Goal: Information Seeking & Learning: Learn about a topic

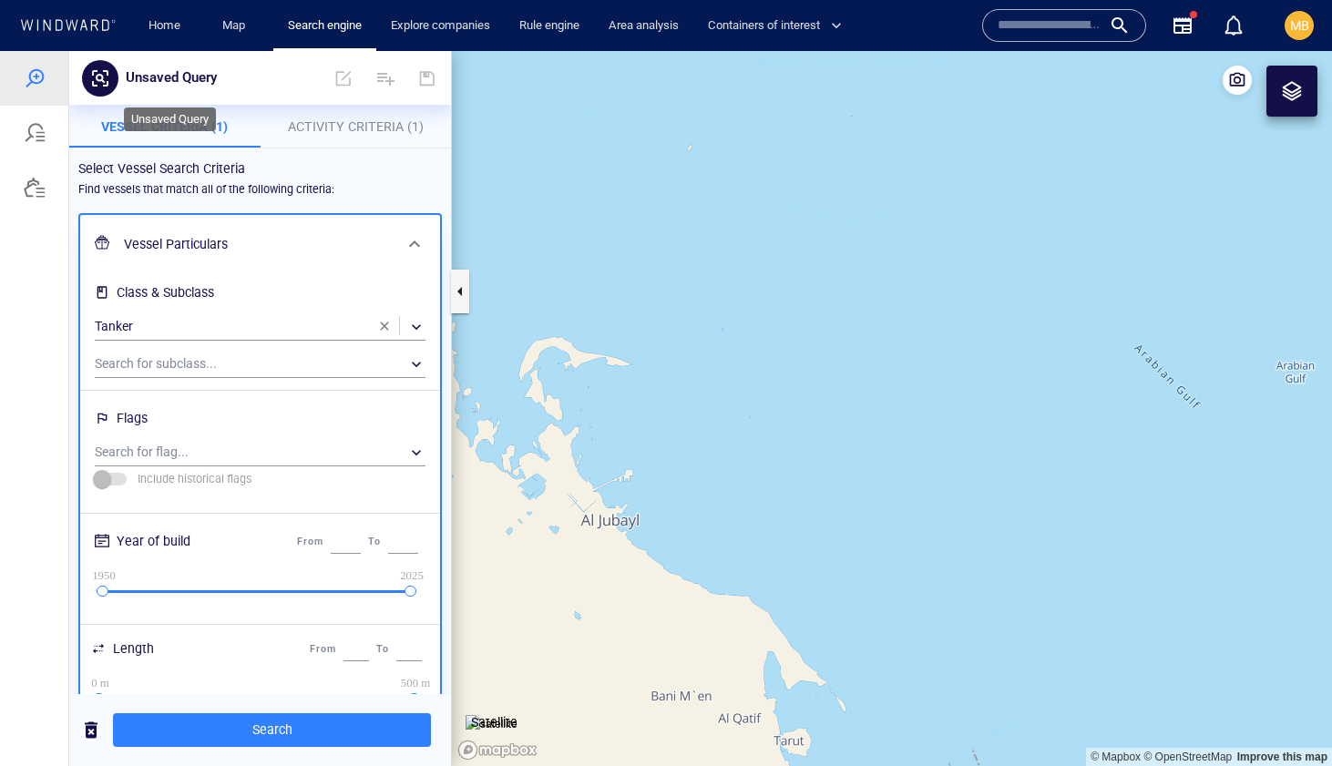
click at [197, 73] on p "Unsaved Query" at bounding box center [171, 79] width 91 height 24
click at [37, 183] on div at bounding box center [35, 188] width 22 height 22
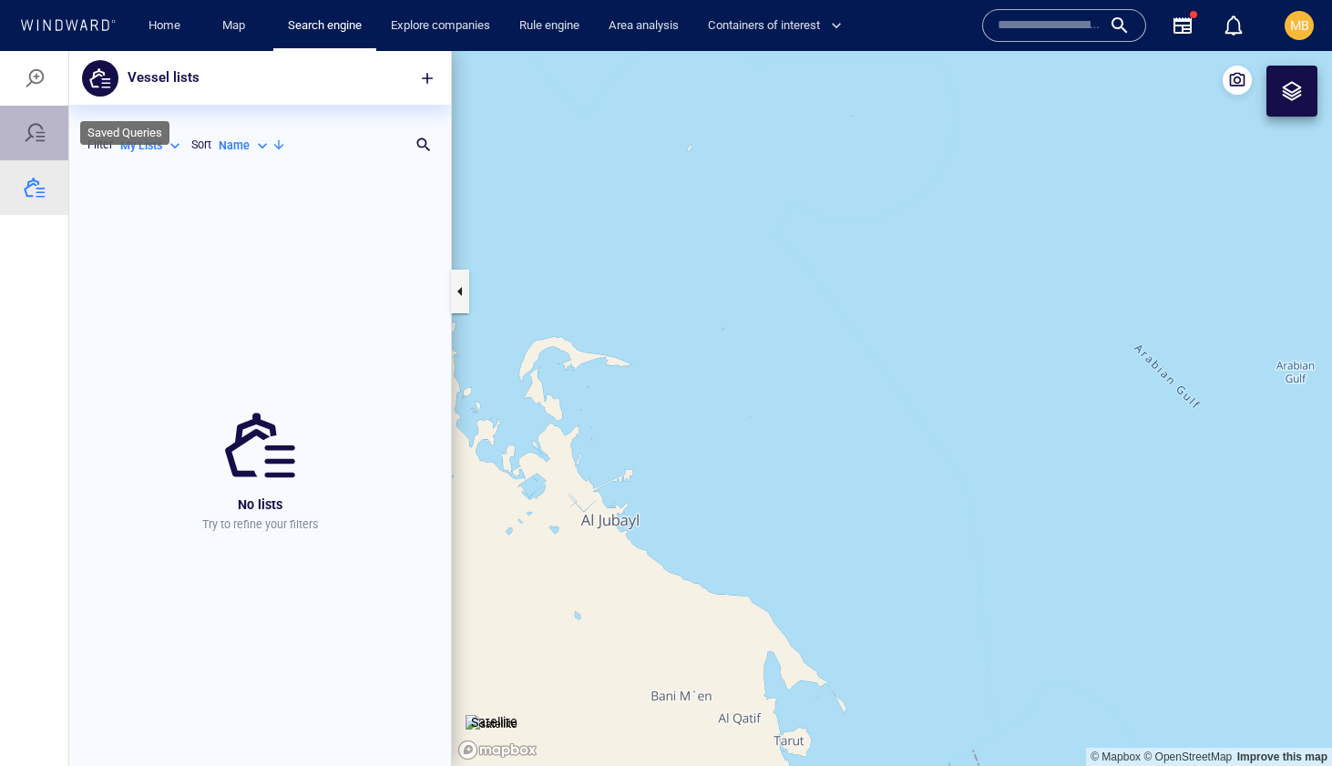
click at [30, 134] on div at bounding box center [35, 133] width 22 height 22
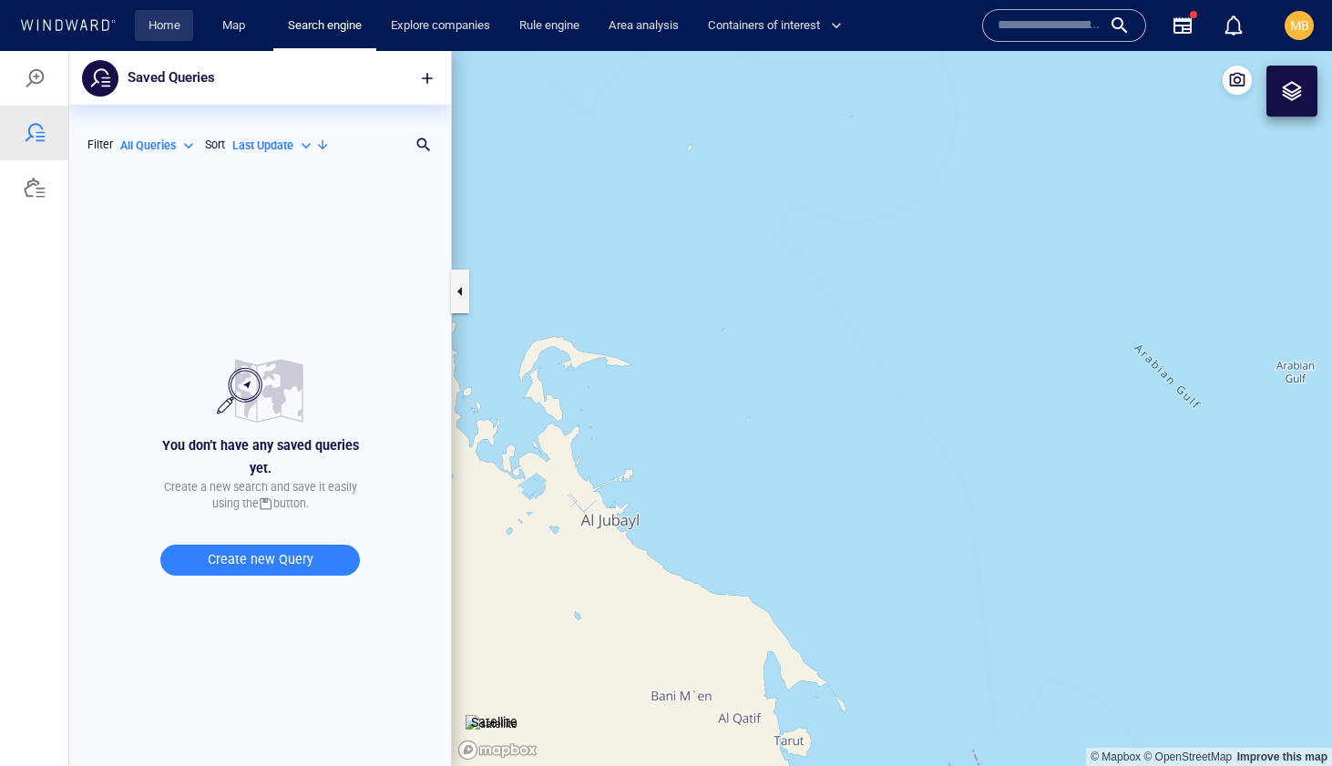
click at [160, 31] on link "Home" at bounding box center [164, 26] width 46 height 32
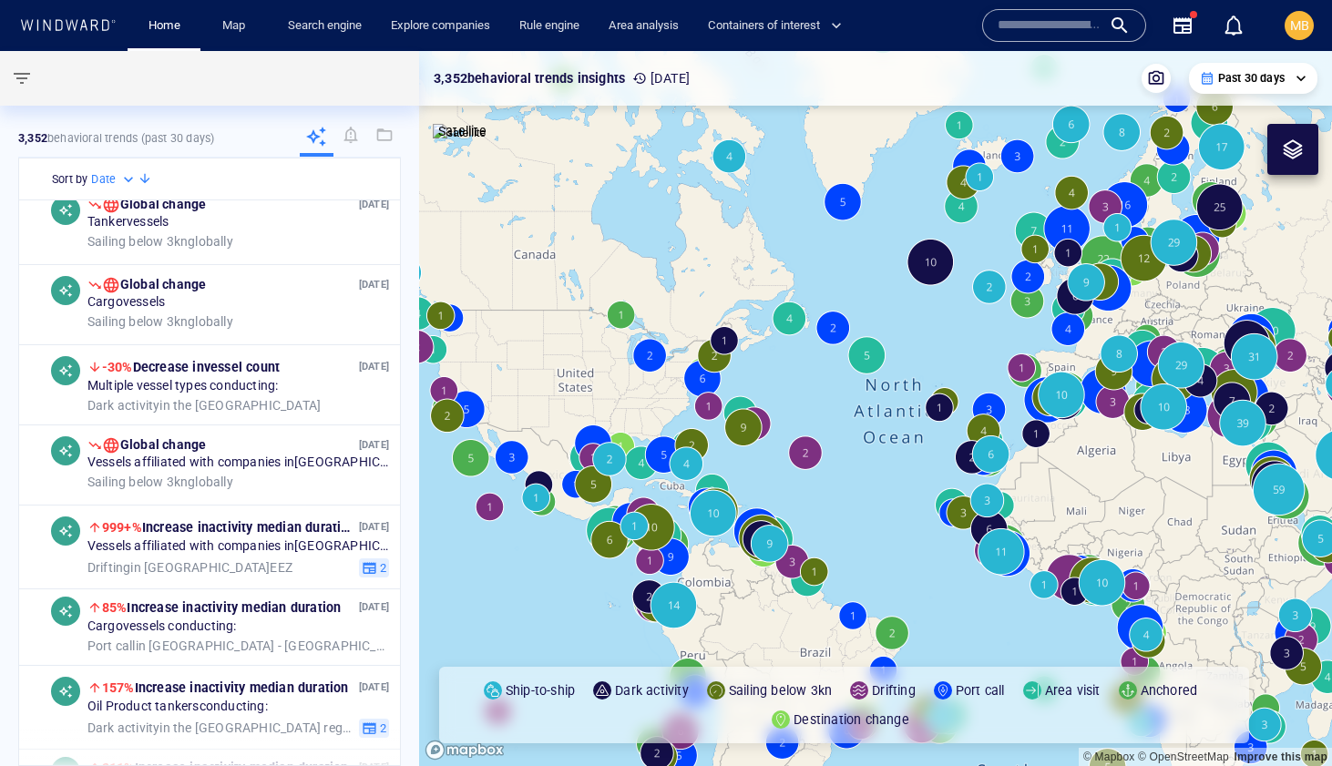
scroll to position [16, 0]
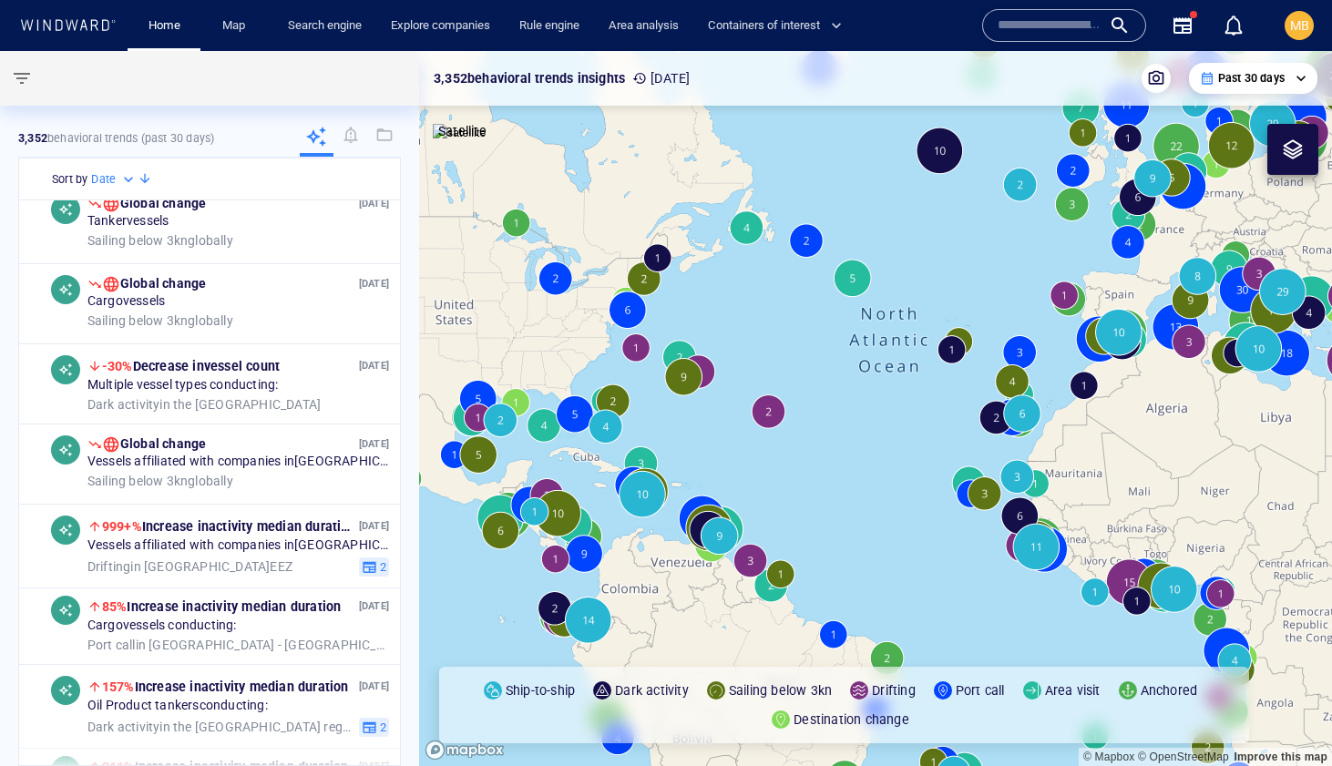
drag, startPoint x: 1099, startPoint y: 475, endPoint x: 747, endPoint y: 639, distance: 388.0
click at [751, 636] on canvas "Map" at bounding box center [875, 408] width 913 height 715
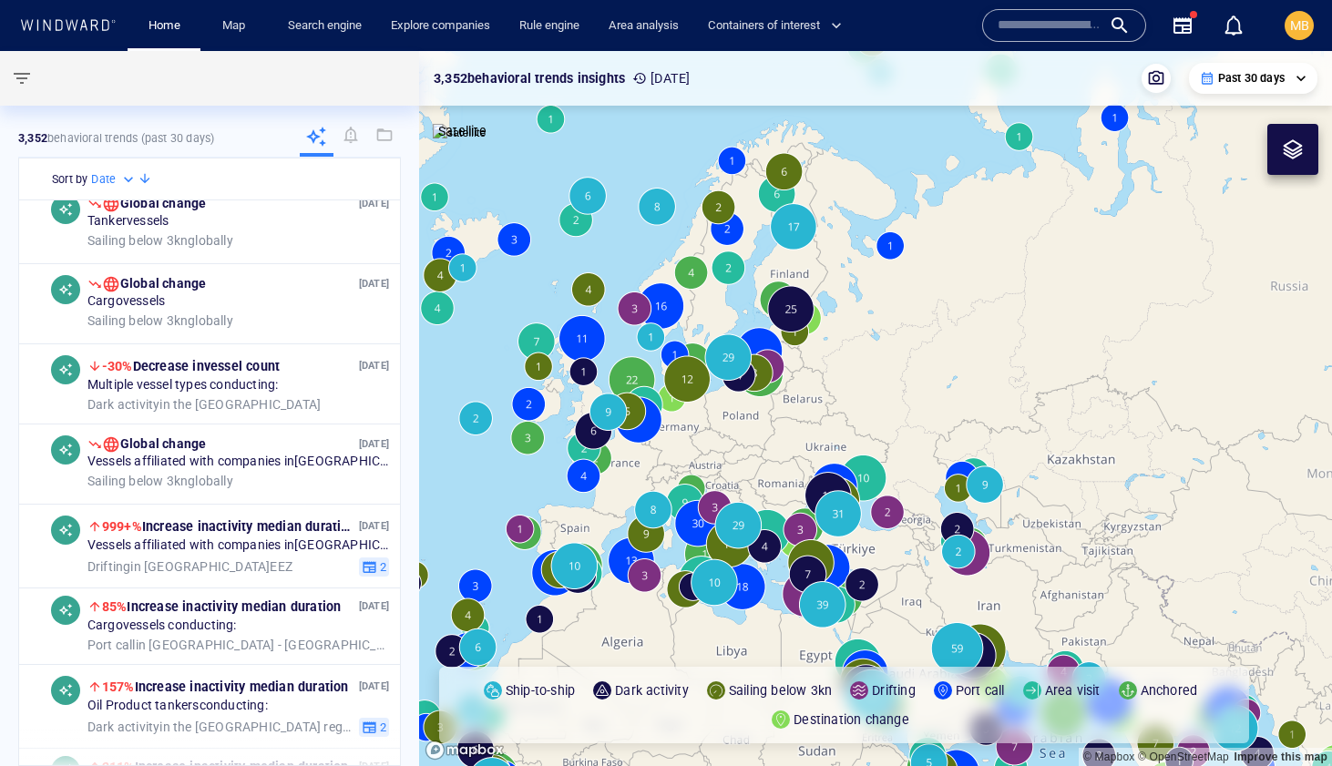
drag, startPoint x: 925, startPoint y: 560, endPoint x: 663, endPoint y: 362, distance: 328.3
click at [665, 363] on canvas "Map" at bounding box center [875, 408] width 913 height 715
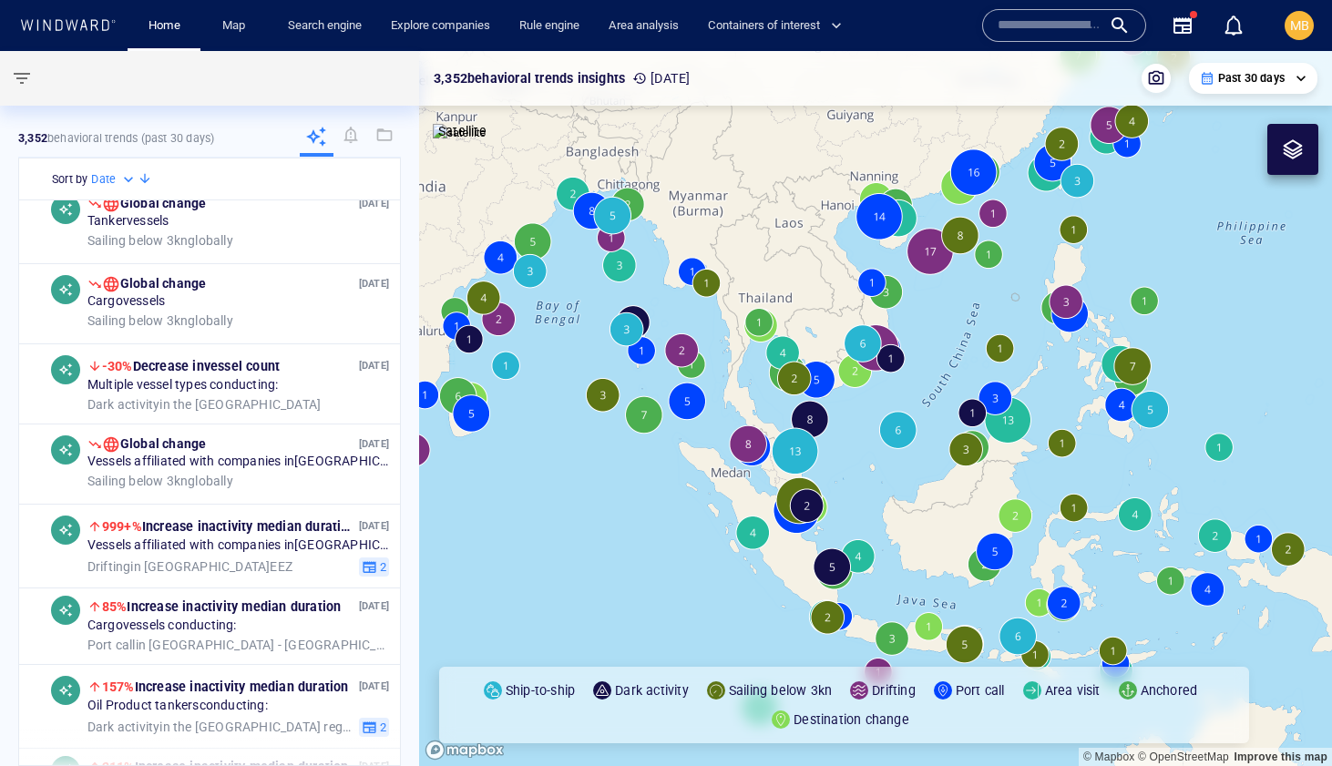
drag, startPoint x: 1012, startPoint y: 318, endPoint x: 853, endPoint y: 520, distance: 257.5
click at [853, 520] on canvas "Map" at bounding box center [875, 408] width 913 height 715
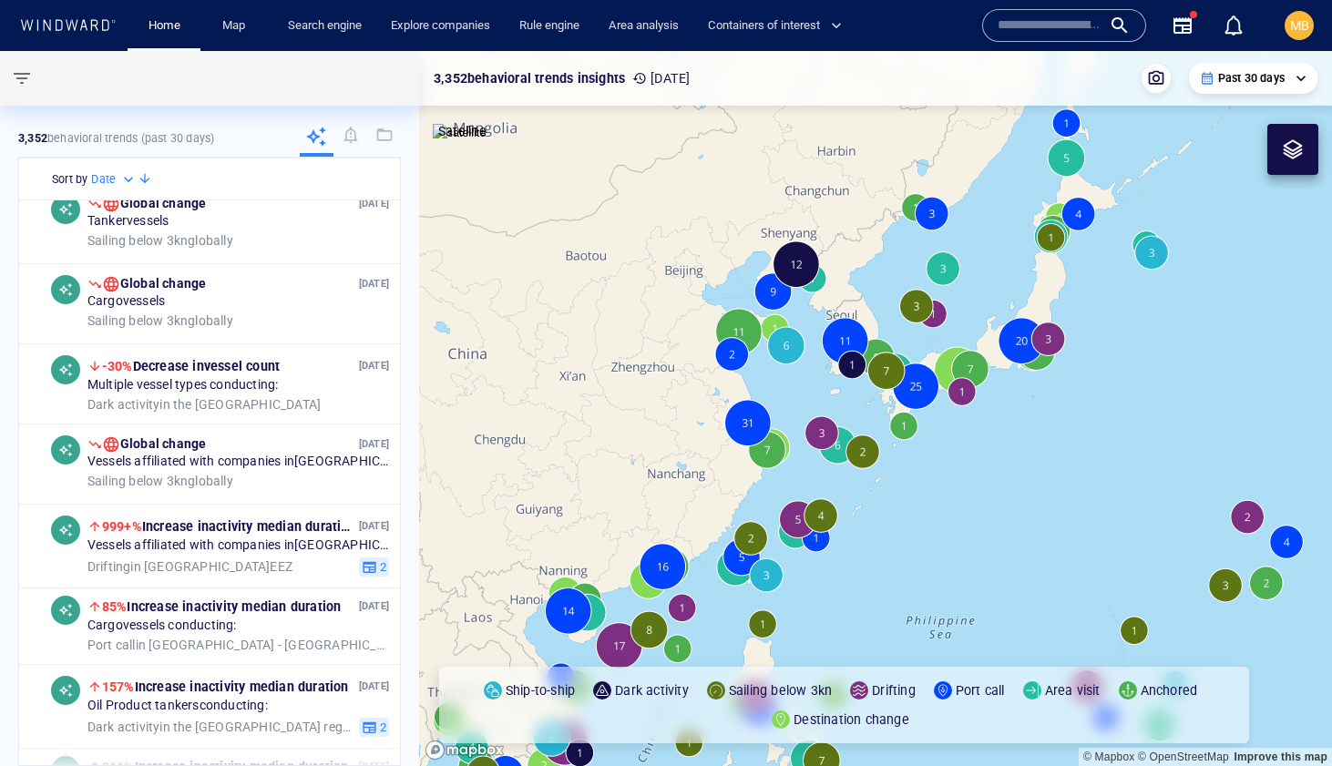
drag, startPoint x: 928, startPoint y: 448, endPoint x: 906, endPoint y: 588, distance: 141.2
click at [906, 588] on canvas "Map" at bounding box center [875, 408] width 913 height 715
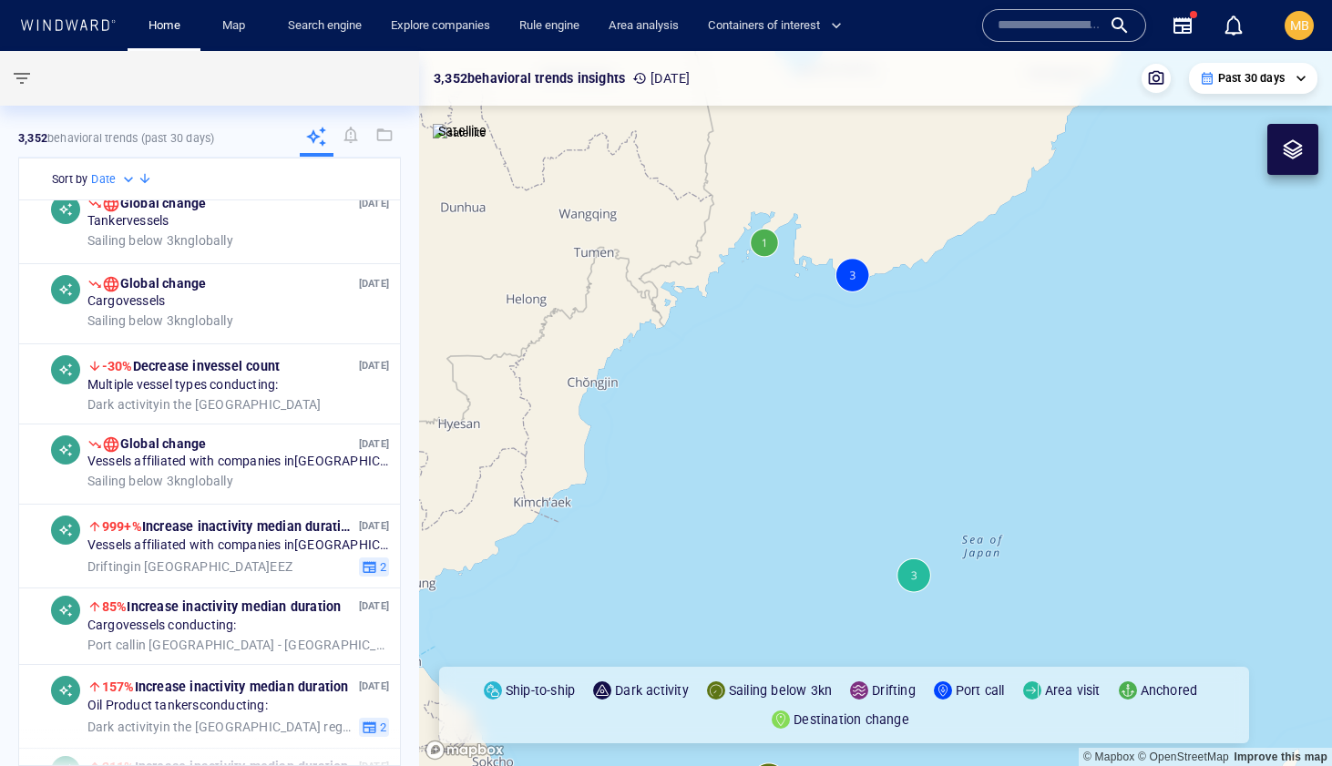
click at [853, 282] on canvas "Map" at bounding box center [875, 408] width 913 height 715
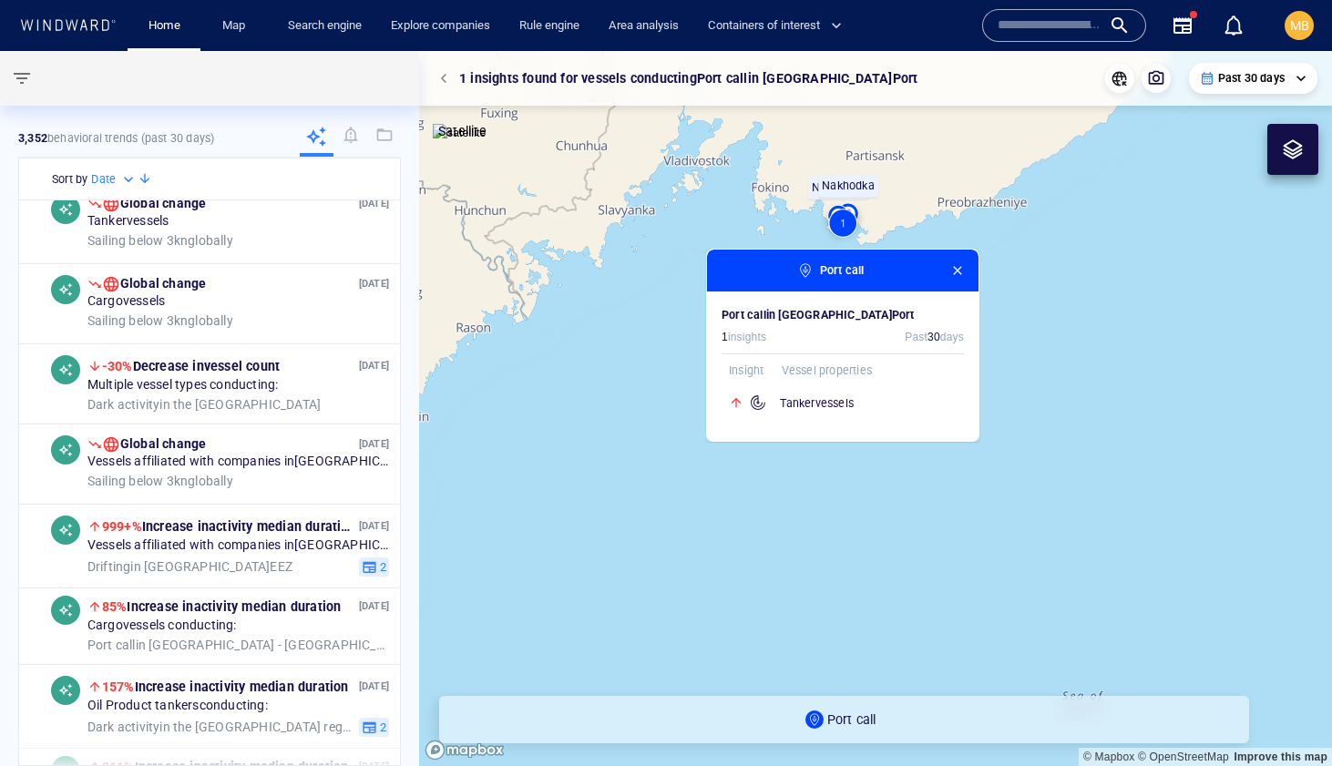
click at [957, 270] on span "button" at bounding box center [957, 270] width 15 height 15
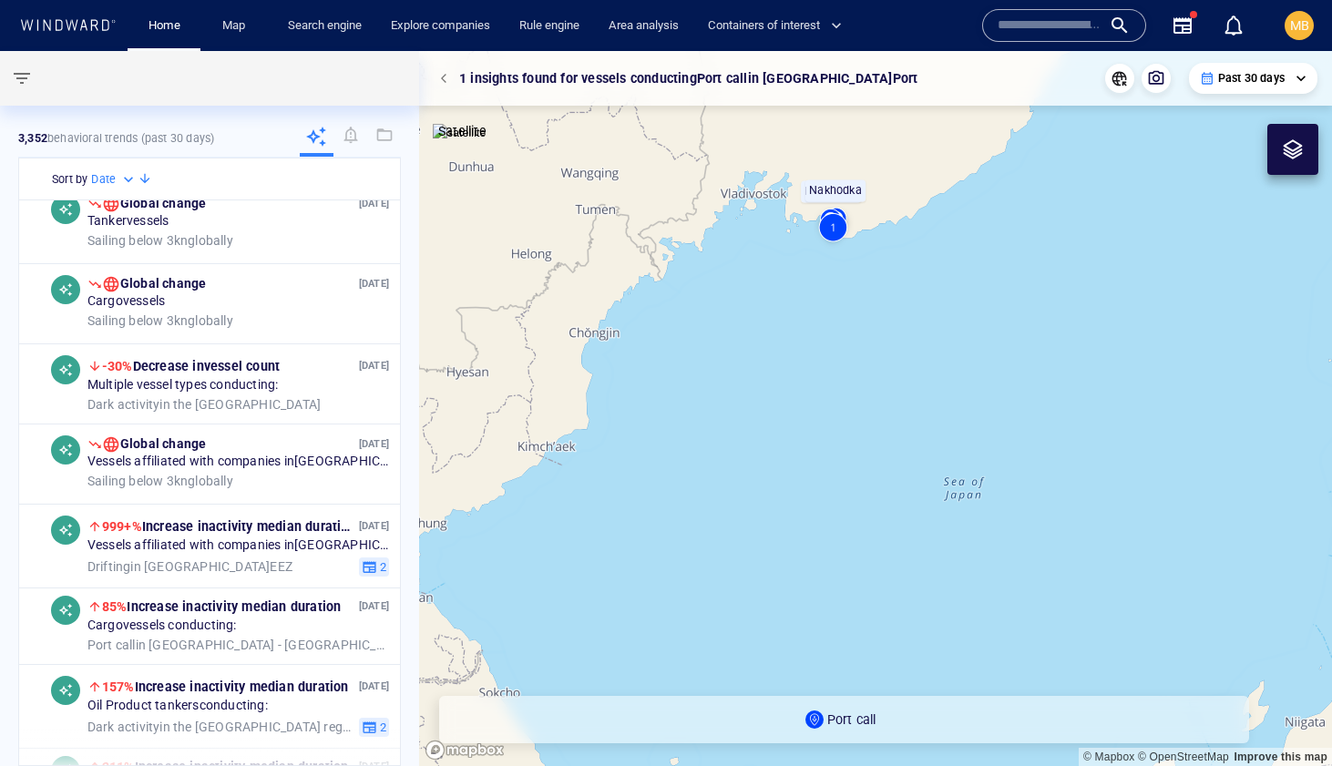
click at [1118, 28] on div at bounding box center [1064, 25] width 133 height 27
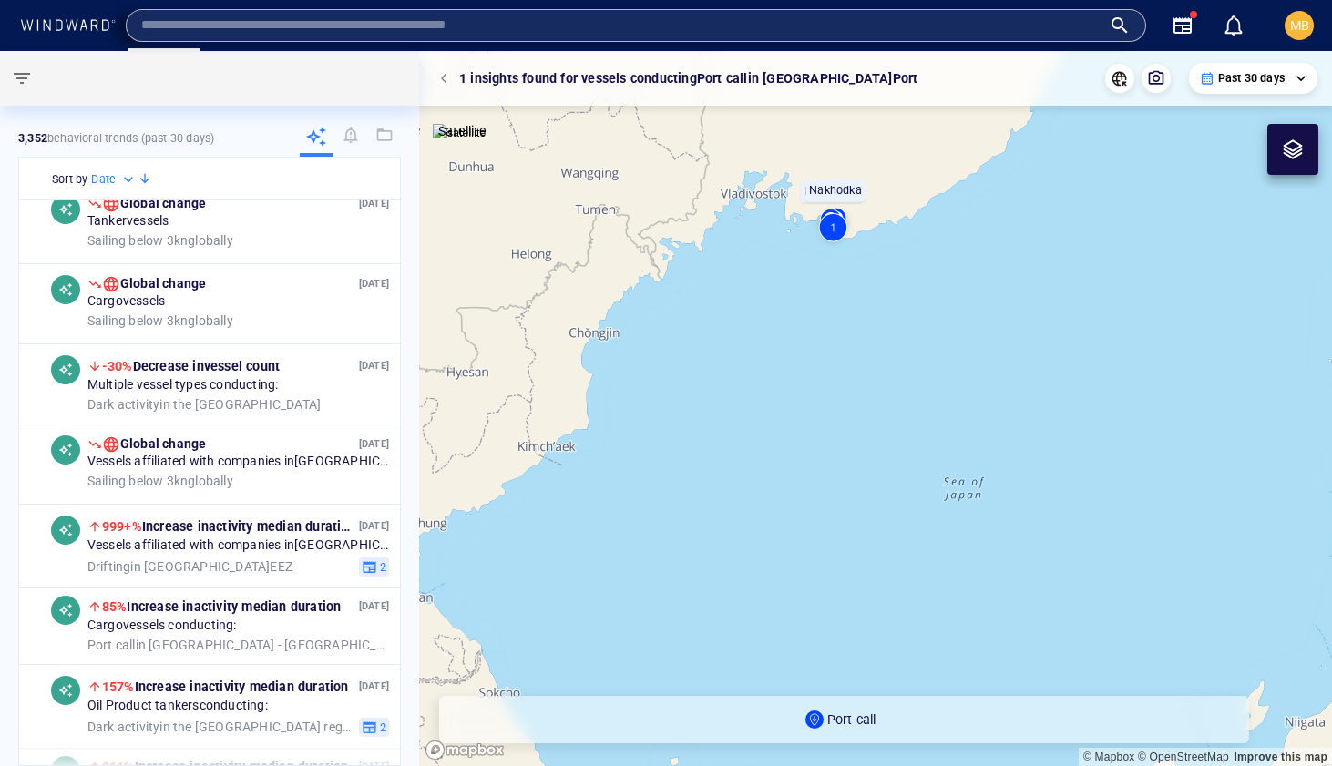
paste input "*******"
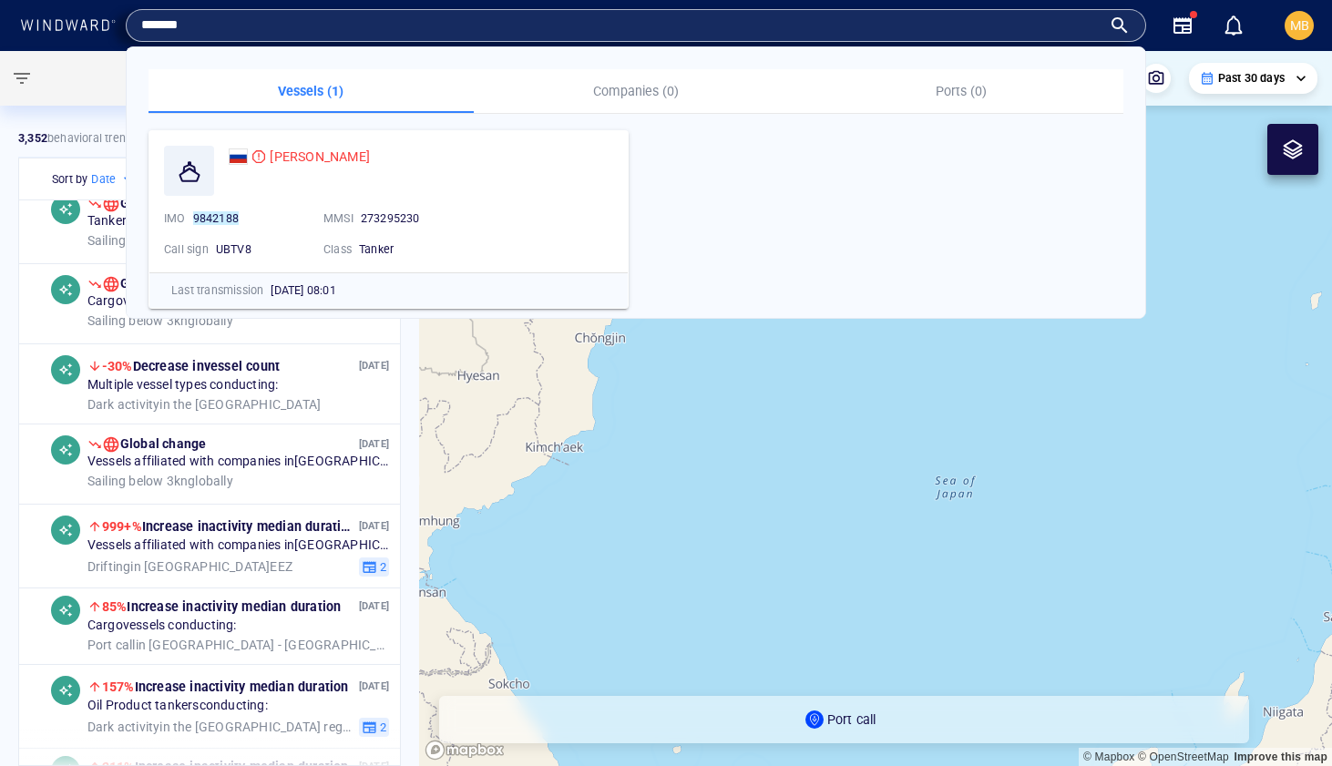
click at [743, 463] on canvas "Map" at bounding box center [875, 408] width 913 height 715
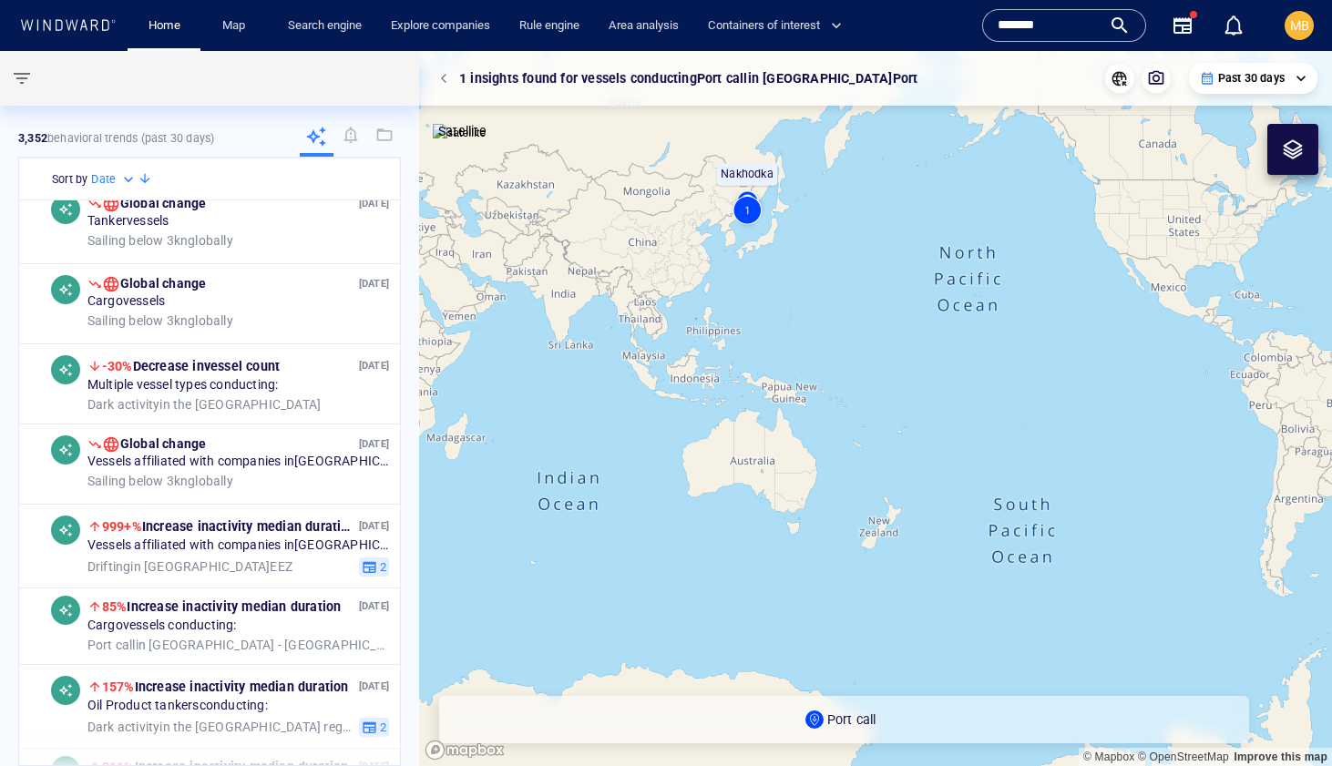
drag, startPoint x: 1055, startPoint y: 27, endPoint x: 977, endPoint y: 18, distance: 78.9
click at [977, 18] on div "Name N/A IMO MMSI Call sign N/A Class N/A No positional data ******* Vessels (1…" at bounding box center [1064, 25] width 179 height 15
paste input "text"
type input "*******"
click at [1120, 33] on div "*******" at bounding box center [1064, 25] width 133 height 27
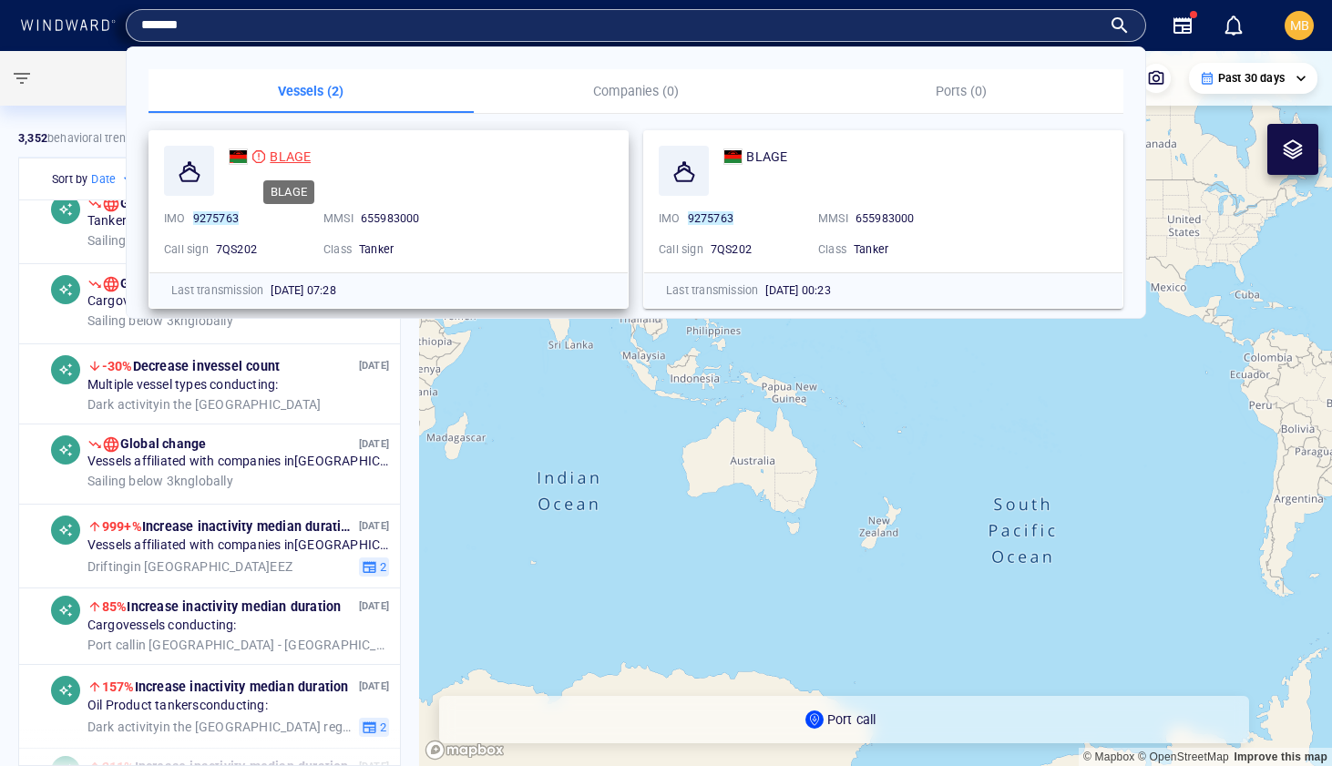
click at [300, 152] on span "BLAGE" at bounding box center [290, 156] width 41 height 15
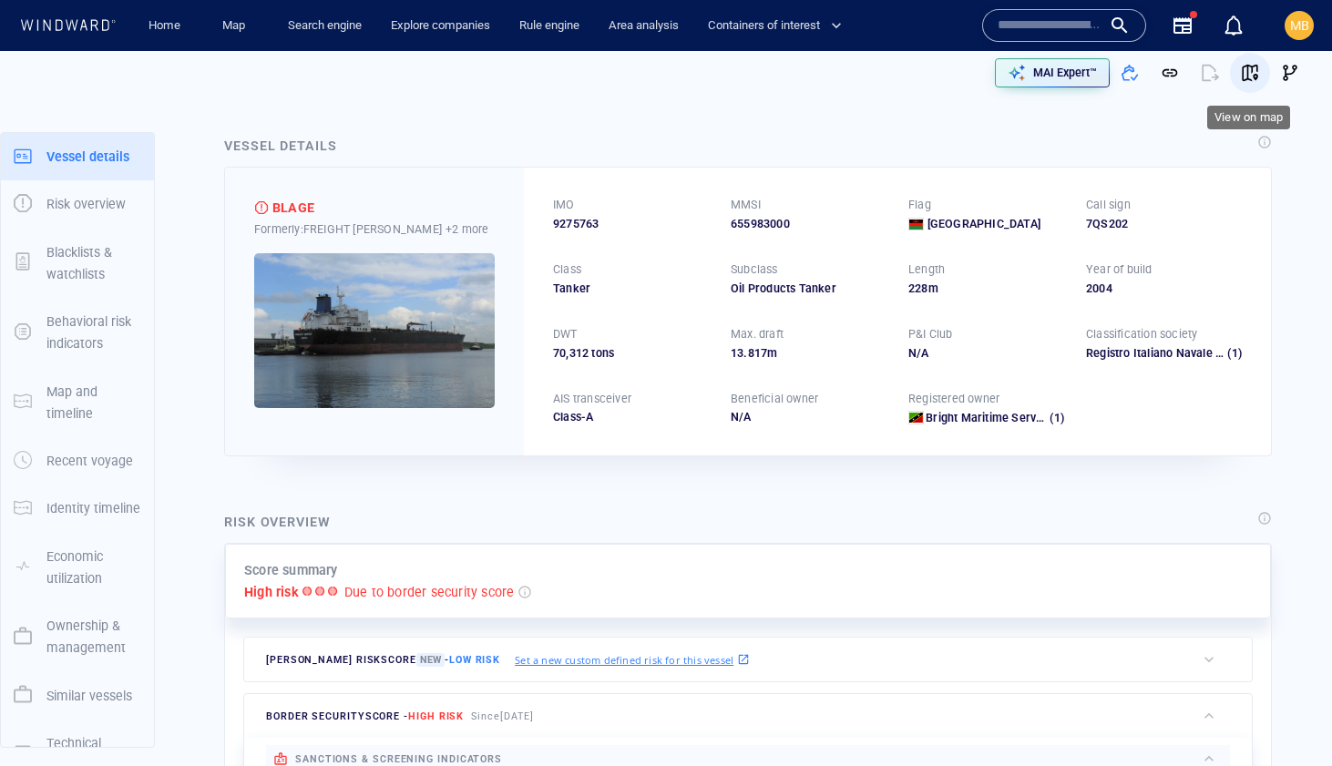
click at [1255, 71] on span "button" at bounding box center [1250, 73] width 18 height 18
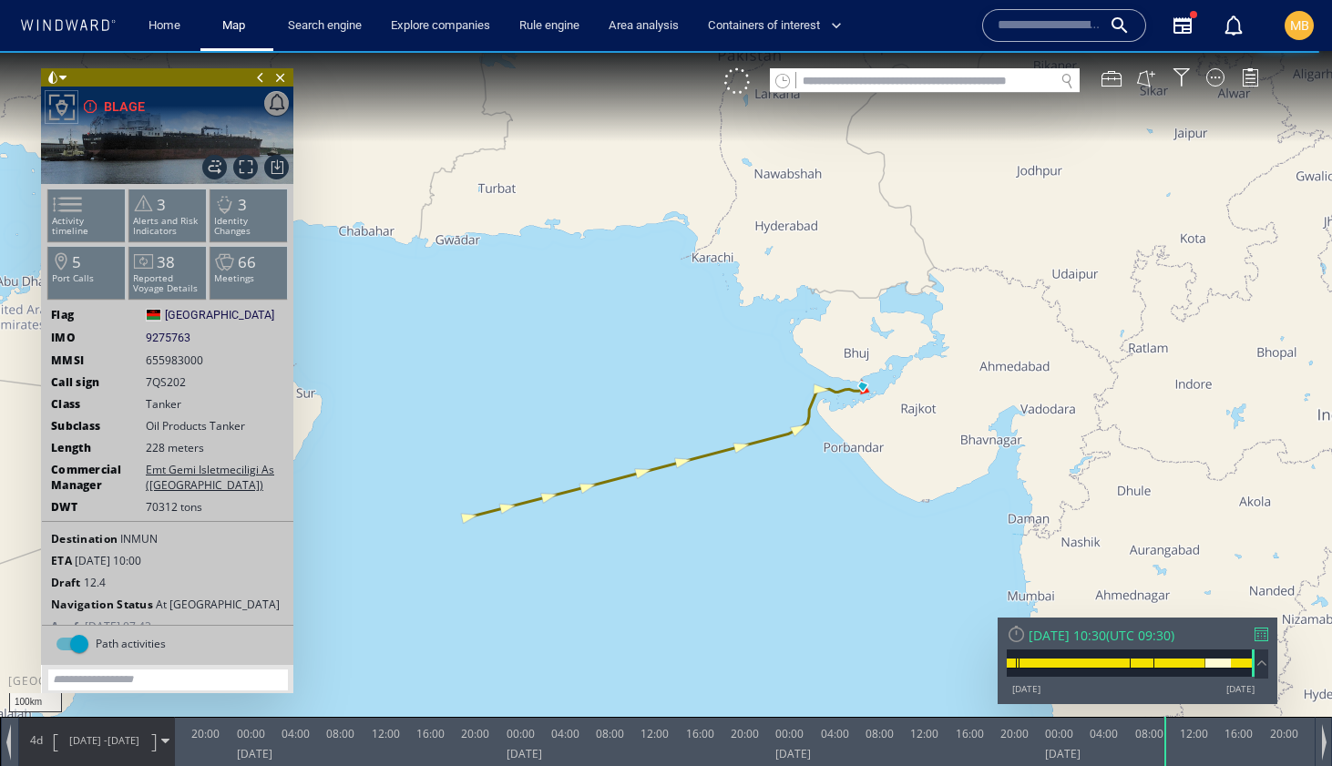
drag, startPoint x: 354, startPoint y: 539, endPoint x: 486, endPoint y: 540, distance: 132.1
click at [486, 540] on canvas "Map" at bounding box center [666, 399] width 1332 height 697
click at [862, 86] on input "text" at bounding box center [925, 81] width 258 height 25
paste input "*******"
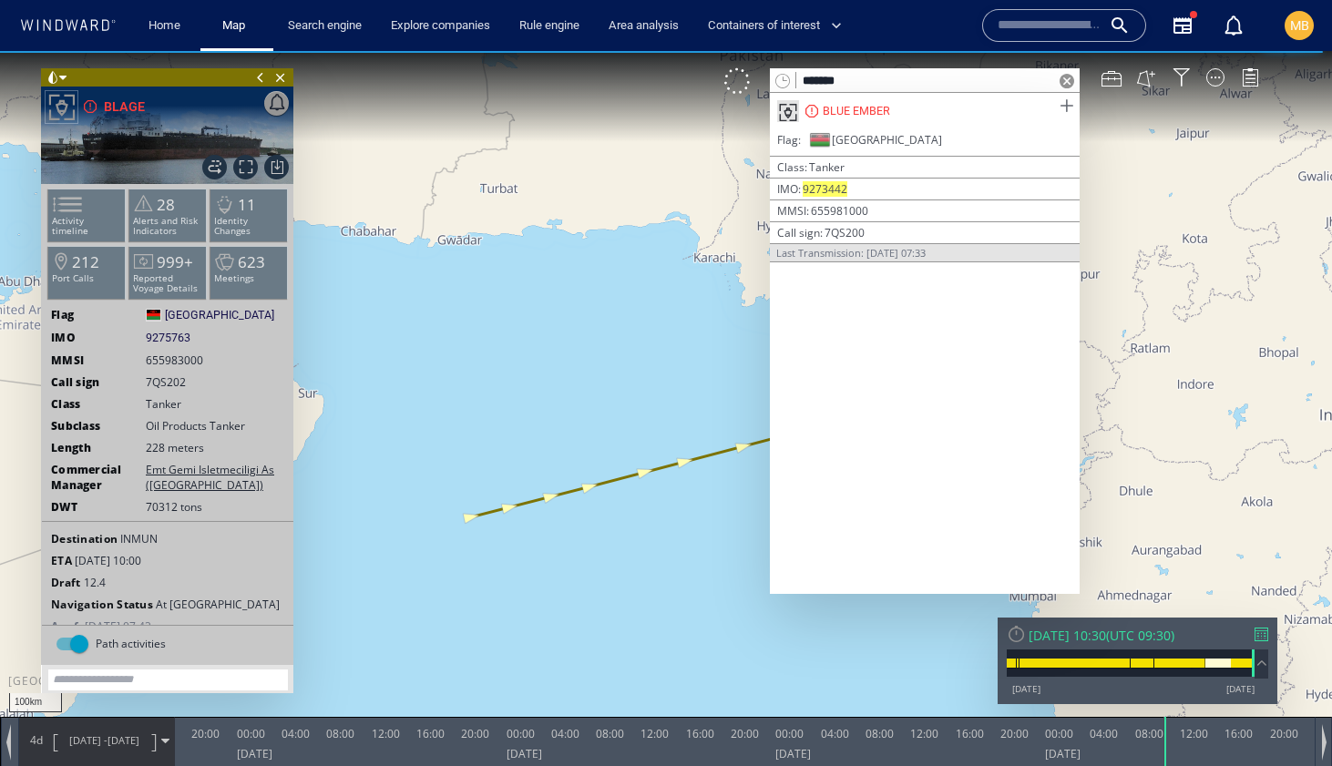
click at [1064, 104] on span at bounding box center [1066, 106] width 23 height 23
click at [1063, 107] on span at bounding box center [1066, 106] width 23 height 23
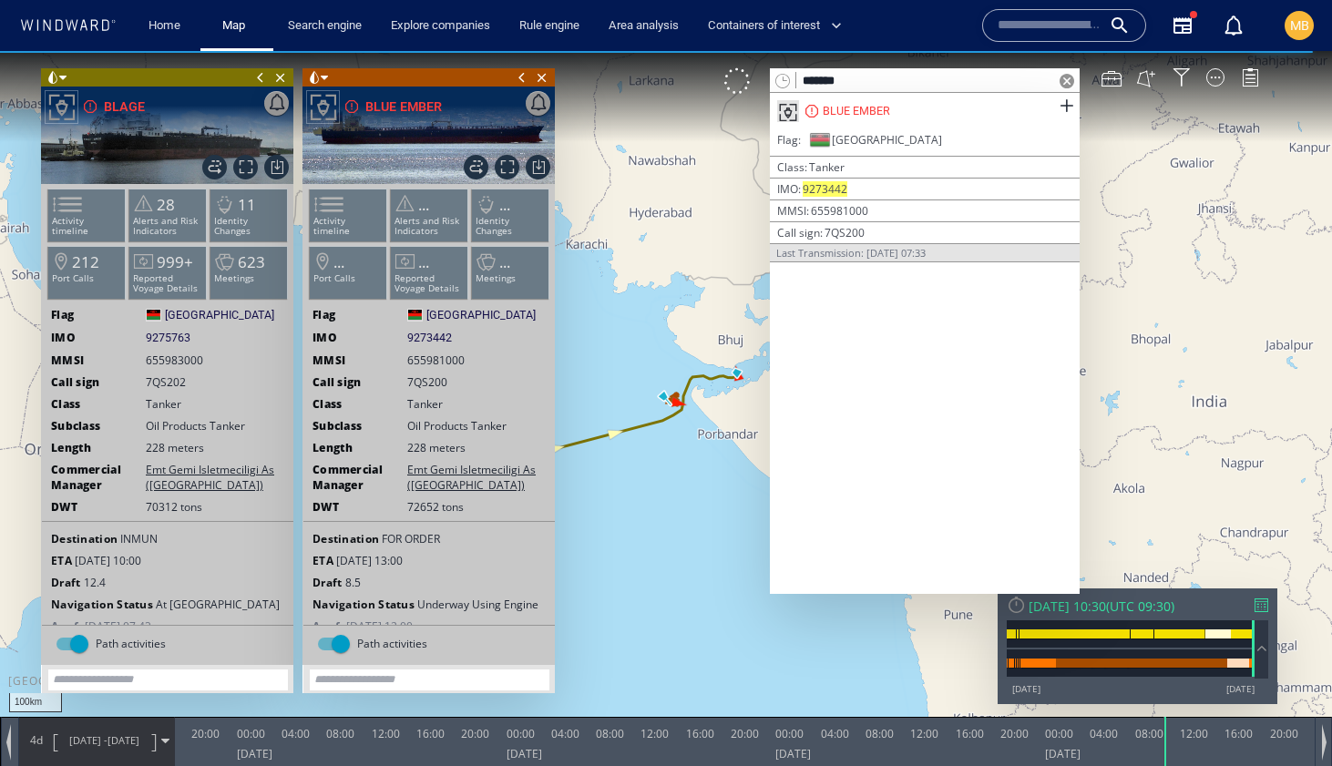
click at [258, 78] on span at bounding box center [261, 77] width 20 height 18
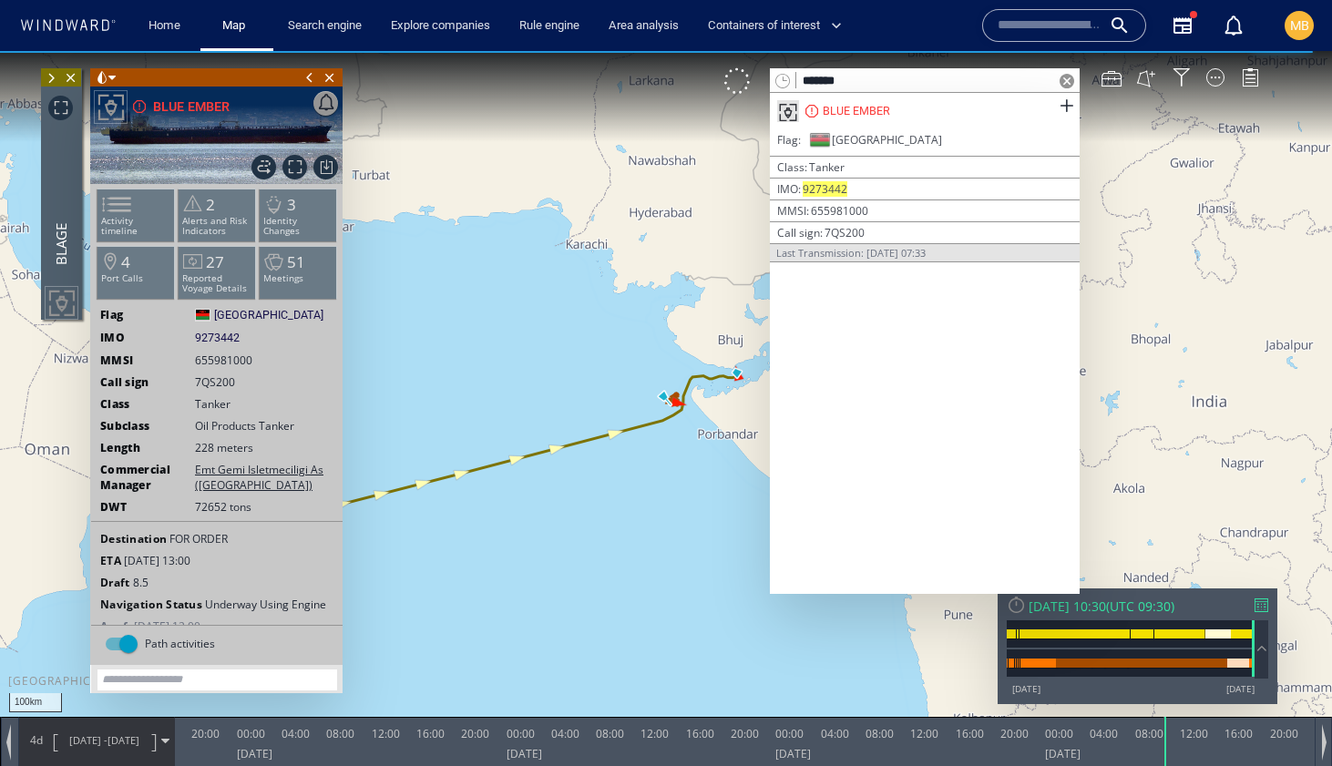
click at [309, 77] on span at bounding box center [310, 77] width 20 height 18
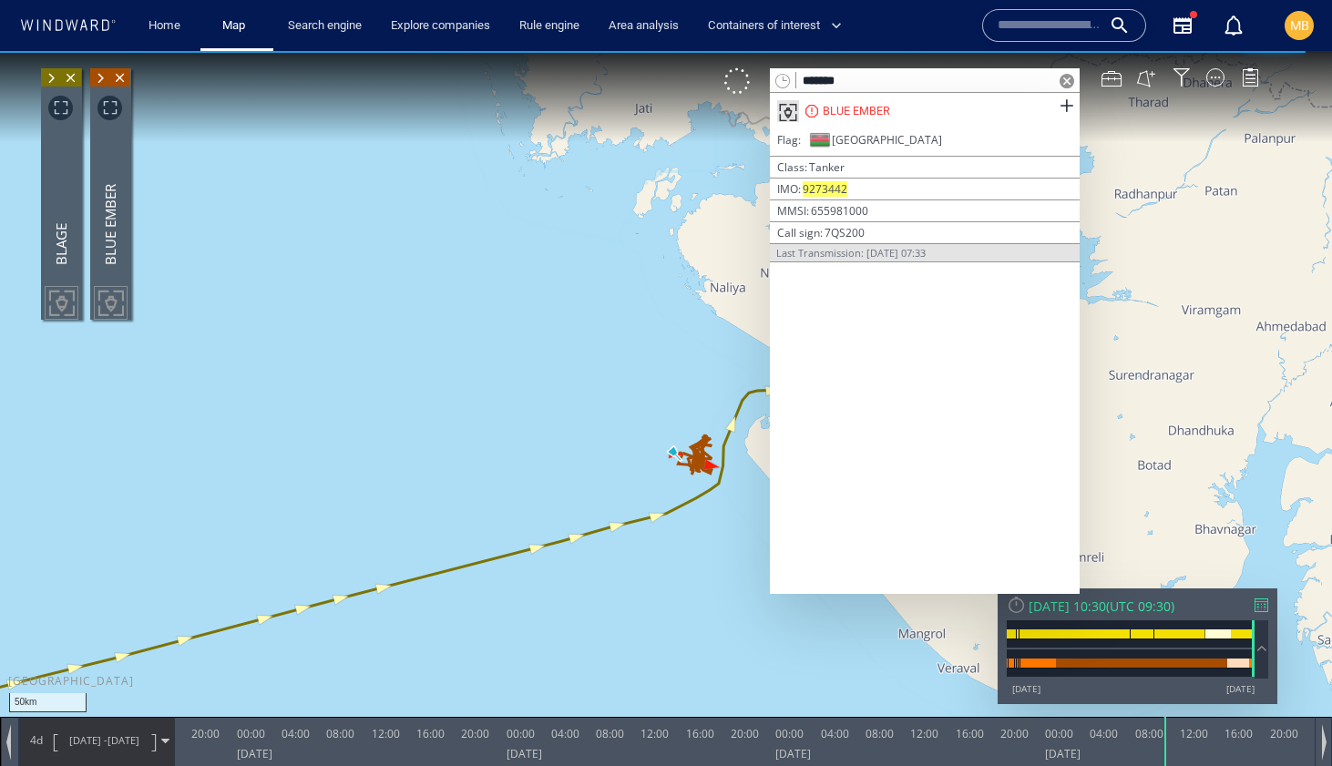
drag, startPoint x: 660, startPoint y: 368, endPoint x: 568, endPoint y: 360, distance: 92.4
click at [569, 361] on canvas "Map" at bounding box center [666, 399] width 1332 height 697
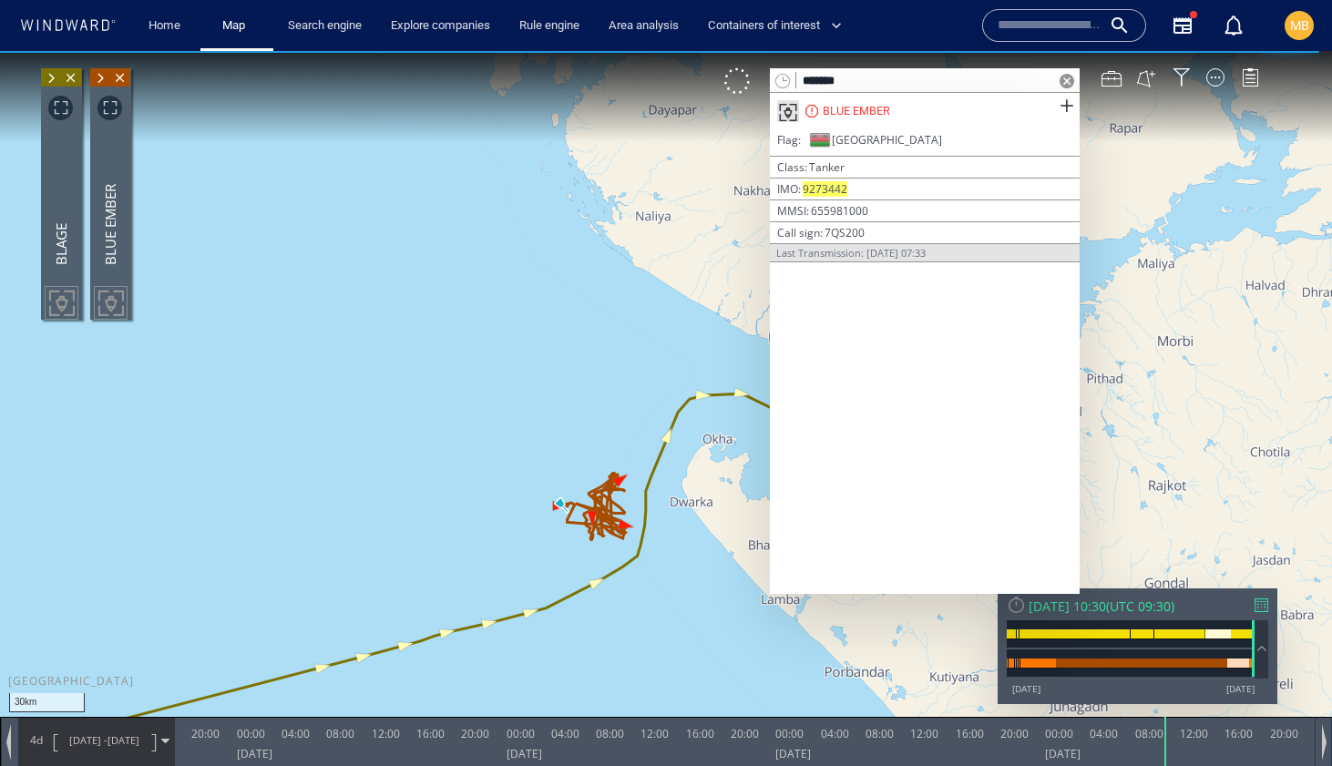
drag, startPoint x: 907, startPoint y: 77, endPoint x: 780, endPoint y: 81, distance: 127.6
click at [780, 81] on div "*******" at bounding box center [925, 80] width 310 height 25
paste input "text"
type input "*******"
click at [1066, 102] on span at bounding box center [1066, 106] width 23 height 23
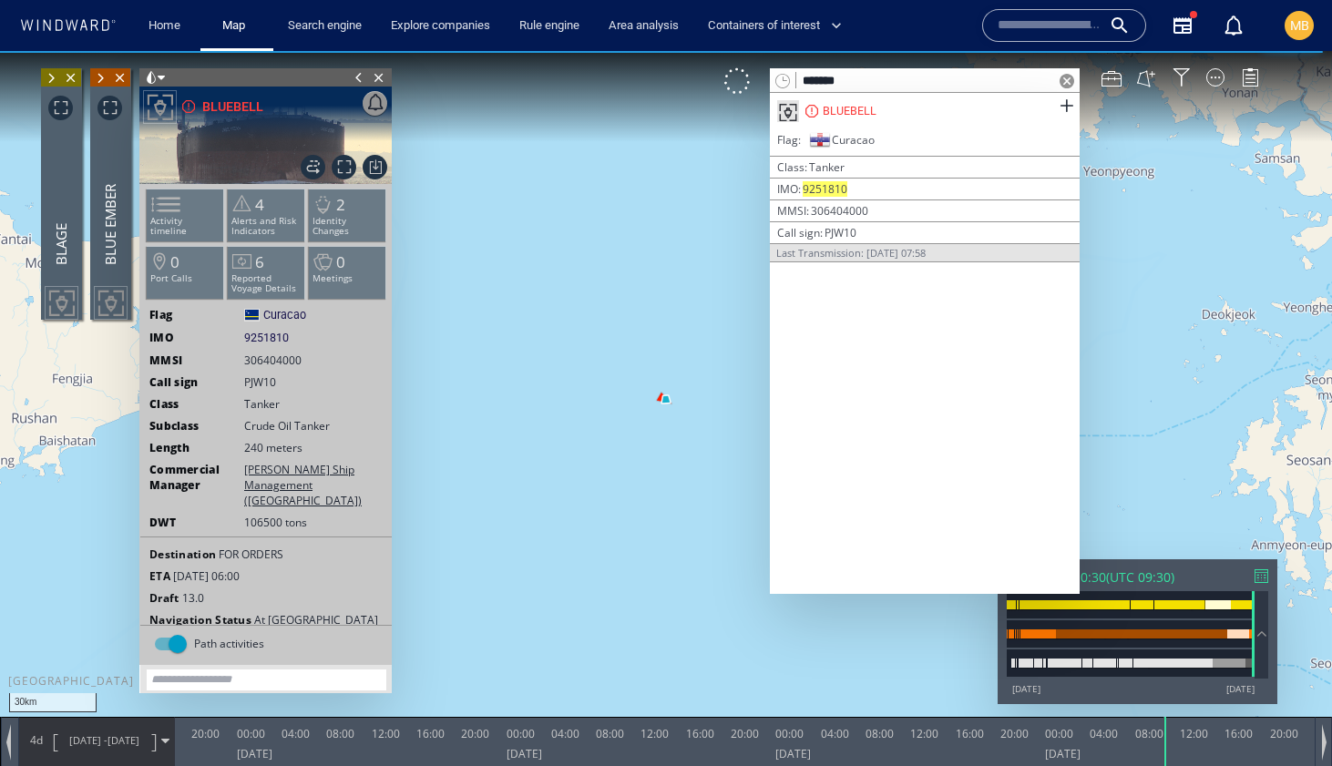
click at [358, 76] on span at bounding box center [359, 77] width 20 height 18
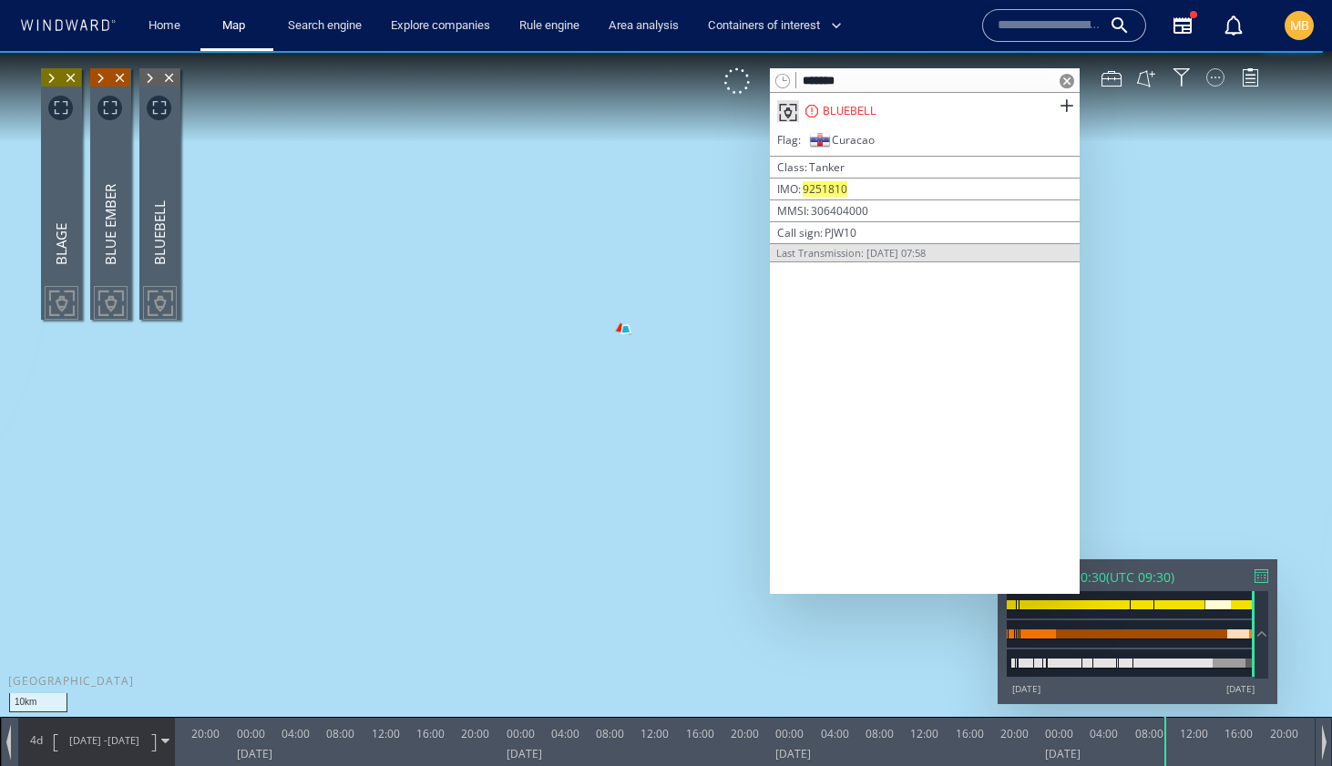
click at [1214, 77] on div at bounding box center [1215, 77] width 18 height 18
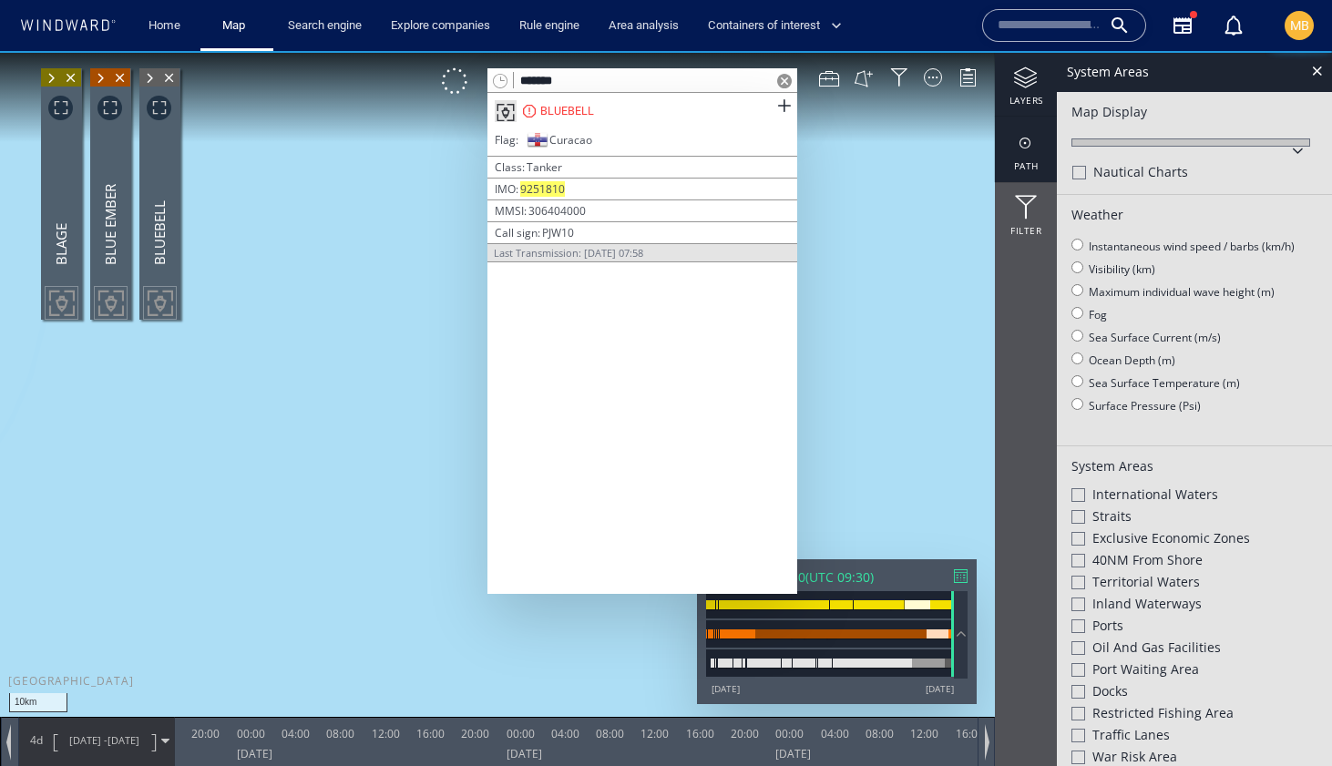
click at [1029, 147] on div at bounding box center [1026, 143] width 62 height 23
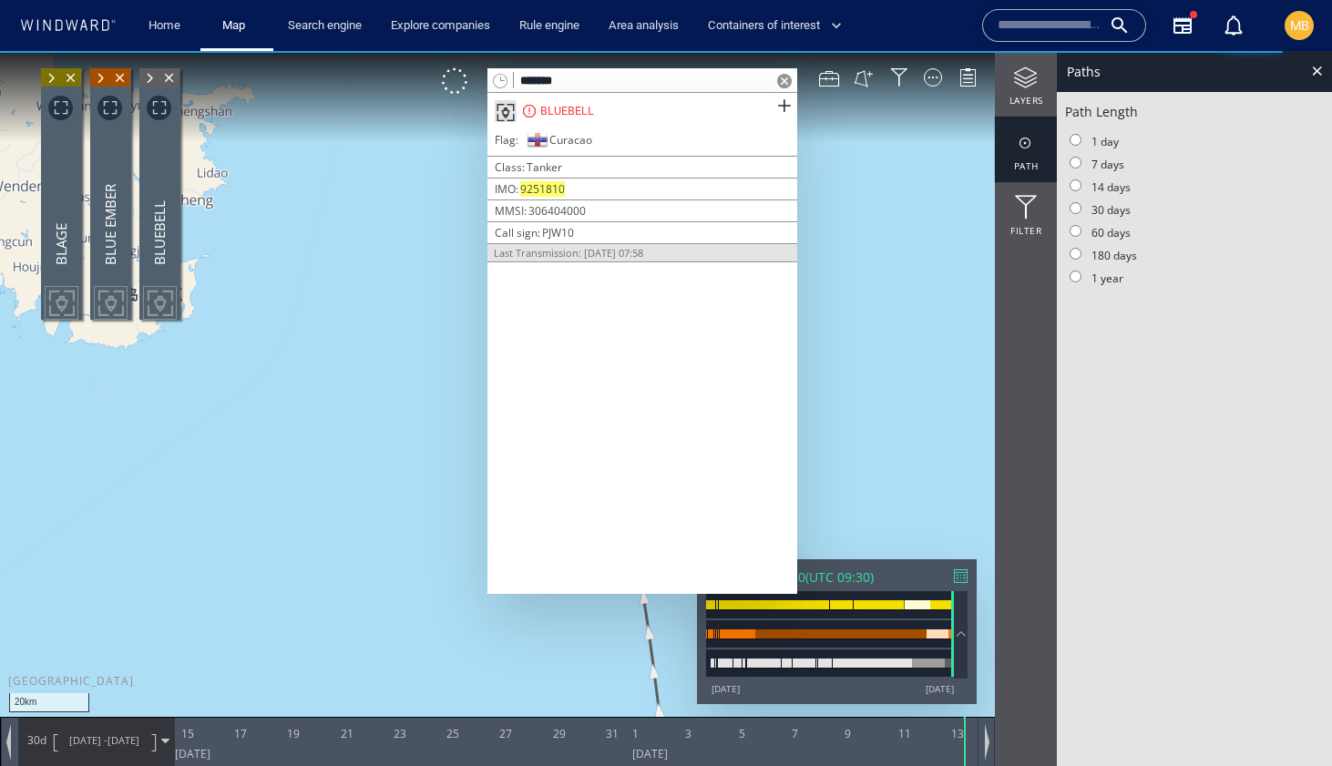
click at [783, 78] on span at bounding box center [784, 81] width 15 height 15
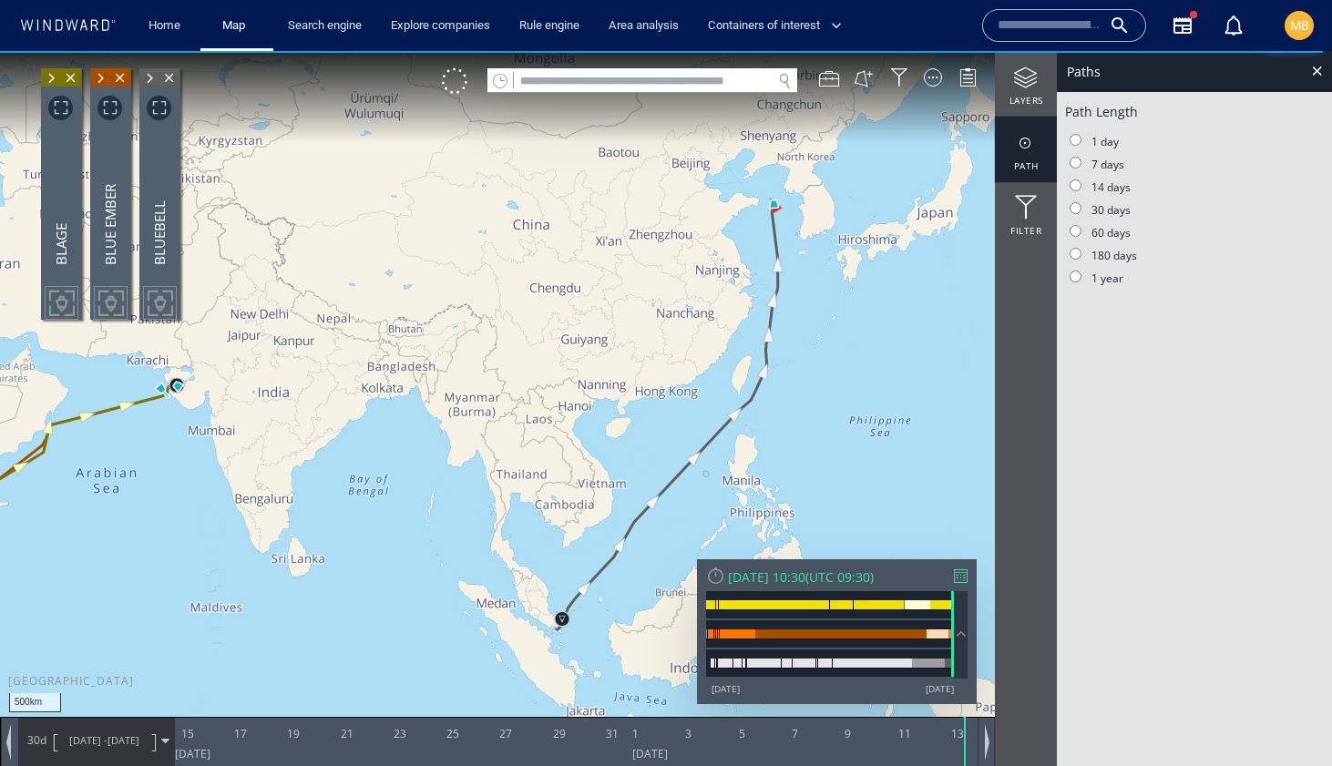
drag, startPoint x: 530, startPoint y: 493, endPoint x: 535, endPoint y: 347, distance: 145.8
click at [532, 353] on canvas "Map" at bounding box center [666, 399] width 1332 height 697
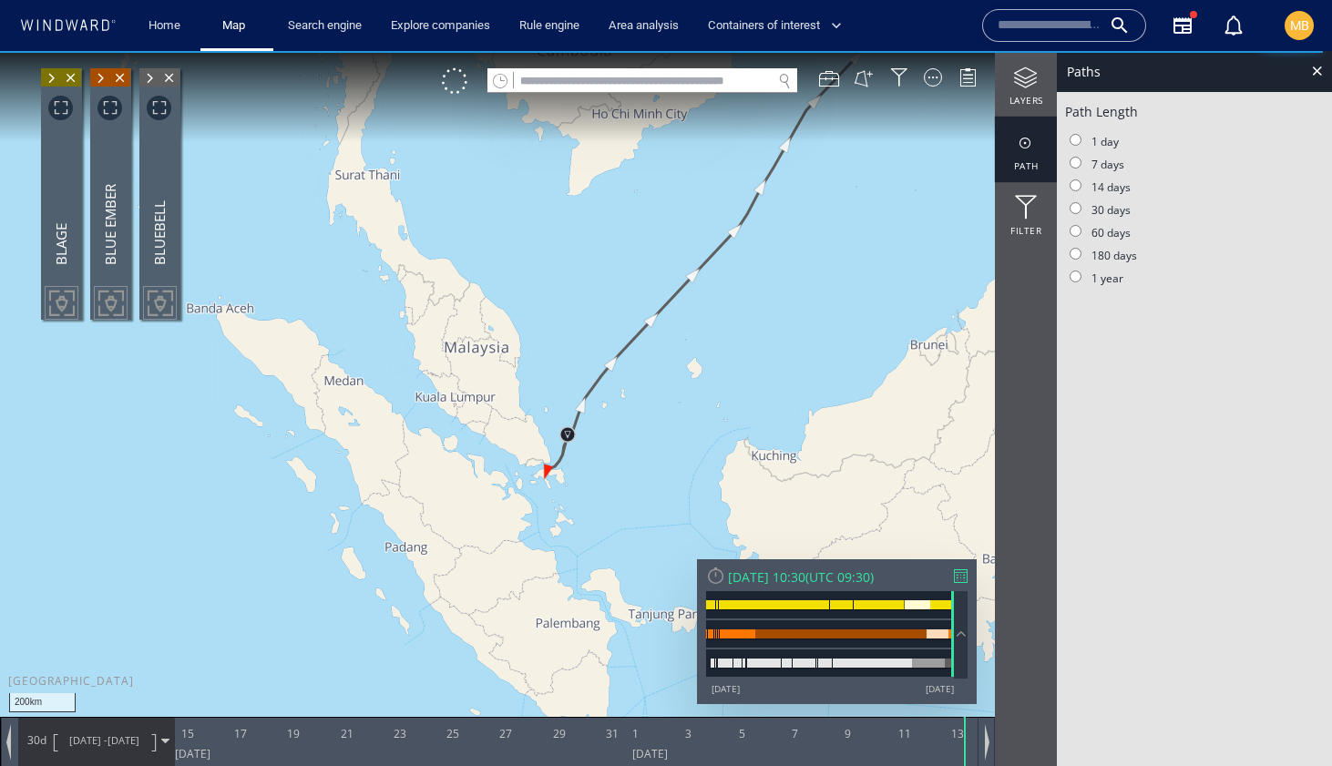
drag, startPoint x: 543, startPoint y: 517, endPoint x: 579, endPoint y: 345, distance: 176.0
click at [580, 346] on canvas "Map" at bounding box center [666, 399] width 1332 height 697
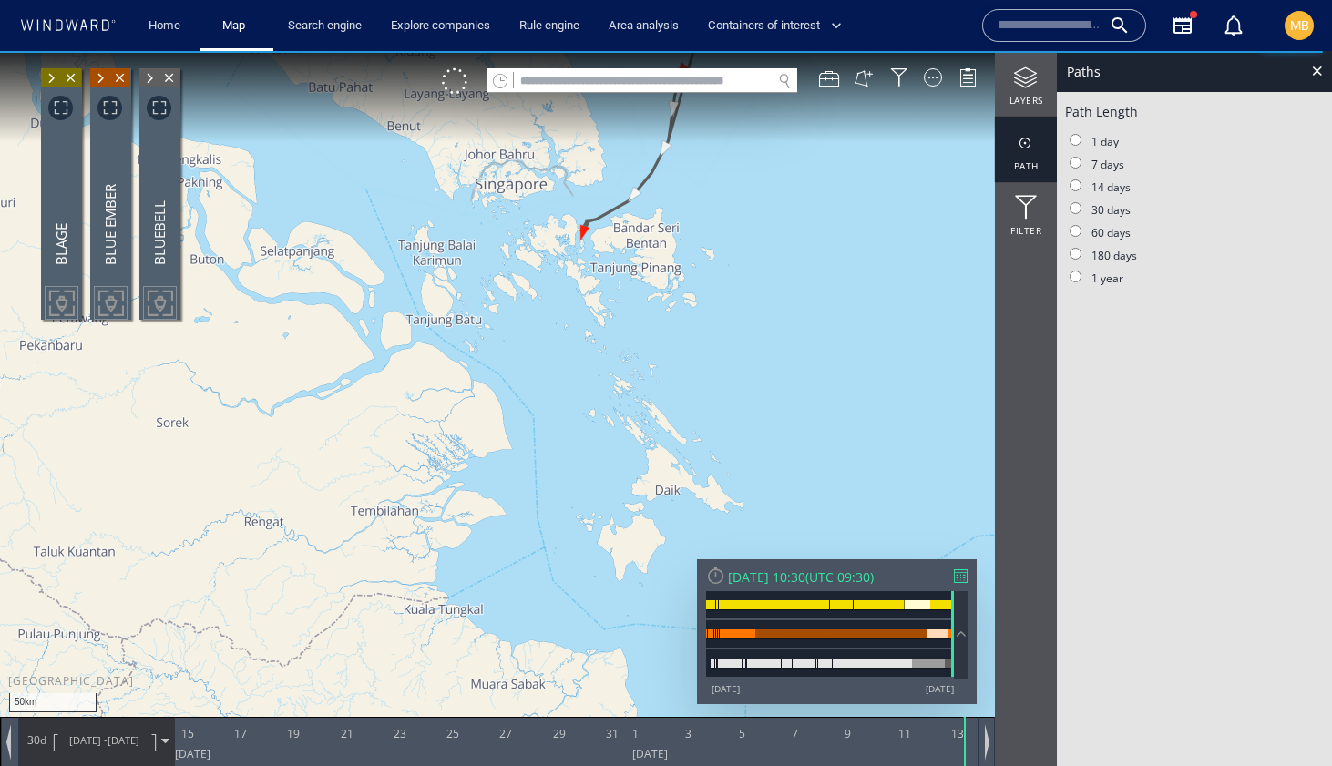
drag, startPoint x: 586, startPoint y: 306, endPoint x: 586, endPoint y: 453, distance: 146.7
click at [586, 450] on canvas "Map" at bounding box center [666, 399] width 1332 height 697
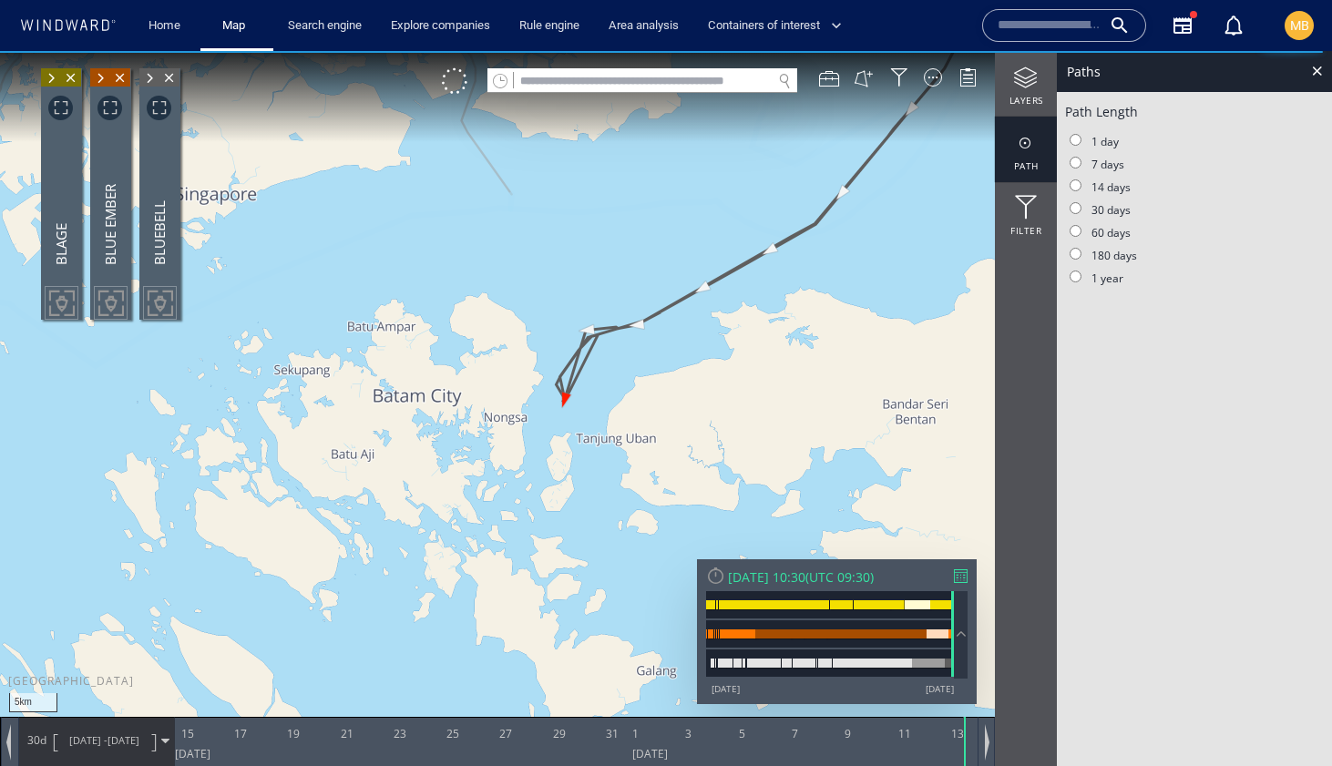
drag, startPoint x: 590, startPoint y: 406, endPoint x: 581, endPoint y: 494, distance: 87.9
click at [584, 494] on canvas "Map" at bounding box center [666, 399] width 1332 height 697
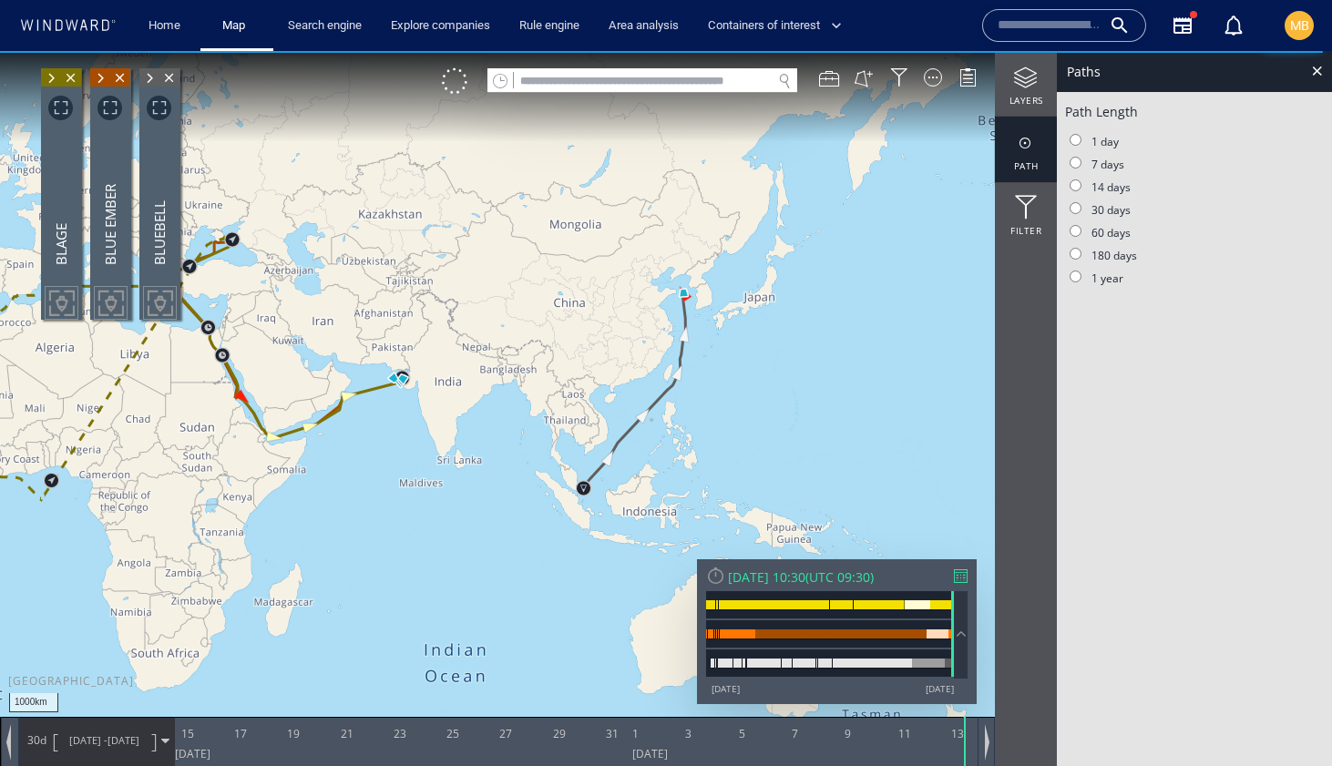
drag, startPoint x: 418, startPoint y: 546, endPoint x: 636, endPoint y: 565, distance: 218.6
click at [633, 564] on canvas "Map" at bounding box center [666, 399] width 1332 height 697
drag, startPoint x: 609, startPoint y: 513, endPoint x: 604, endPoint y: 525, distance: 12.7
click at [609, 521] on canvas "Map" at bounding box center [666, 399] width 1332 height 697
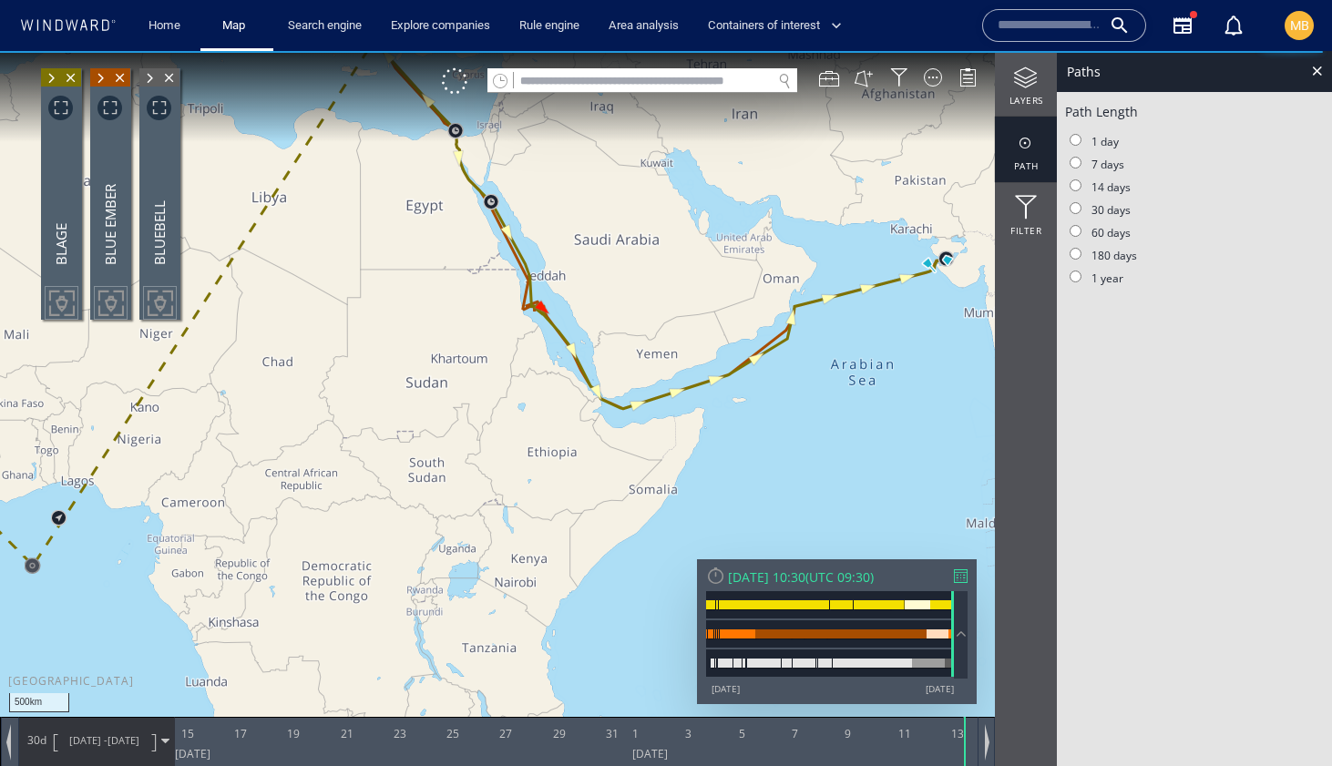
drag, startPoint x: 604, startPoint y: 525, endPoint x: 604, endPoint y: 622, distance: 97.5
click at [604, 622] on canvas "Map" at bounding box center [666, 399] width 1332 height 697
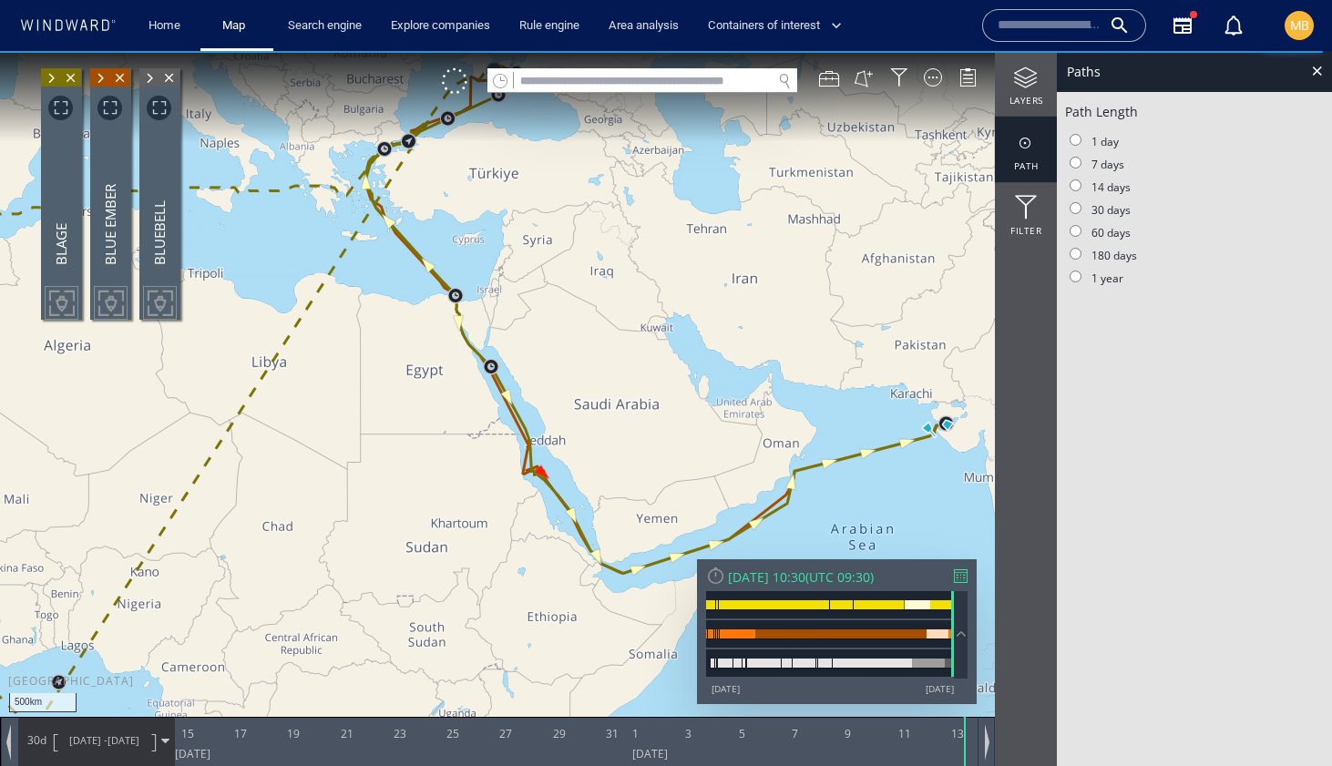
drag, startPoint x: 422, startPoint y: 422, endPoint x: 427, endPoint y: 599, distance: 177.7
click at [427, 590] on canvas "Map" at bounding box center [666, 399] width 1332 height 697
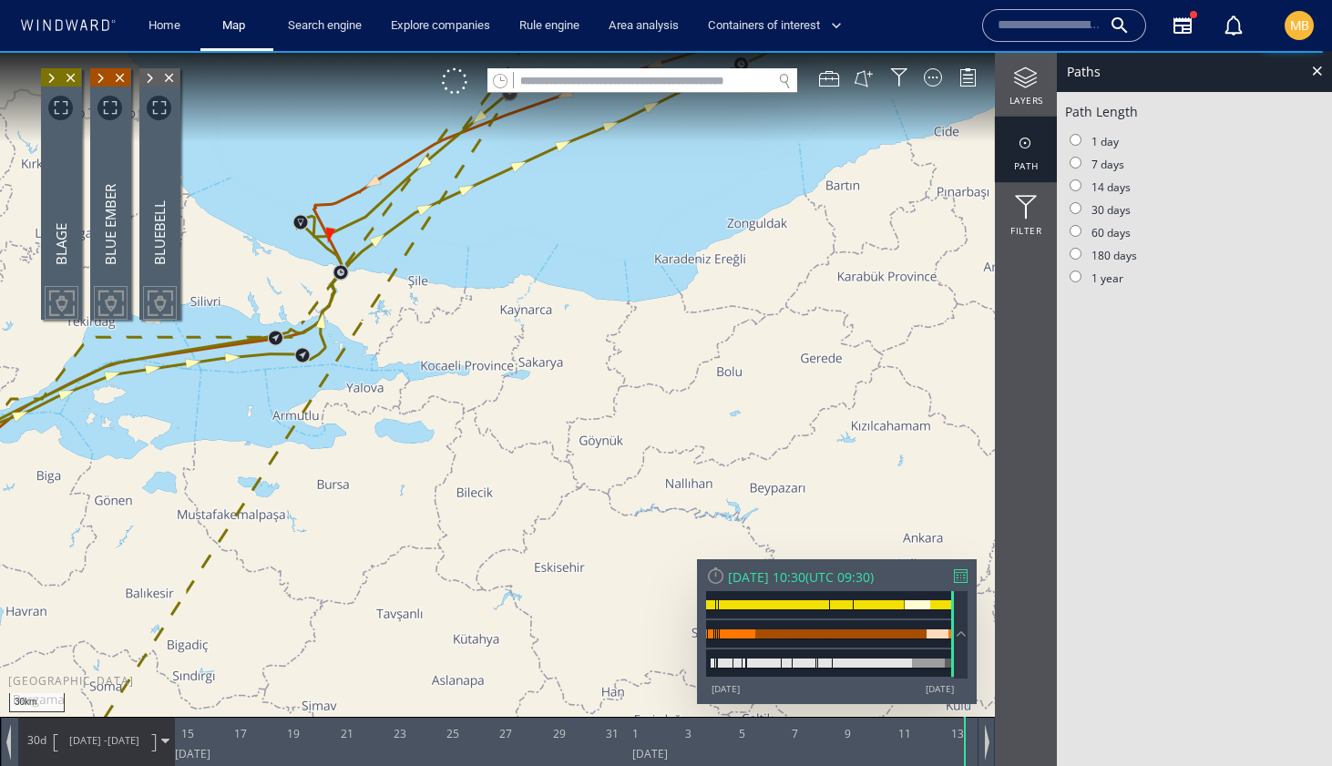
click at [313, 361] on canvas "Map" at bounding box center [666, 399] width 1332 height 697
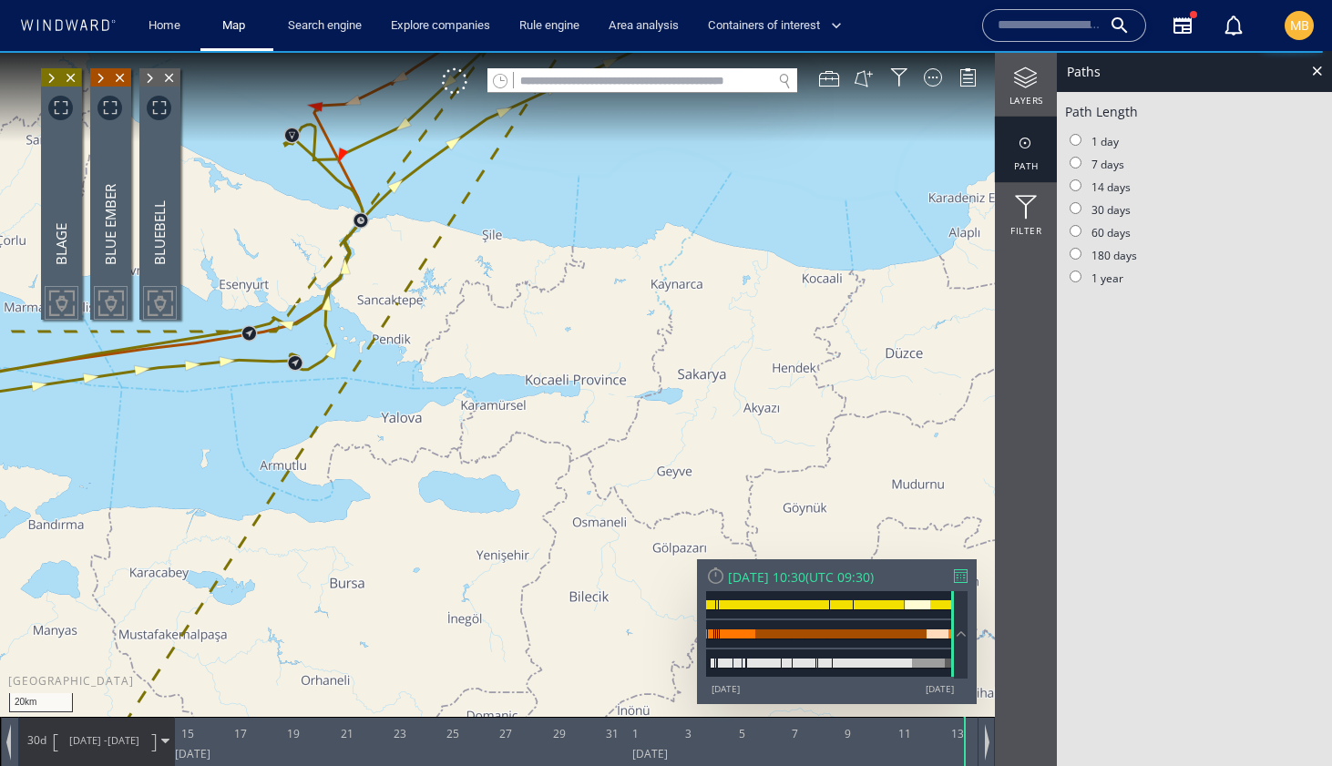
drag, startPoint x: 373, startPoint y: 268, endPoint x: 373, endPoint y: 448, distance: 180.4
click at [373, 448] on canvas "Map" at bounding box center [666, 399] width 1332 height 697
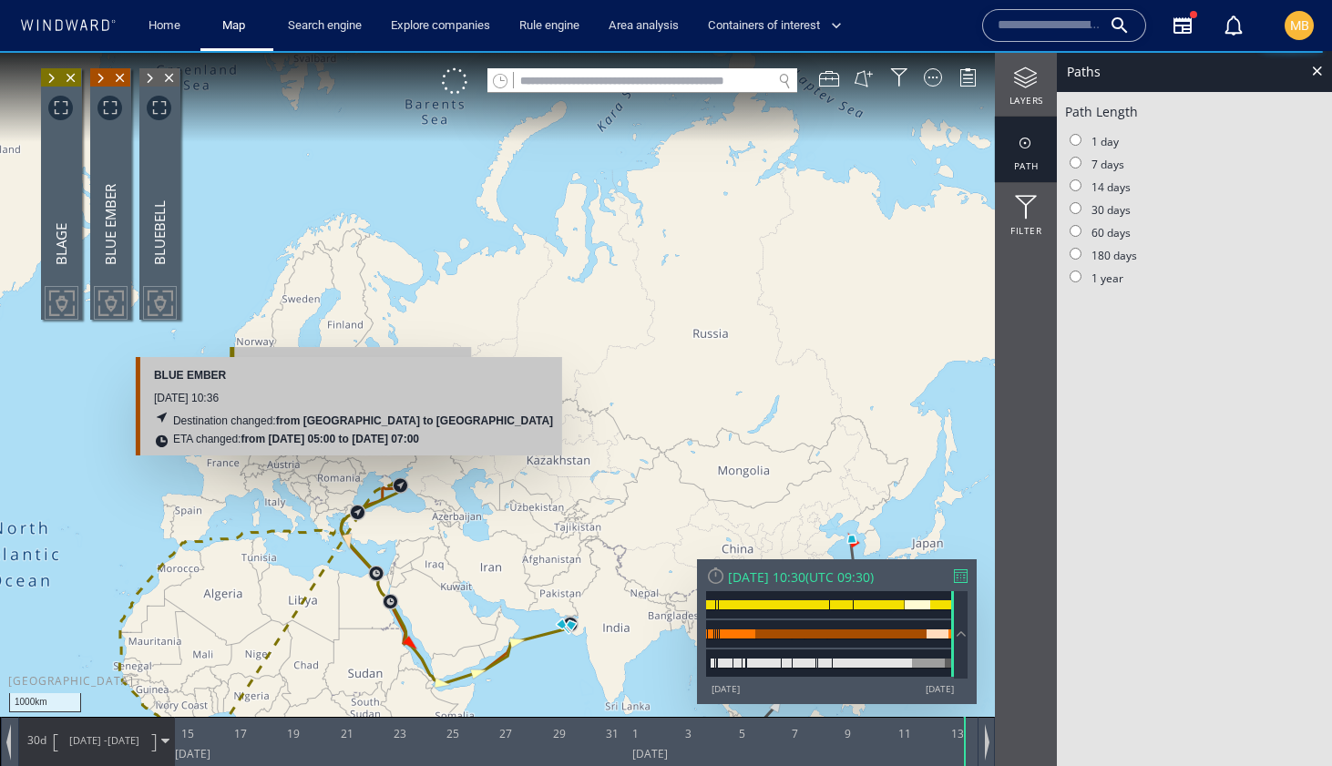
drag, startPoint x: 361, startPoint y: 553, endPoint x: 341, endPoint y: 470, distance: 85.3
click at [341, 471] on canvas "Map" at bounding box center [666, 399] width 1332 height 697
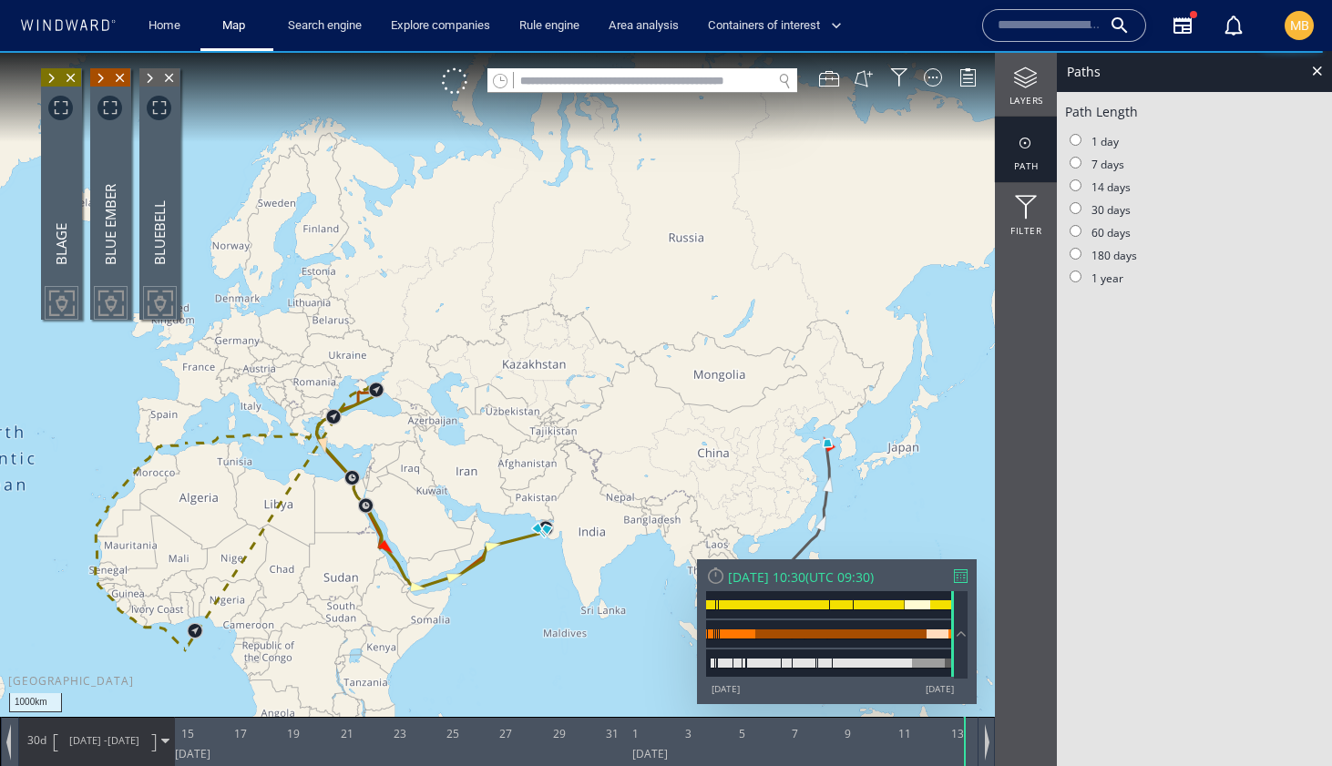
drag, startPoint x: 372, startPoint y: 486, endPoint x: 375, endPoint y: 385, distance: 101.2
click at [375, 385] on canvas "Map" at bounding box center [666, 399] width 1332 height 697
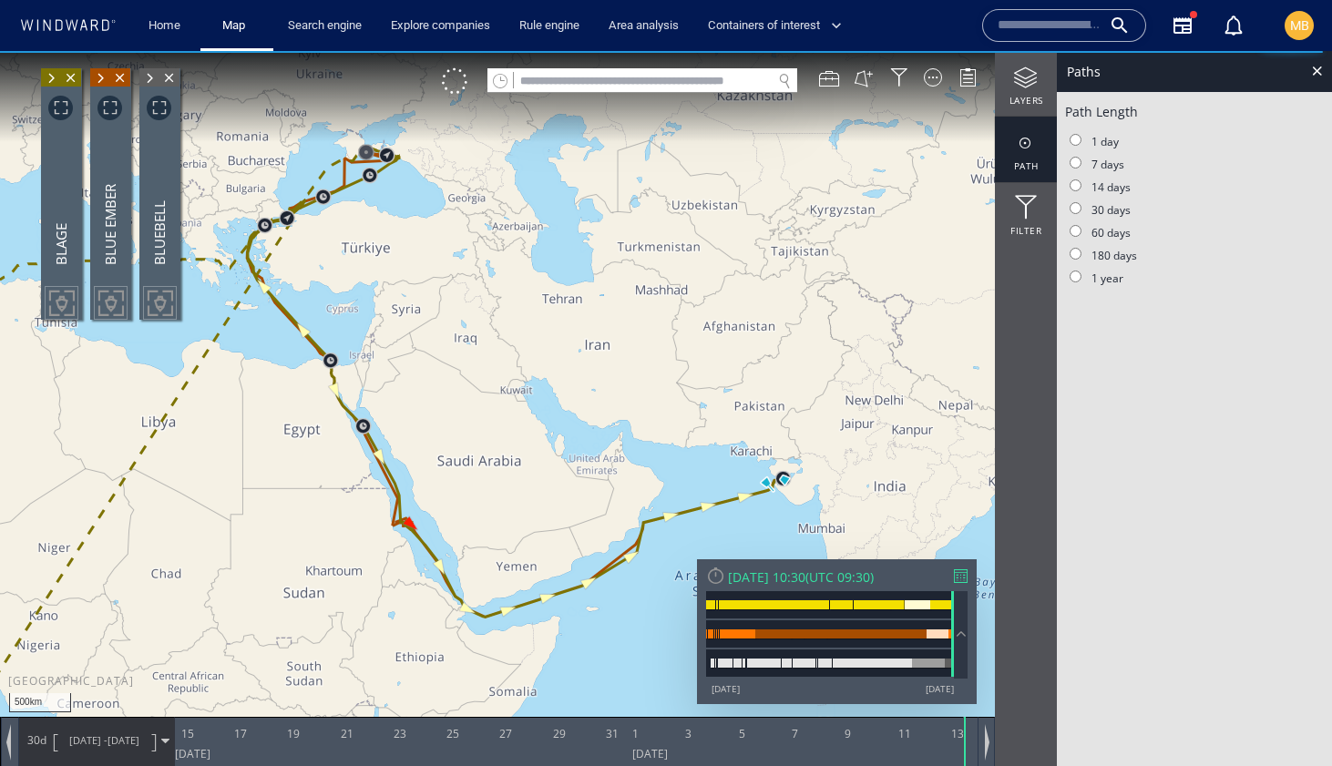
drag, startPoint x: 375, startPoint y: 385, endPoint x: 457, endPoint y: 383, distance: 82.0
click at [457, 384] on canvas "Map" at bounding box center [666, 399] width 1332 height 697
click at [457, 383] on canvas "Map" at bounding box center [666, 399] width 1332 height 697
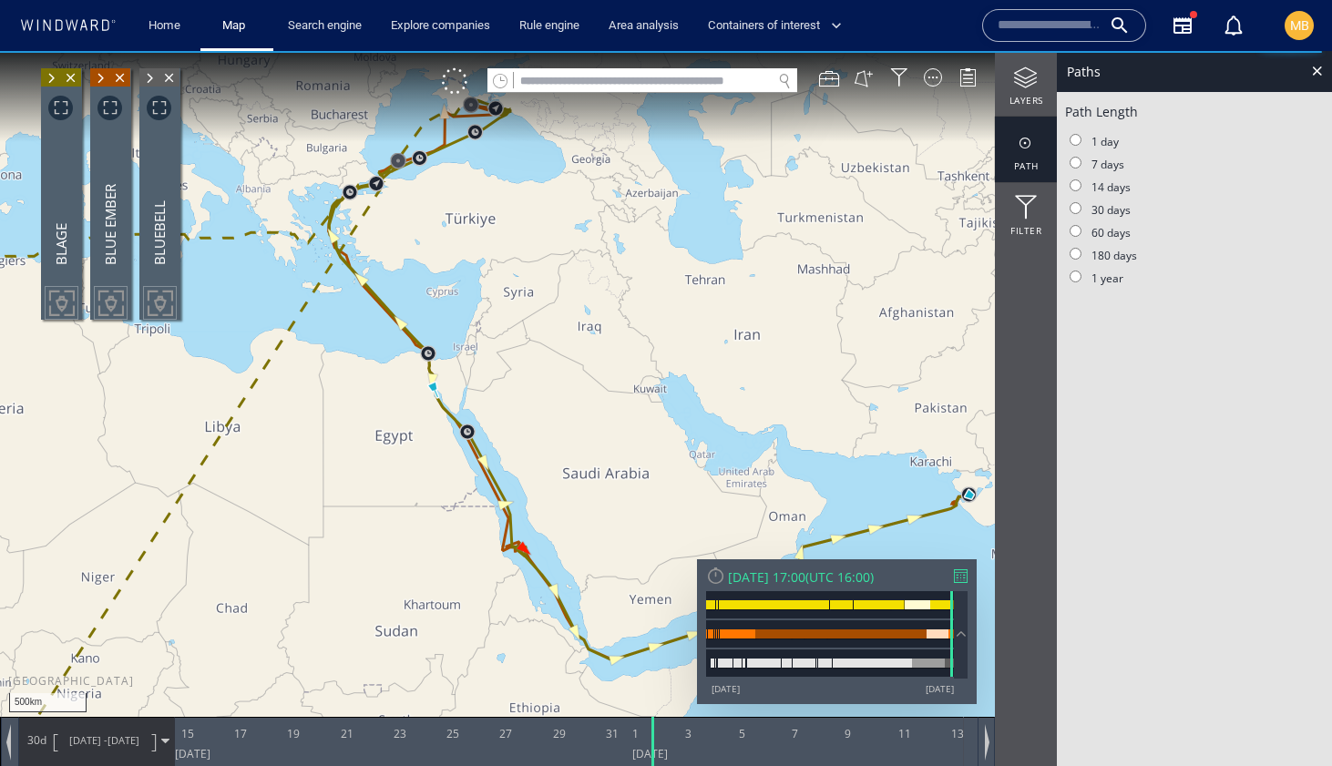
drag, startPoint x: 432, startPoint y: 398, endPoint x: 442, endPoint y: 518, distance: 120.7
click at [442, 518] on canvas "Map" at bounding box center [666, 399] width 1332 height 697
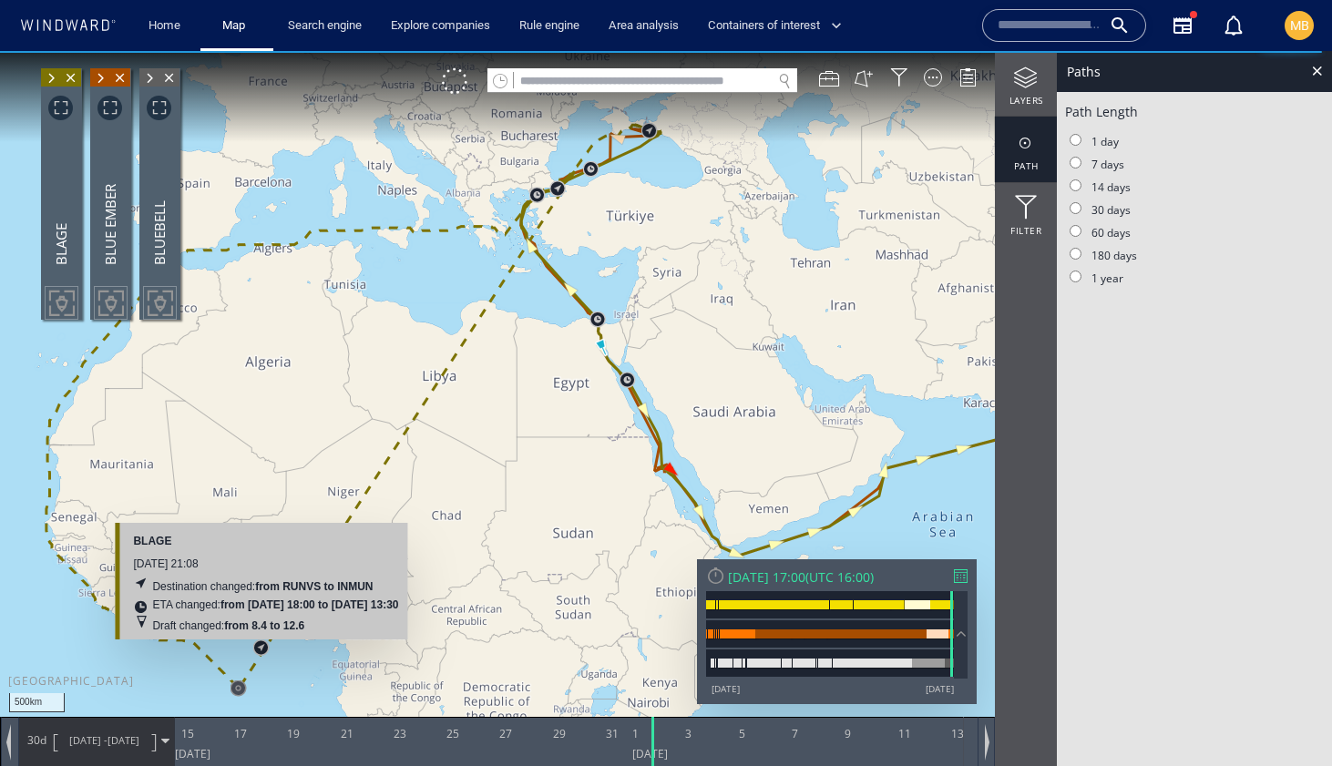
click at [265, 646] on canvas "Map" at bounding box center [666, 399] width 1332 height 697
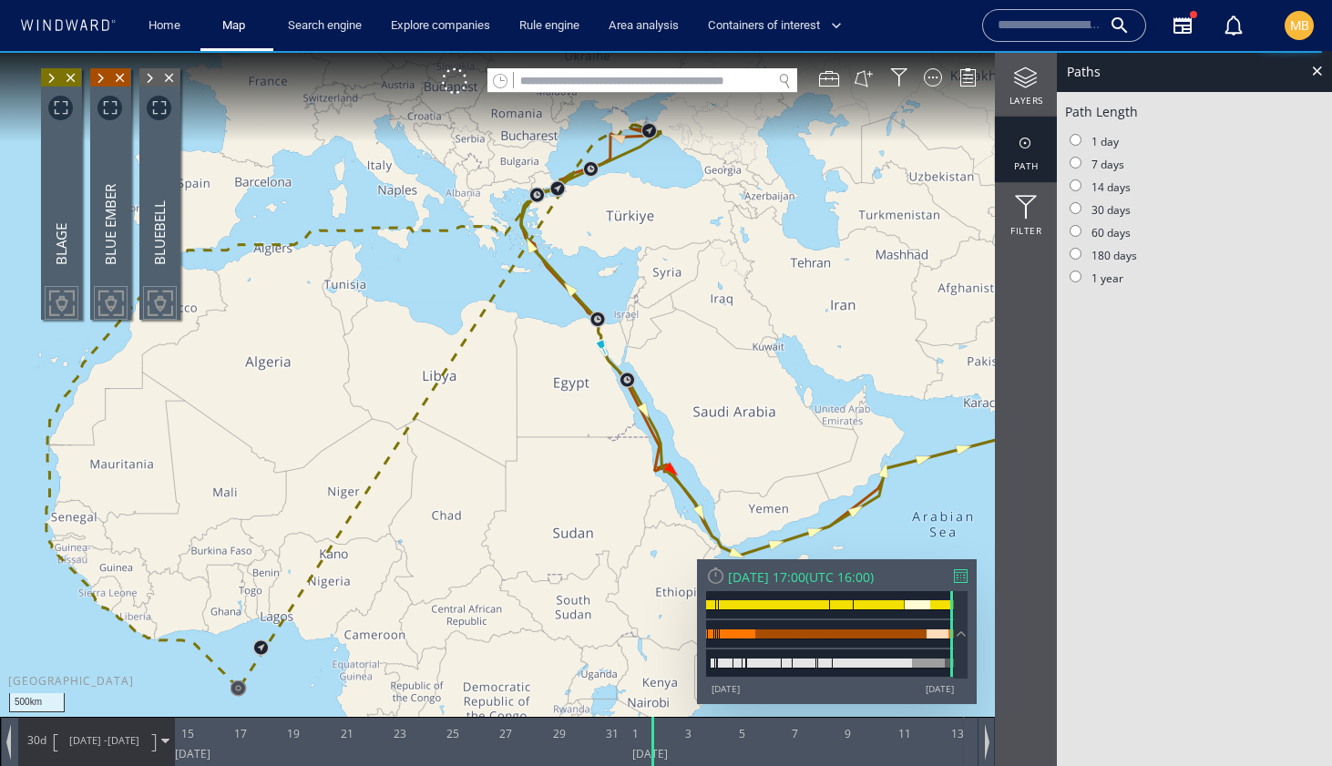
click at [648, 87] on input "text" at bounding box center [643, 81] width 258 height 25
paste input "*******"
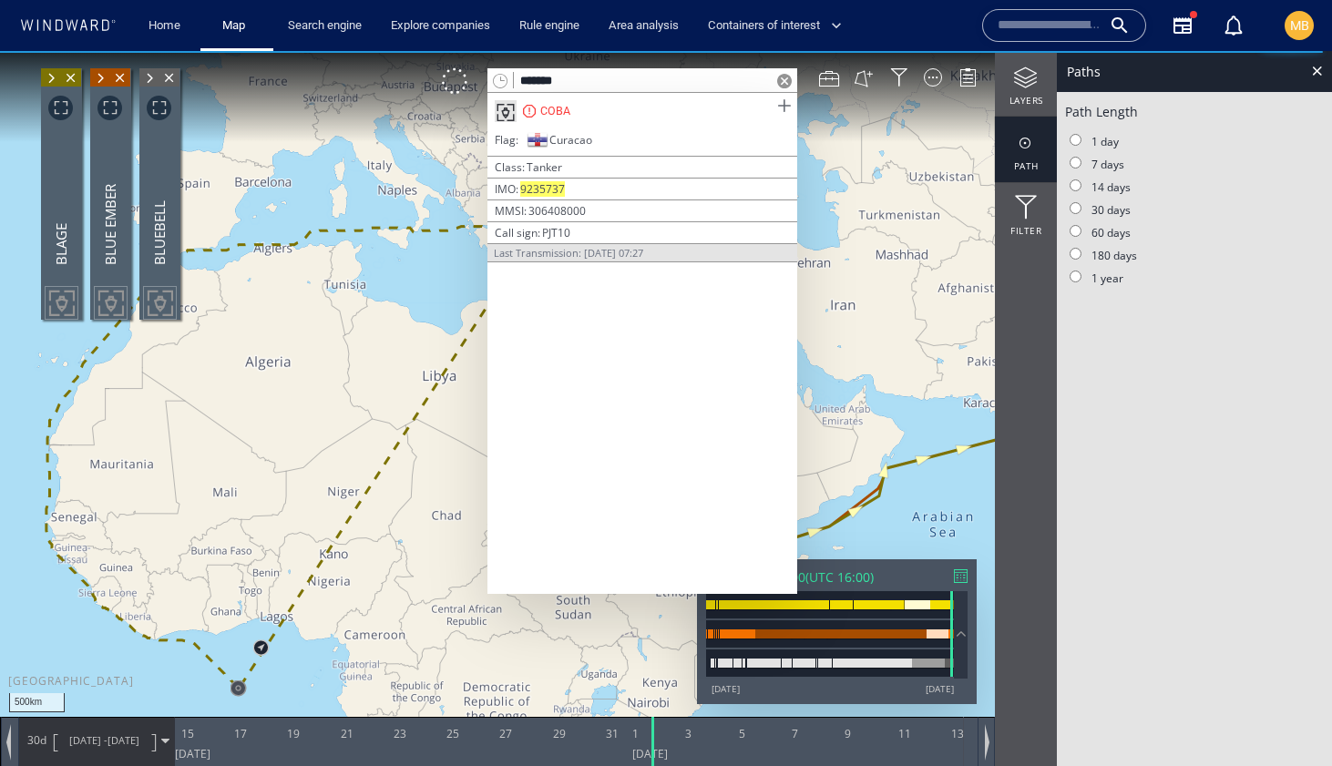
type input "*******"
click at [779, 106] on span at bounding box center [784, 106] width 23 height 23
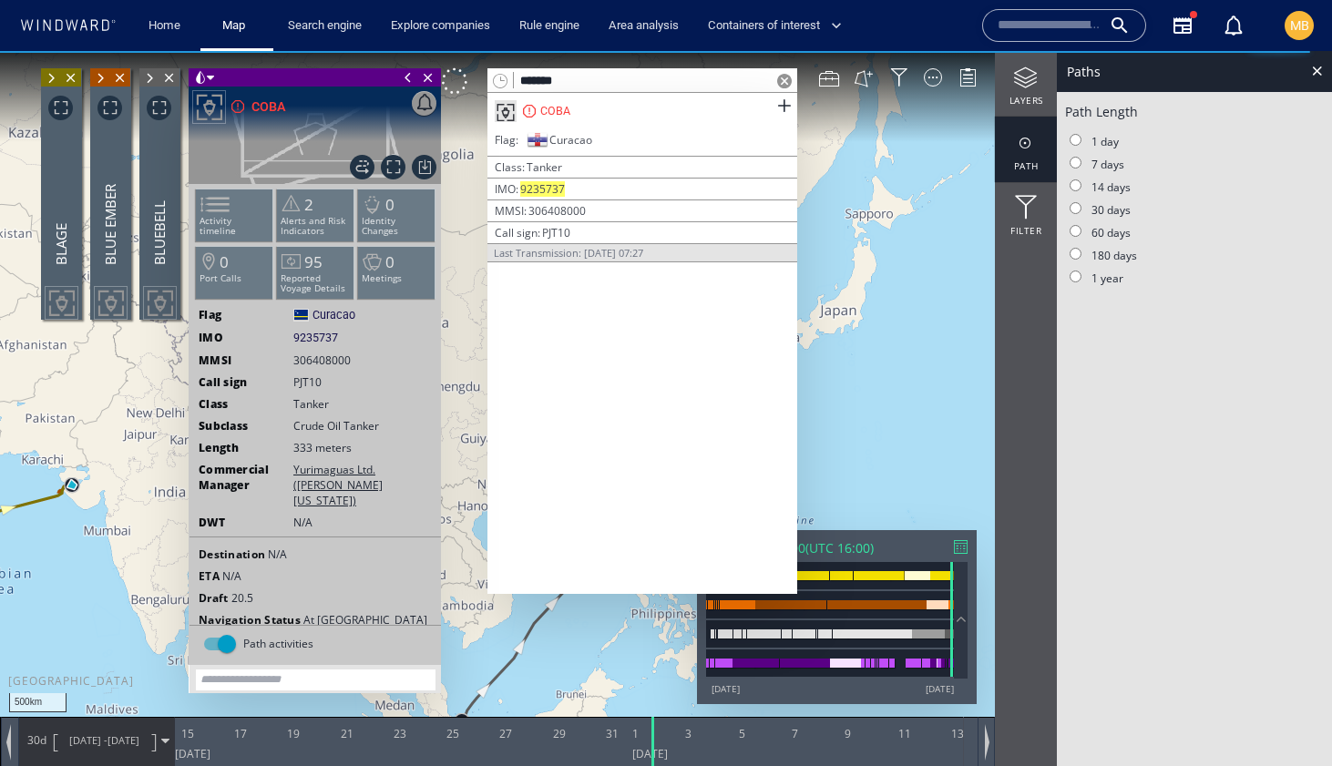
click at [407, 77] on span at bounding box center [408, 77] width 20 height 18
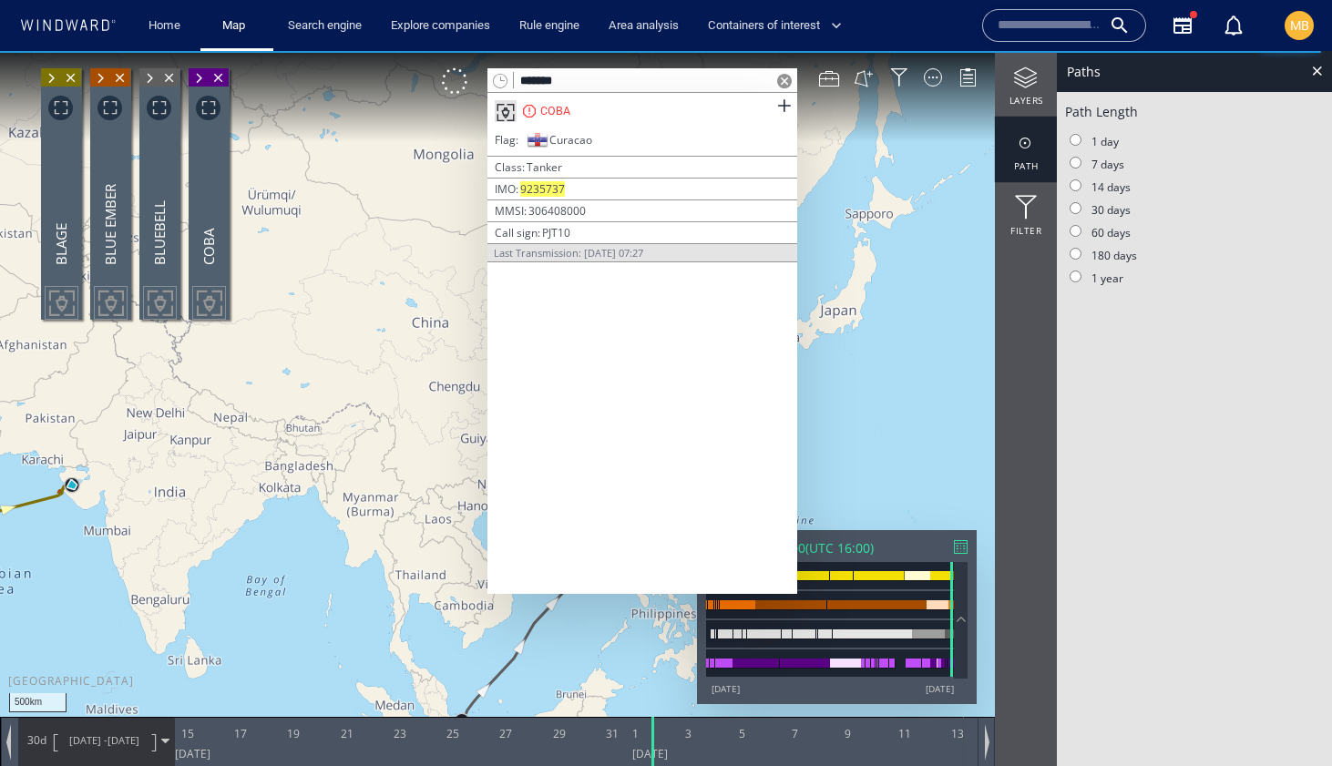
click at [896, 340] on canvas "Map" at bounding box center [666, 399] width 1332 height 697
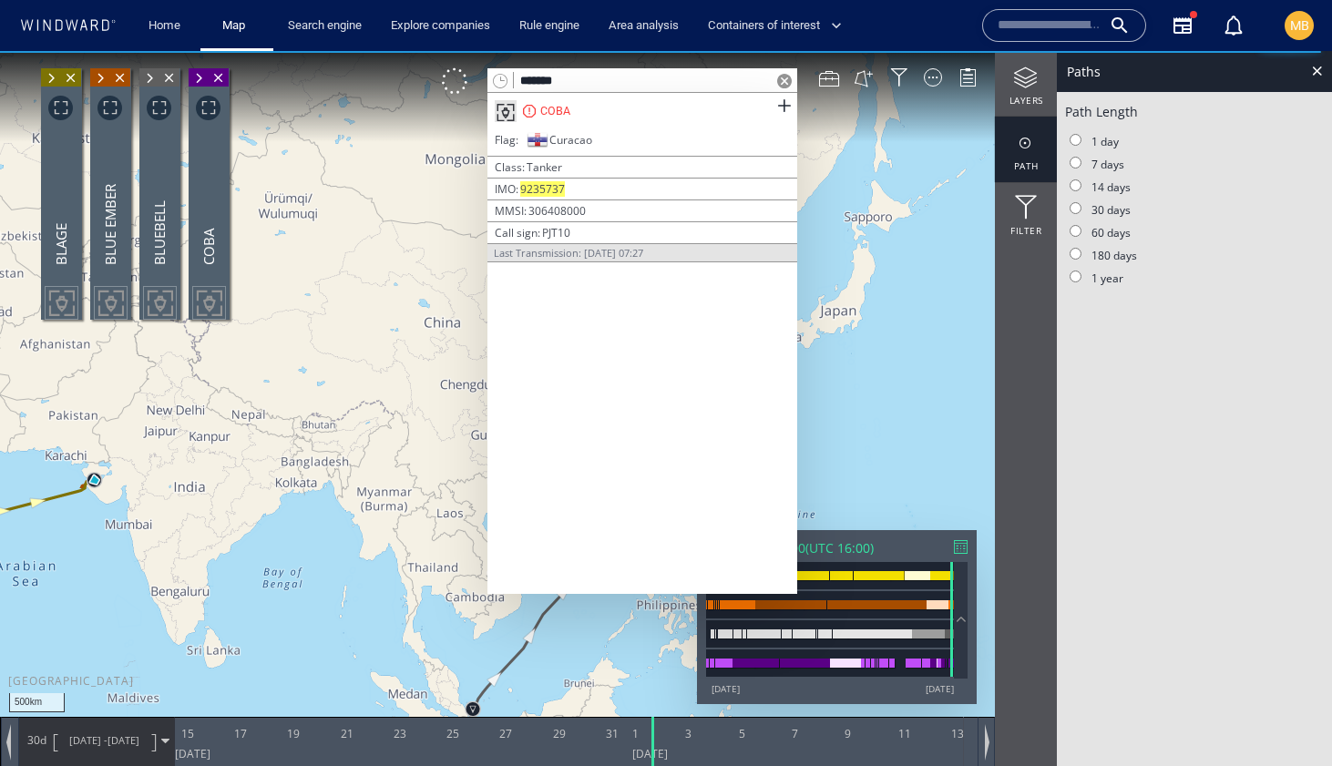
click at [783, 74] on span at bounding box center [784, 81] width 15 height 15
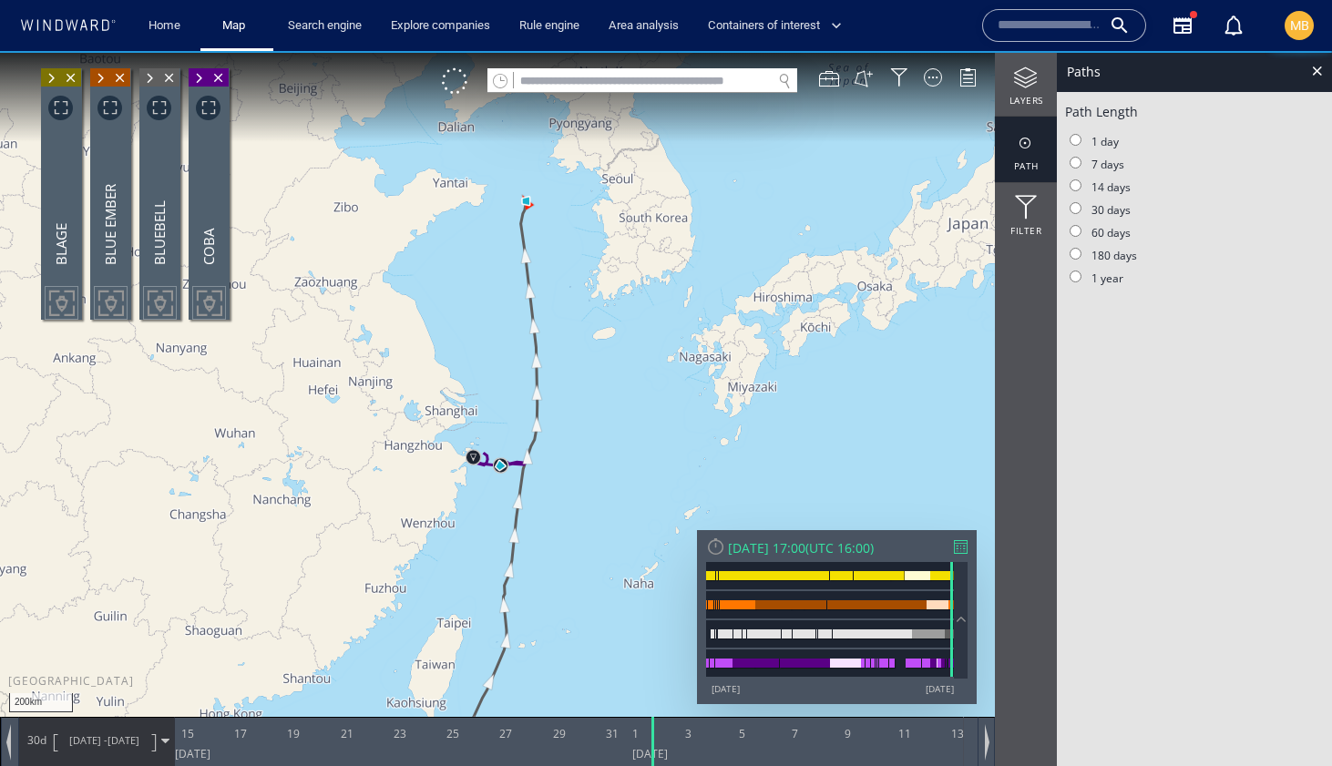
drag, startPoint x: 568, startPoint y: 455, endPoint x: 640, endPoint y: 435, distance: 75.6
click at [640, 435] on canvas "Map" at bounding box center [666, 399] width 1332 height 697
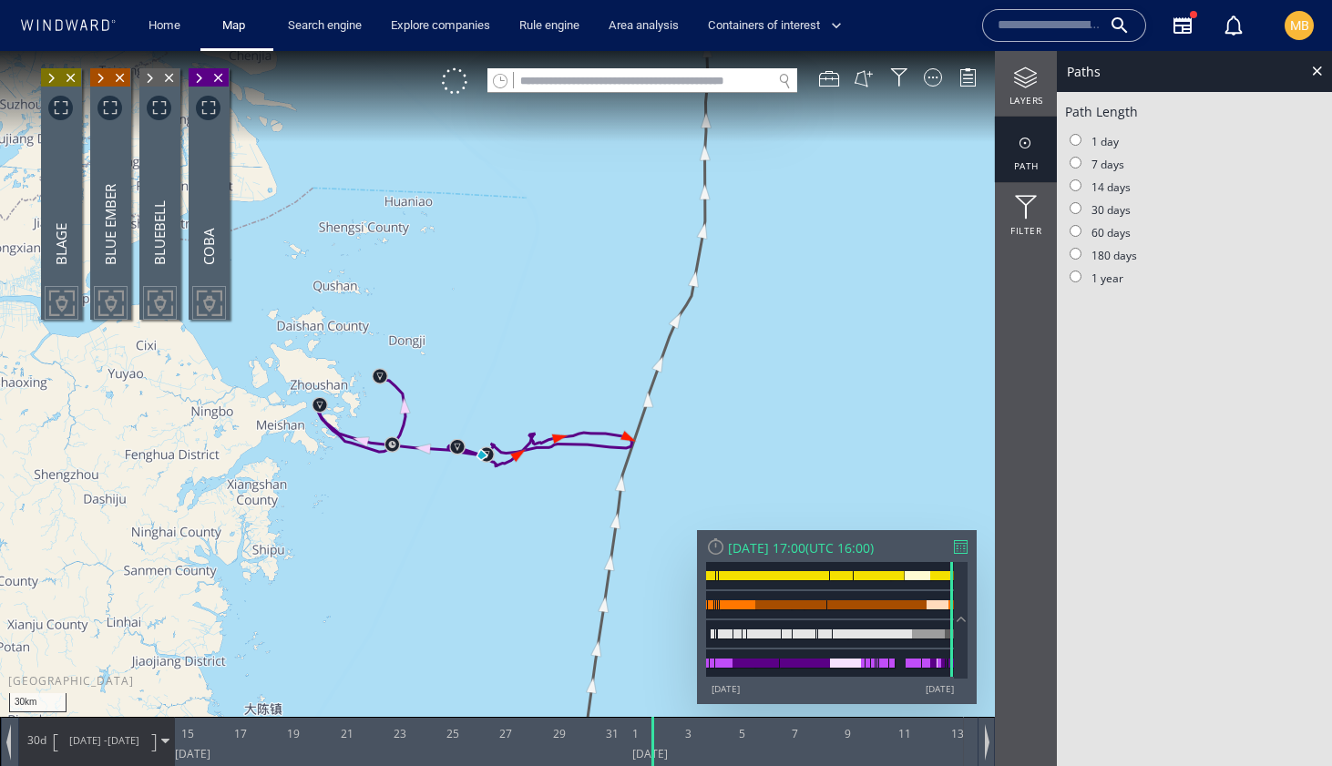
drag, startPoint x: 520, startPoint y: 486, endPoint x: 577, endPoint y: 499, distance: 58.1
click at [577, 499] on canvas "Map" at bounding box center [666, 399] width 1332 height 697
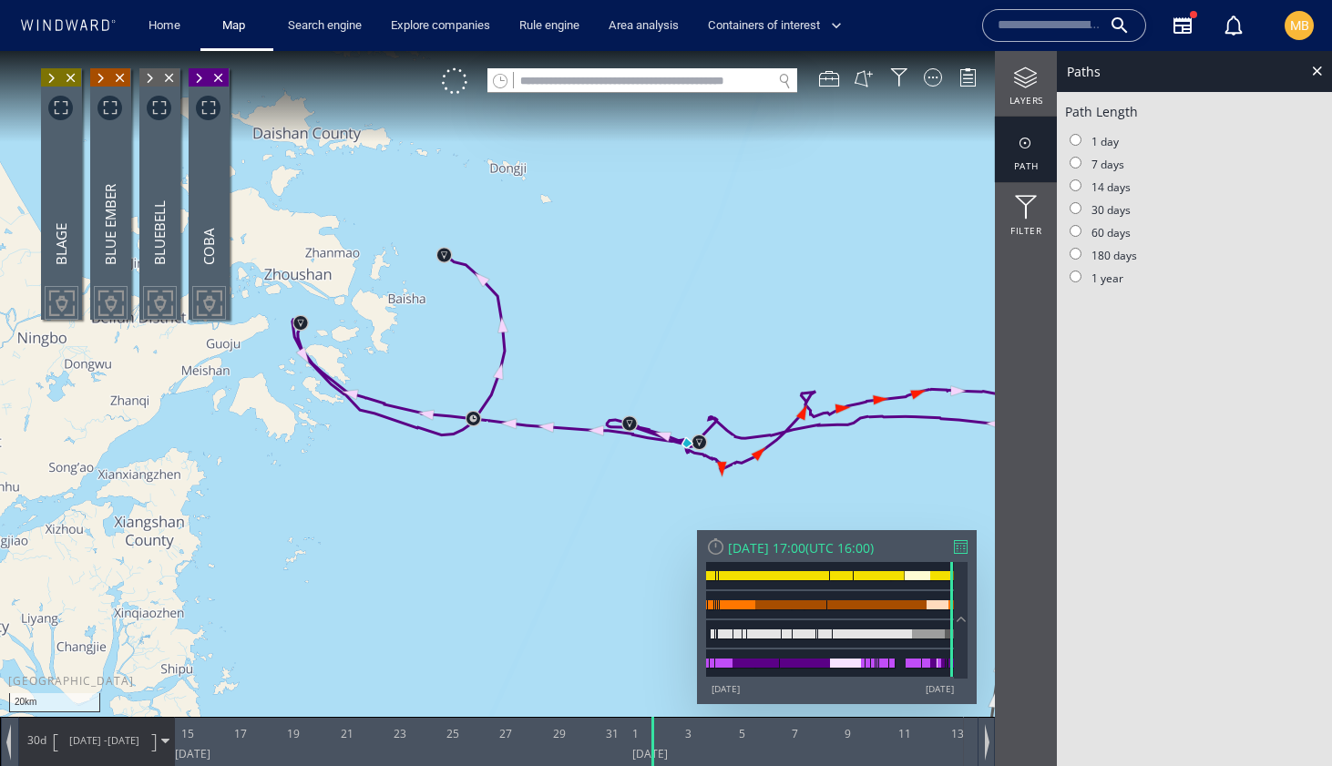
drag, startPoint x: 591, startPoint y: 479, endPoint x: 492, endPoint y: 473, distance: 99.5
click at [493, 474] on canvas "Map" at bounding box center [666, 399] width 1332 height 697
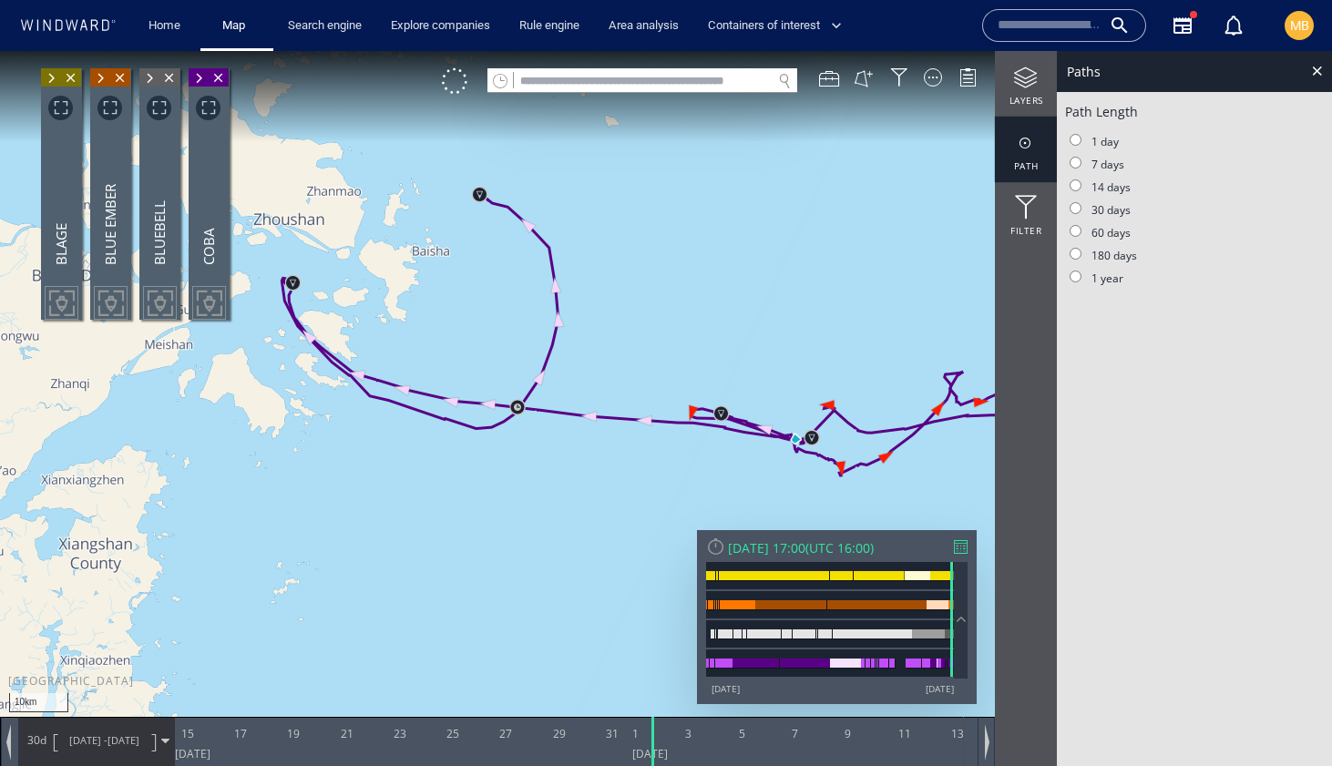
drag, startPoint x: 496, startPoint y: 488, endPoint x: 592, endPoint y: 557, distance: 117.6
click at [590, 556] on canvas "Map" at bounding box center [666, 399] width 1332 height 697
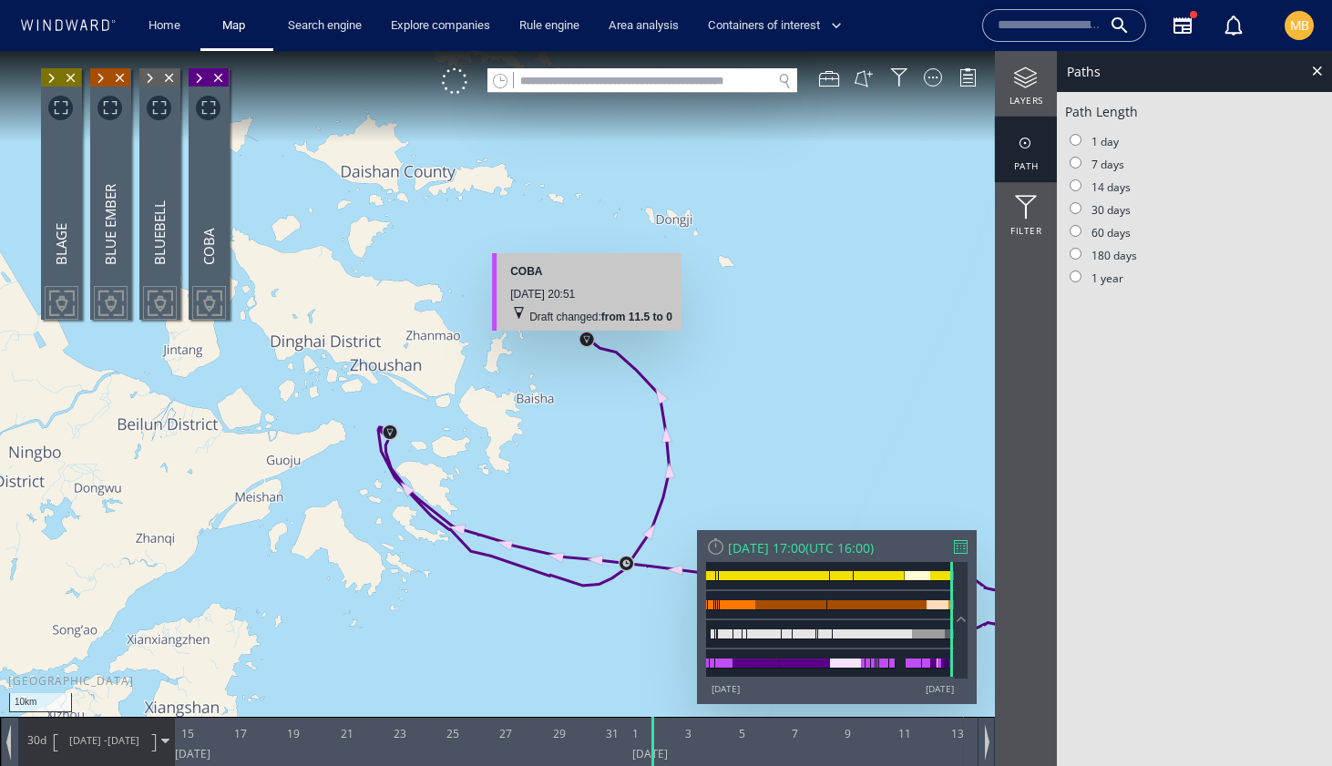
click at [589, 339] on canvas "Map" at bounding box center [666, 399] width 1332 height 697
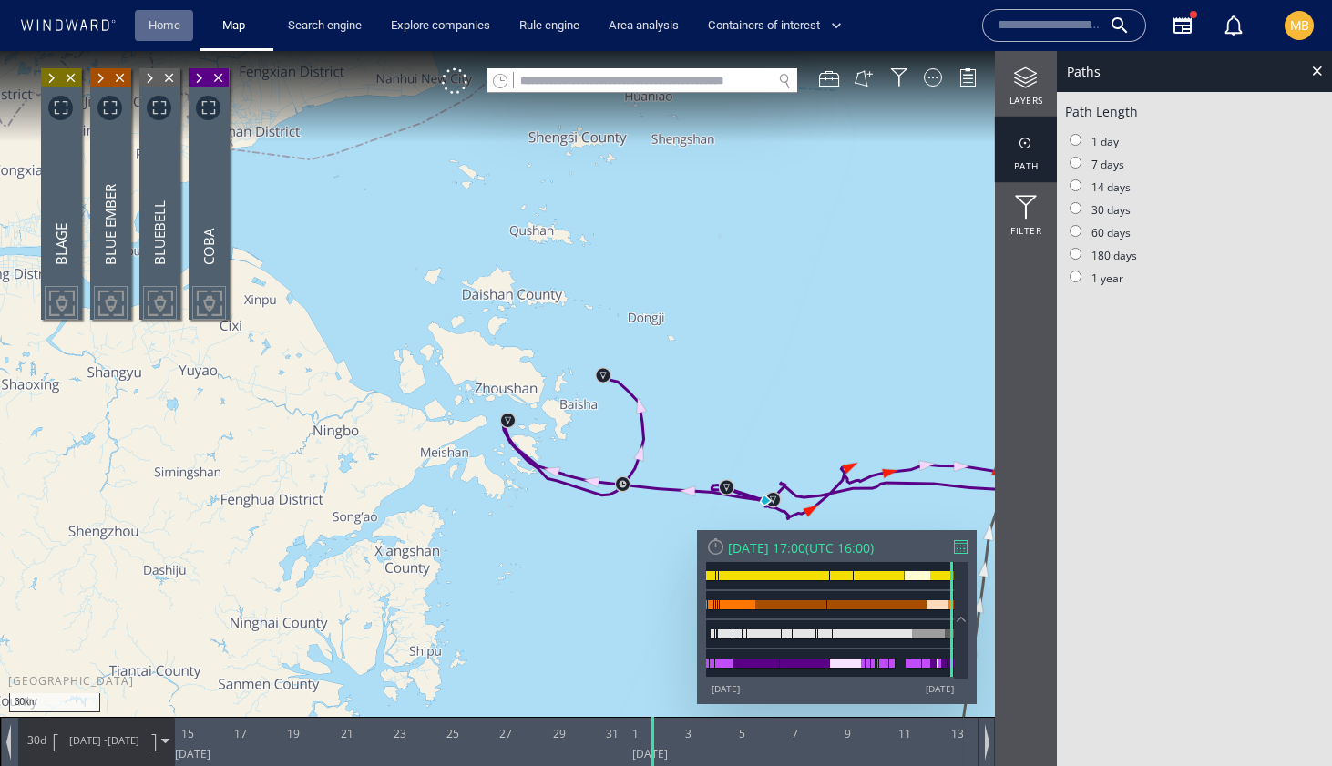
click at [166, 25] on link "Home" at bounding box center [164, 26] width 46 height 32
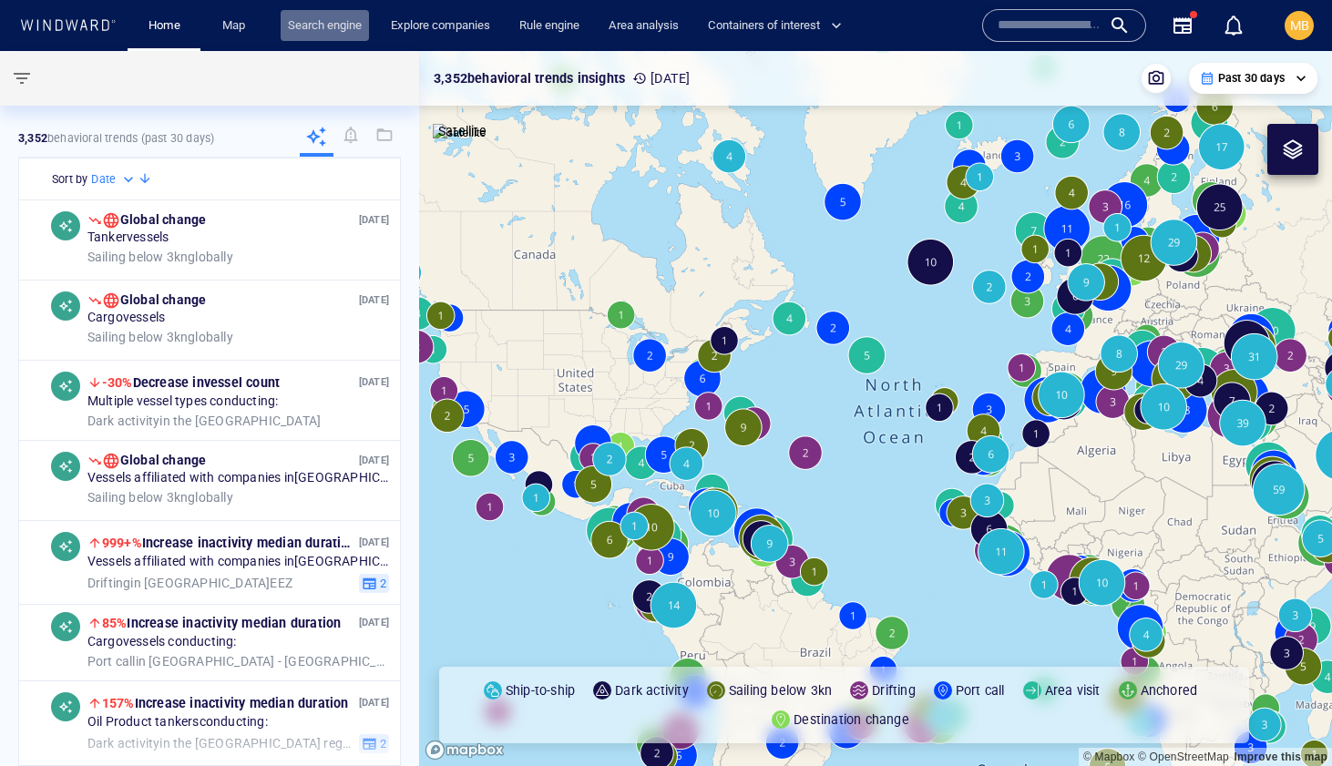
click at [349, 23] on link "Search engine" at bounding box center [325, 26] width 88 height 32
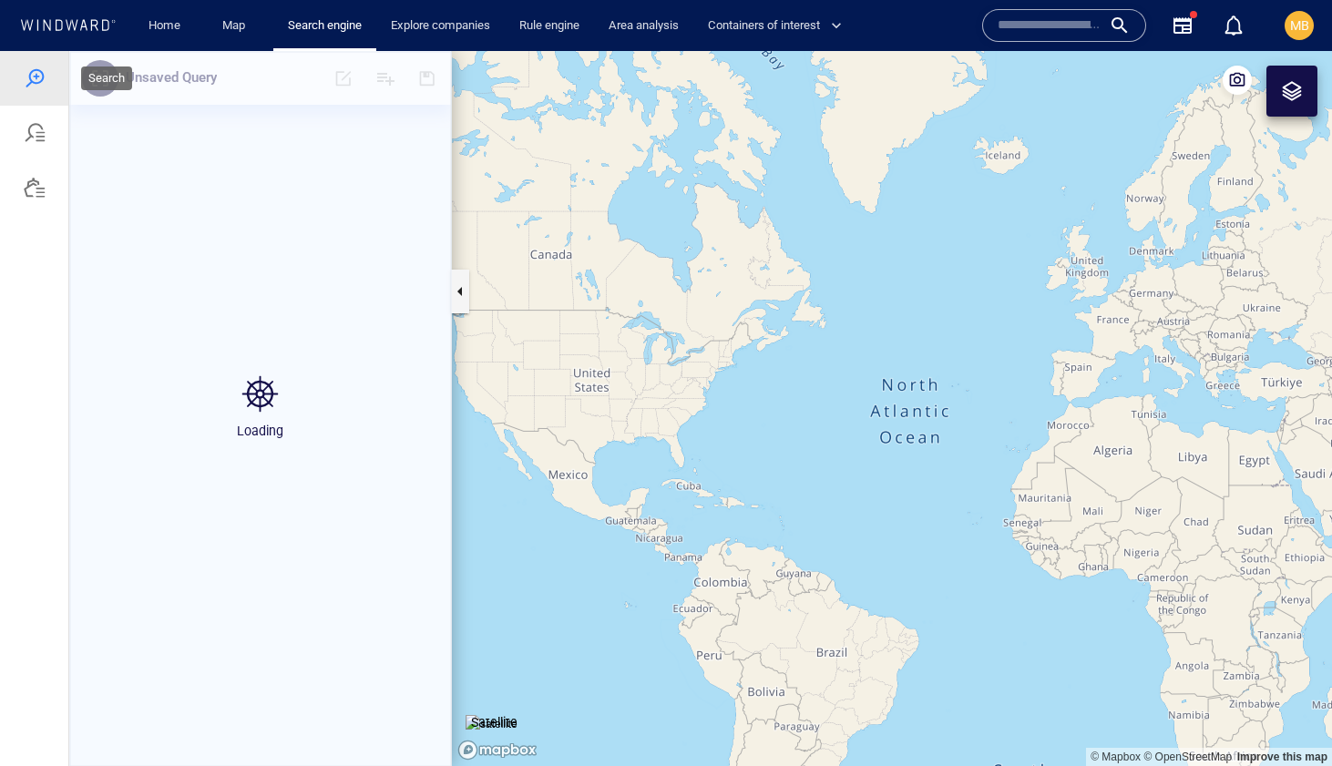
click at [33, 80] on div at bounding box center [35, 78] width 22 height 22
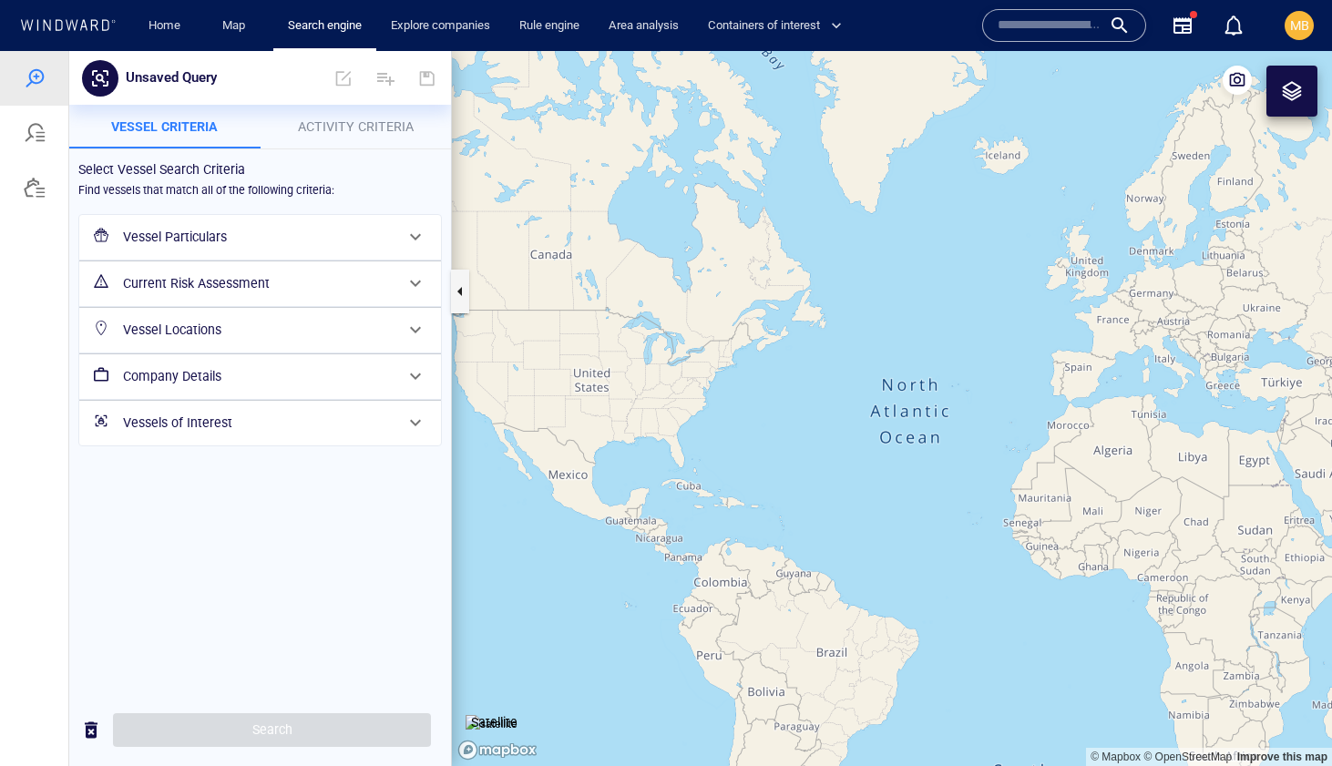
click at [215, 241] on h6 "Vessel Particulars" at bounding box center [258, 237] width 271 height 23
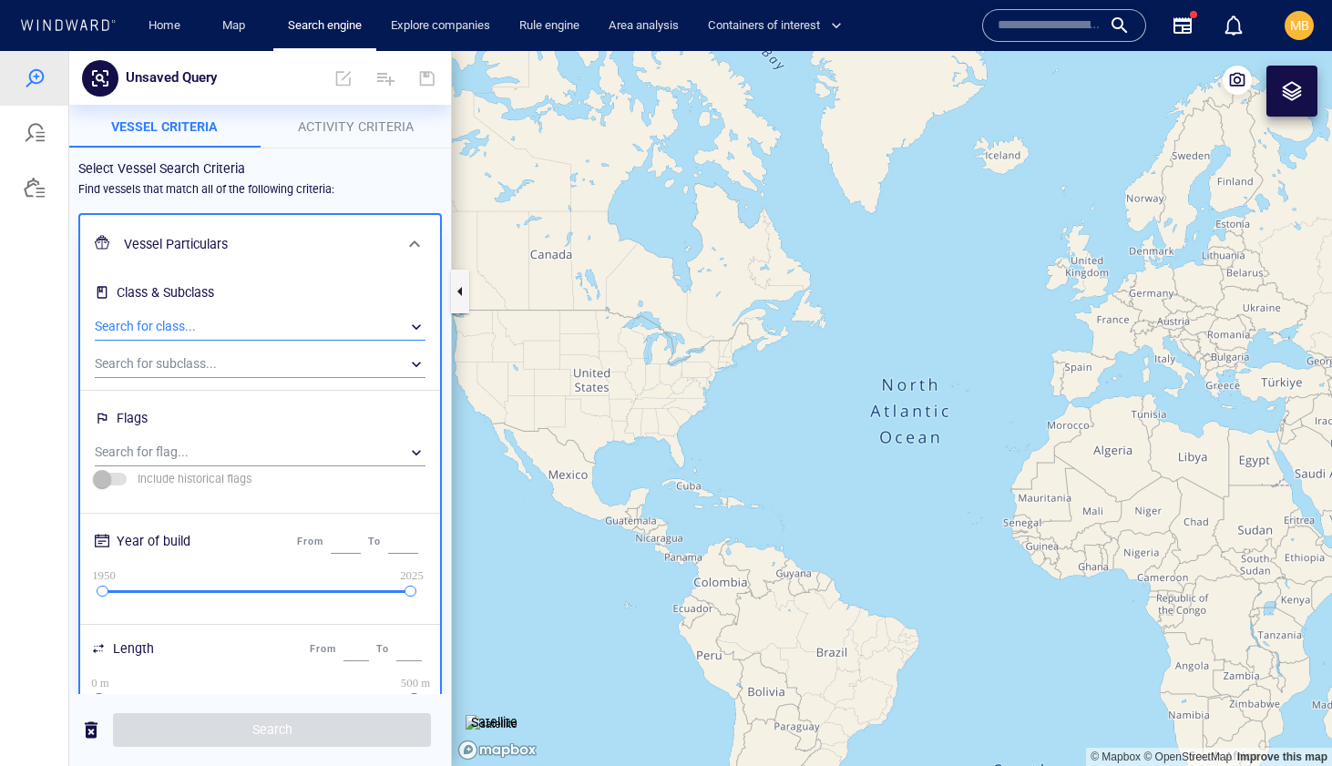
click at [217, 322] on div "​" at bounding box center [260, 326] width 331 height 27
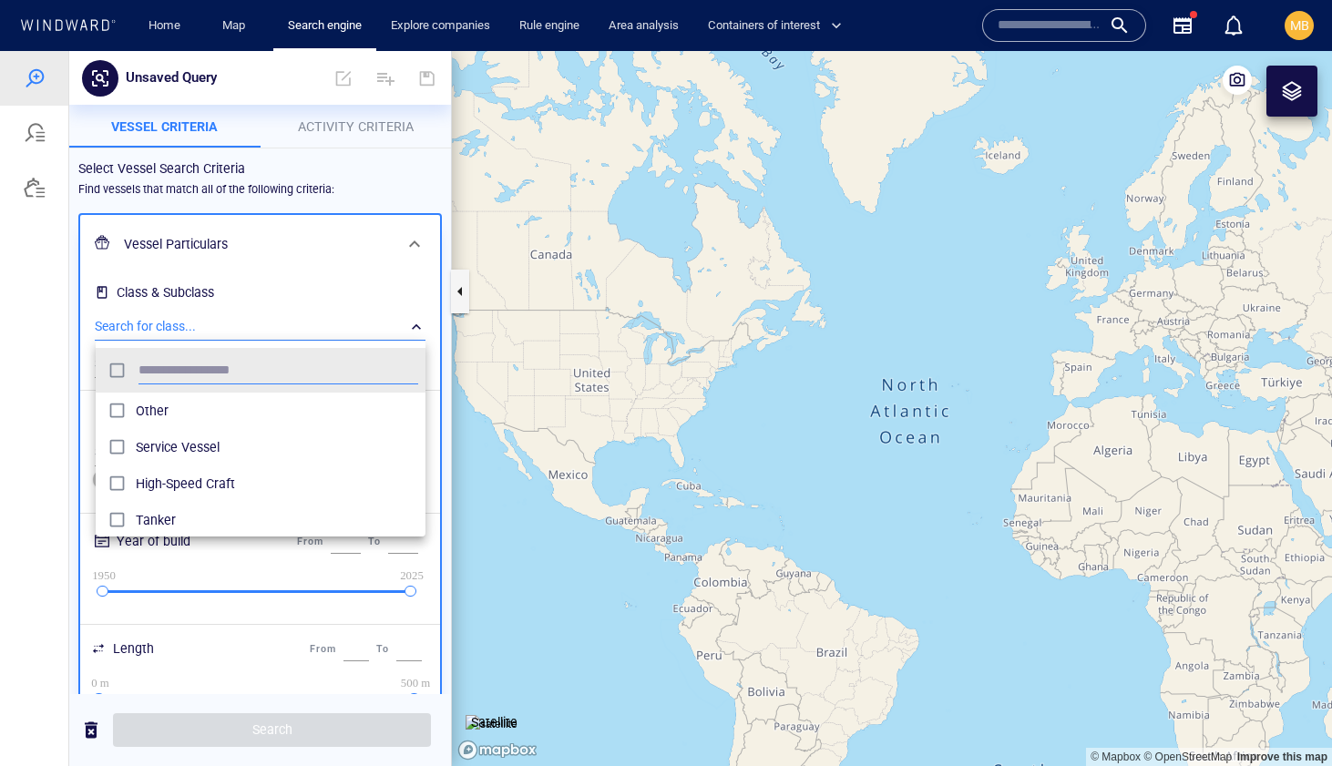
scroll to position [181, 330]
type input "****"
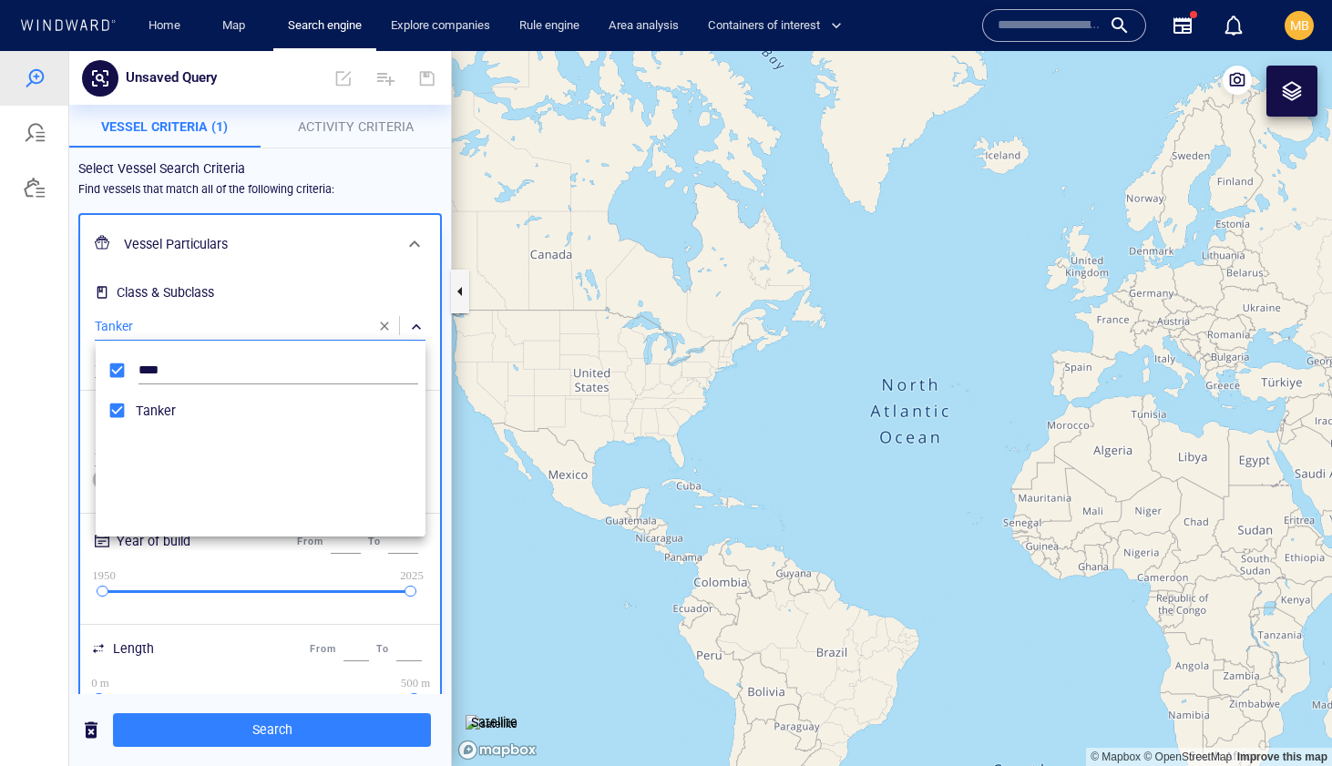
click at [270, 450] on div "Tanker" at bounding box center [261, 461] width 330 height 137
click at [344, 305] on div at bounding box center [666, 408] width 1332 height 715
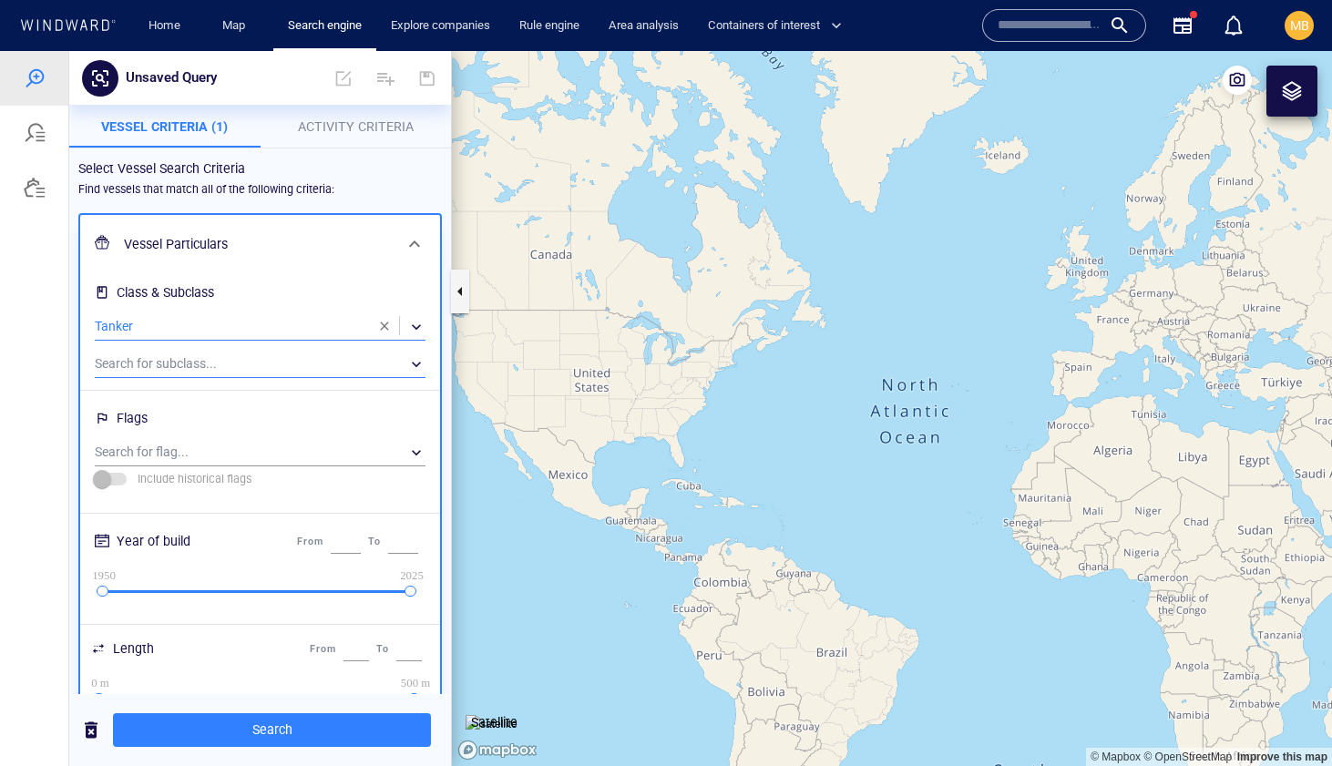
click at [320, 359] on div "​" at bounding box center [260, 364] width 331 height 27
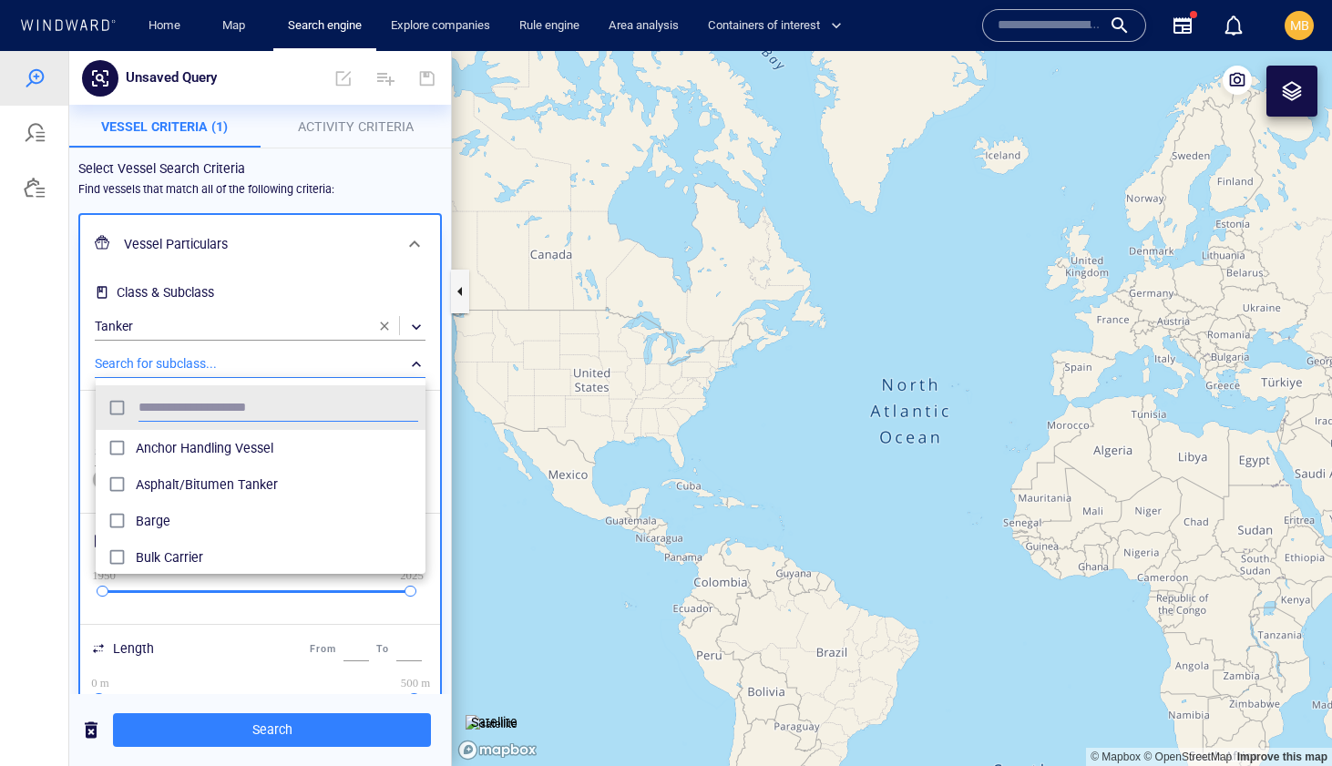
scroll to position [181, 330]
type input "**"
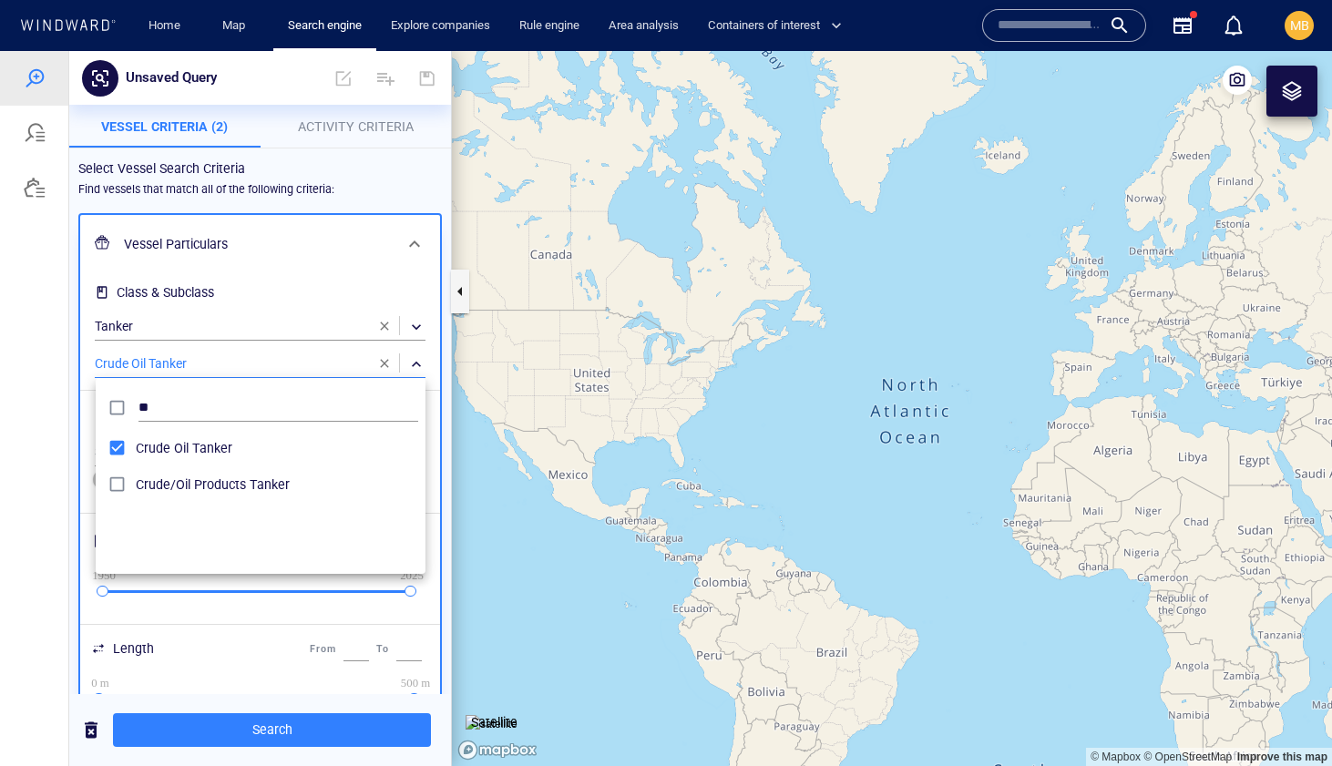
click at [280, 659] on div at bounding box center [666, 408] width 1332 height 715
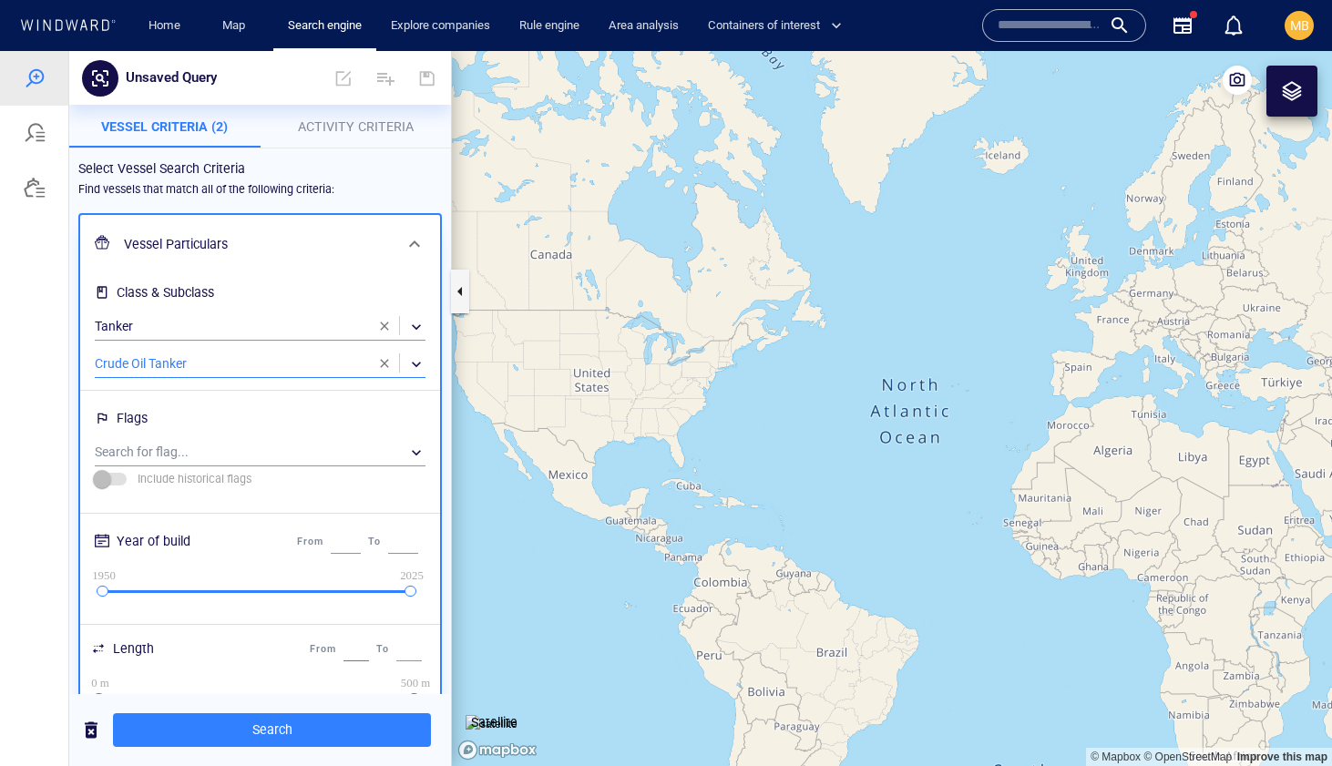
click at [348, 649] on input "*" at bounding box center [356, 650] width 26 height 24
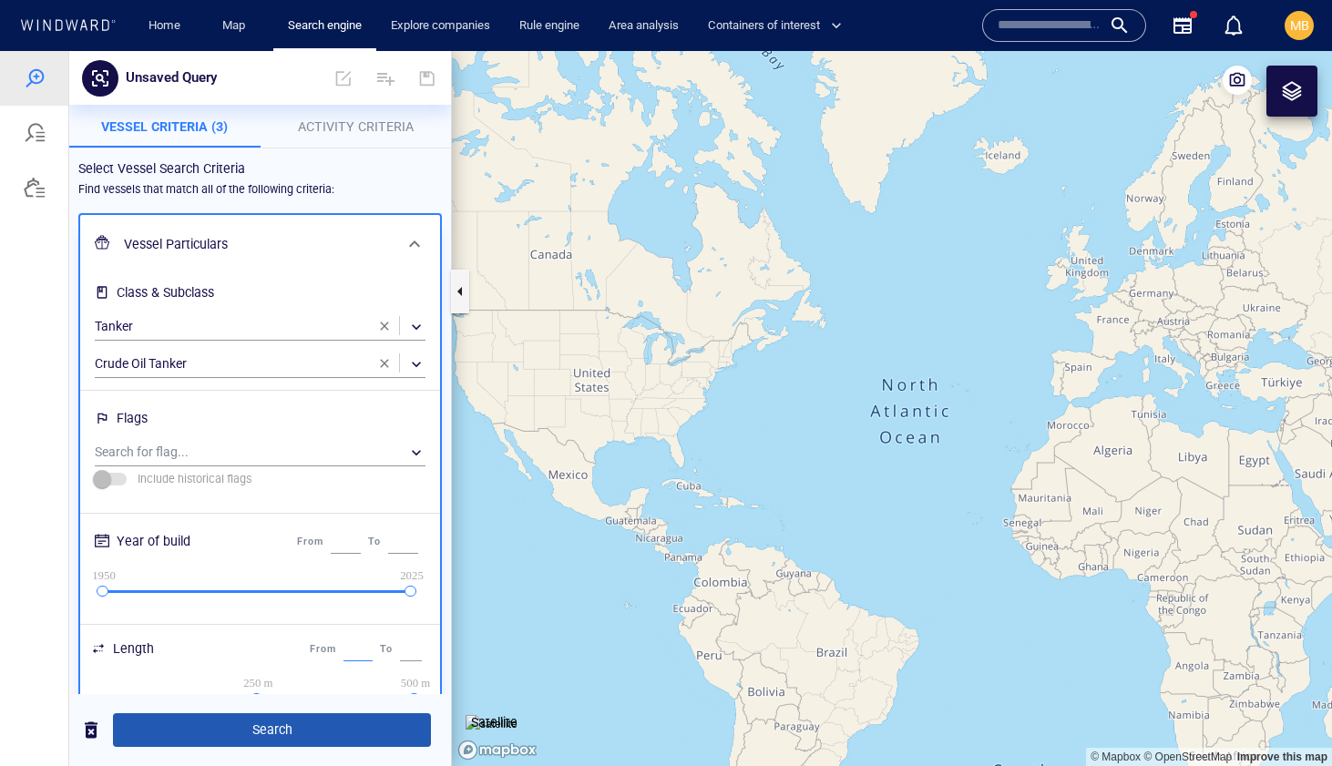
type input "***"
click at [321, 730] on span "Search" at bounding box center [272, 730] width 289 height 23
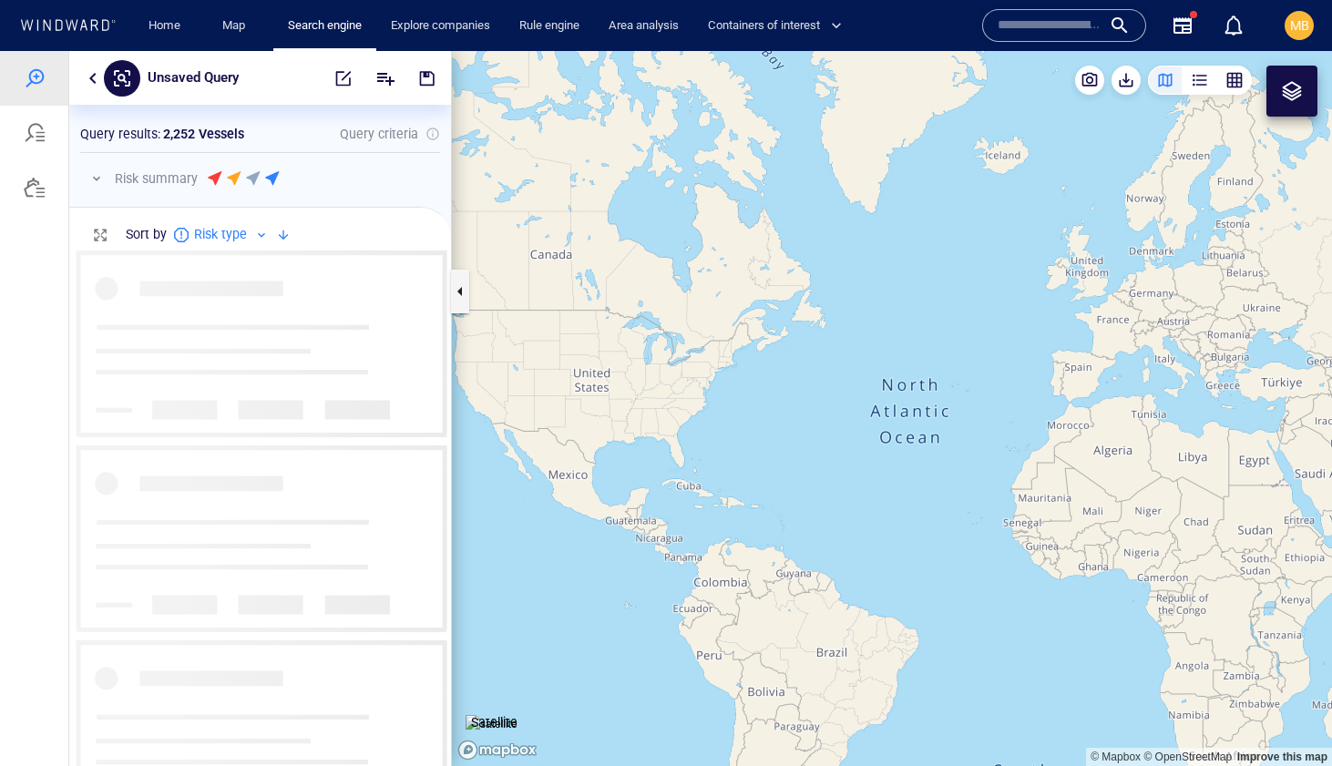
scroll to position [516, 382]
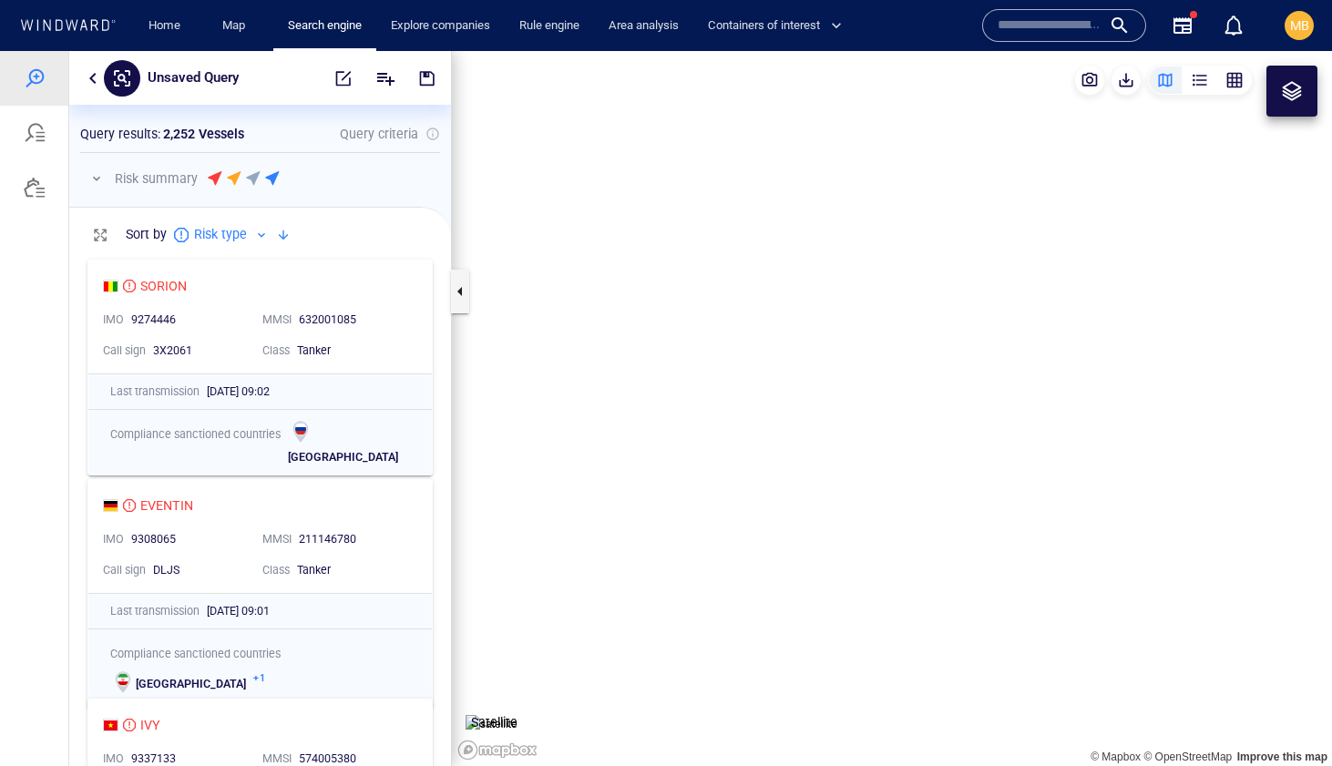
scroll to position [516, 382]
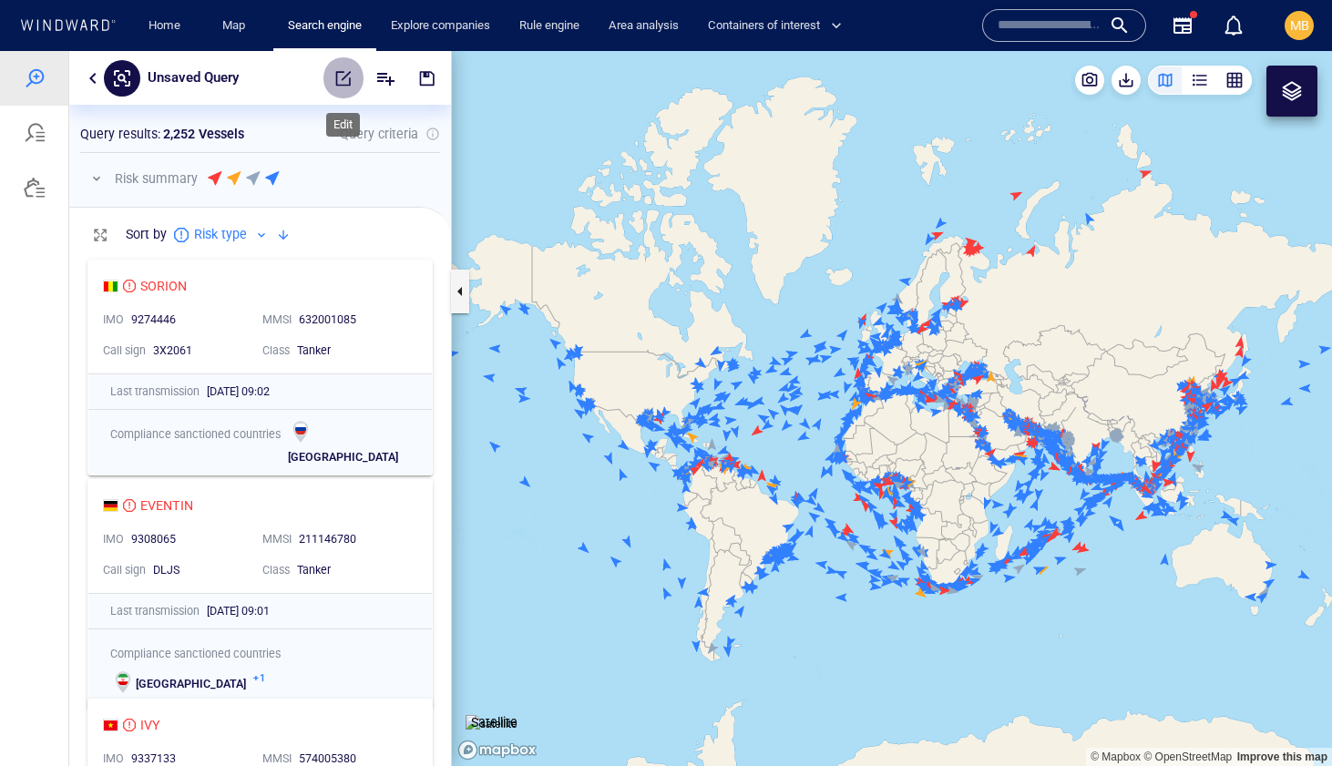
click at [348, 77] on span "button" at bounding box center [343, 78] width 18 height 18
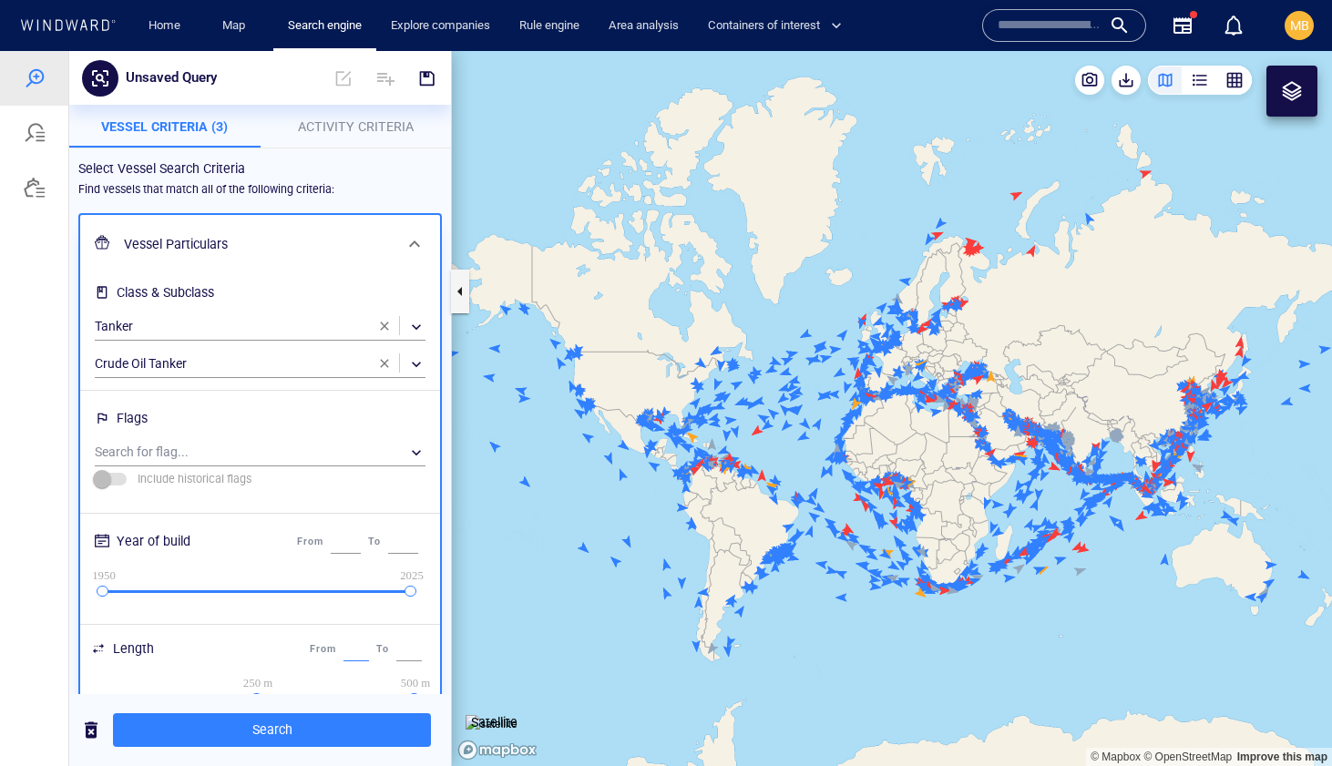
scroll to position [0, 1]
drag, startPoint x: 338, startPoint y: 649, endPoint x: 361, endPoint y: 649, distance: 22.8
click at [361, 649] on input "***" at bounding box center [357, 650] width 29 height 24
type input "***"
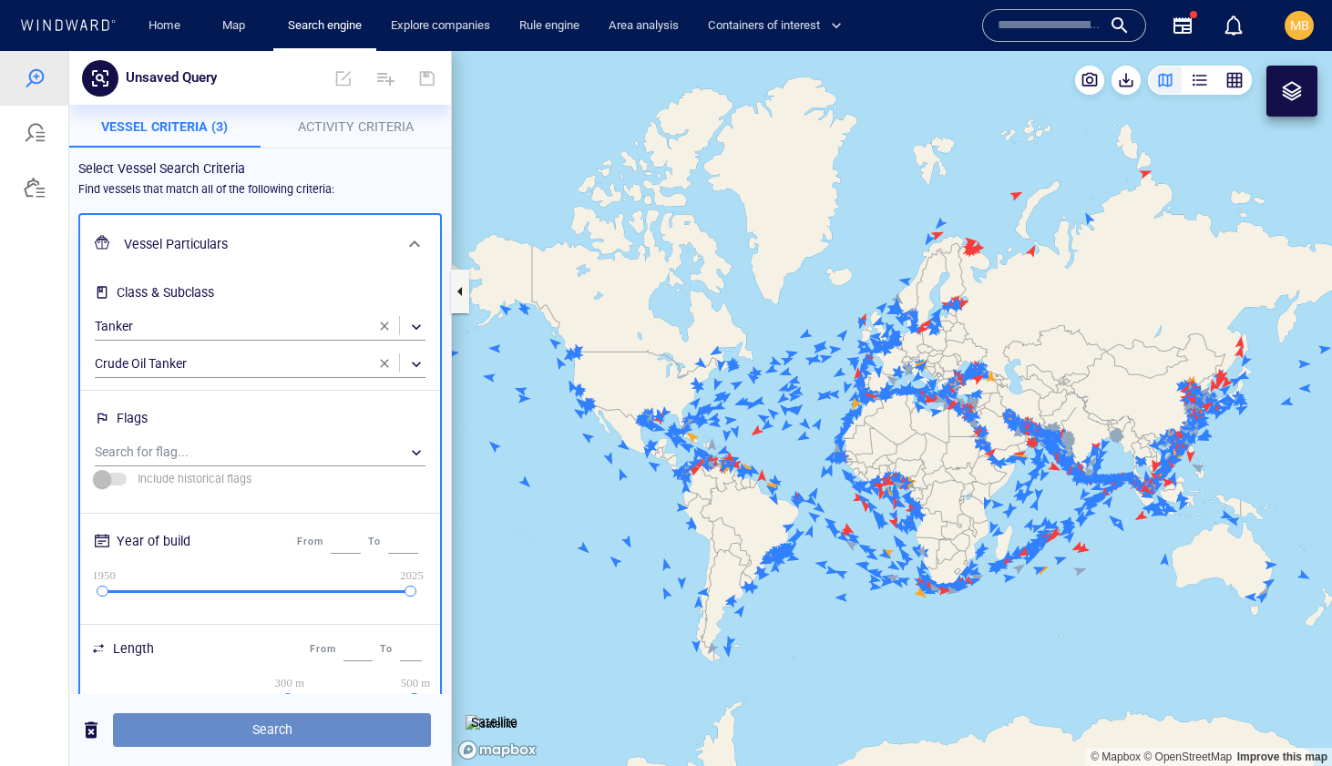
scroll to position [0, 0]
click at [324, 730] on span "Search" at bounding box center [272, 730] width 289 height 23
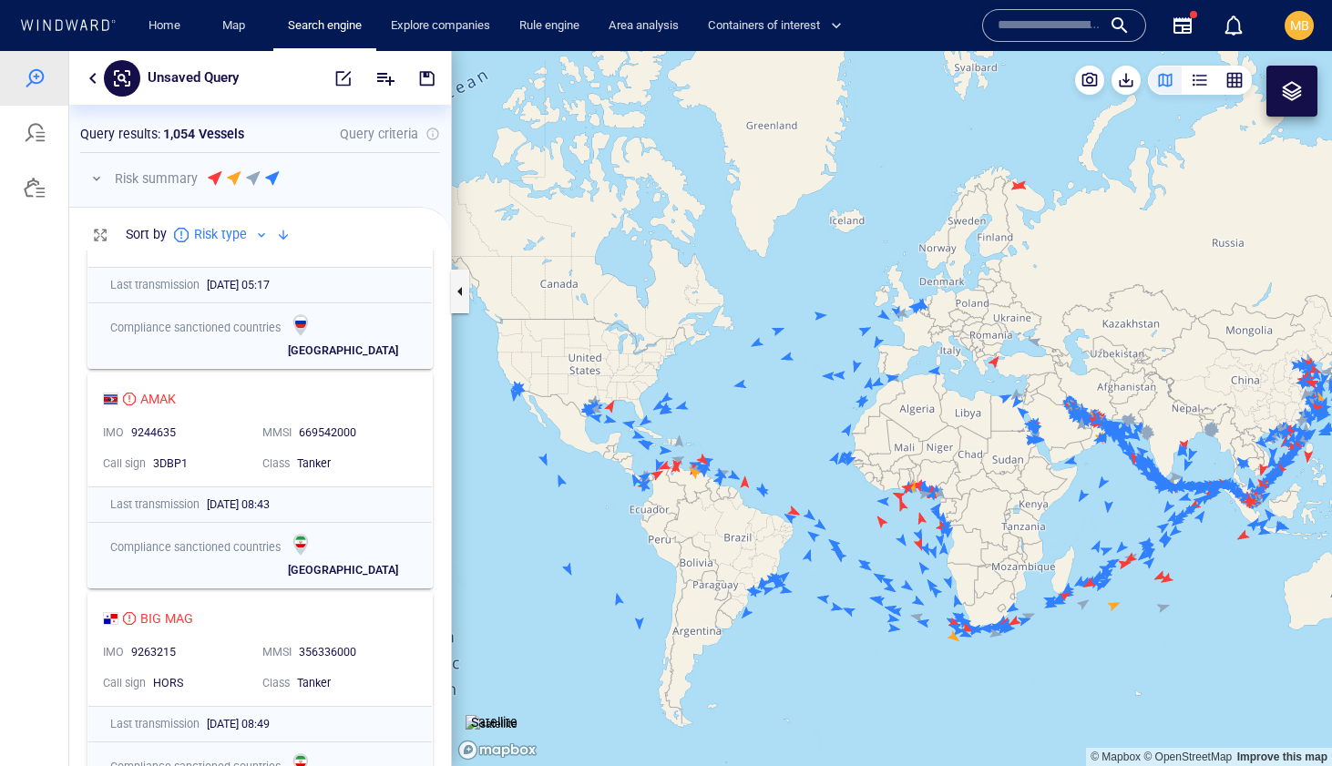
scroll to position [113, 0]
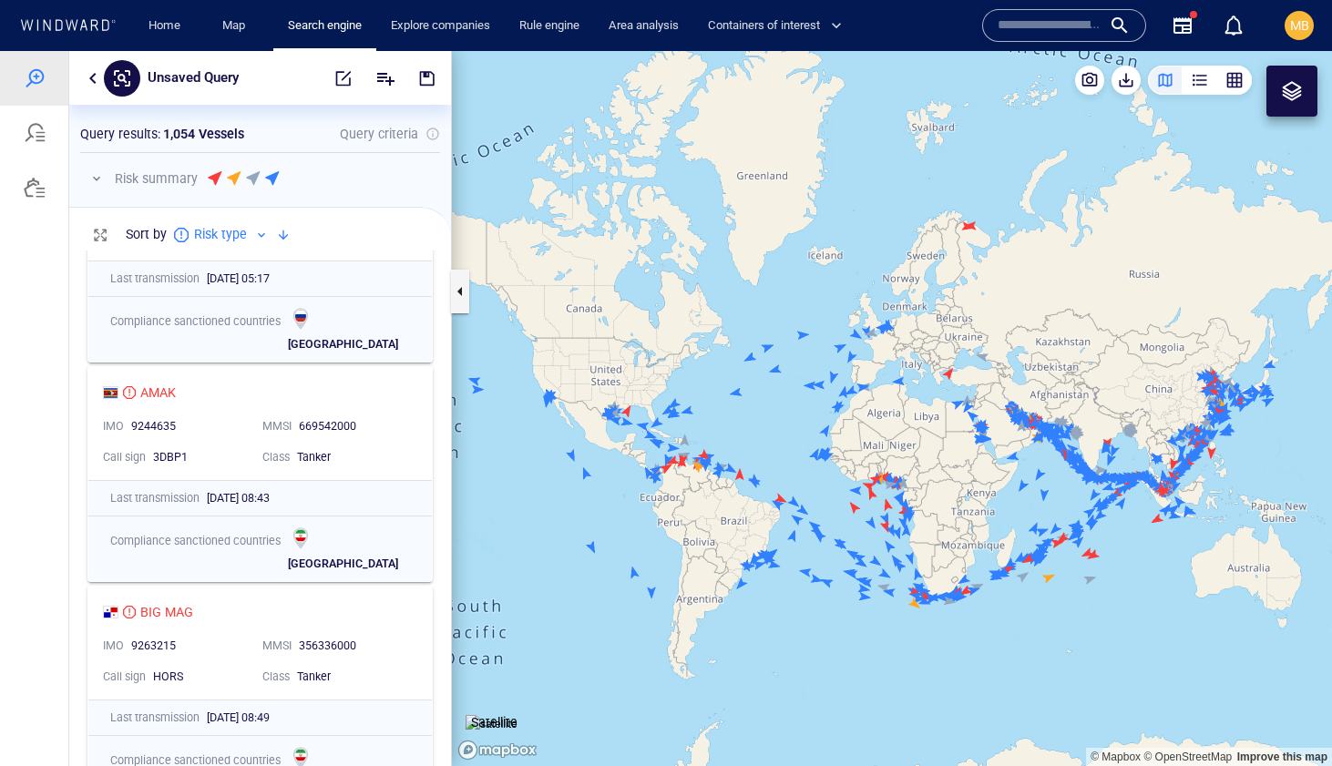
drag, startPoint x: 865, startPoint y: 404, endPoint x: 622, endPoint y: 400, distance: 243.3
click at [625, 404] on canvas "Map" at bounding box center [892, 408] width 880 height 715
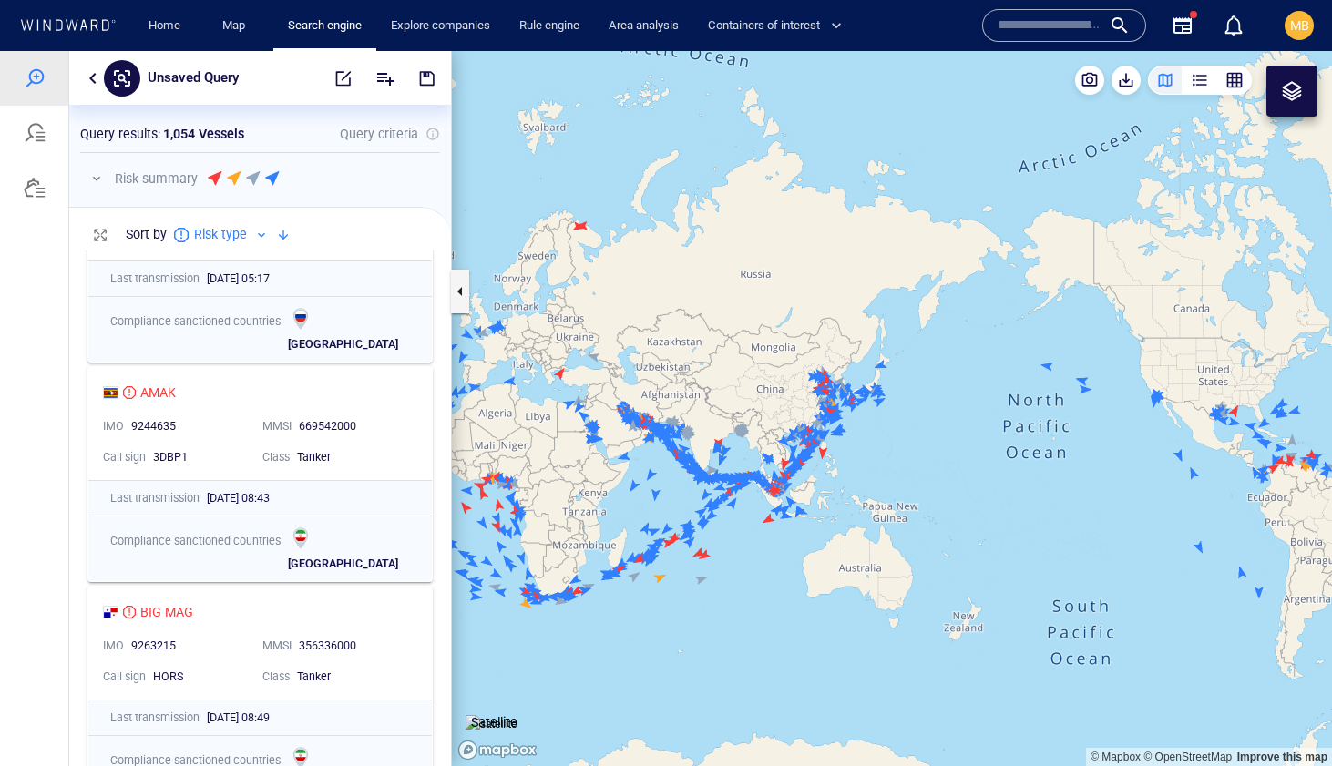
drag, startPoint x: 705, startPoint y: 399, endPoint x: 836, endPoint y: 394, distance: 131.3
click at [839, 394] on canvas "Map" at bounding box center [892, 408] width 880 height 715
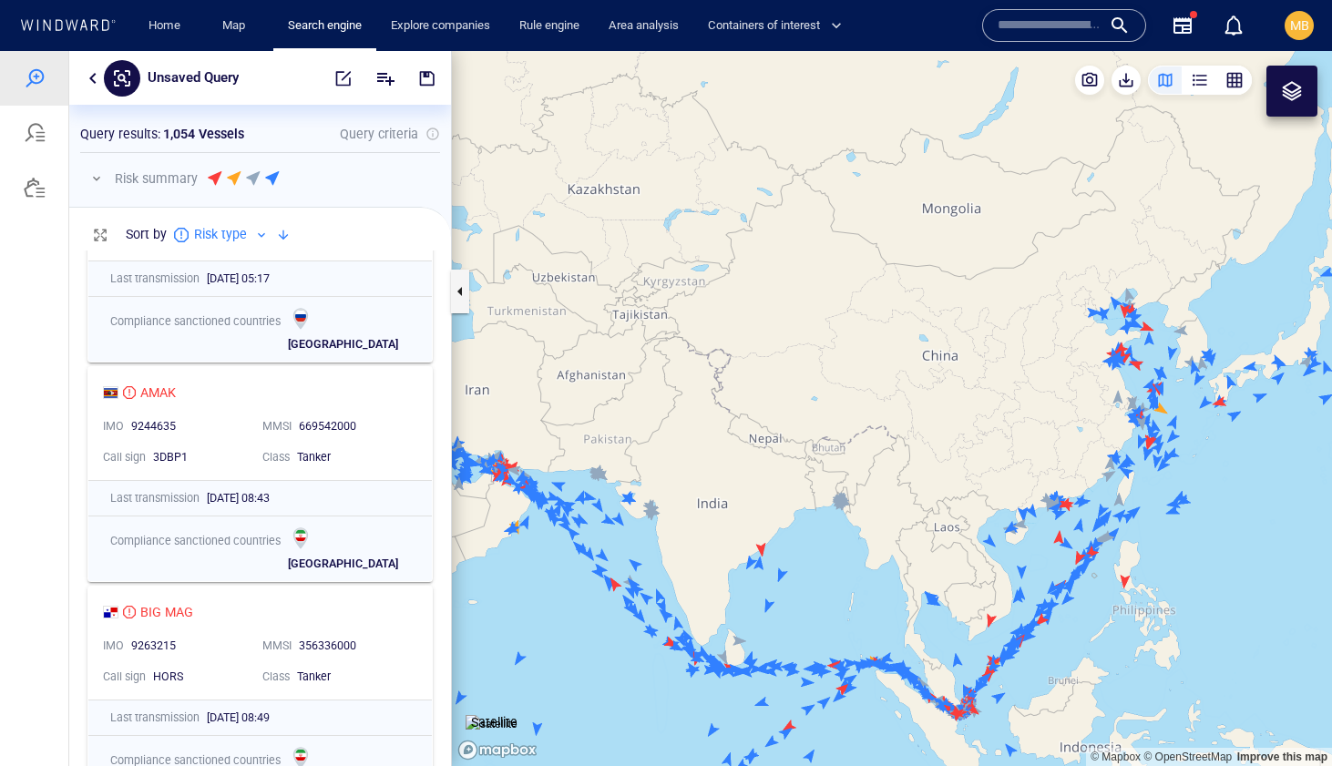
drag, startPoint x: 831, startPoint y: 531, endPoint x: 786, endPoint y: 224, distance: 310.2
click at [787, 228] on canvas "Map" at bounding box center [892, 408] width 880 height 715
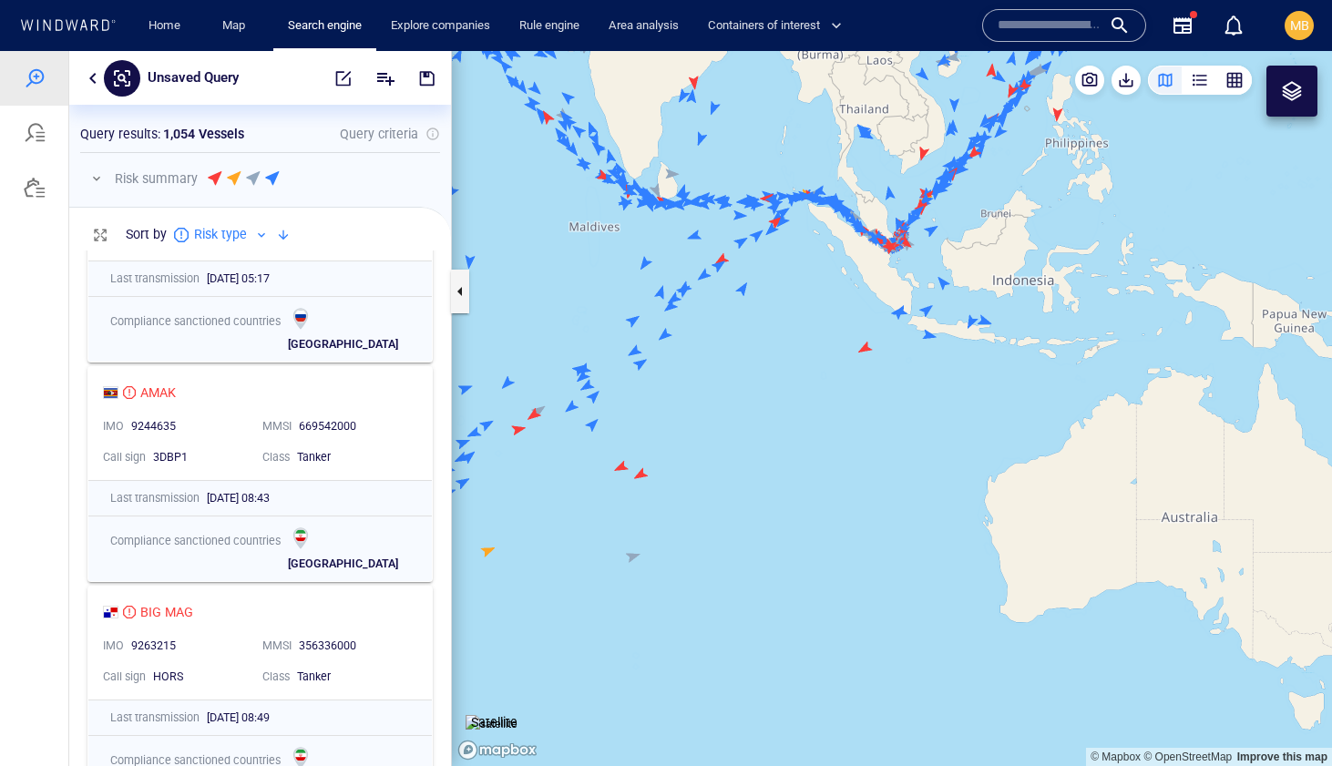
drag, startPoint x: 832, startPoint y: 234, endPoint x: 827, endPoint y: 376, distance: 142.2
click at [827, 376] on canvas "Map" at bounding box center [892, 408] width 880 height 715
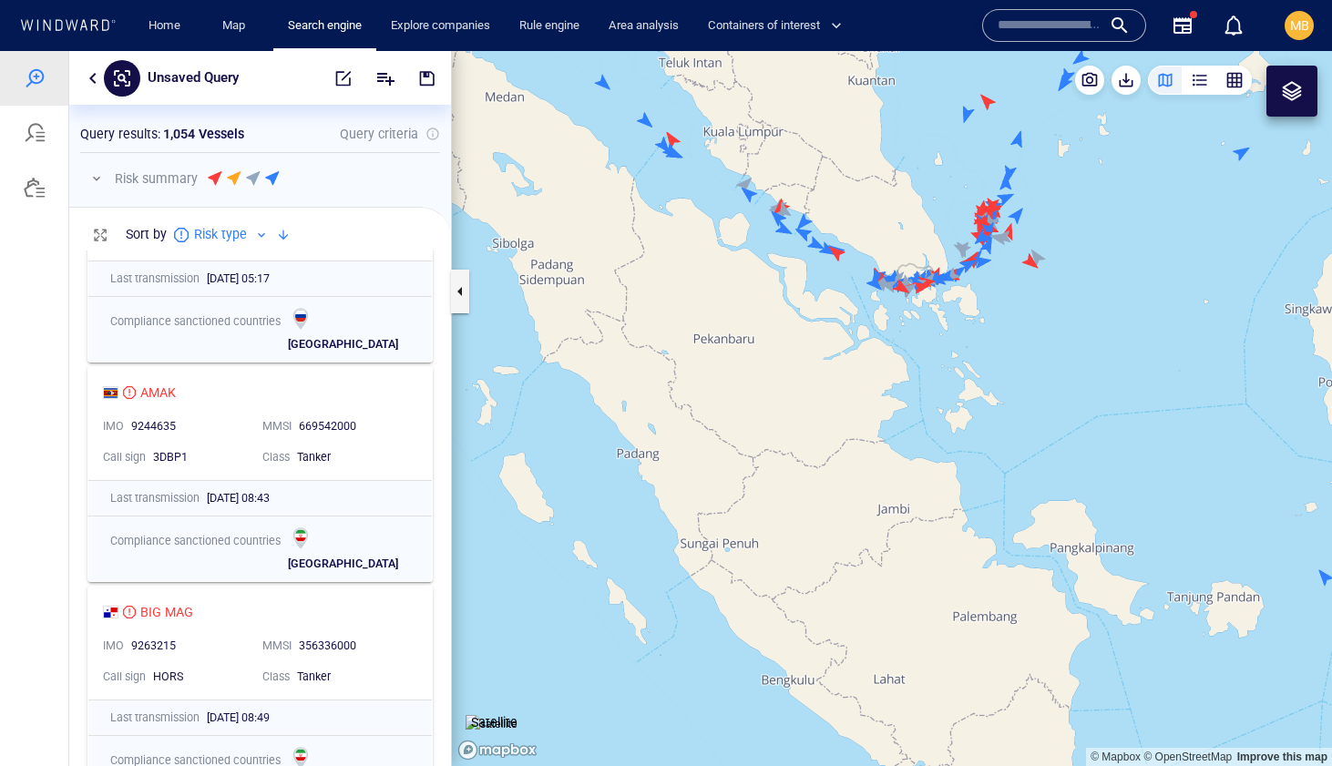
drag, startPoint x: 940, startPoint y: 320, endPoint x: 833, endPoint y: 467, distance: 182.6
click at [834, 466] on canvas "Map" at bounding box center [892, 408] width 880 height 715
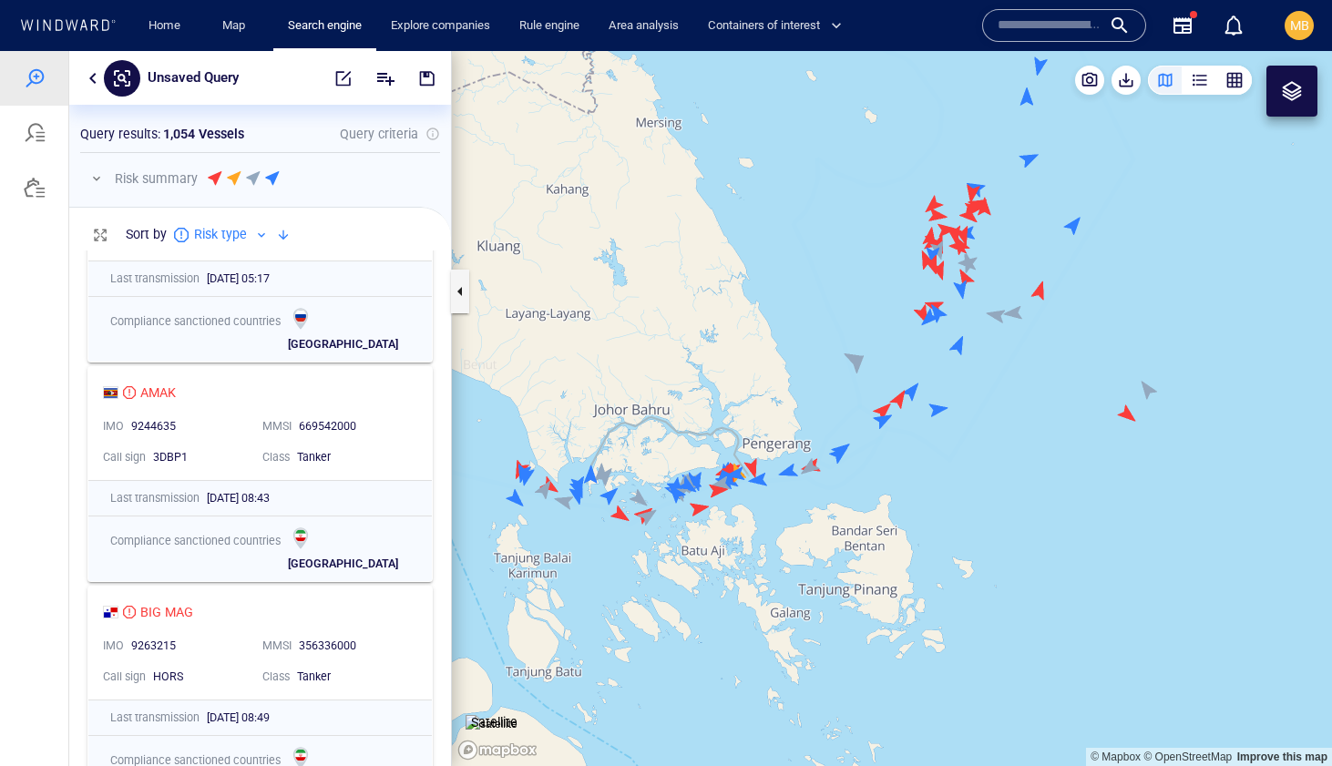
drag, startPoint x: 775, startPoint y: 455, endPoint x: 947, endPoint y: 463, distance: 172.3
click at [947, 463] on canvas "Map" at bounding box center [892, 408] width 880 height 715
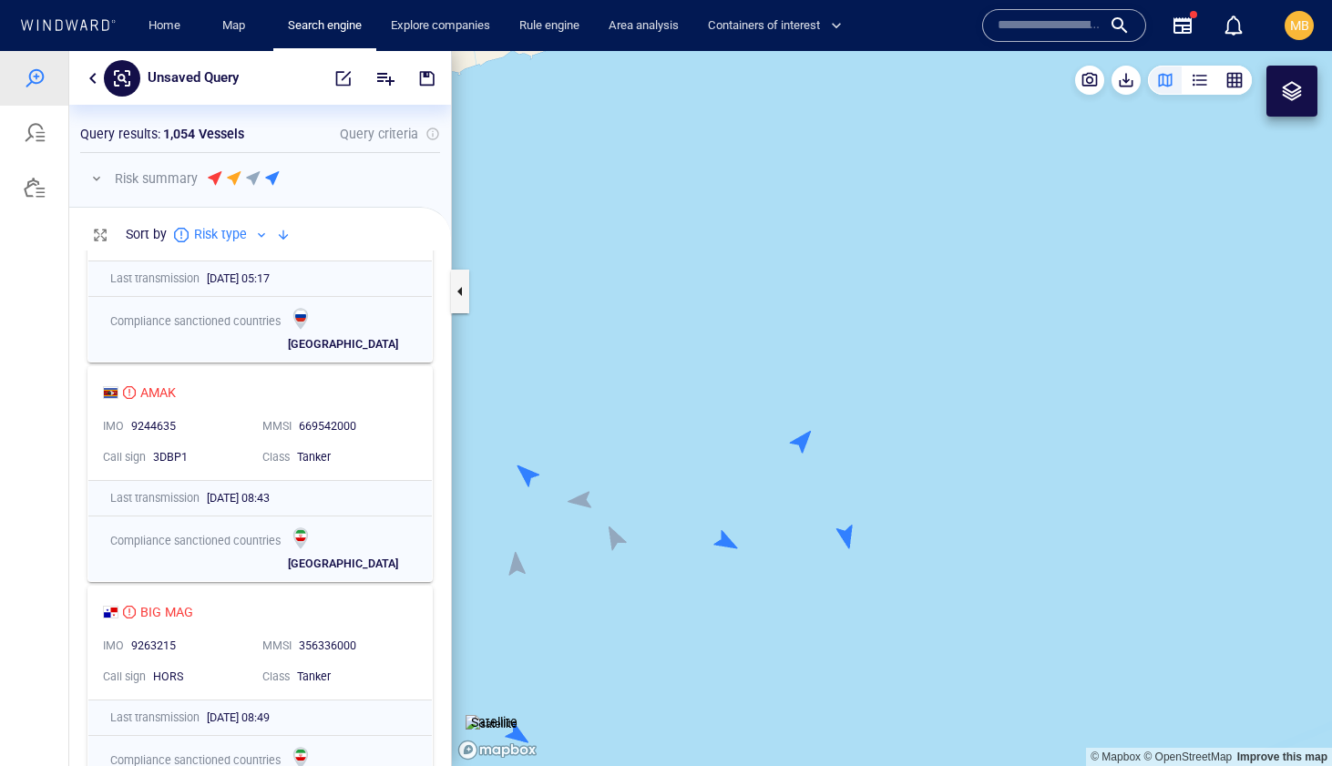
click at [803, 438] on canvas "Map" at bounding box center [892, 408] width 880 height 715
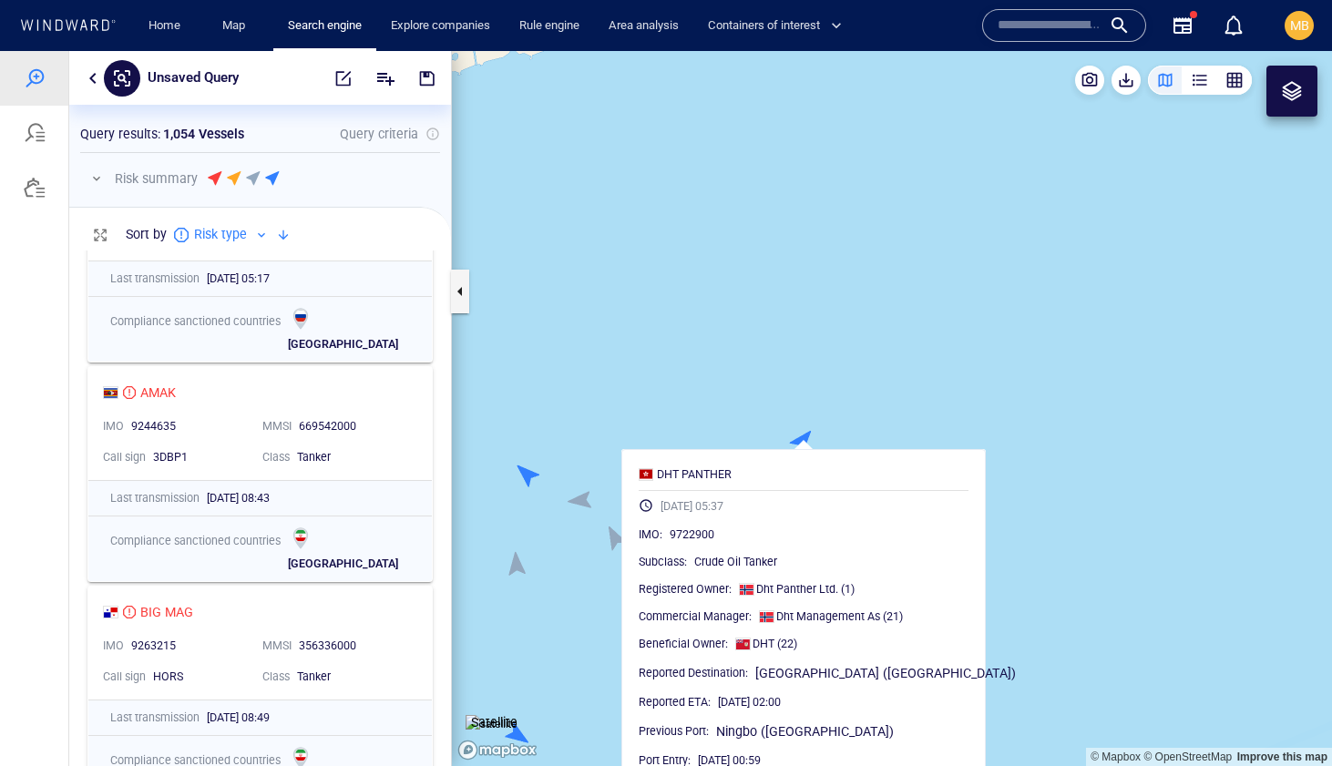
click at [785, 417] on canvas "Map" at bounding box center [892, 408] width 880 height 715
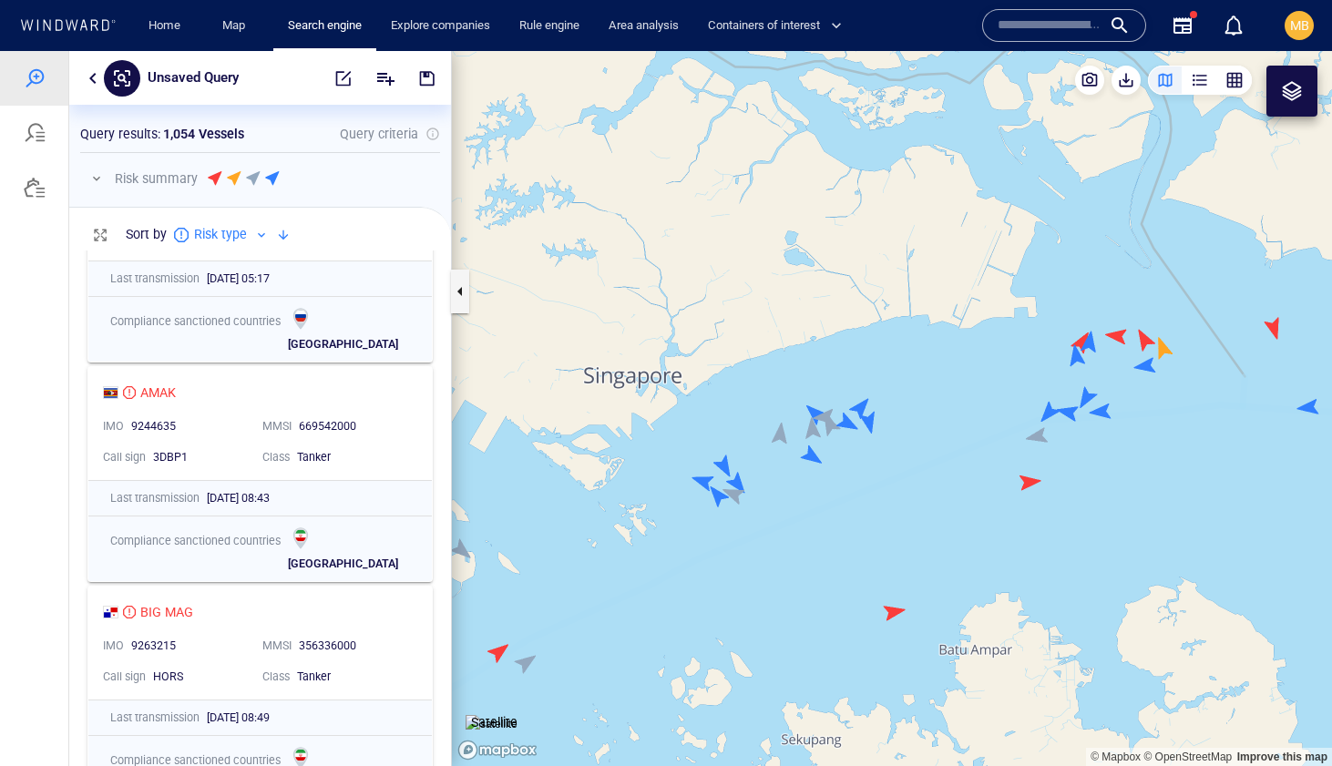
drag, startPoint x: 987, startPoint y: 374, endPoint x: 951, endPoint y: 374, distance: 35.5
click at [961, 374] on canvas "Map" at bounding box center [892, 408] width 880 height 715
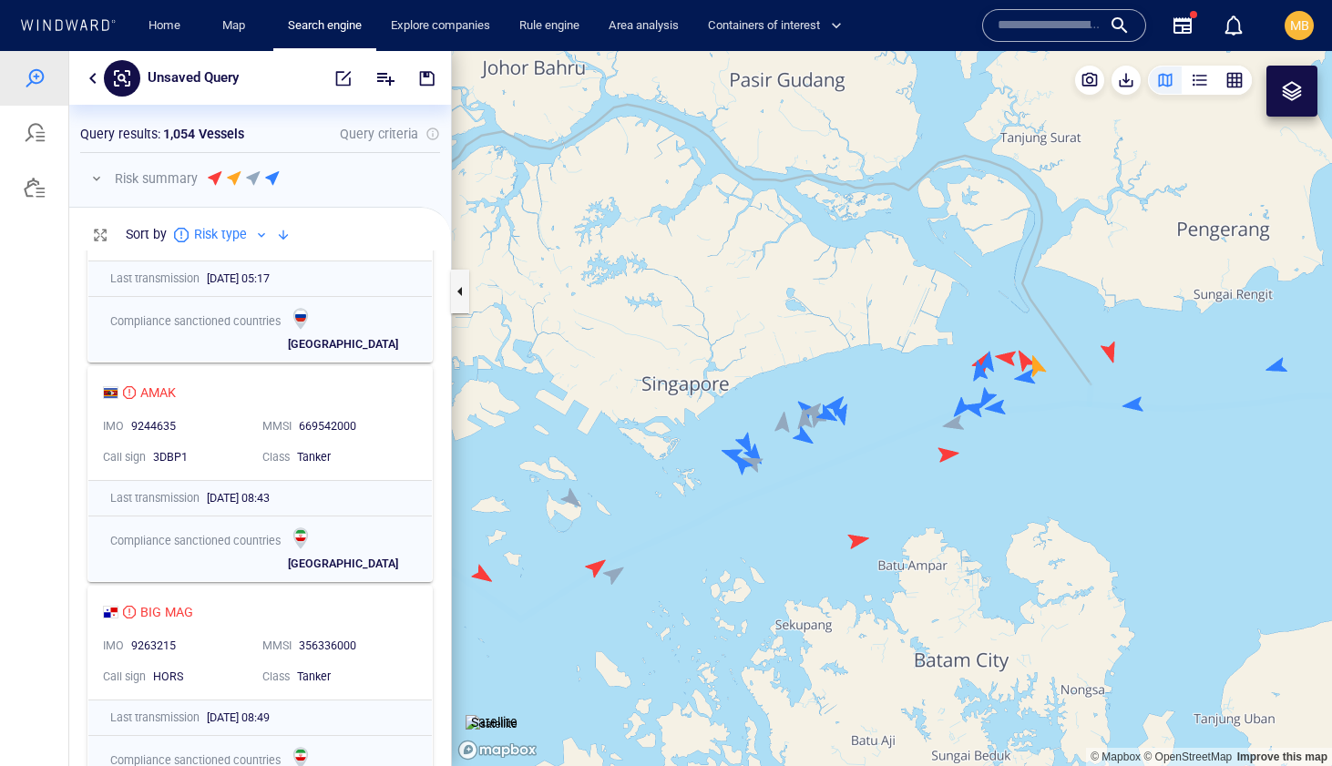
drag, startPoint x: 977, startPoint y: 363, endPoint x: 850, endPoint y: 415, distance: 136.9
click at [850, 415] on canvas "Map" at bounding box center [892, 408] width 880 height 715
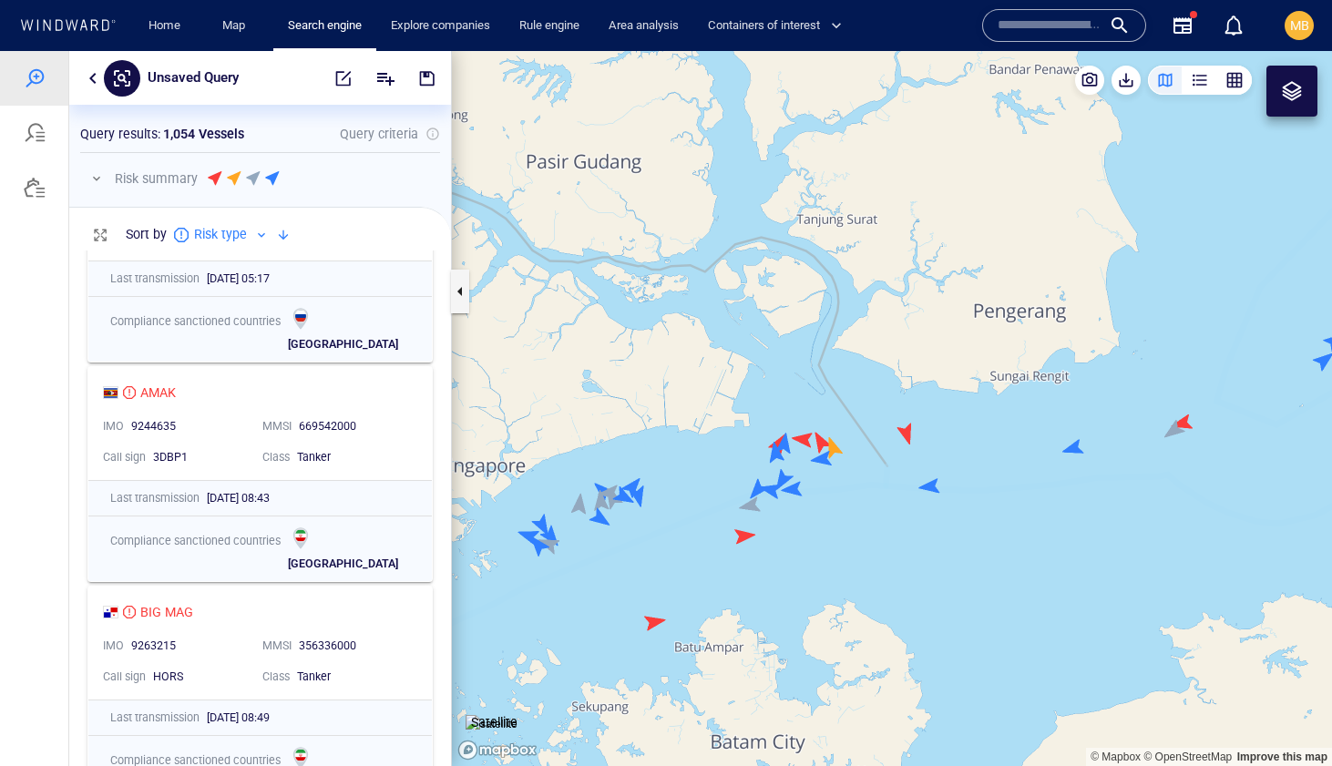
drag, startPoint x: 954, startPoint y: 367, endPoint x: 722, endPoint y: 427, distance: 240.0
click at [722, 427] on canvas "Map" at bounding box center [892, 408] width 880 height 715
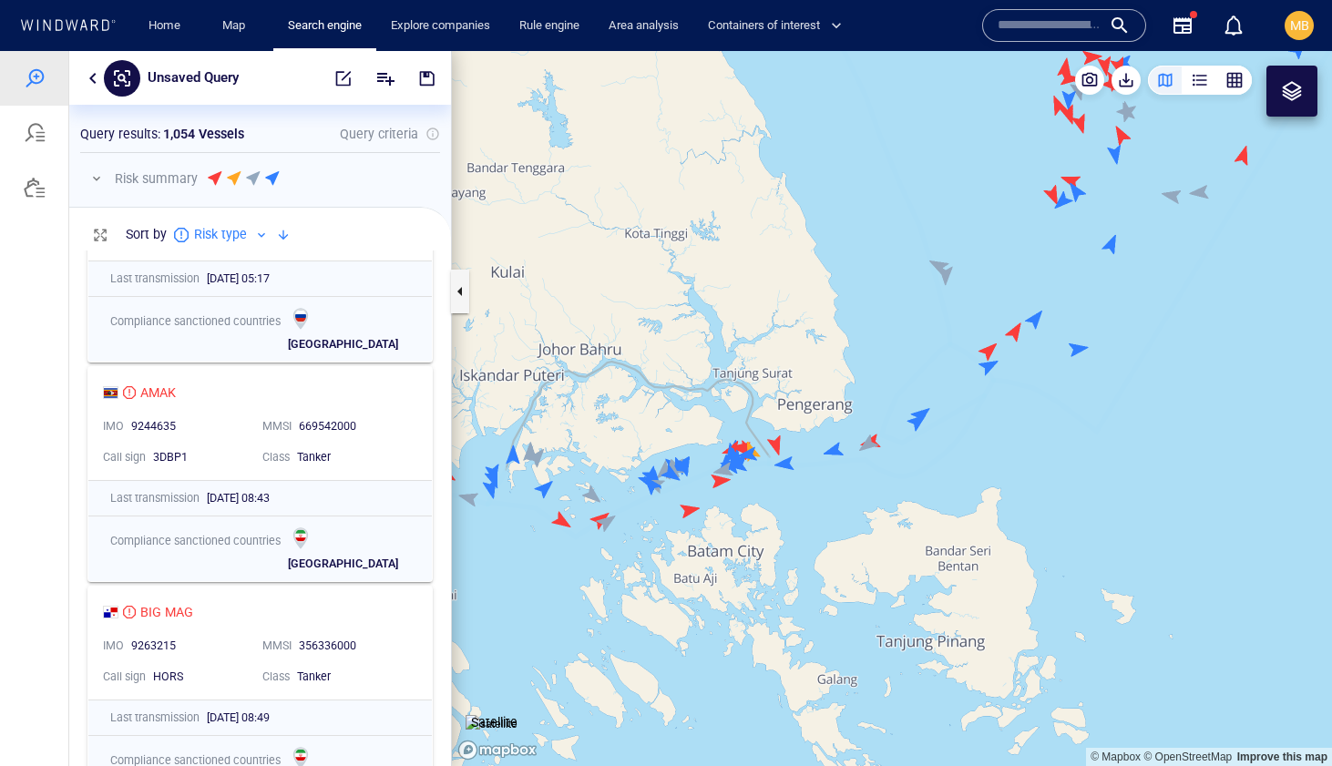
drag, startPoint x: 1038, startPoint y: 291, endPoint x: 954, endPoint y: 500, distance: 225.7
click at [955, 496] on canvas "Map" at bounding box center [892, 408] width 880 height 715
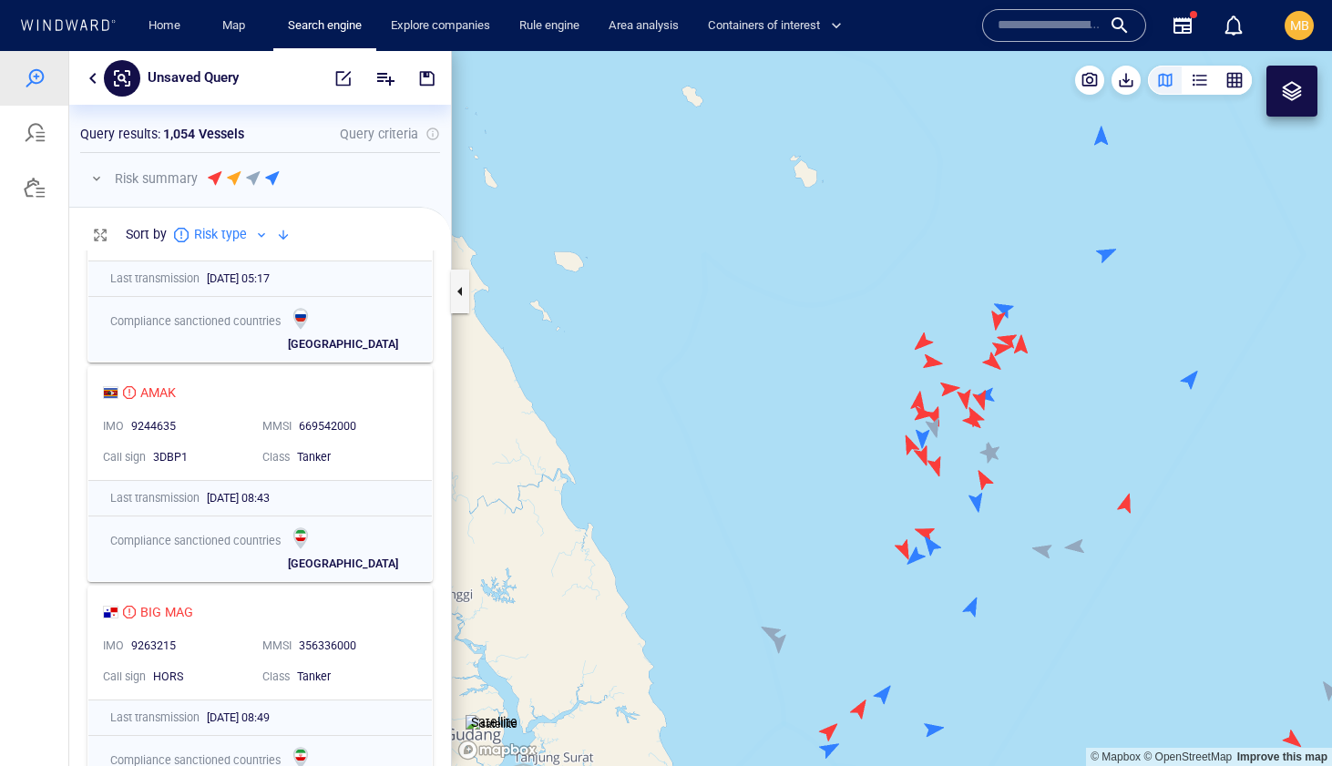
click at [1289, 101] on div at bounding box center [1292, 91] width 22 height 22
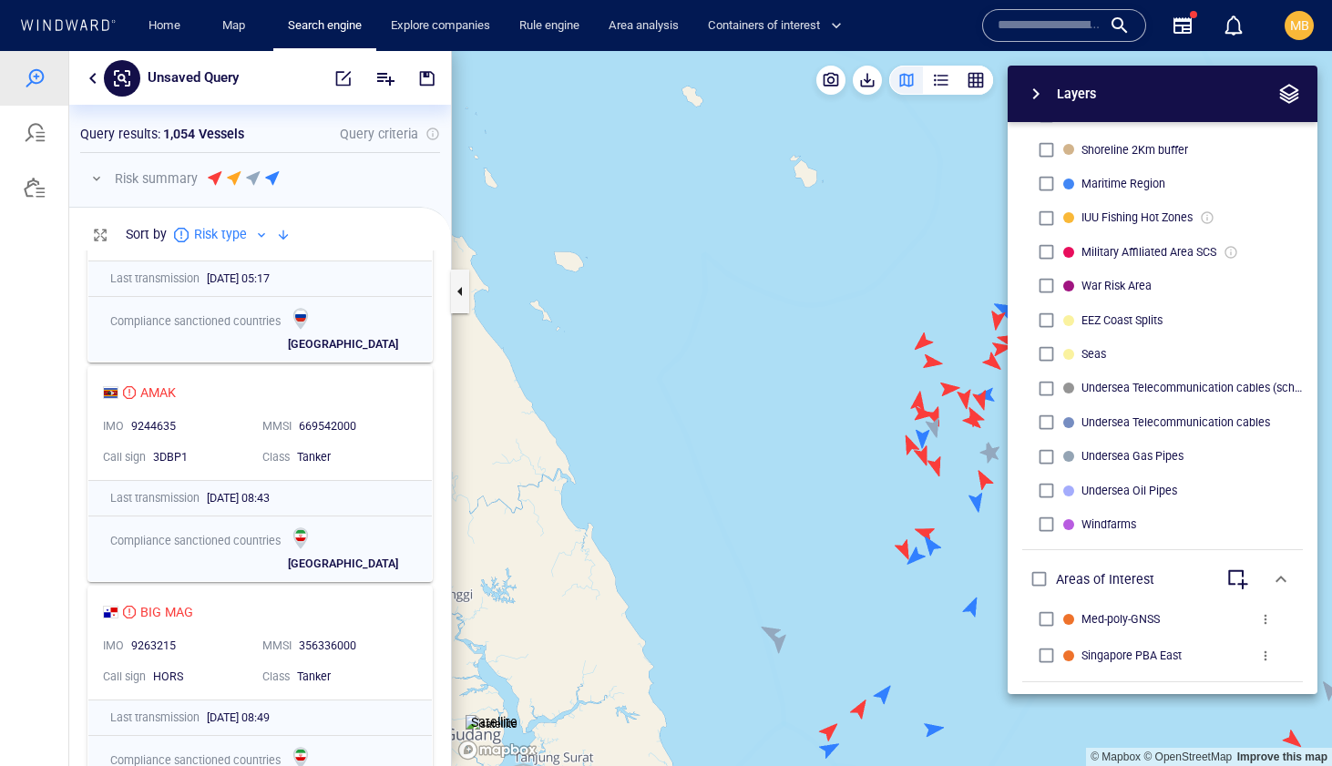
scroll to position [654, 0]
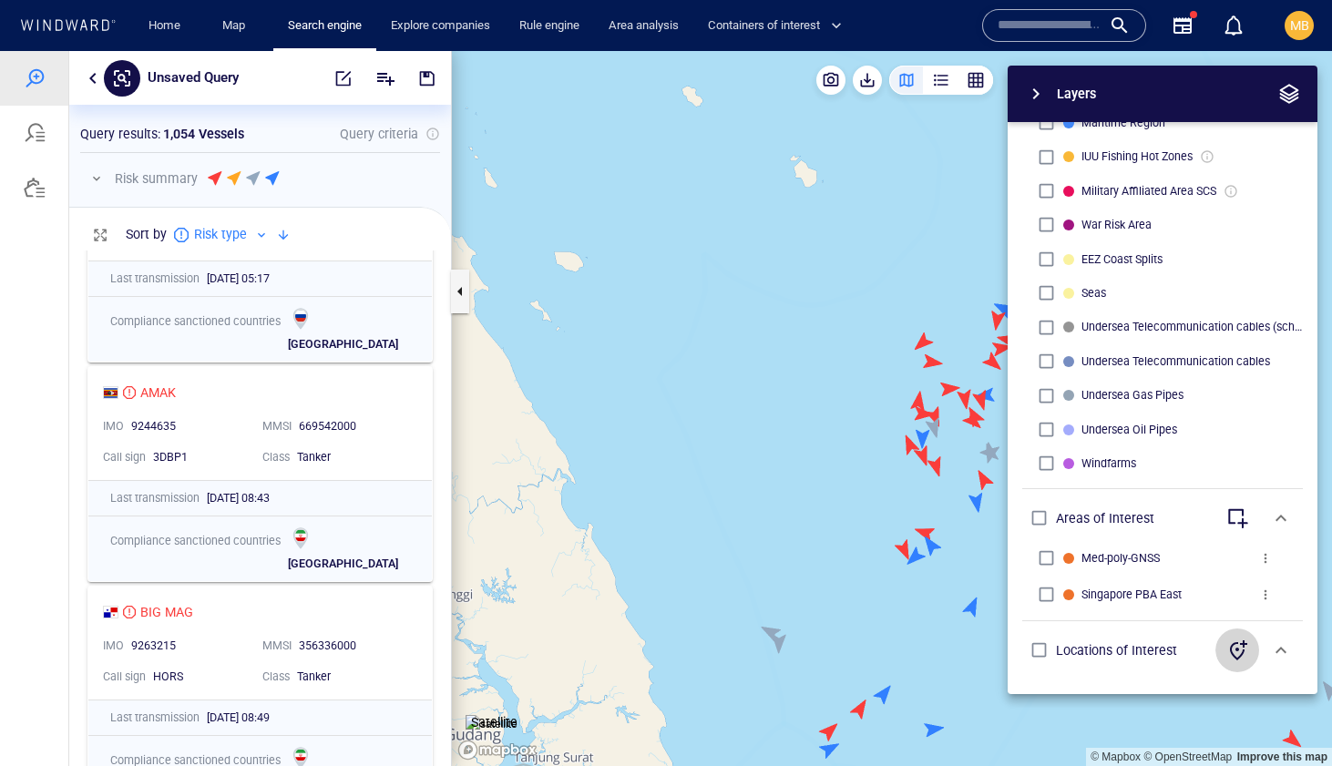
click at [1241, 643] on icon "button" at bounding box center [1238, 650] width 17 height 20
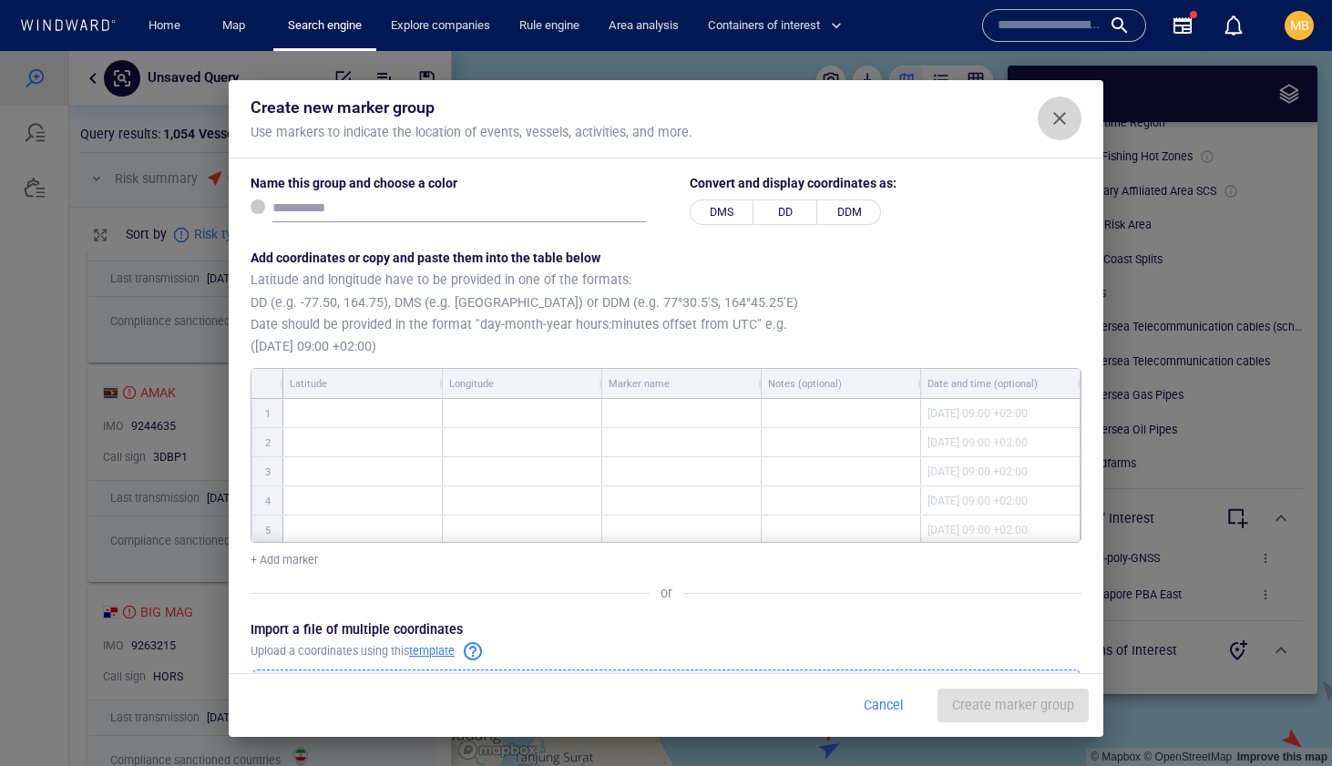
click at [1061, 120] on span "Close" at bounding box center [1060, 118] width 22 height 22
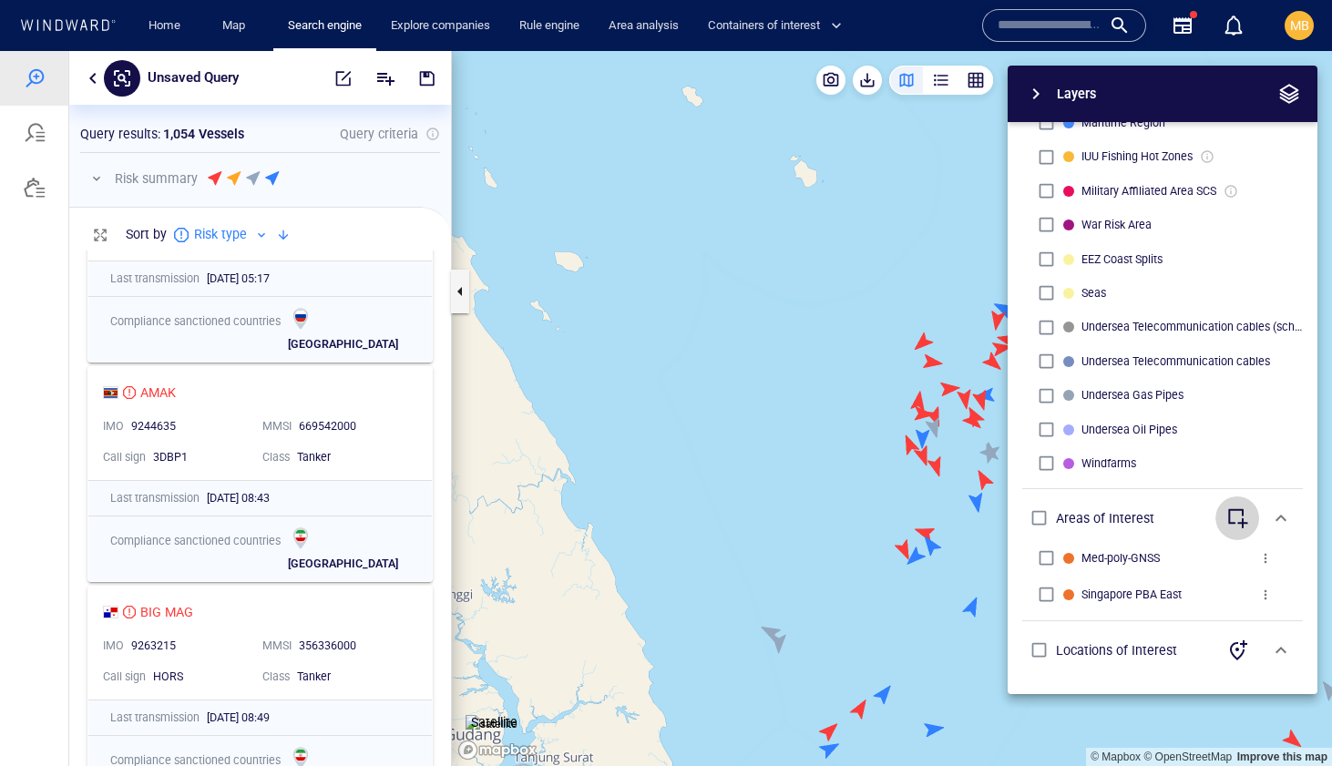
click at [1241, 522] on span "button" at bounding box center [1237, 518] width 22 height 22
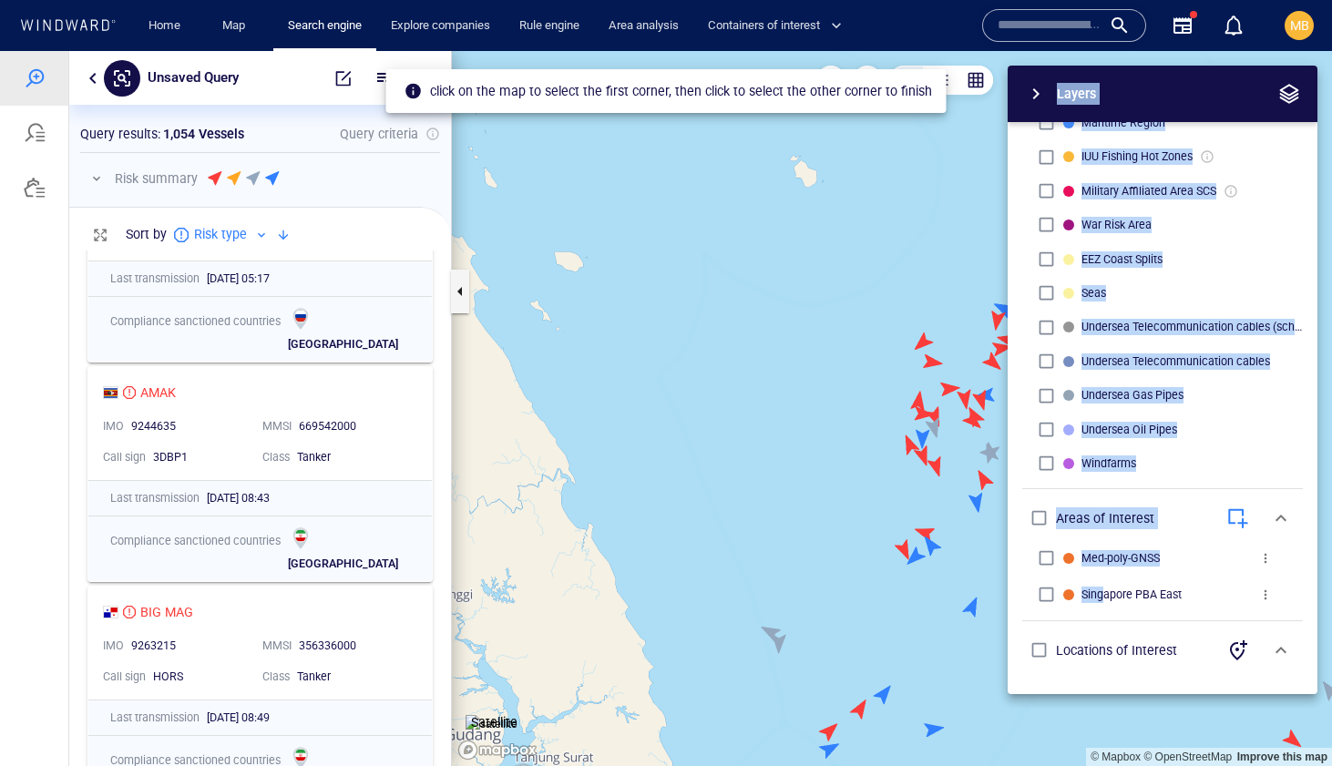
drag, startPoint x: 861, startPoint y: 230, endPoint x: 1100, endPoint y: 592, distance: 433.8
click at [1100, 592] on div "Layers System Areas International Waters Straits Exclusive Economic Zones 40NM …" at bounding box center [1066, 380] width 501 height 629
click at [1038, 95] on span "button" at bounding box center [1036, 94] width 22 height 22
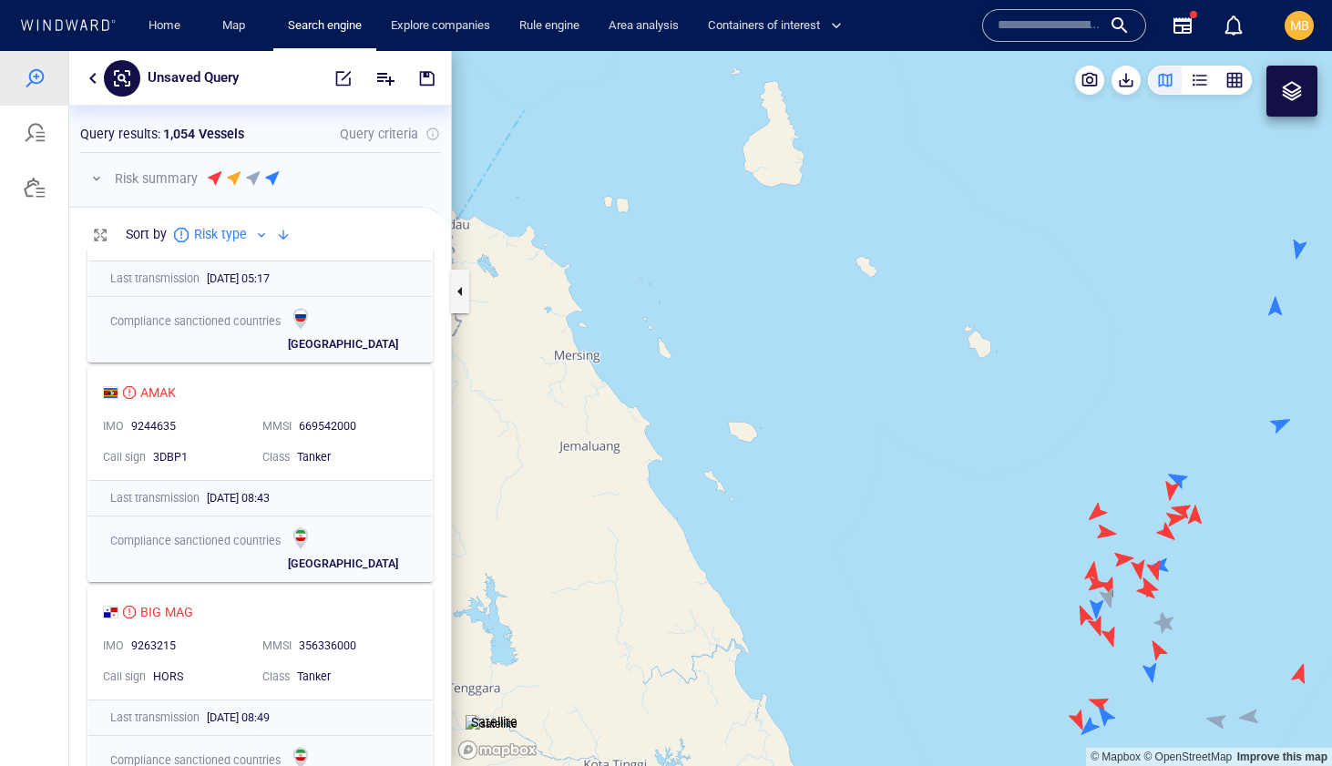
drag, startPoint x: 824, startPoint y: 249, endPoint x: 833, endPoint y: 278, distance: 30.3
click at [833, 278] on canvas "Map" at bounding box center [892, 408] width 880 height 715
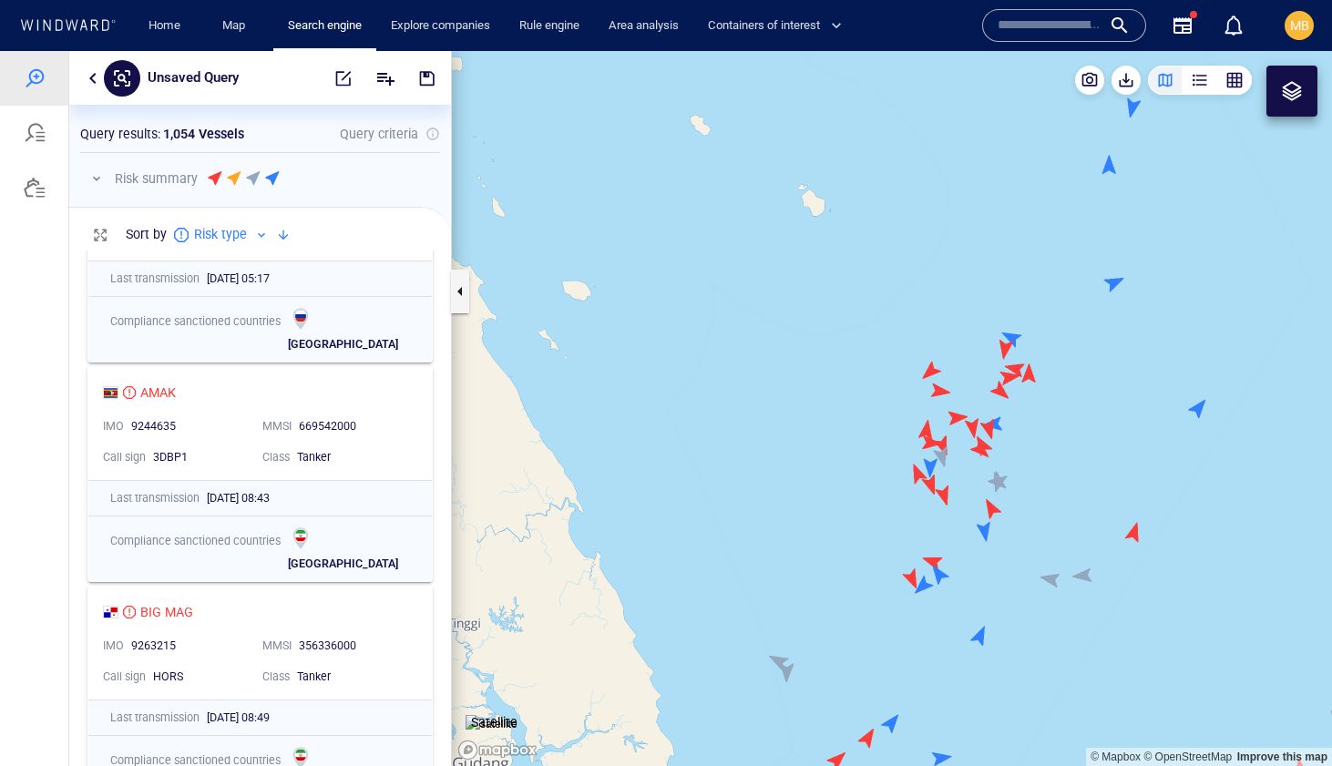
click at [833, 278] on canvas "Map" at bounding box center [892, 408] width 880 height 715
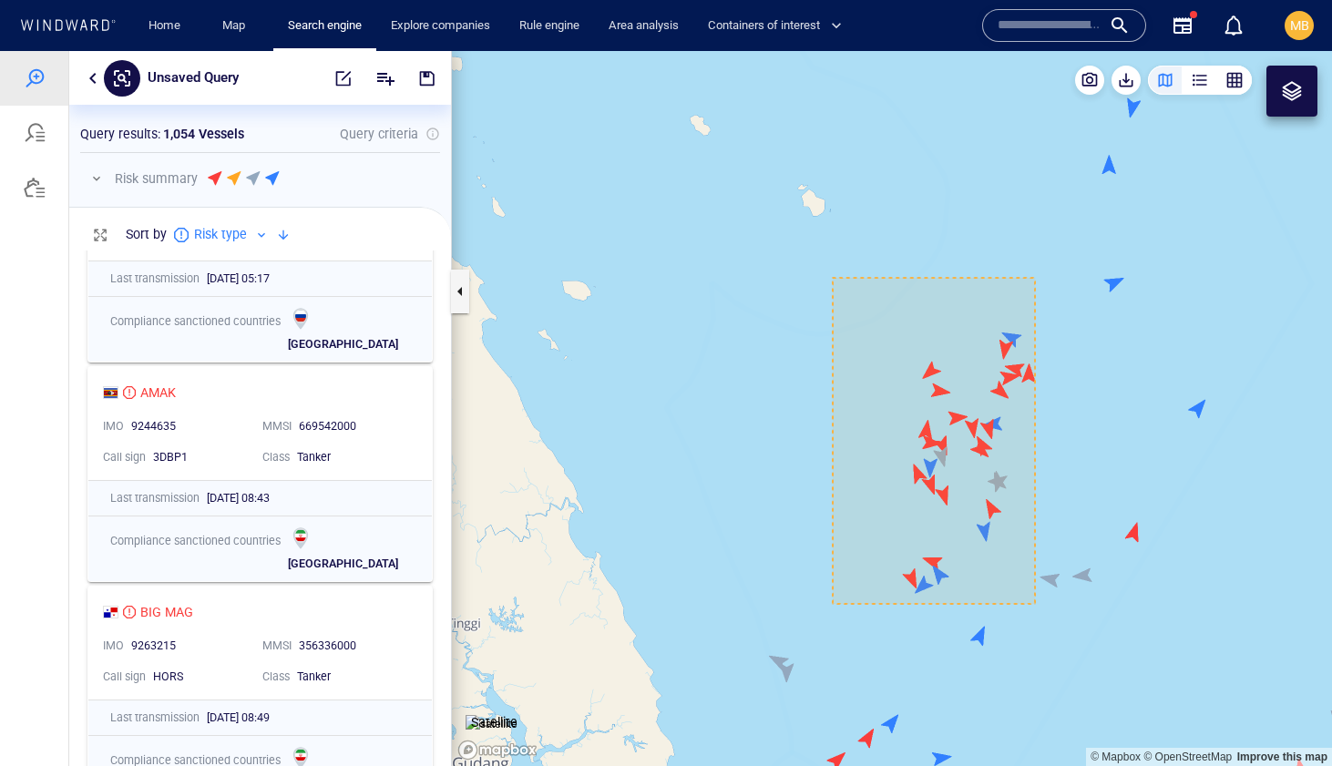
click at [1035, 604] on canvas "Map" at bounding box center [892, 408] width 880 height 715
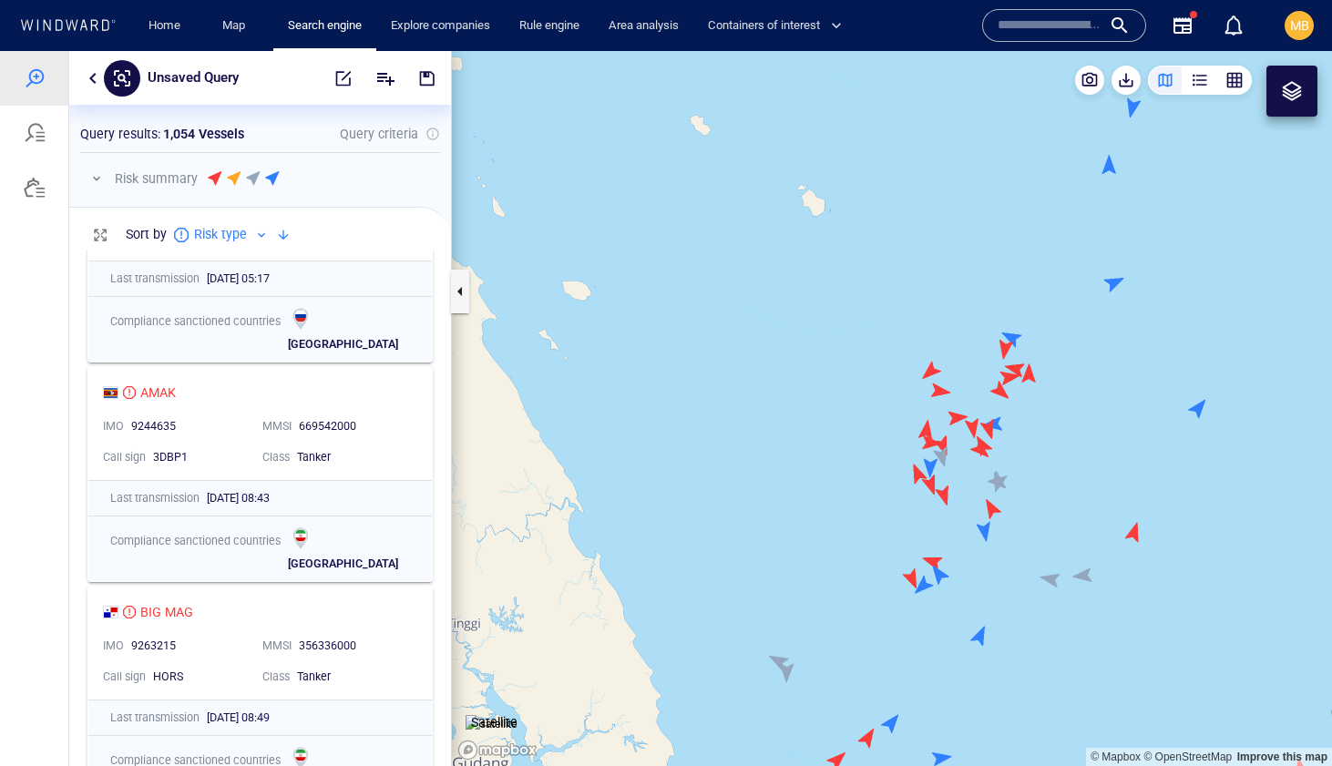
click at [855, 295] on canvas "Map" at bounding box center [892, 408] width 880 height 715
click at [1290, 92] on div at bounding box center [1292, 91] width 22 height 22
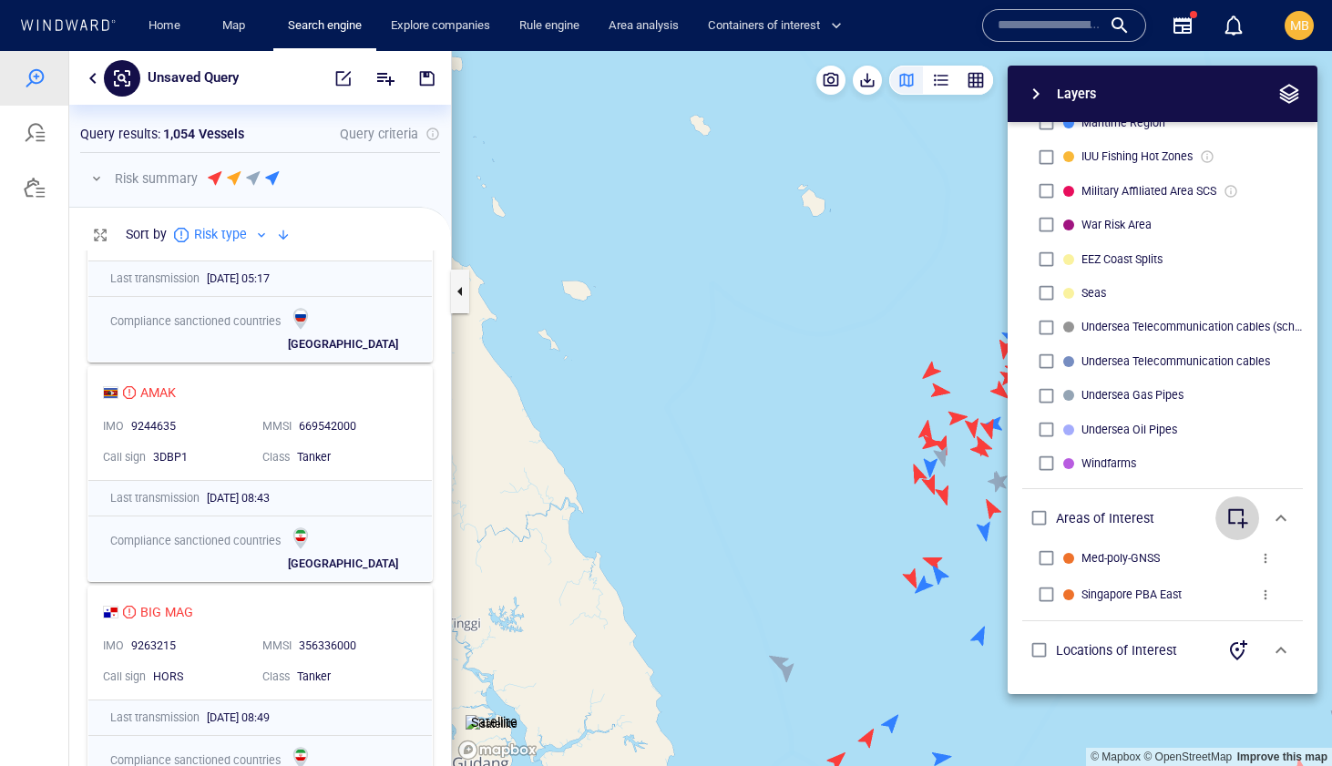
click at [1238, 517] on span "button" at bounding box center [1237, 518] width 22 height 22
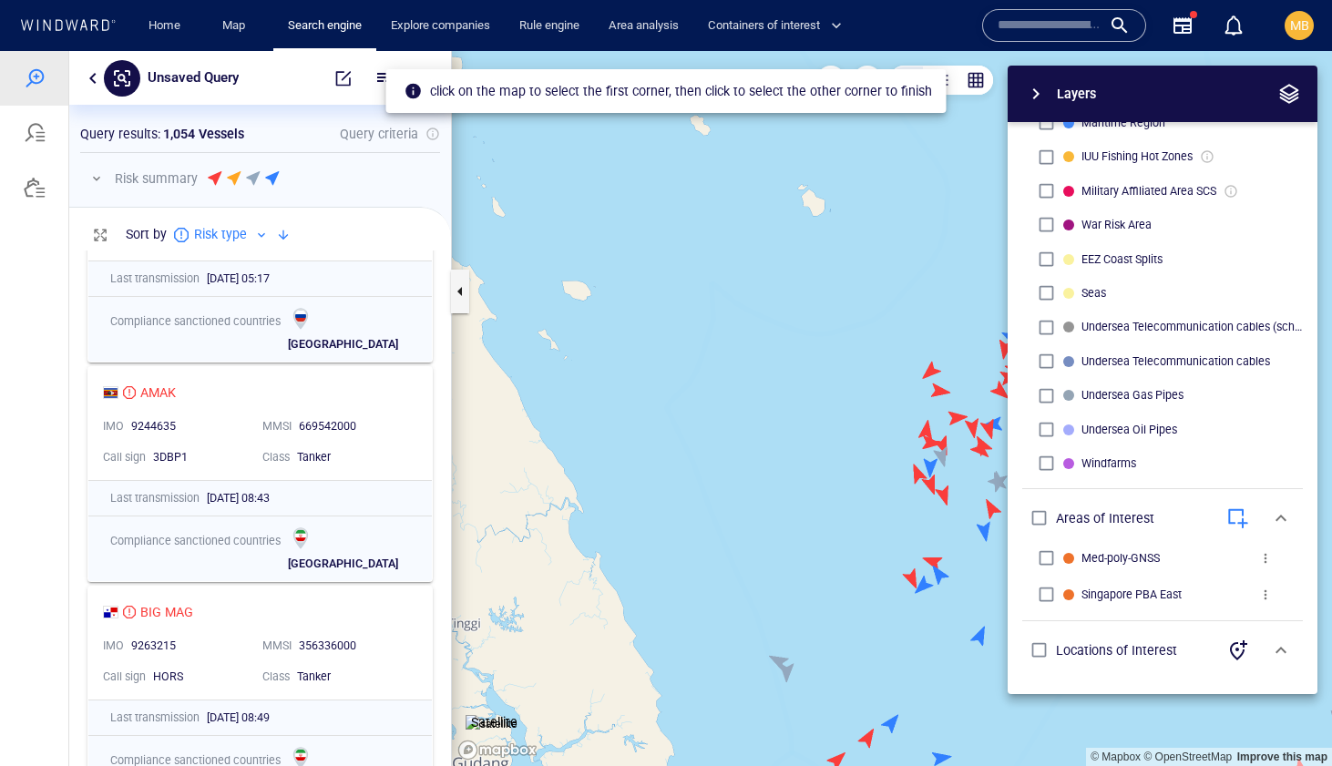
click at [1036, 94] on span "button" at bounding box center [1036, 94] width 22 height 22
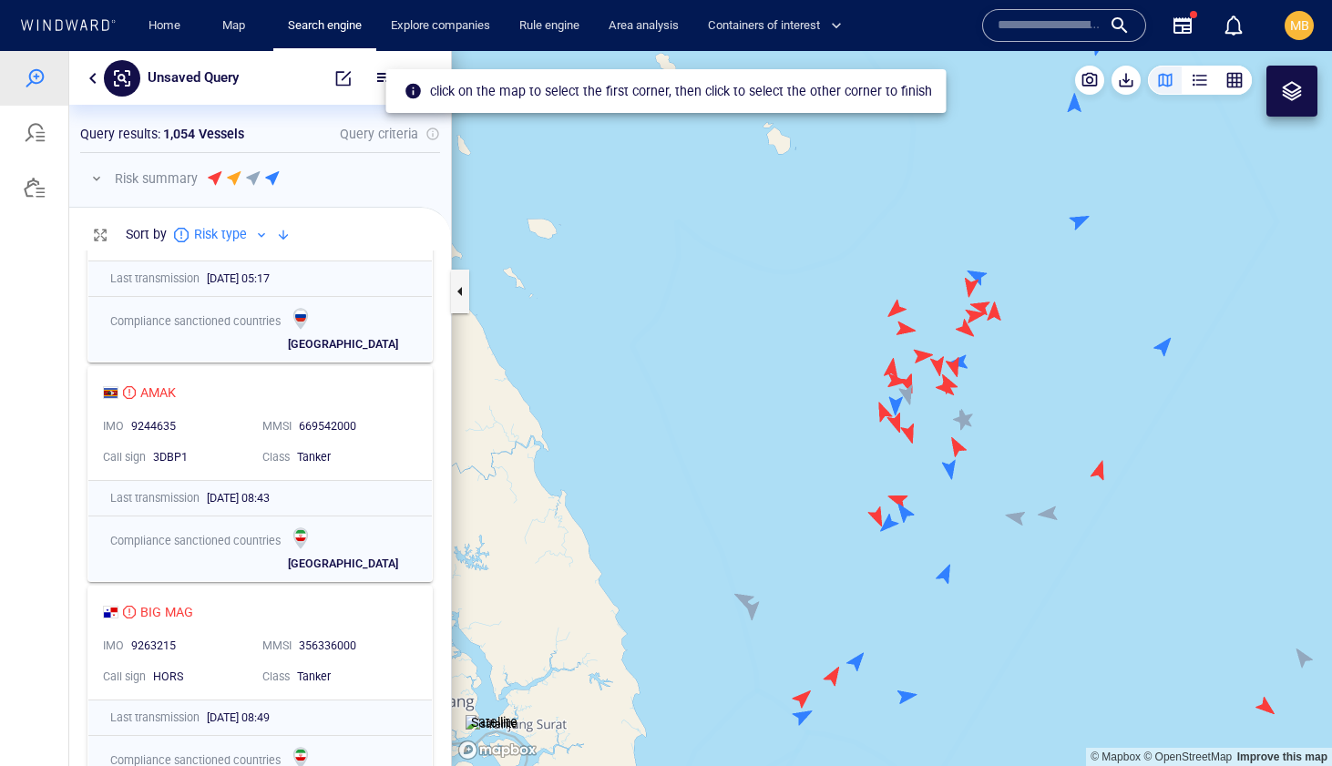
drag, startPoint x: 869, startPoint y: 295, endPoint x: 822, endPoint y: 226, distance: 83.9
click at [822, 224] on canvas "Map" at bounding box center [892, 408] width 880 height 715
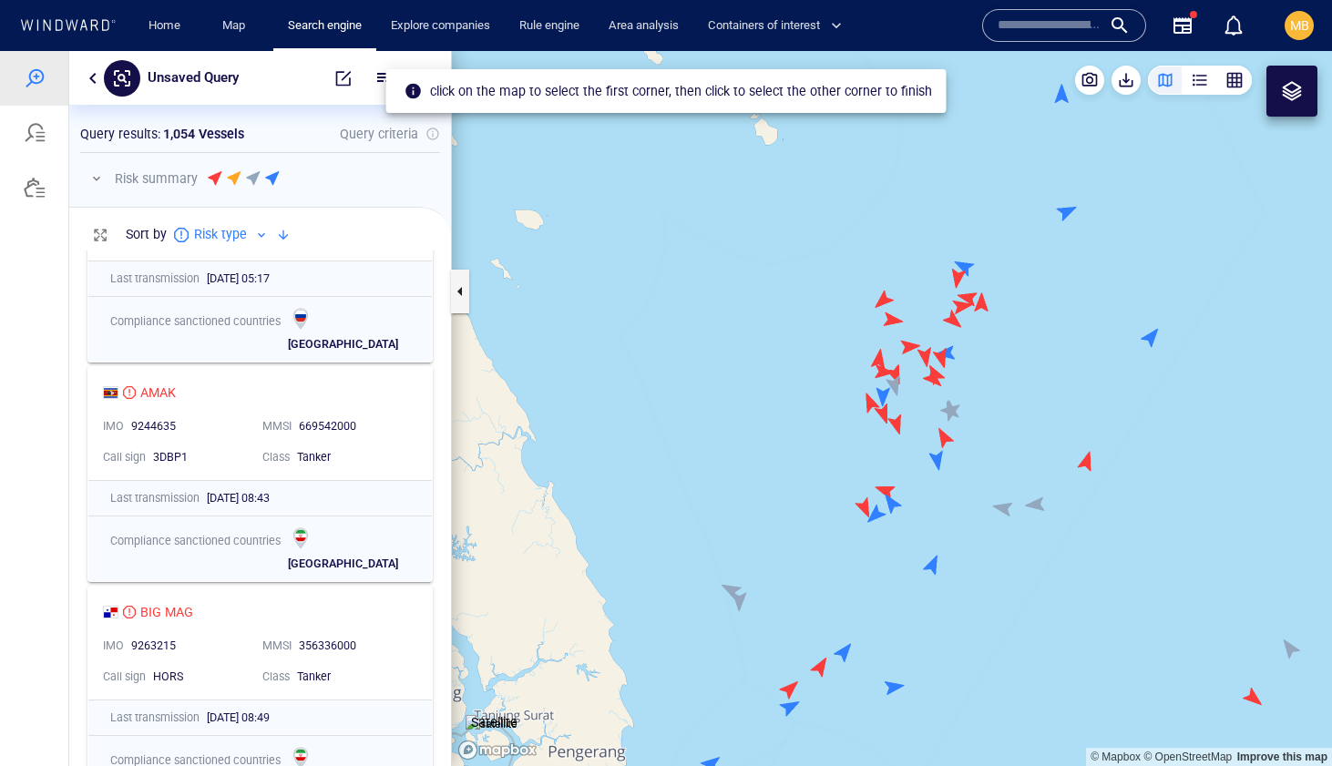
click at [829, 234] on canvas "Map" at bounding box center [892, 408] width 880 height 715
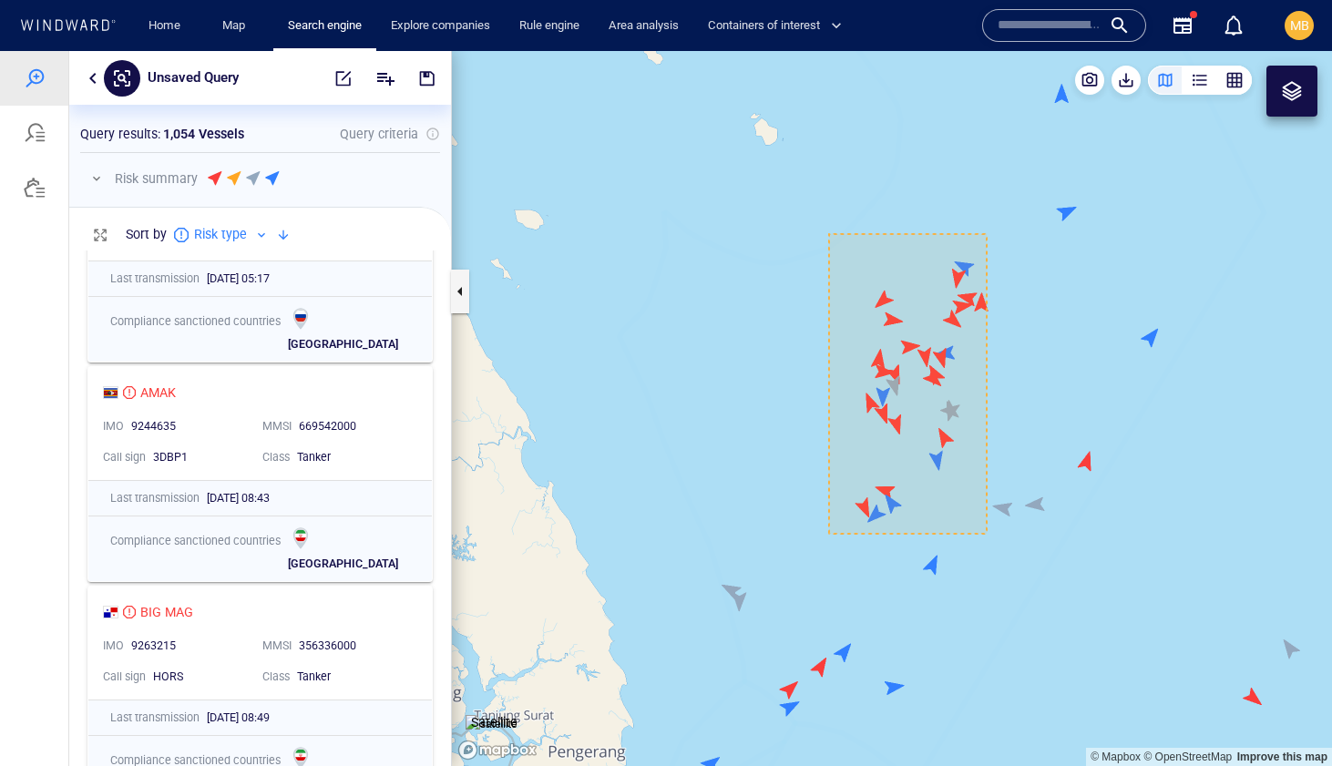
click at [995, 536] on canvas "Map" at bounding box center [892, 408] width 880 height 715
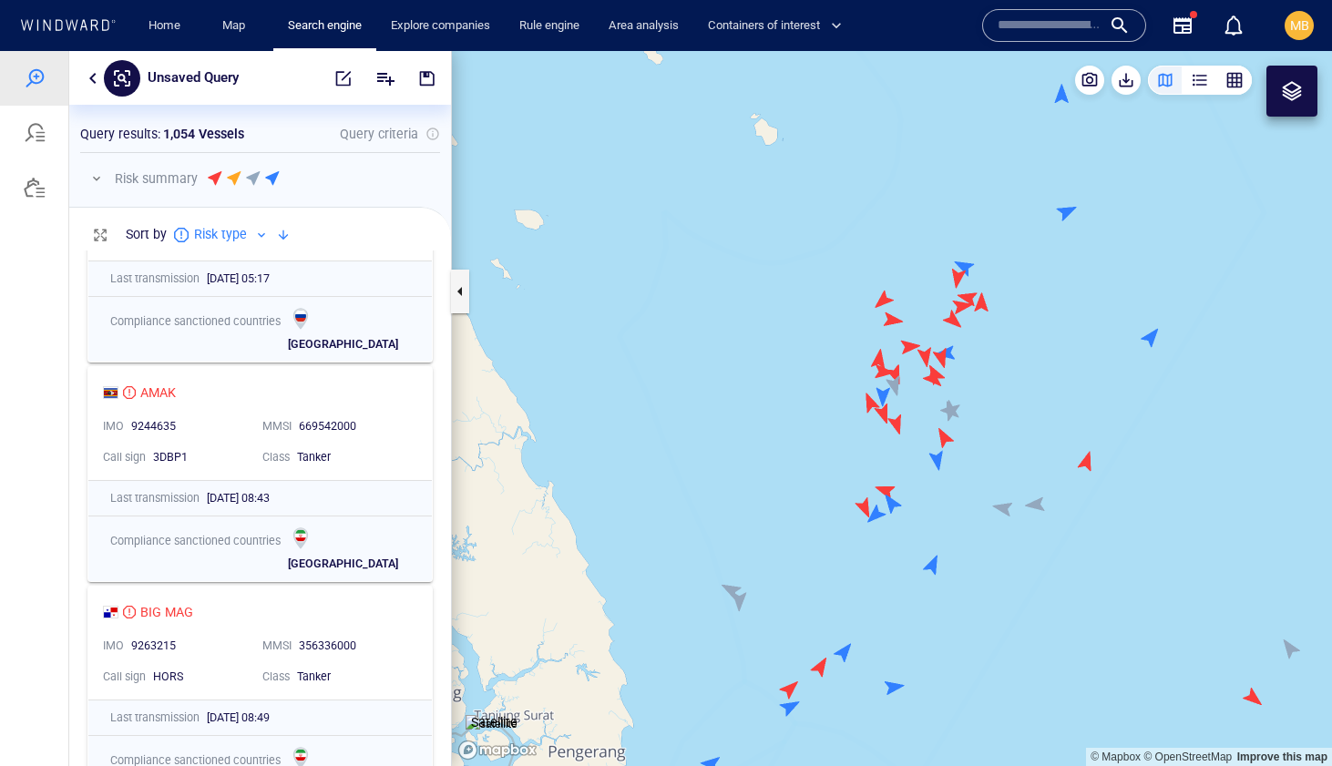
click at [995, 536] on canvas "Map" at bounding box center [892, 408] width 880 height 715
click at [1286, 90] on div at bounding box center [1292, 91] width 22 height 22
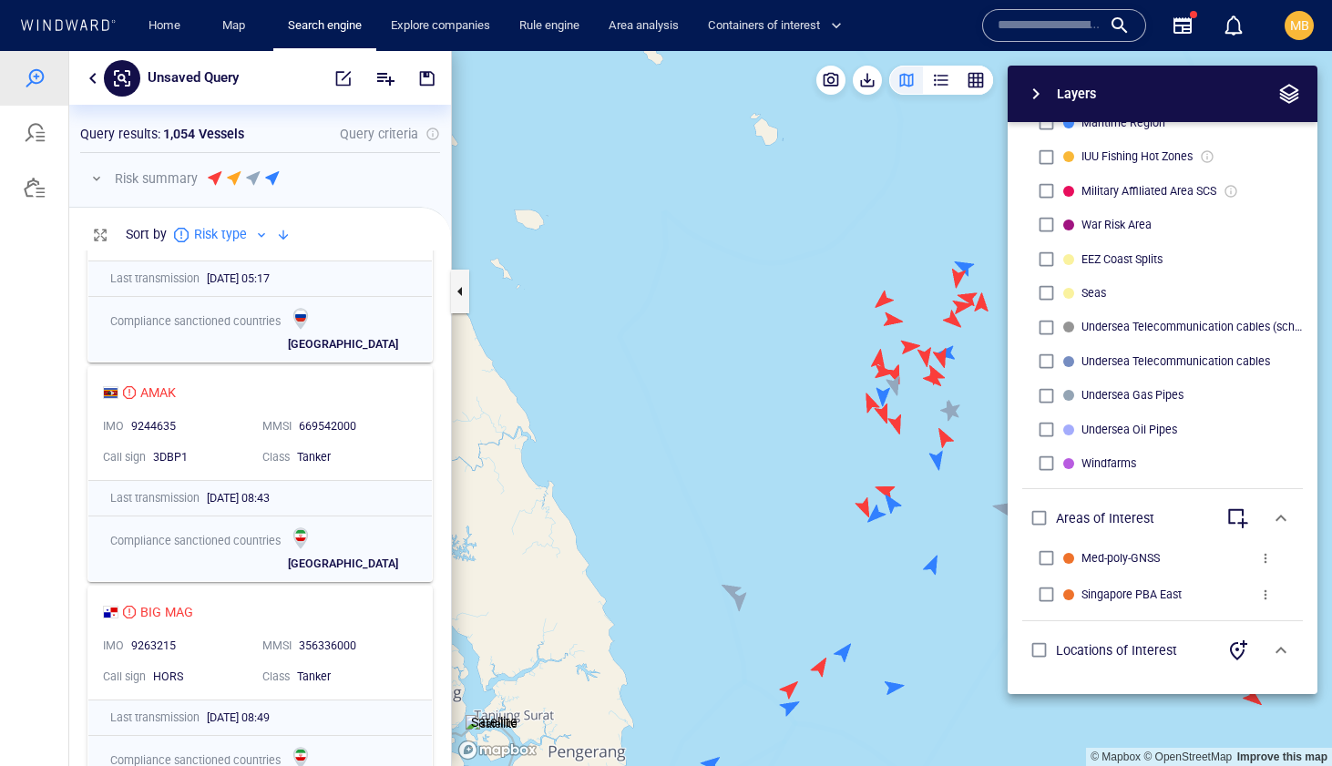
click at [1243, 522] on span "button" at bounding box center [1237, 518] width 22 height 22
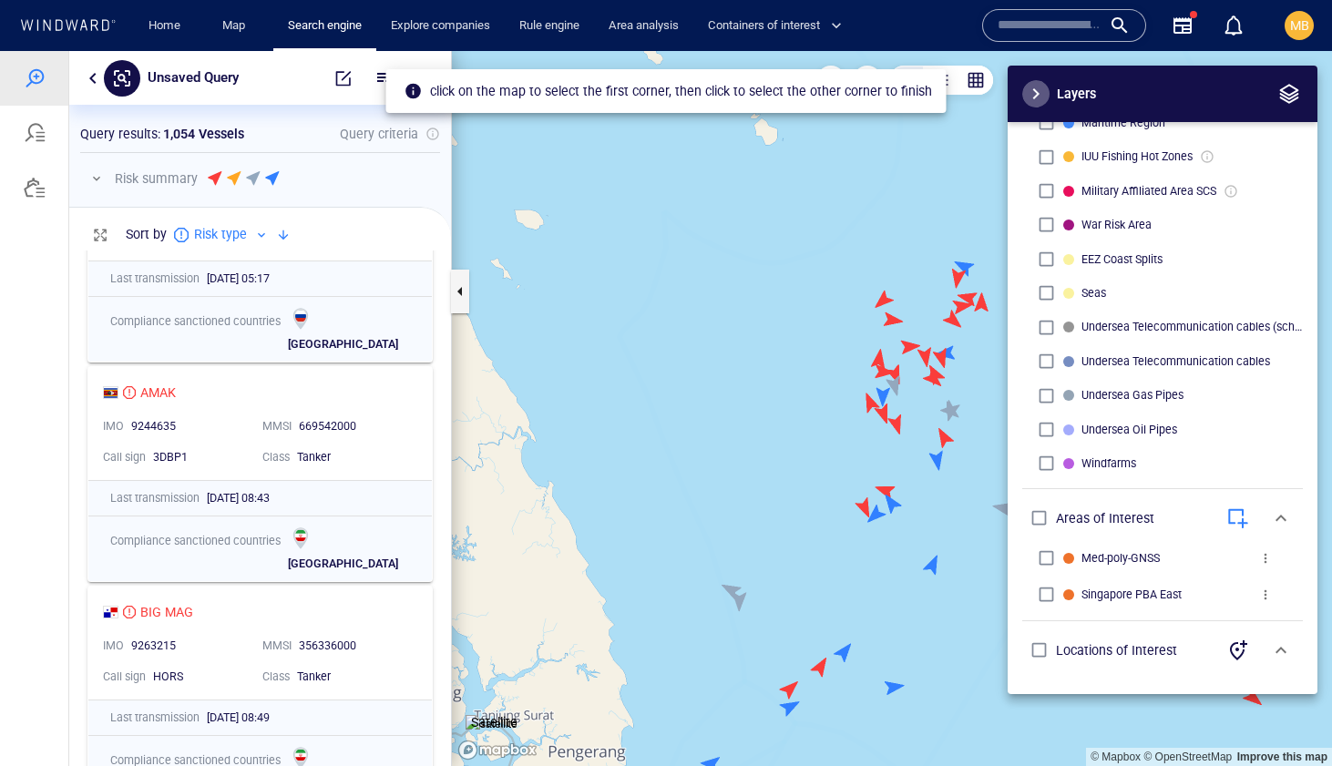
click at [1034, 87] on span "button" at bounding box center [1036, 94] width 22 height 22
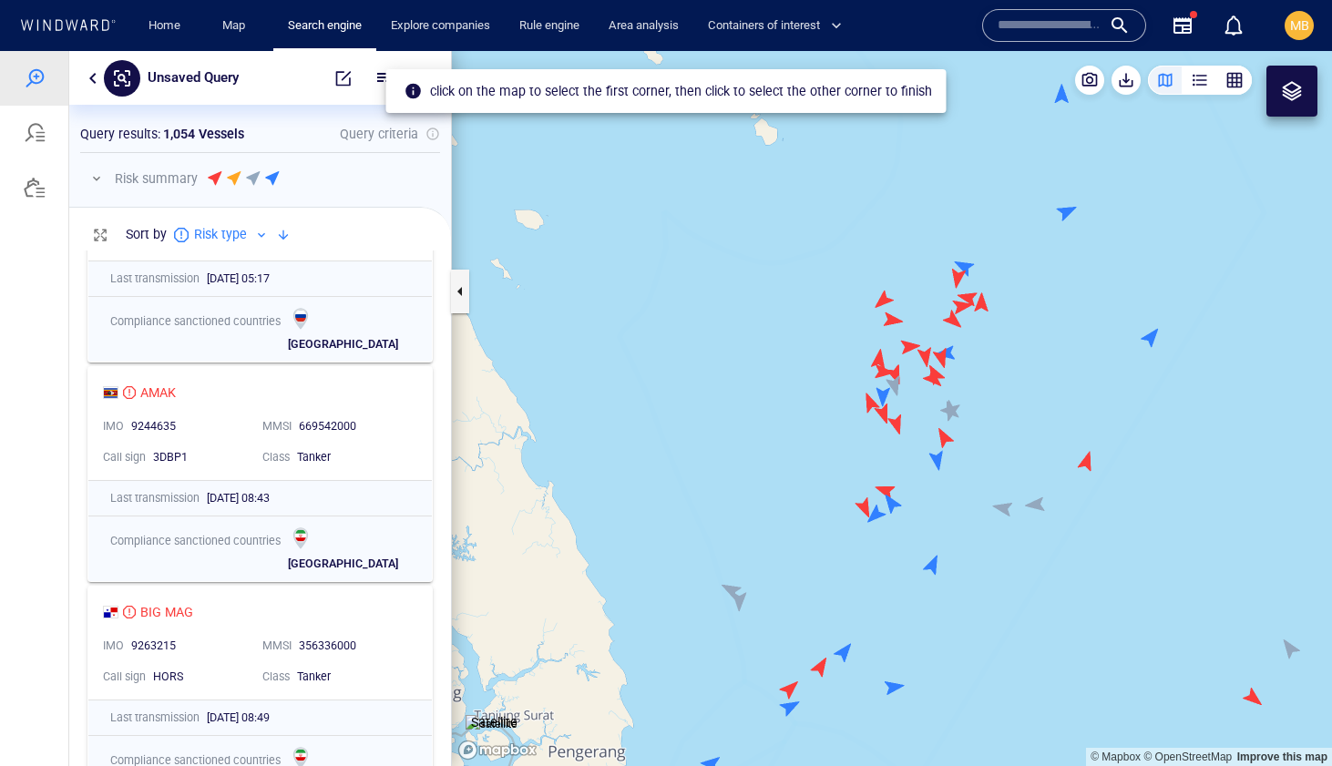
click at [809, 236] on canvas "Map" at bounding box center [892, 408] width 880 height 715
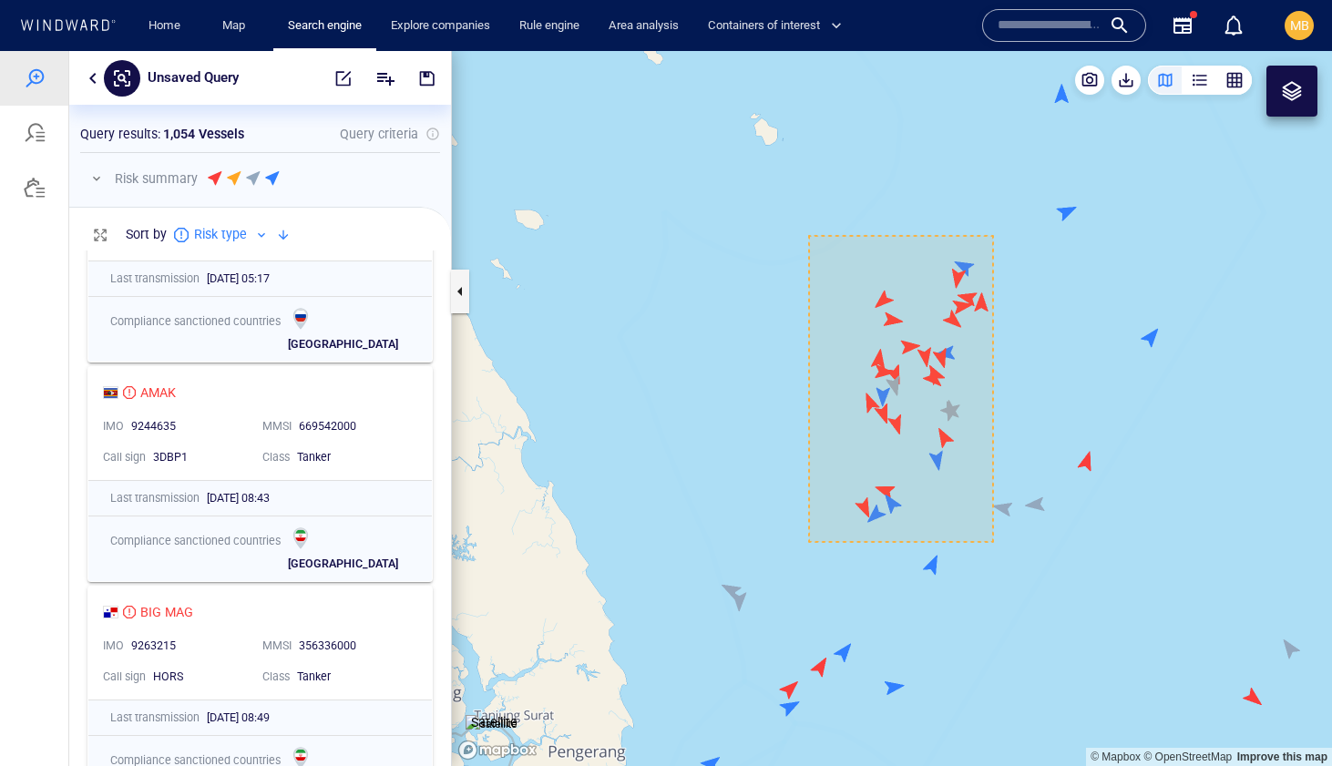
click at [993, 542] on canvas "Map" at bounding box center [892, 408] width 880 height 715
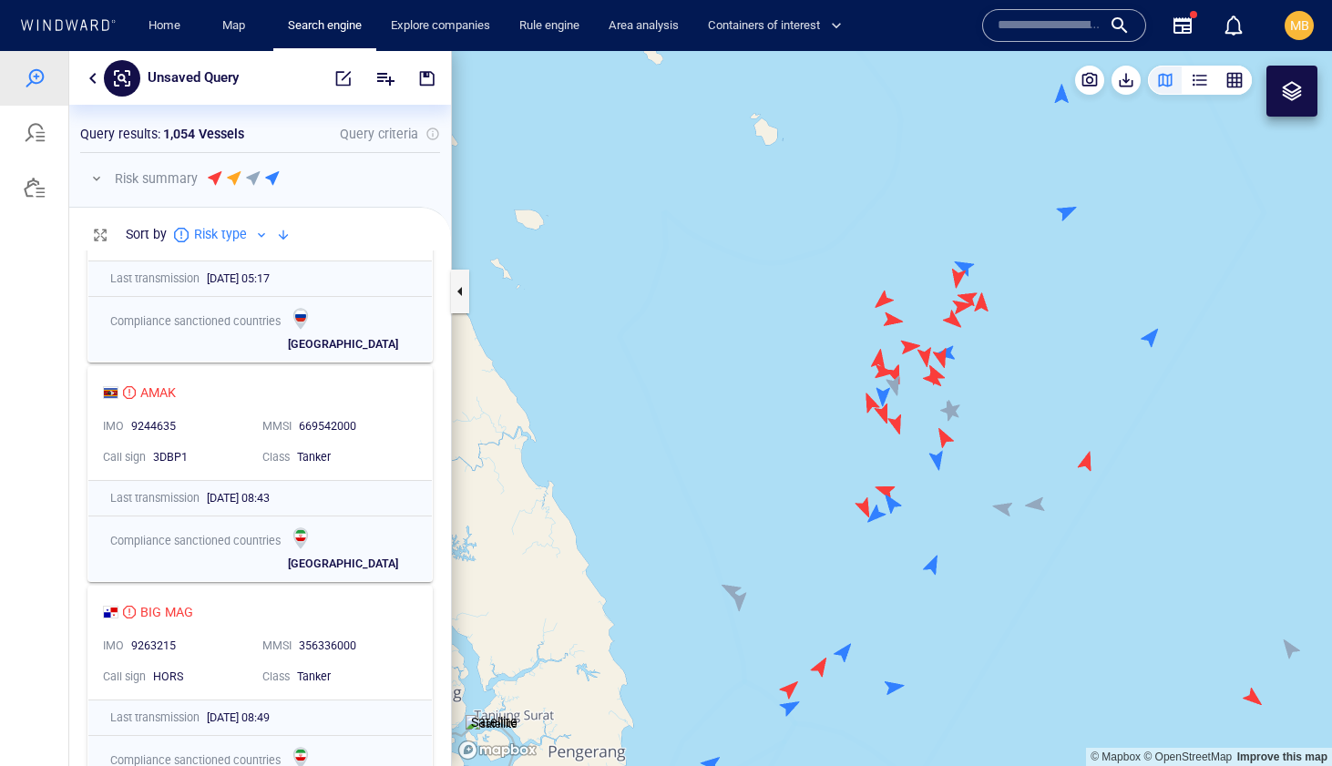
click at [993, 542] on canvas "Map" at bounding box center [892, 408] width 880 height 715
click at [1295, 84] on div at bounding box center [1292, 91] width 22 height 22
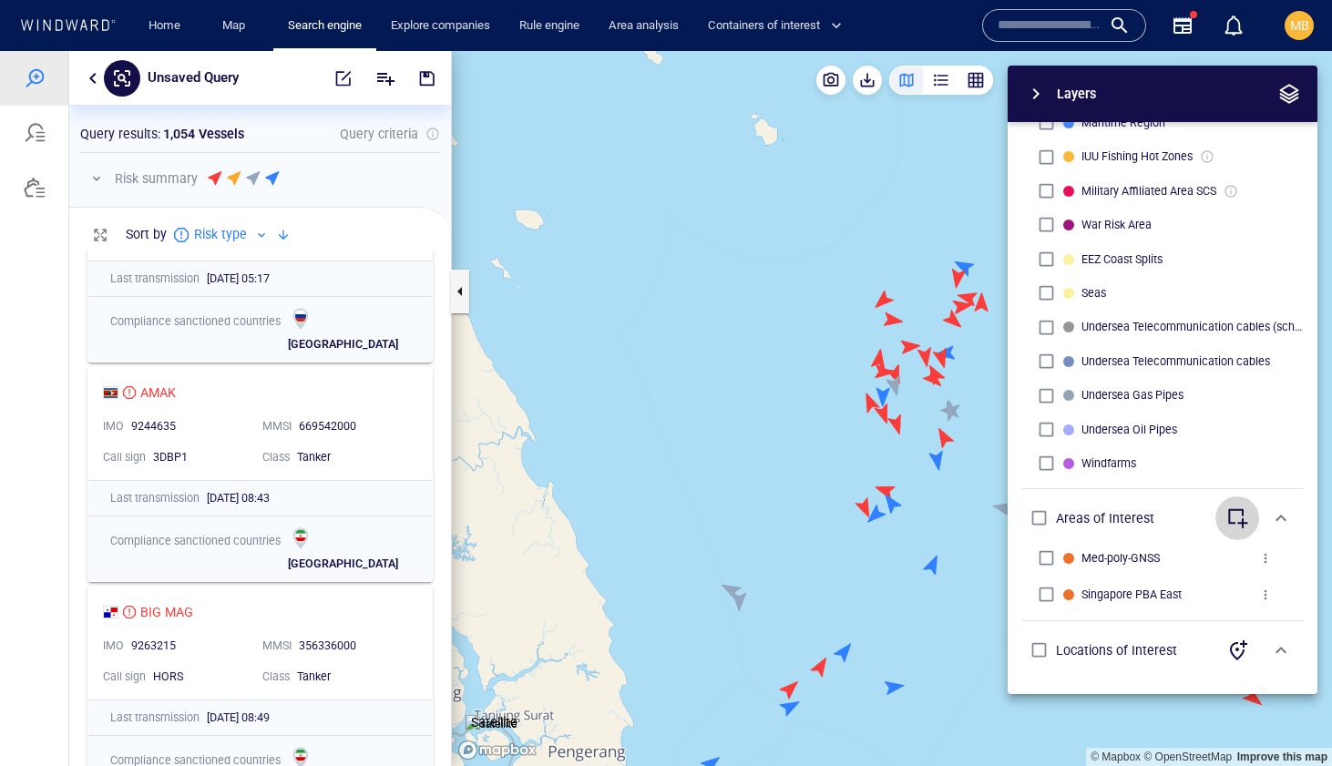
click at [1243, 521] on span "button" at bounding box center [1237, 518] width 22 height 22
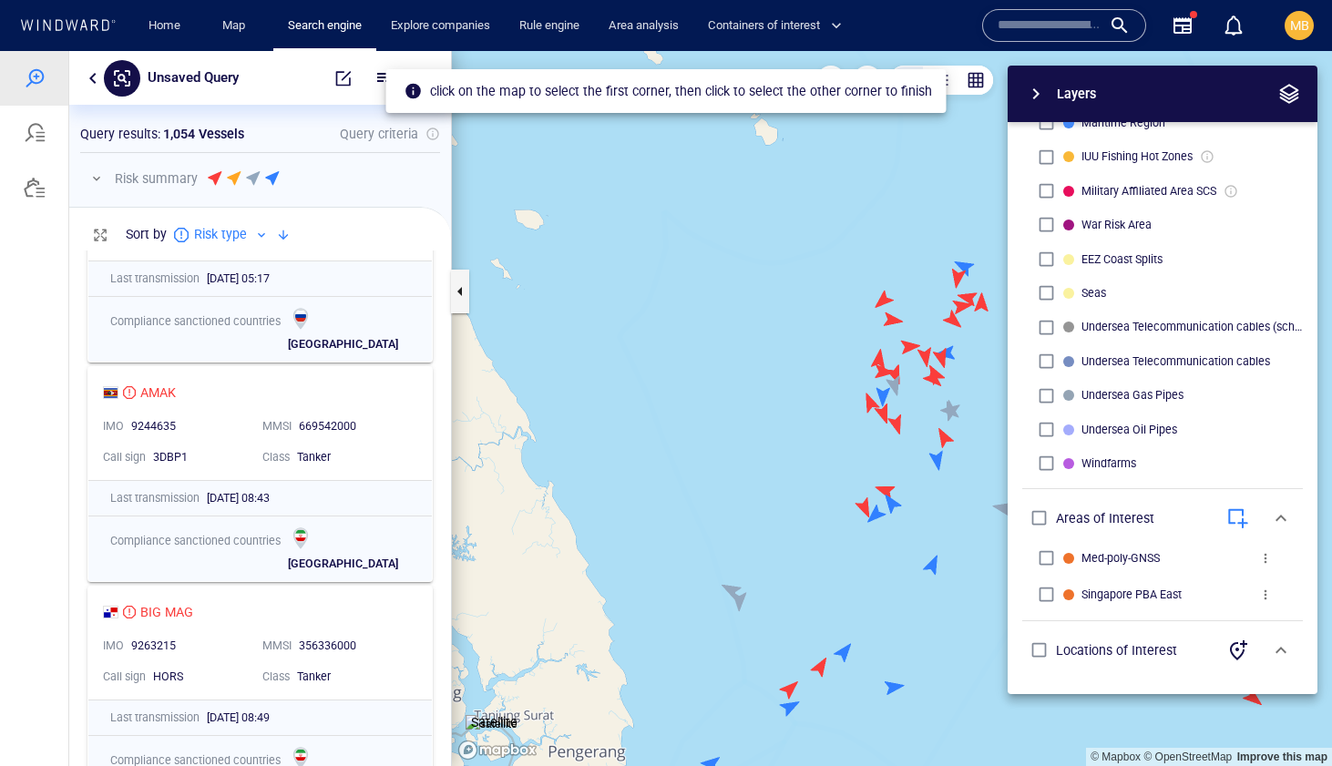
click at [1034, 93] on span "button" at bounding box center [1036, 94] width 22 height 22
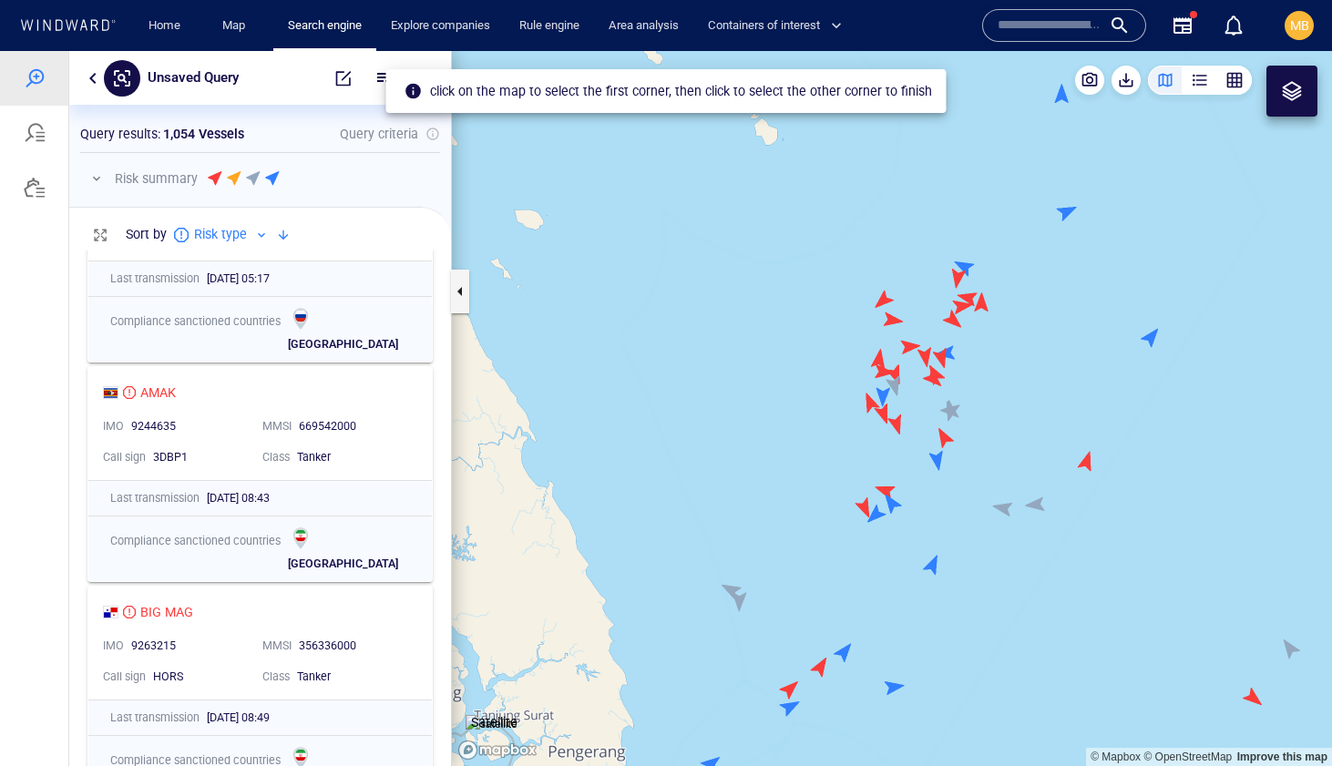
click at [807, 230] on canvas "Map" at bounding box center [892, 408] width 880 height 715
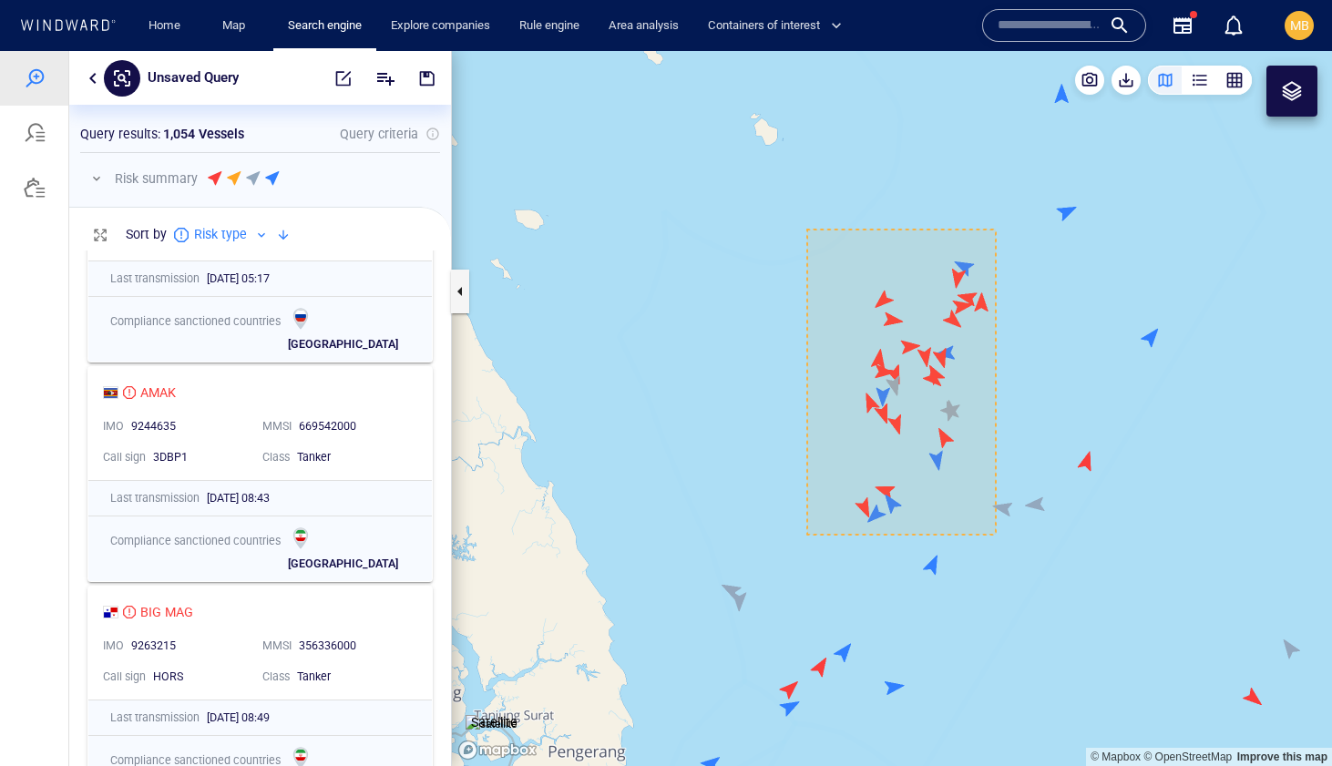
click at [996, 535] on canvas "Map" at bounding box center [892, 408] width 880 height 715
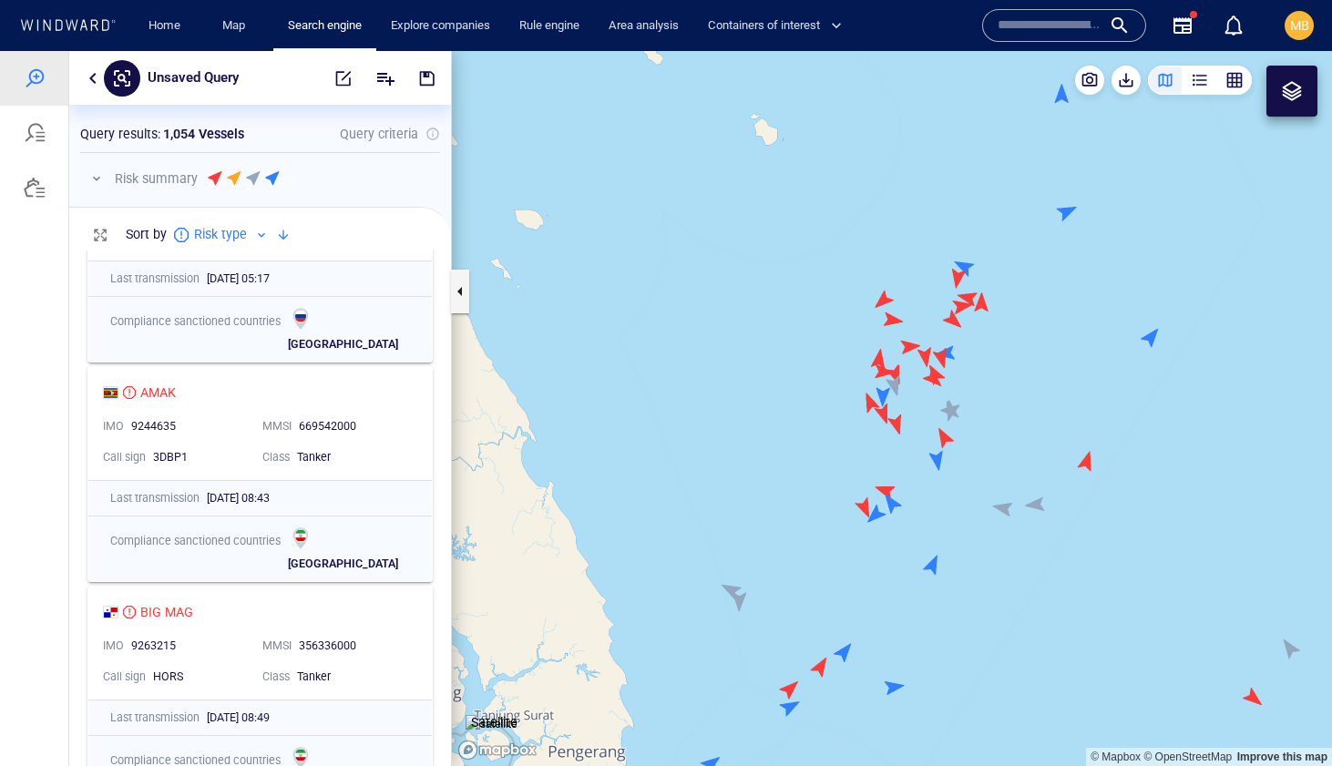
click at [1285, 96] on div at bounding box center [1292, 91] width 22 height 22
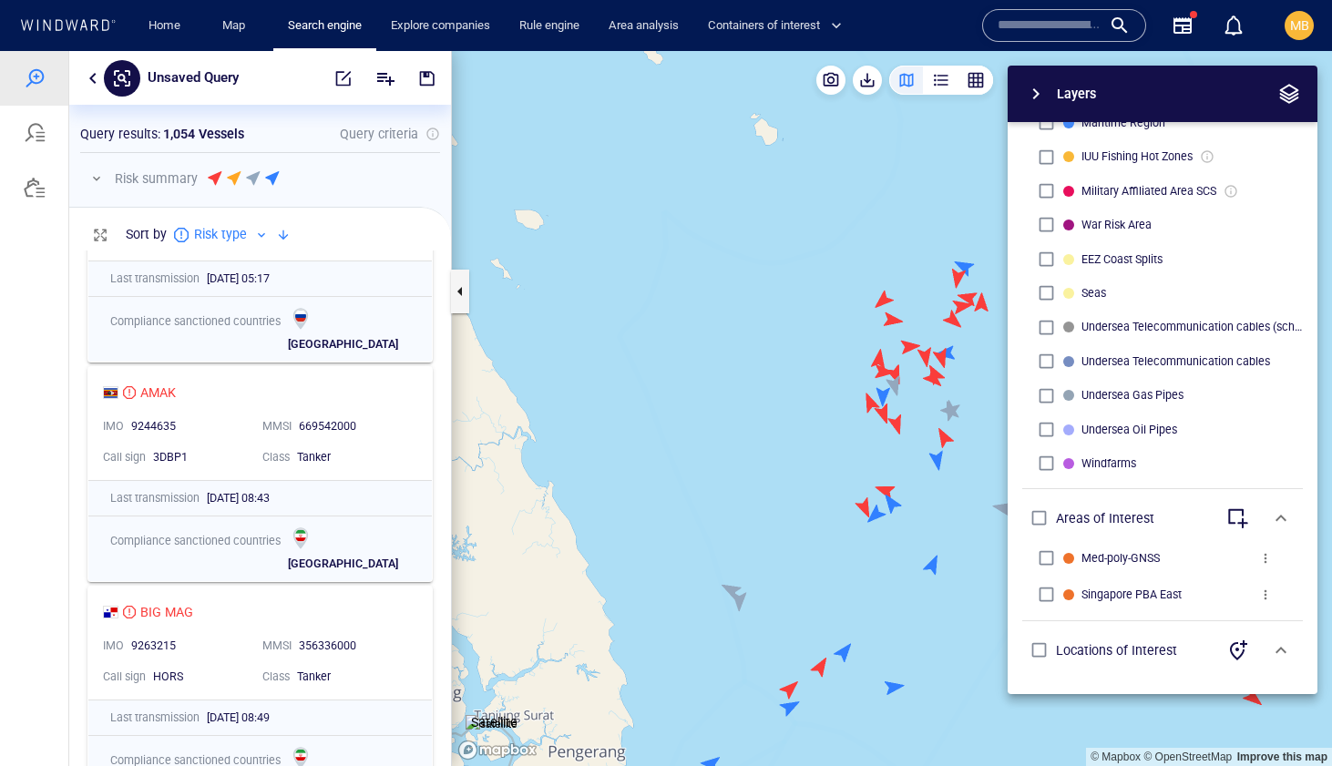
click at [1244, 521] on span "button" at bounding box center [1237, 518] width 22 height 22
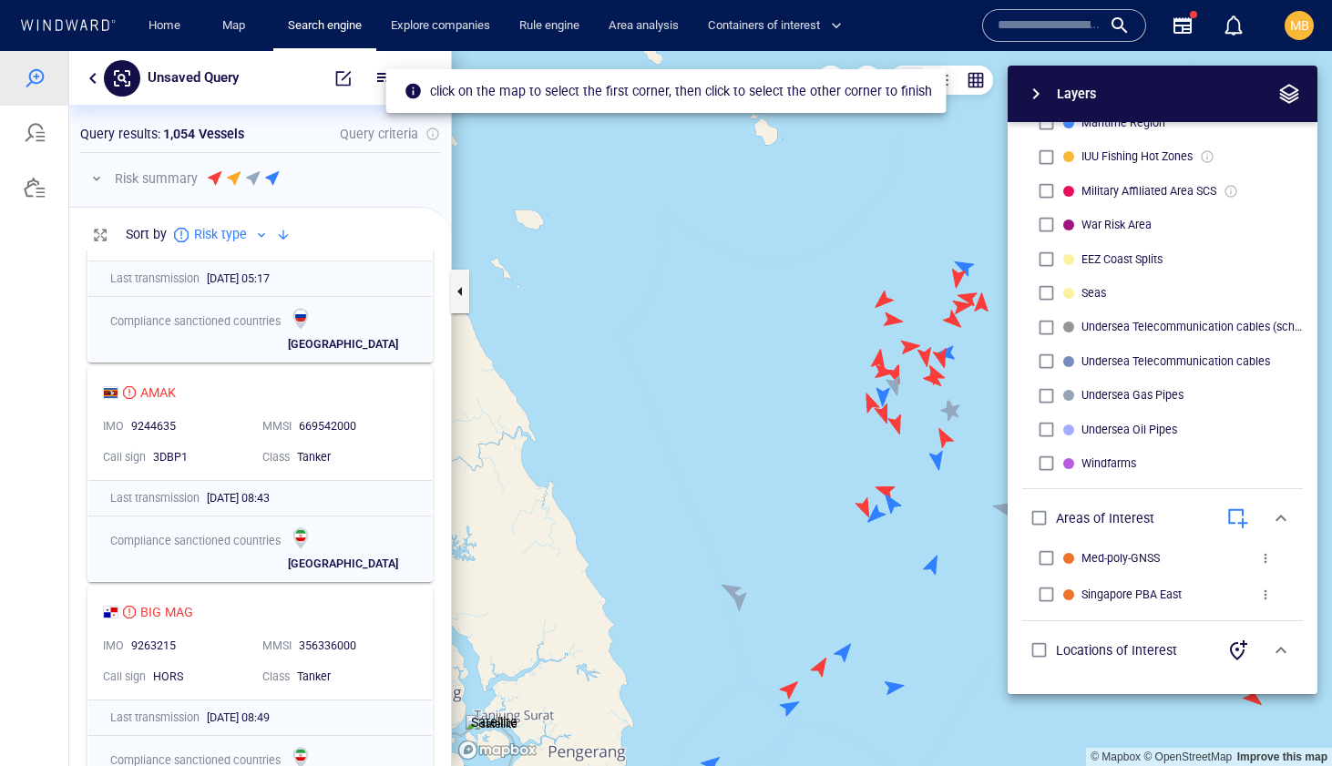
click at [1037, 92] on span "button" at bounding box center [1036, 94] width 22 height 22
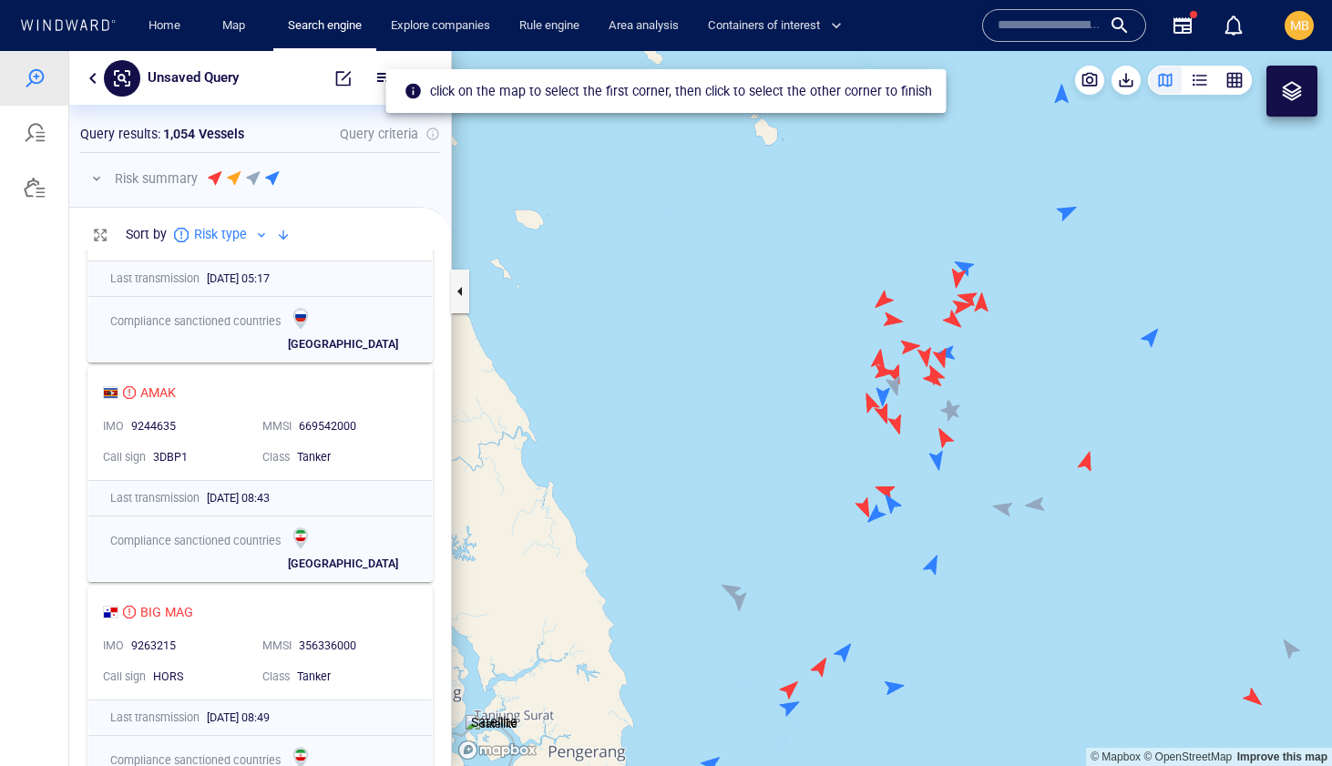
click at [827, 240] on canvas "Map" at bounding box center [892, 408] width 880 height 715
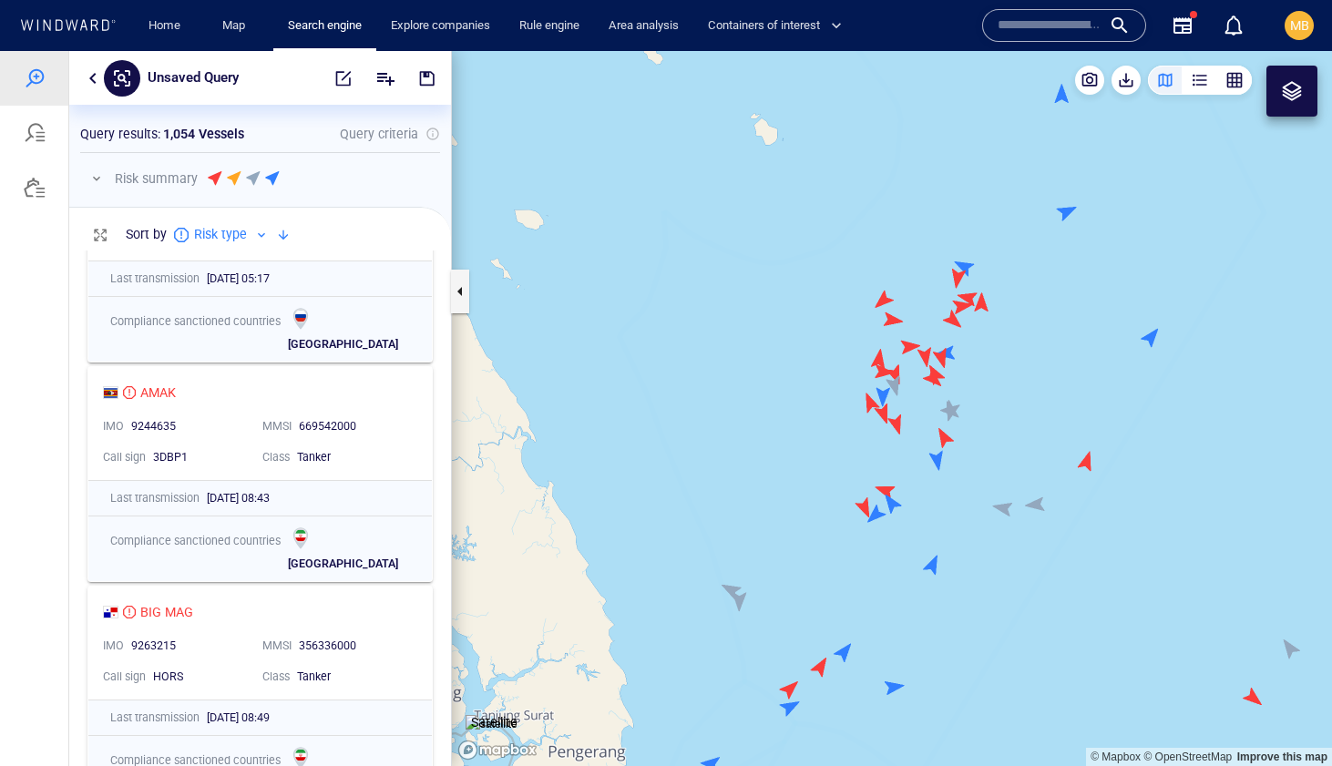
click at [1289, 92] on div at bounding box center [1292, 91] width 22 height 22
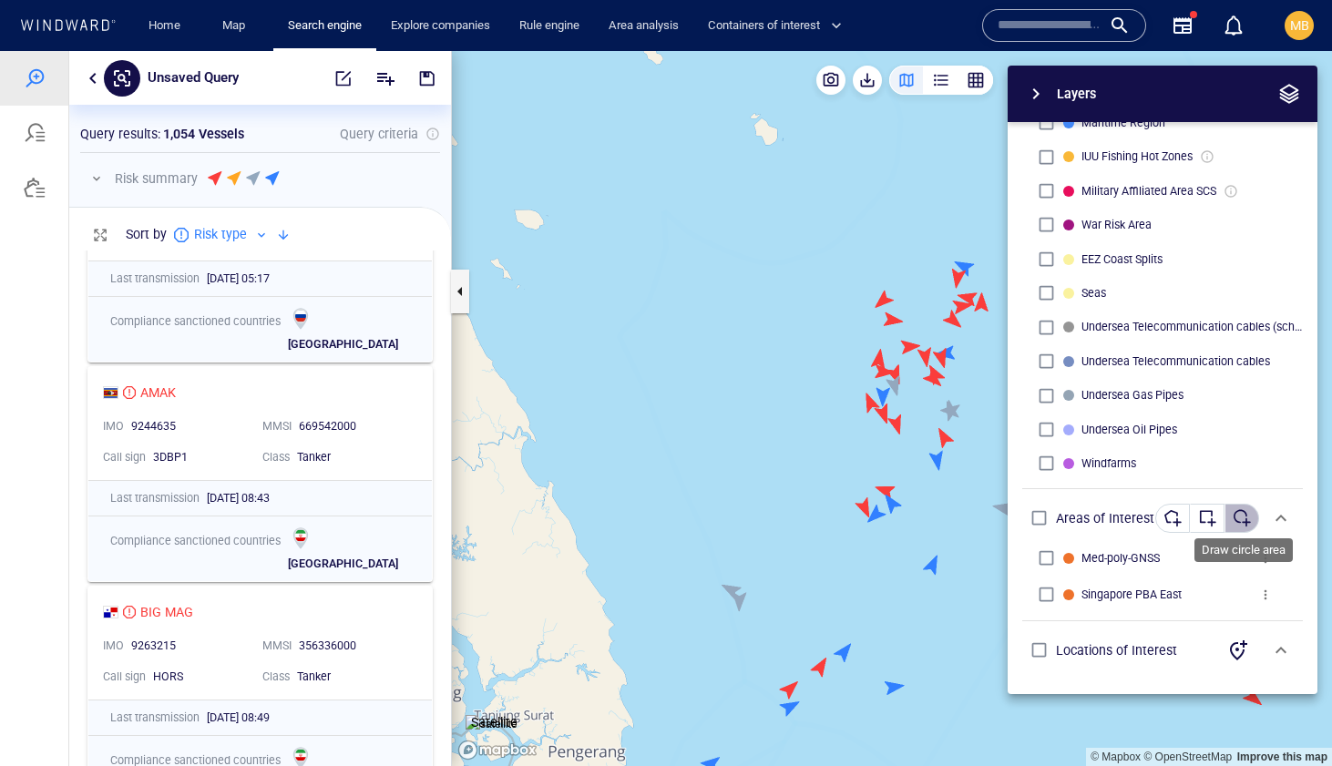
click at [1240, 519] on div "button" at bounding box center [1242, 518] width 18 height 18
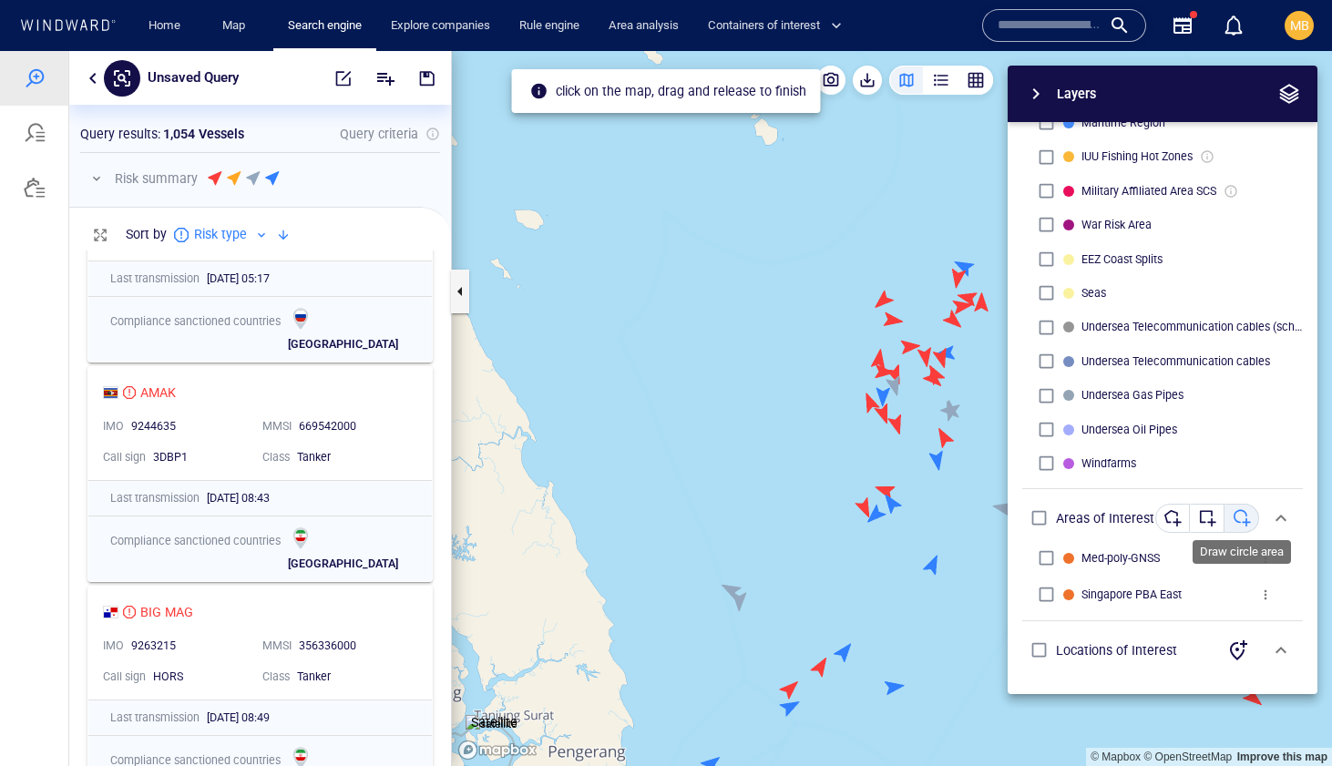
click at [1240, 519] on div "button" at bounding box center [1242, 518] width 18 height 18
click at [1207, 517] on div "button" at bounding box center [1207, 518] width 18 height 18
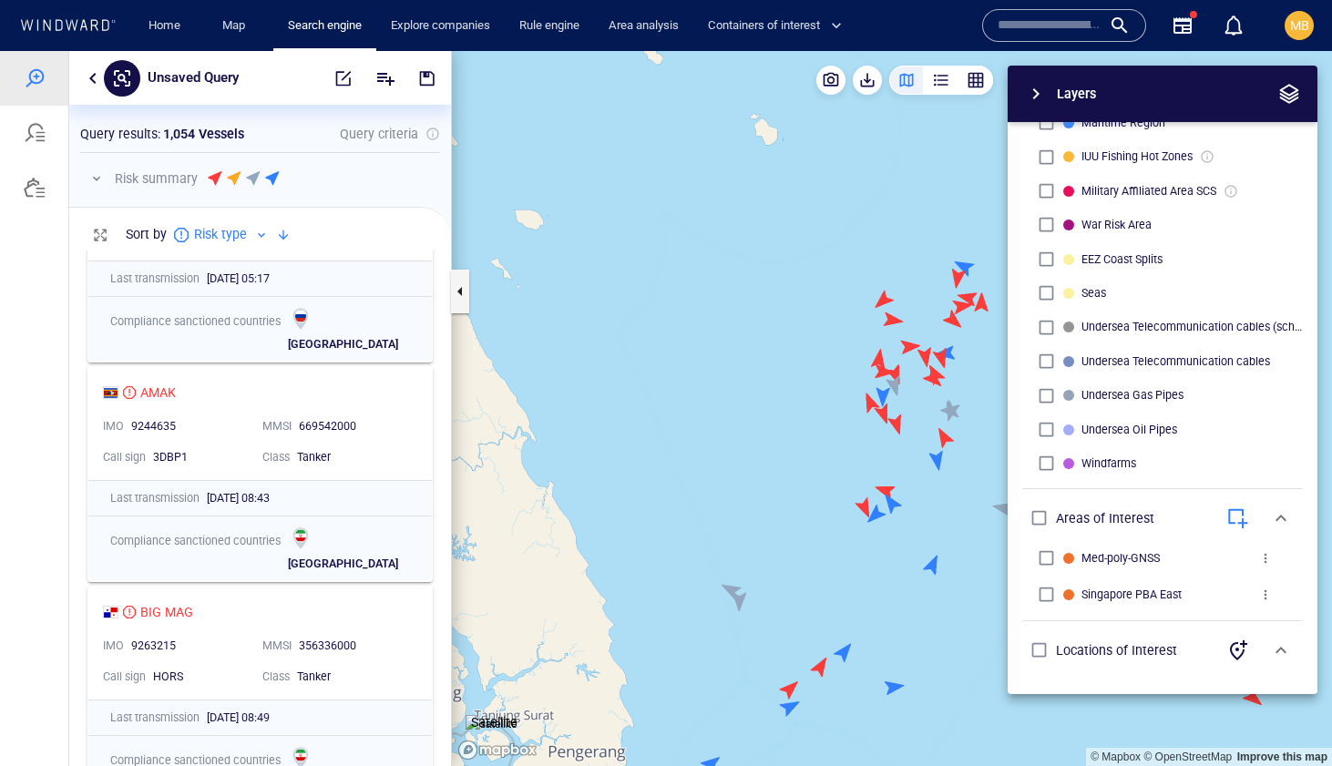
click at [1040, 89] on span "button" at bounding box center [1036, 94] width 22 height 22
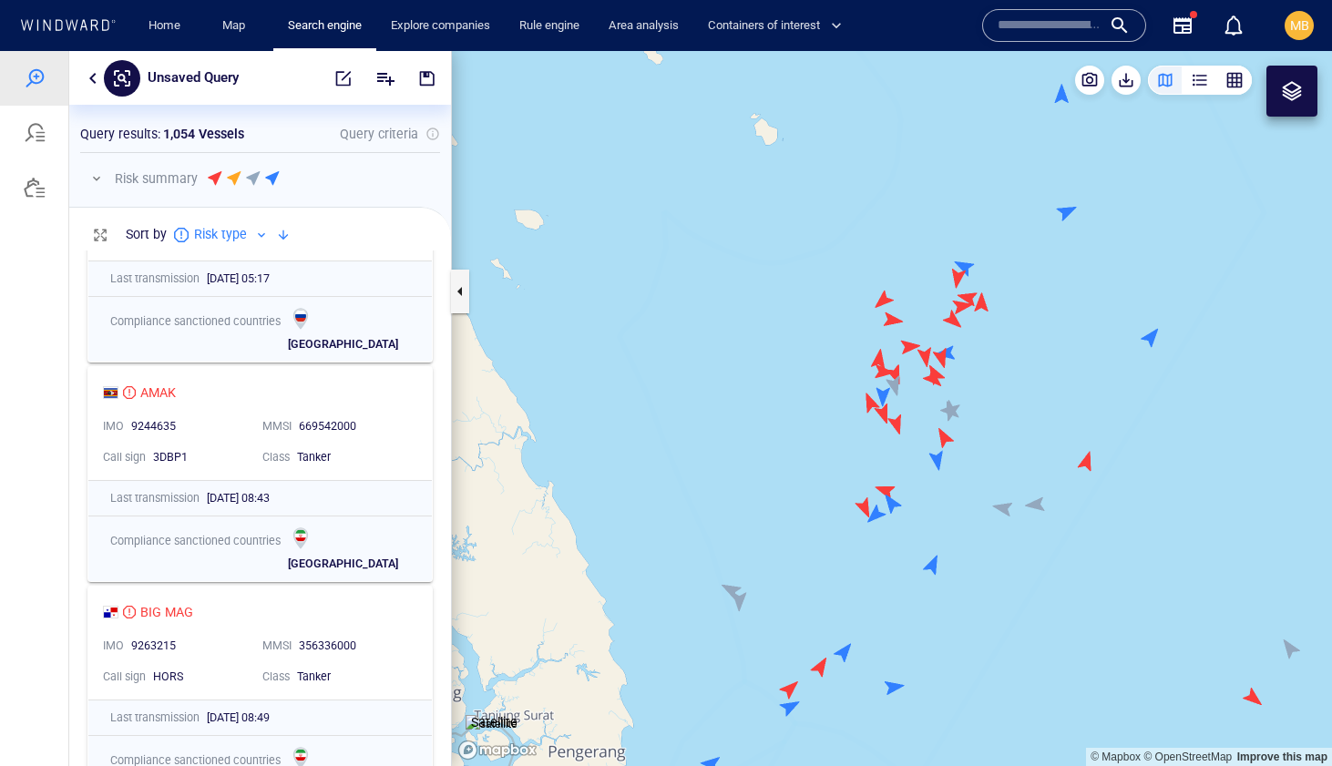
click at [824, 246] on canvas "Map" at bounding box center [892, 408] width 880 height 715
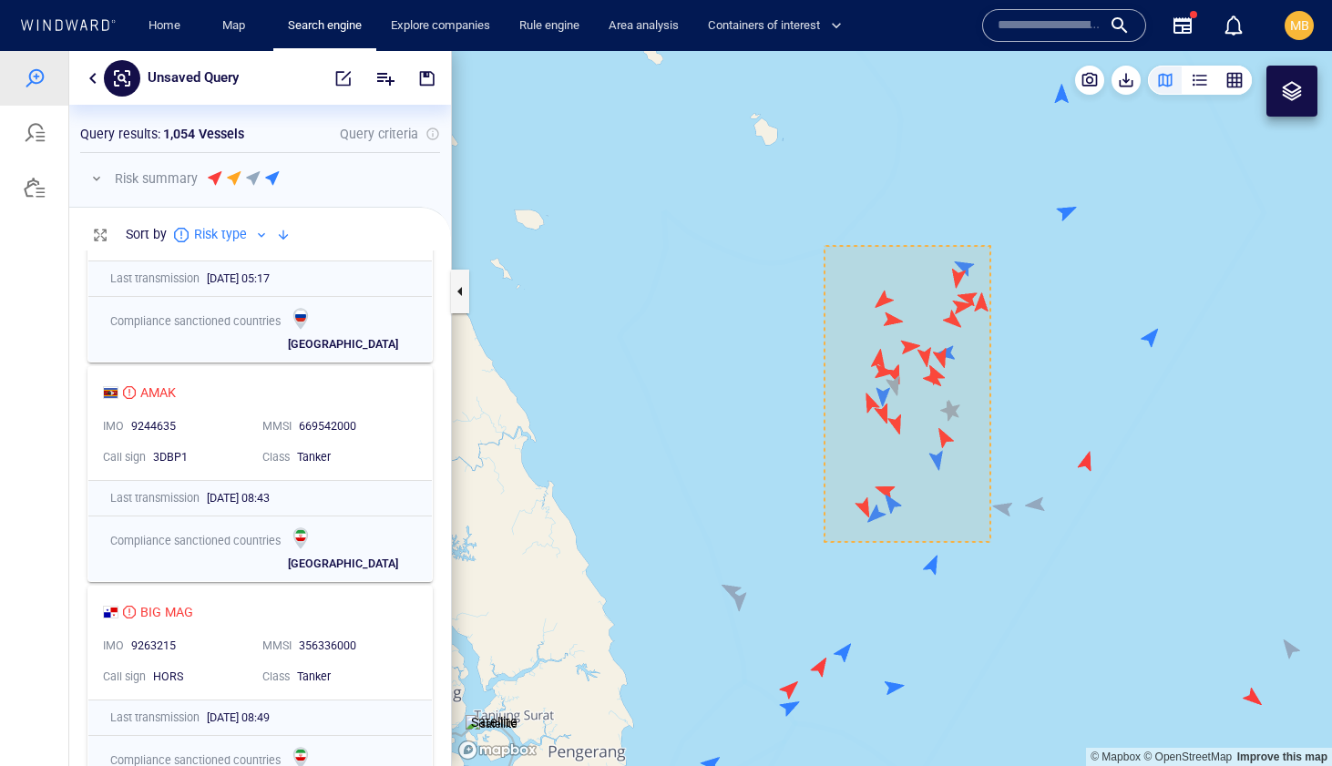
drag, startPoint x: 990, startPoint y: 542, endPoint x: 1008, endPoint y: 541, distance: 17.3
click at [1009, 542] on canvas "Map" at bounding box center [892, 408] width 880 height 715
drag, startPoint x: 1008, startPoint y: 541, endPoint x: 973, endPoint y: 536, distance: 35.0
click at [973, 536] on canvas "Map" at bounding box center [892, 408] width 880 height 715
click at [991, 539] on canvas "Map" at bounding box center [892, 408] width 880 height 715
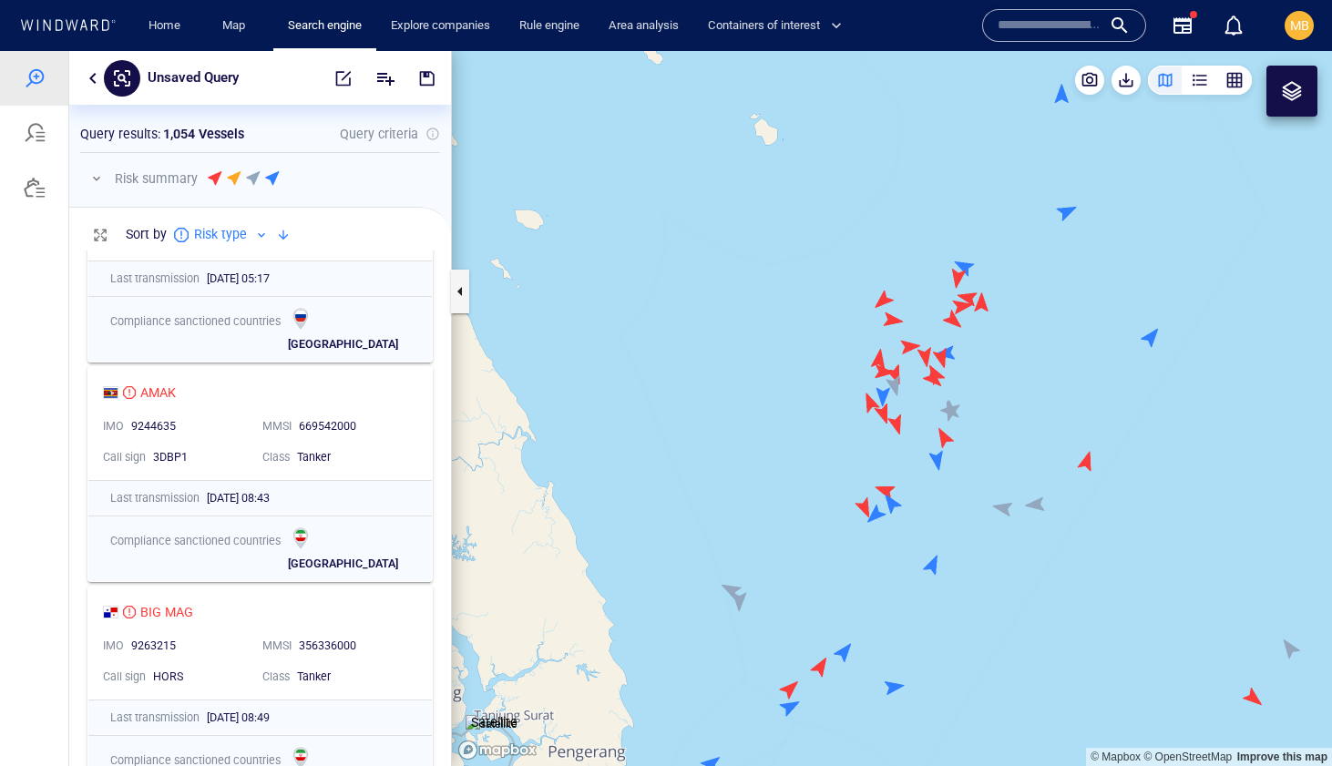
click at [991, 539] on canvas "Map" at bounding box center [892, 408] width 880 height 715
click at [1288, 89] on div at bounding box center [1292, 91] width 22 height 22
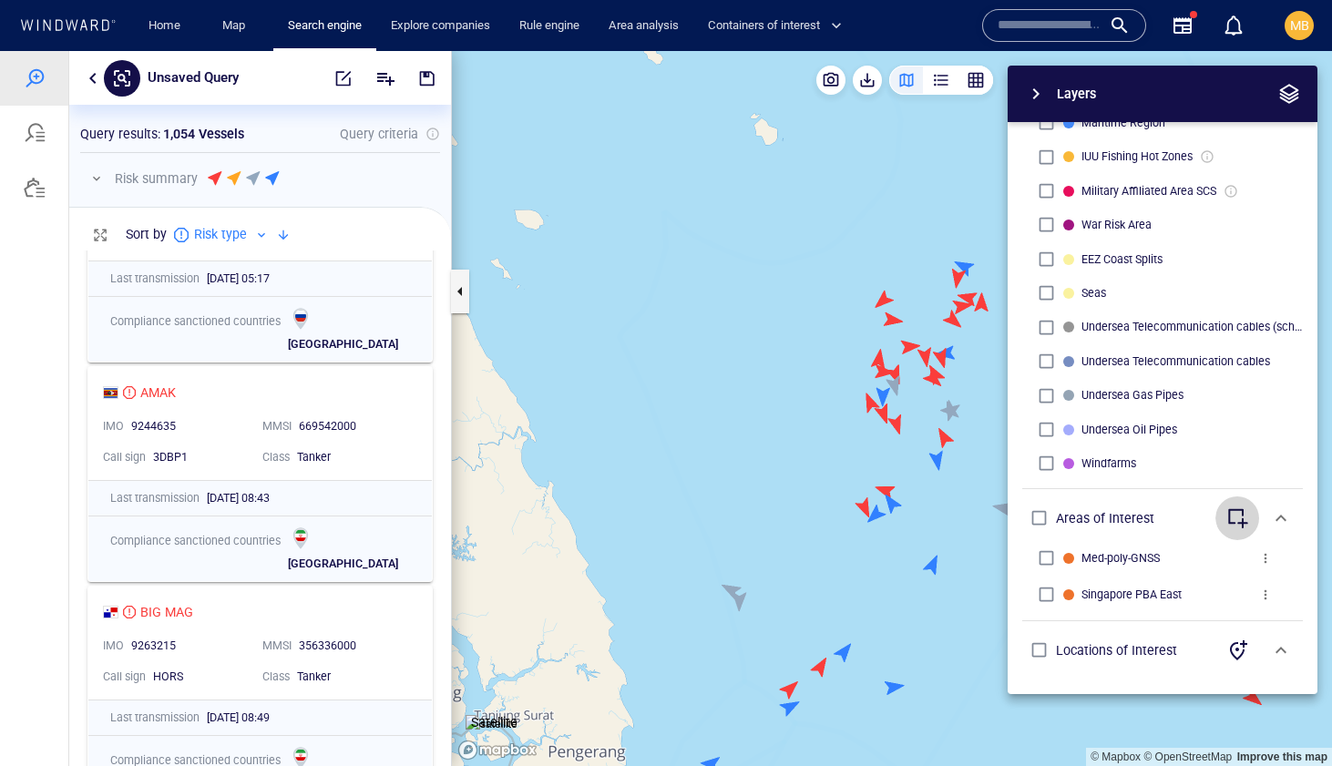
click at [1242, 520] on span "button" at bounding box center [1237, 518] width 22 height 22
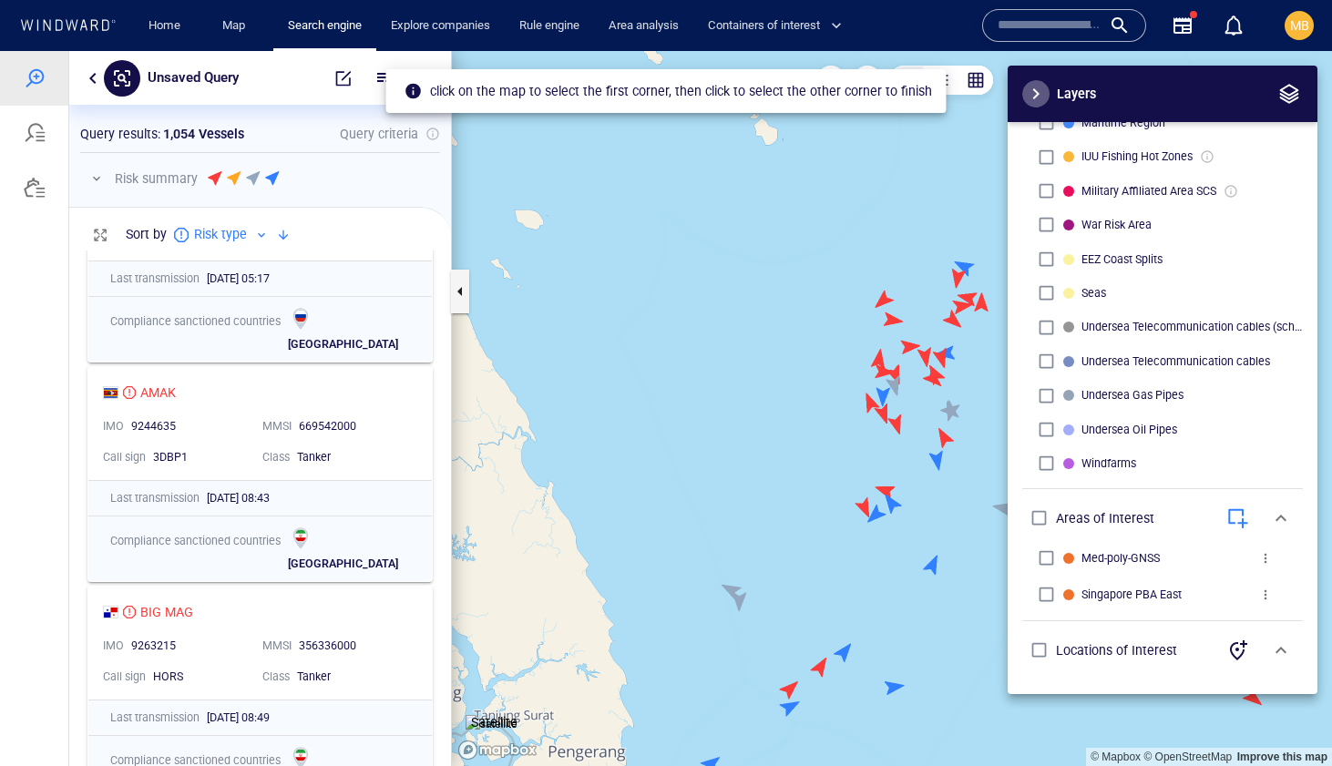
click at [1036, 93] on span "button" at bounding box center [1036, 94] width 22 height 22
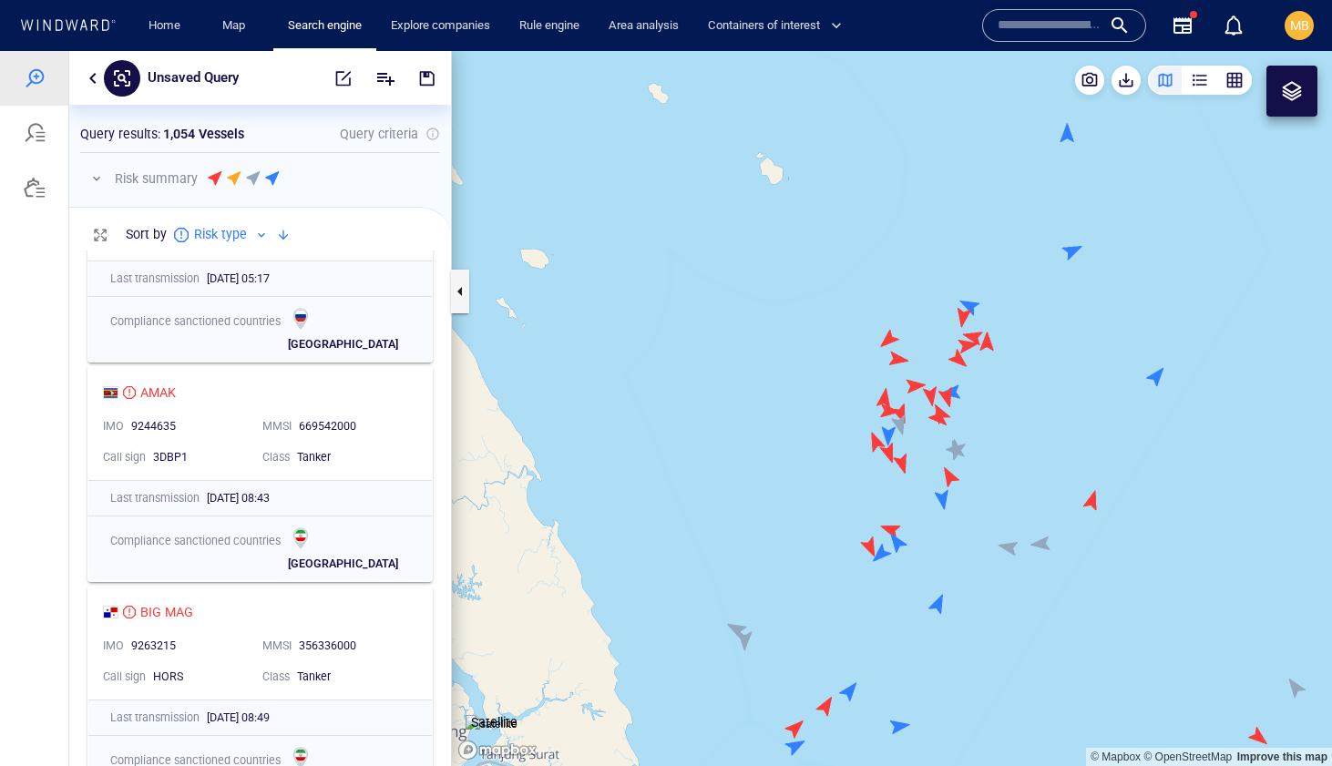
drag, startPoint x: 834, startPoint y: 236, endPoint x: 840, endPoint y: 275, distance: 39.6
click at [840, 275] on canvas "Map" at bounding box center [892, 408] width 880 height 715
click at [844, 291] on canvas "Map" at bounding box center [892, 408] width 880 height 715
click at [1296, 94] on div at bounding box center [1292, 91] width 22 height 22
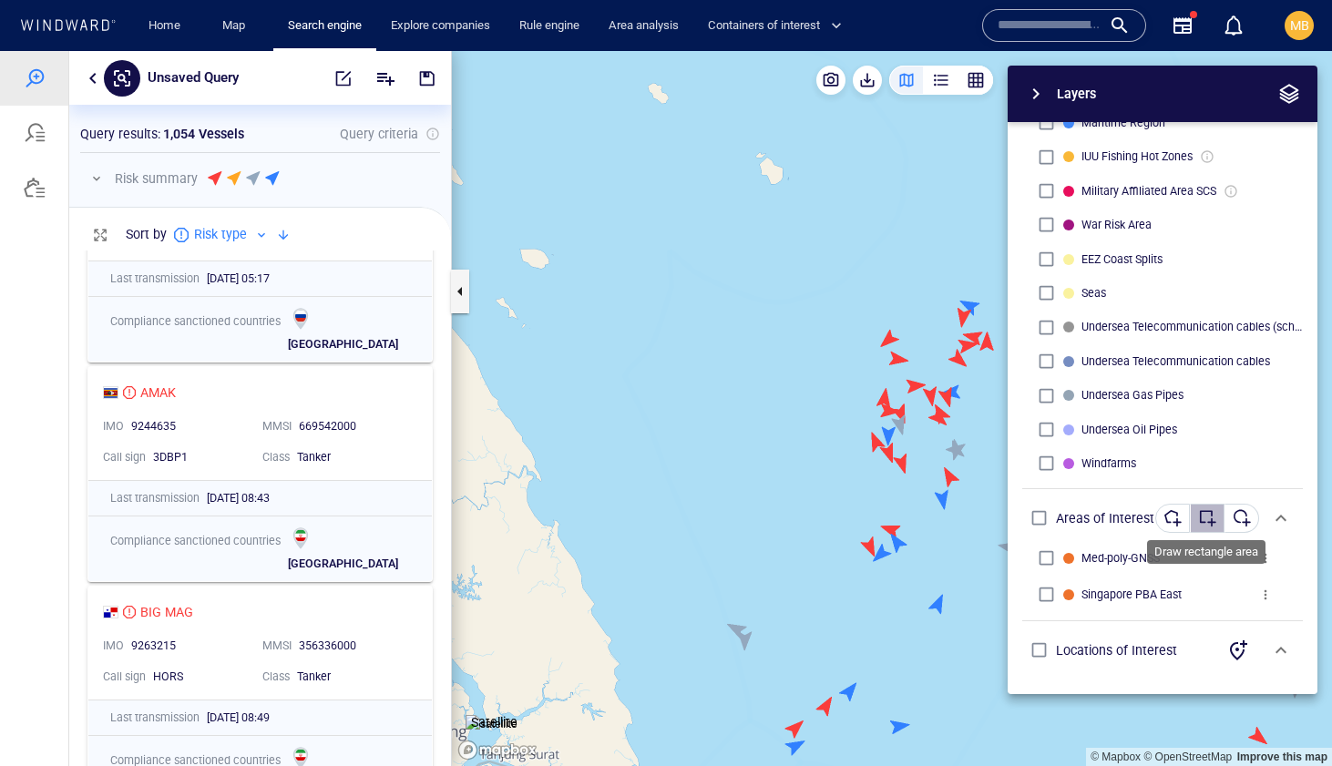
click at [1204, 522] on div "button" at bounding box center [1207, 518] width 18 height 18
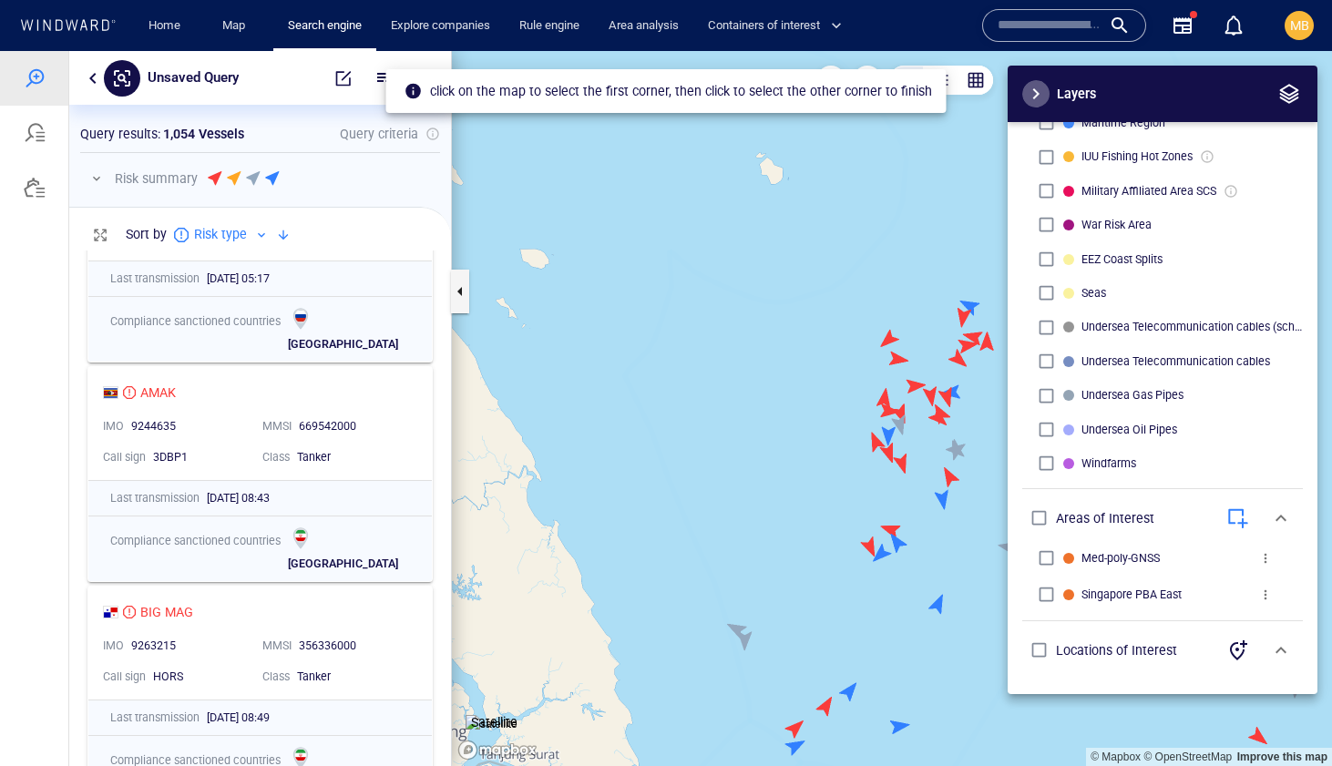
click at [1044, 95] on span "button" at bounding box center [1036, 94] width 22 height 22
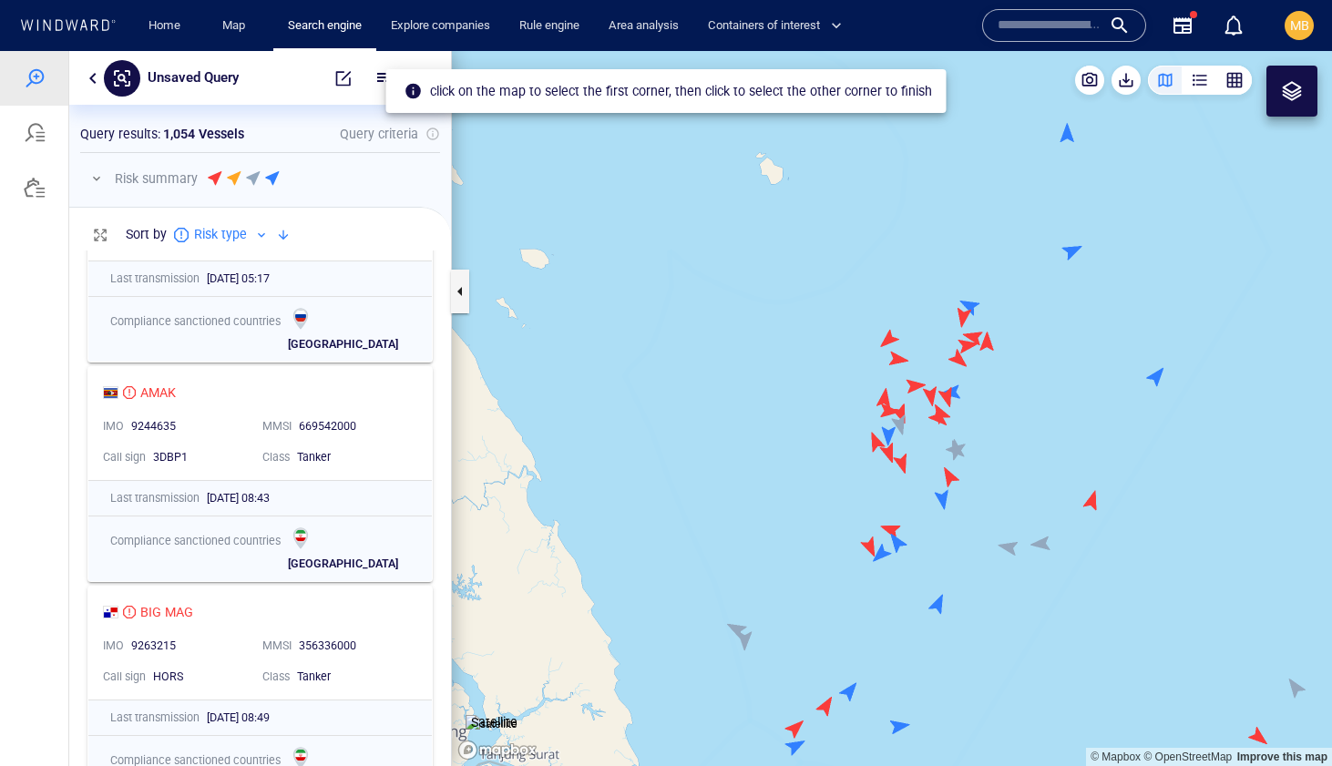
click at [836, 292] on canvas "Map" at bounding box center [892, 408] width 880 height 715
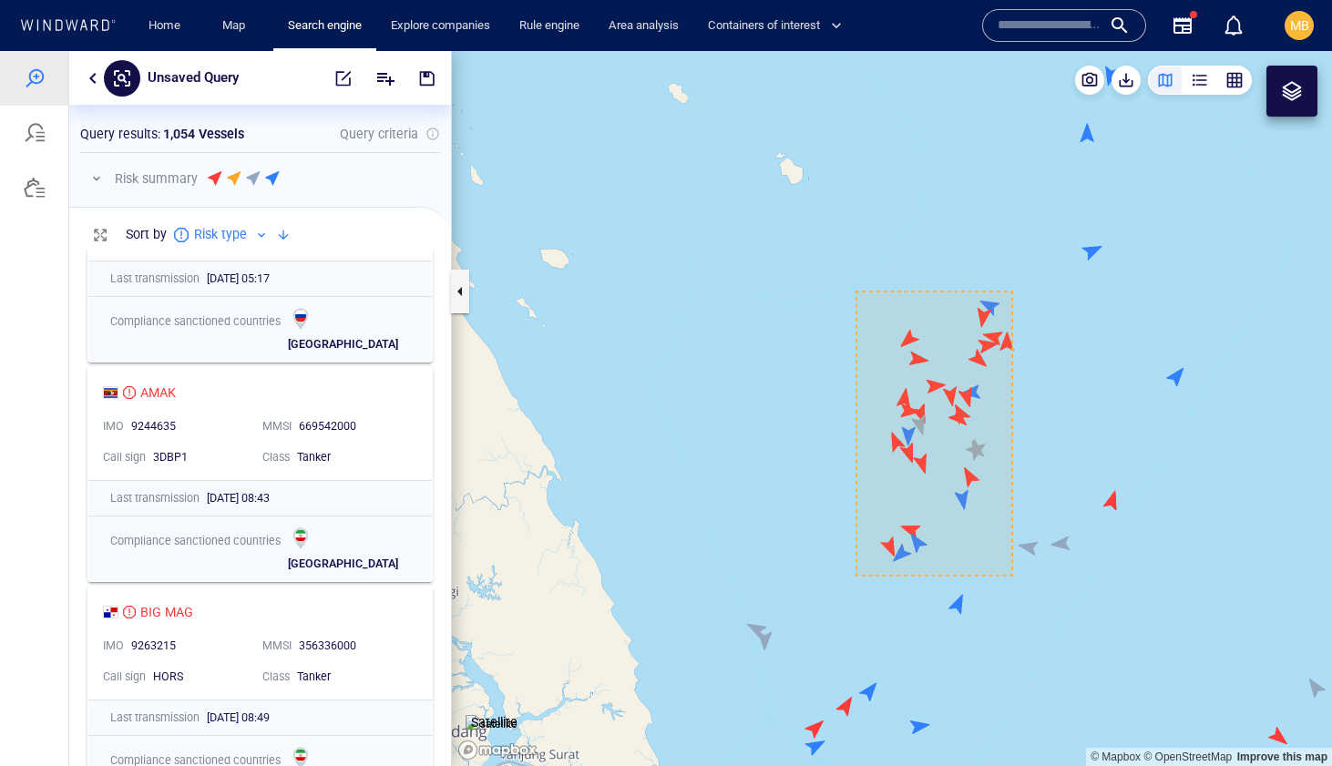
drag, startPoint x: 992, startPoint y: 576, endPoint x: 926, endPoint y: 533, distance: 78.3
click at [926, 533] on canvas "Map" at bounding box center [892, 408] width 880 height 715
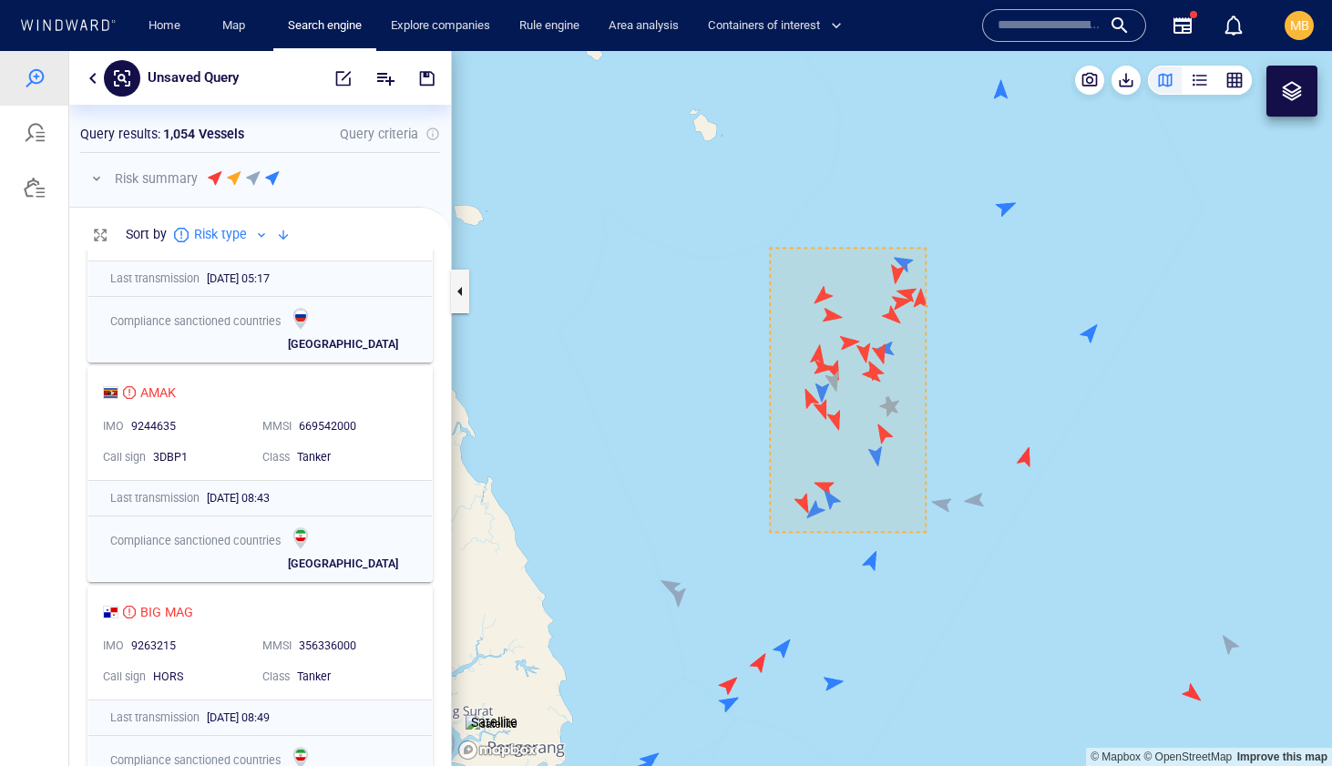
click at [926, 533] on canvas "Map" at bounding box center [892, 408] width 880 height 715
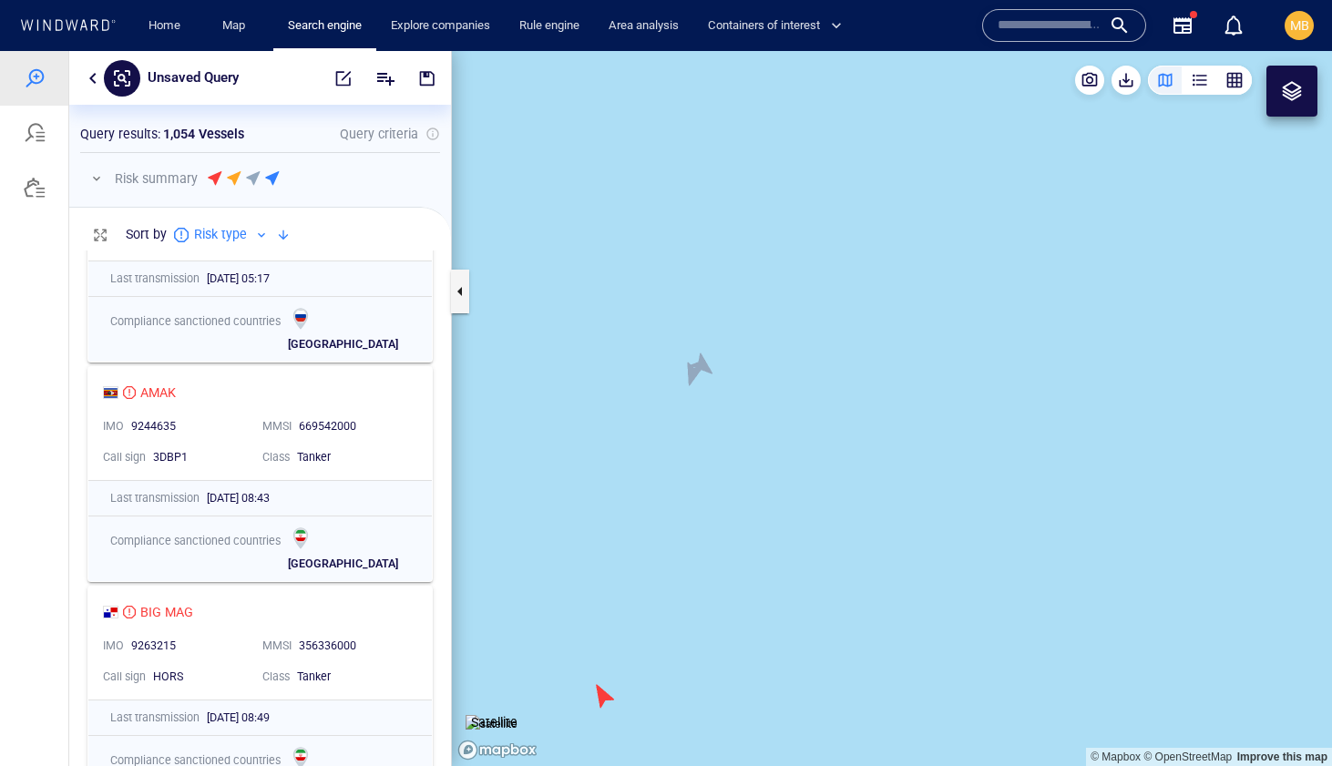
drag, startPoint x: 760, startPoint y: 425, endPoint x: 823, endPoint y: 480, distance: 83.9
click at [823, 480] on canvas "Map" at bounding box center [892, 408] width 880 height 715
click at [770, 482] on canvas "Map" at bounding box center [892, 408] width 880 height 715
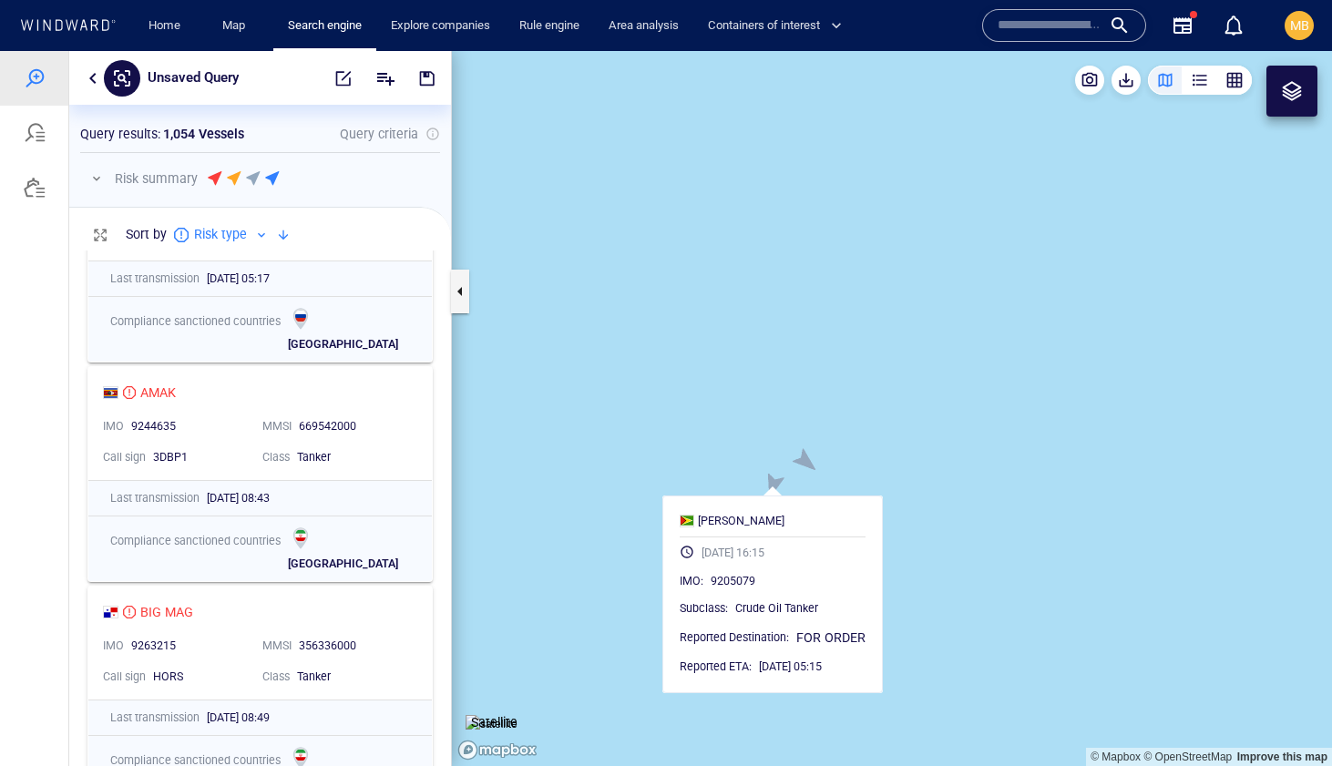
click at [803, 458] on canvas "Map" at bounding box center [892, 408] width 880 height 715
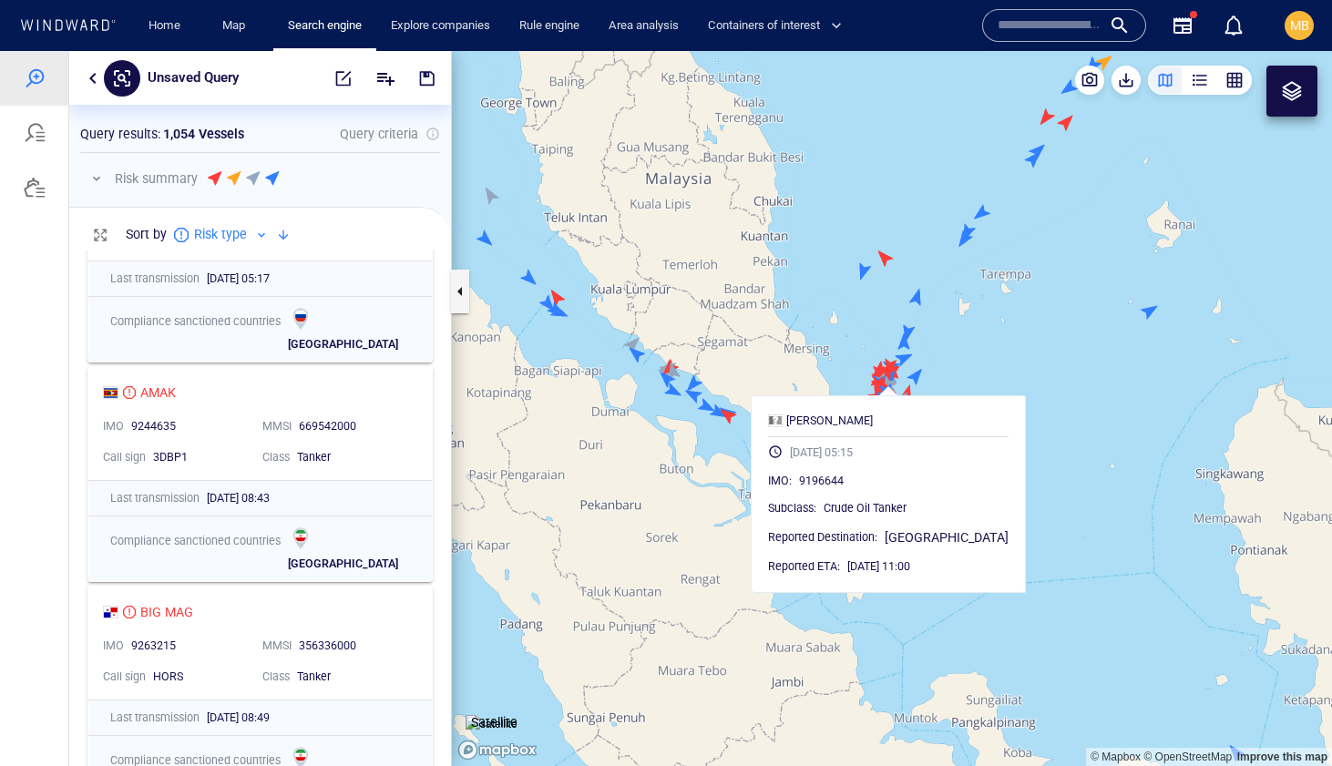
click at [910, 271] on canvas "Map" at bounding box center [892, 408] width 880 height 715
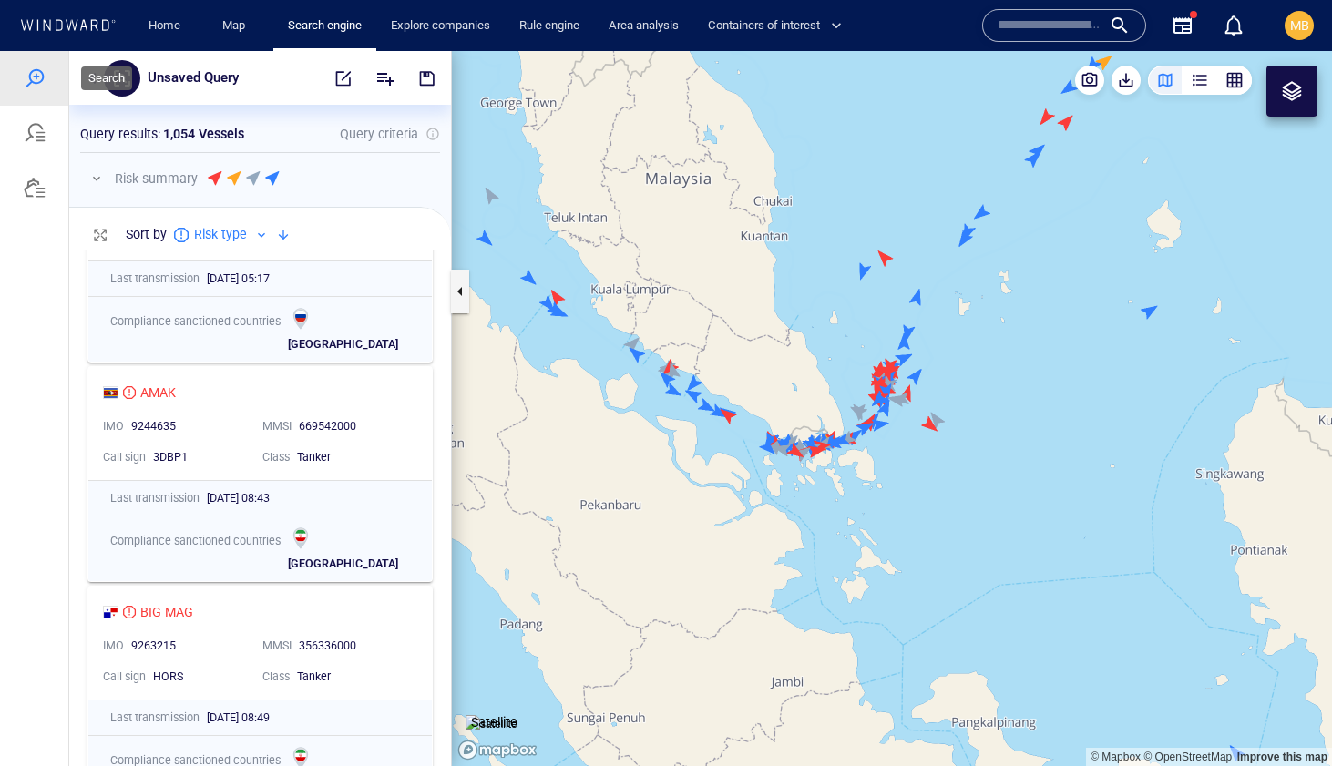
click at [37, 76] on div at bounding box center [35, 78] width 22 height 22
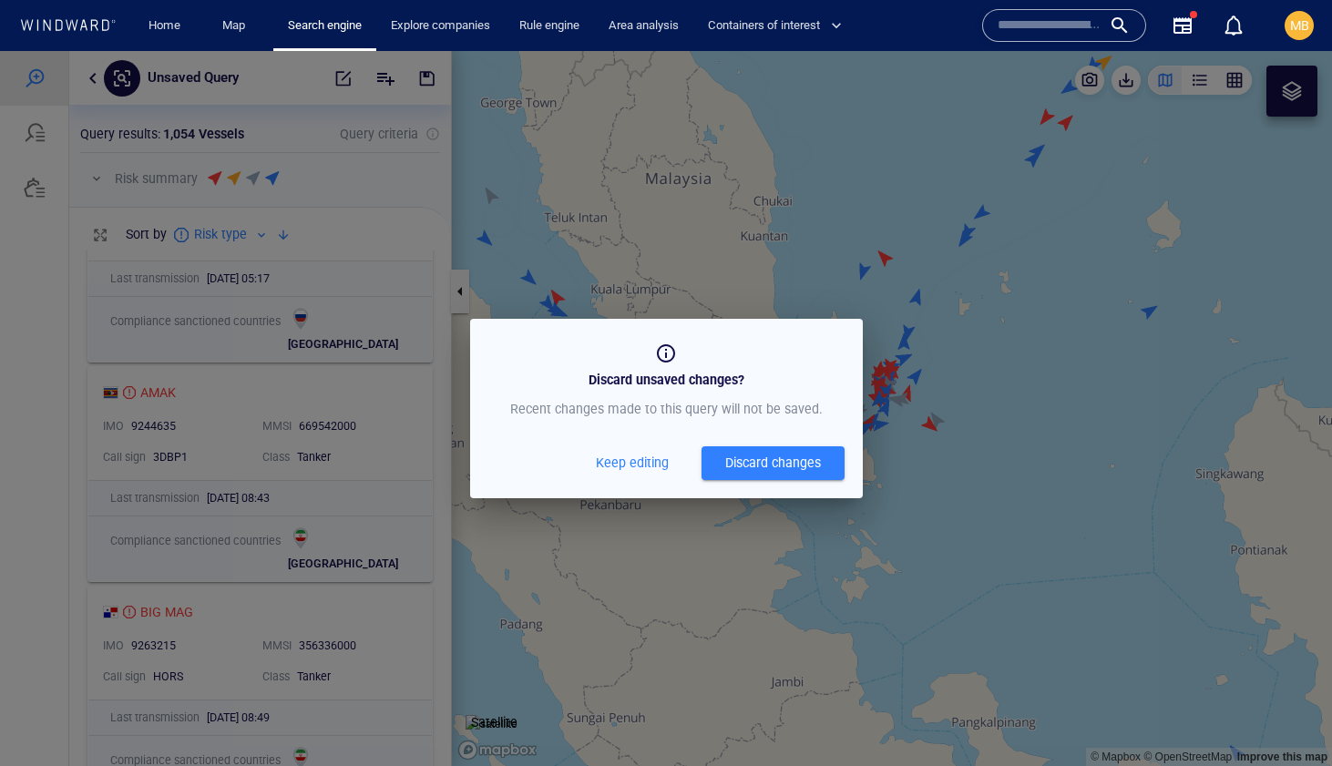
click at [769, 466] on div "Discard changes" at bounding box center [773, 463] width 96 height 23
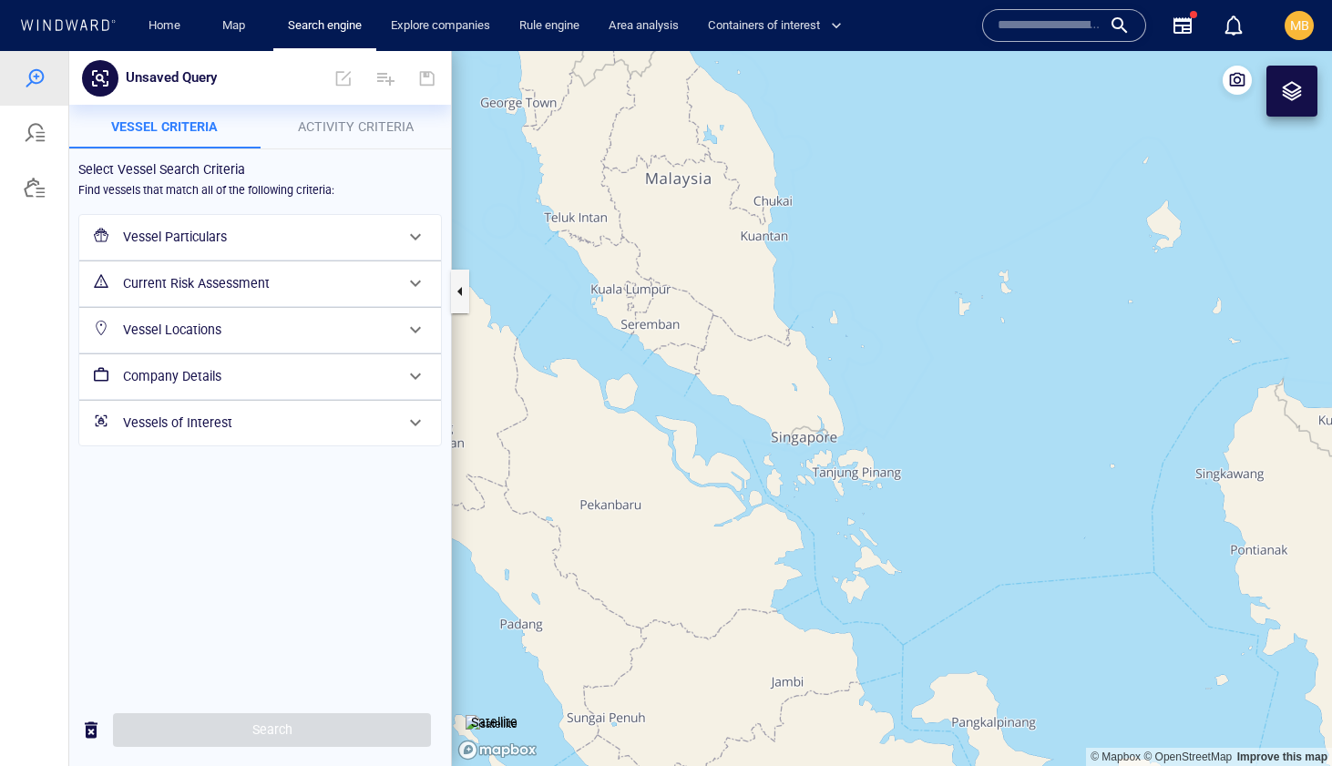
click at [230, 238] on h6 "Vessel Particulars" at bounding box center [258, 237] width 271 height 23
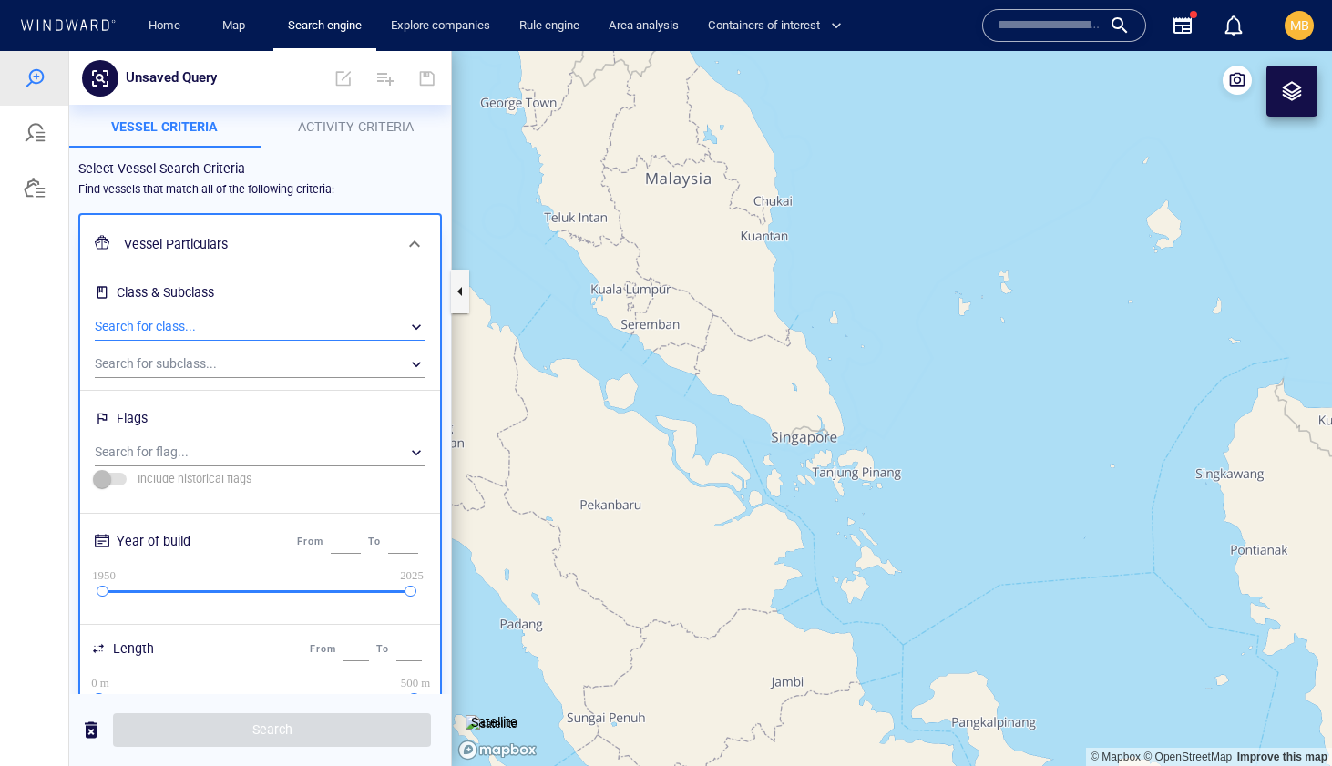
click at [218, 323] on div "​" at bounding box center [260, 326] width 331 height 27
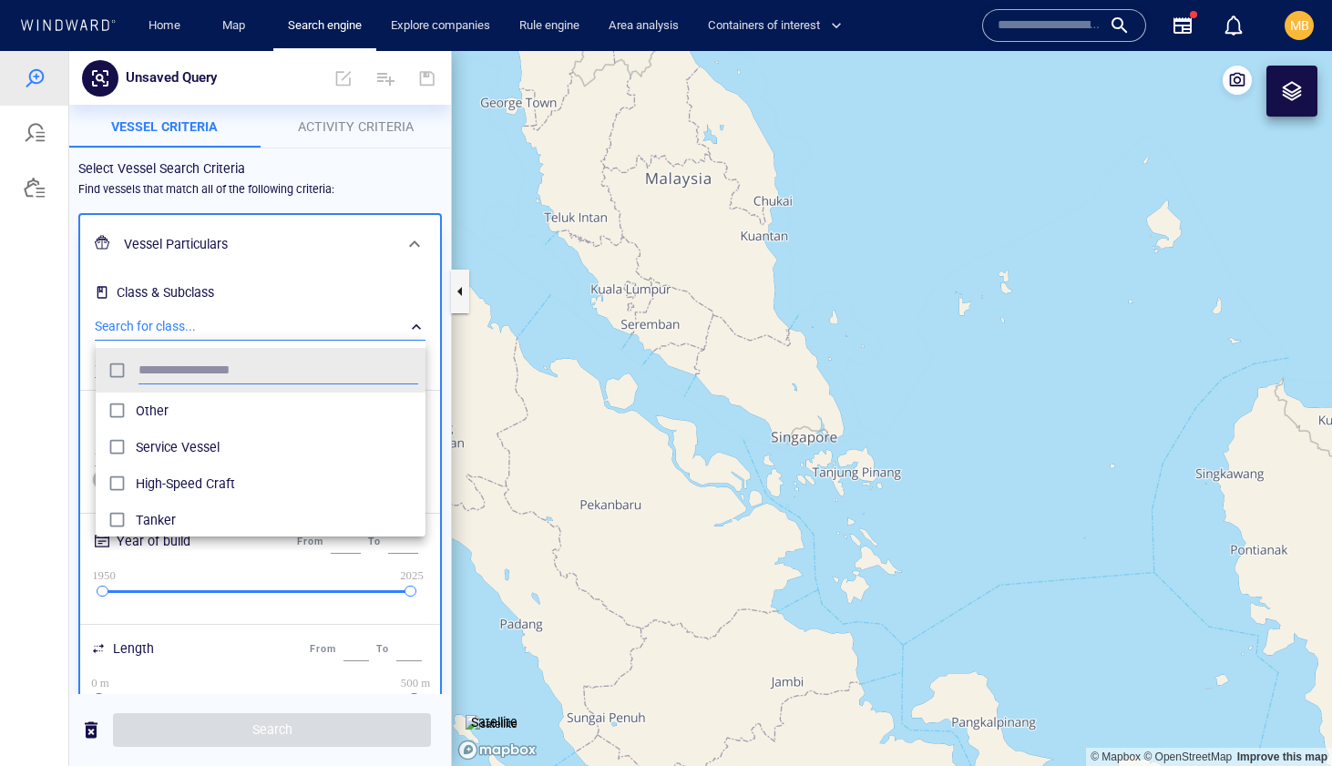
scroll to position [181, 330]
type input "****"
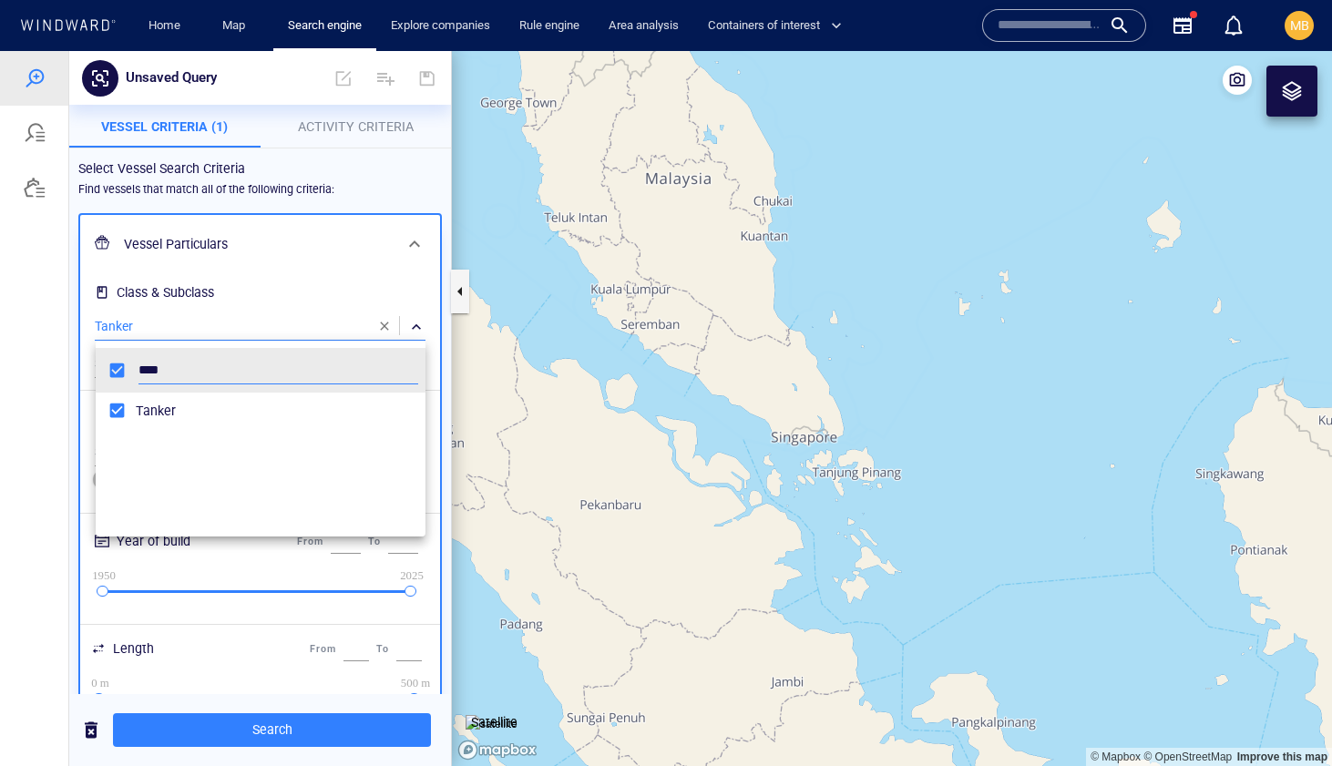
click at [270, 283] on div at bounding box center [666, 408] width 1332 height 715
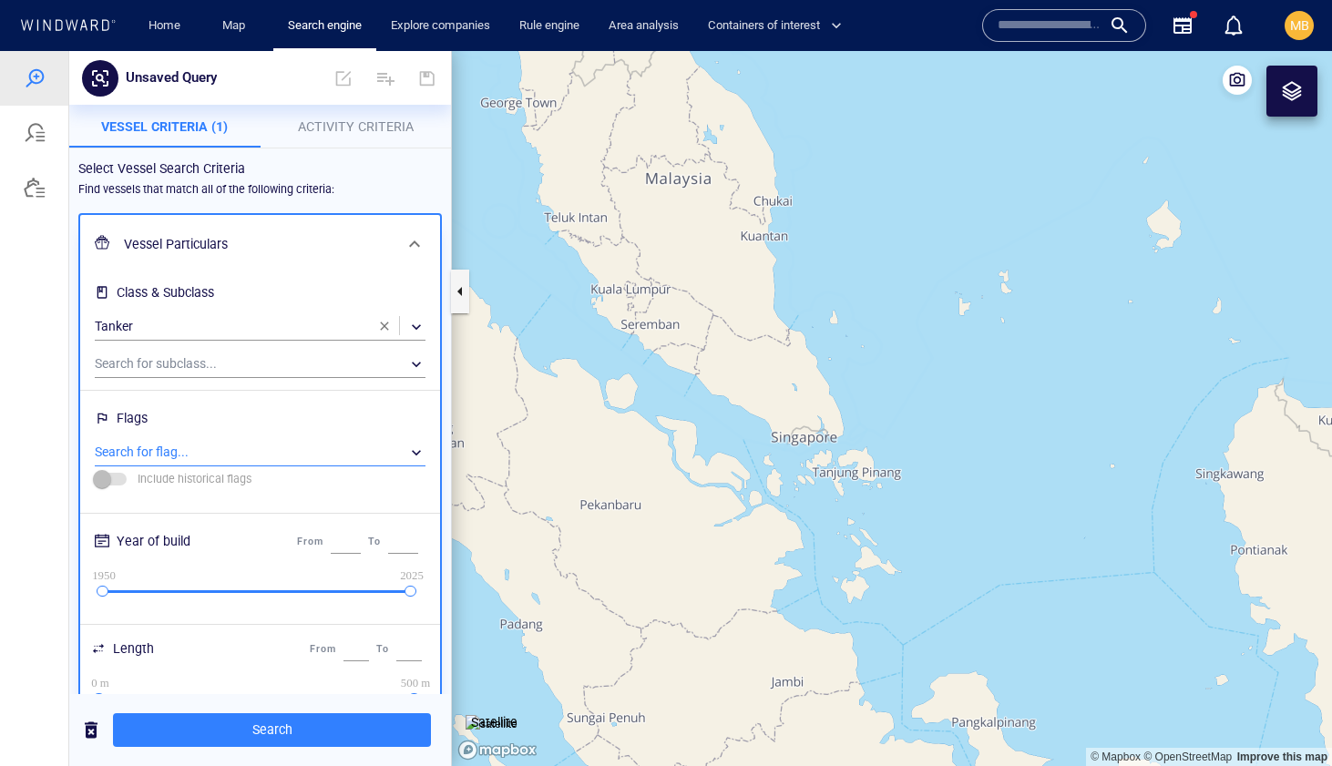
click at [216, 450] on div "​" at bounding box center [260, 452] width 331 height 27
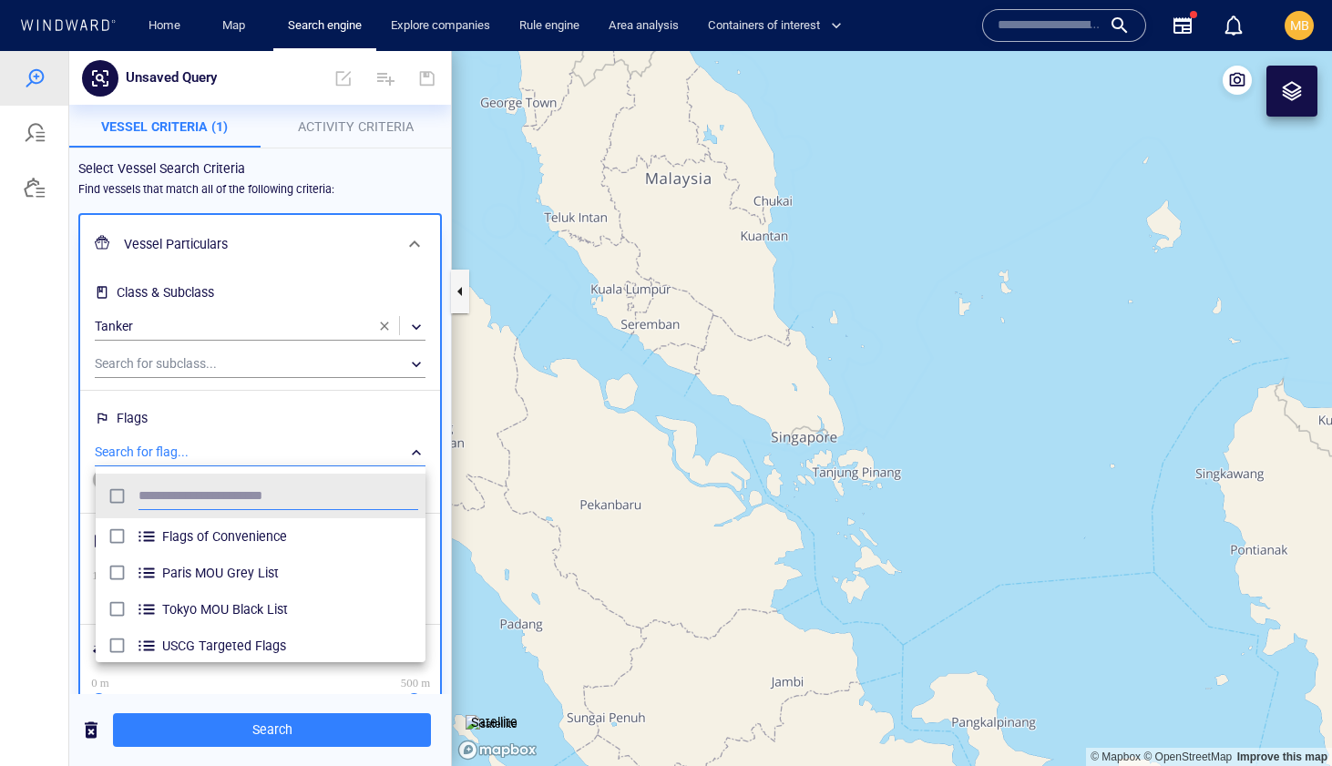
scroll to position [181, 330]
type input "****"
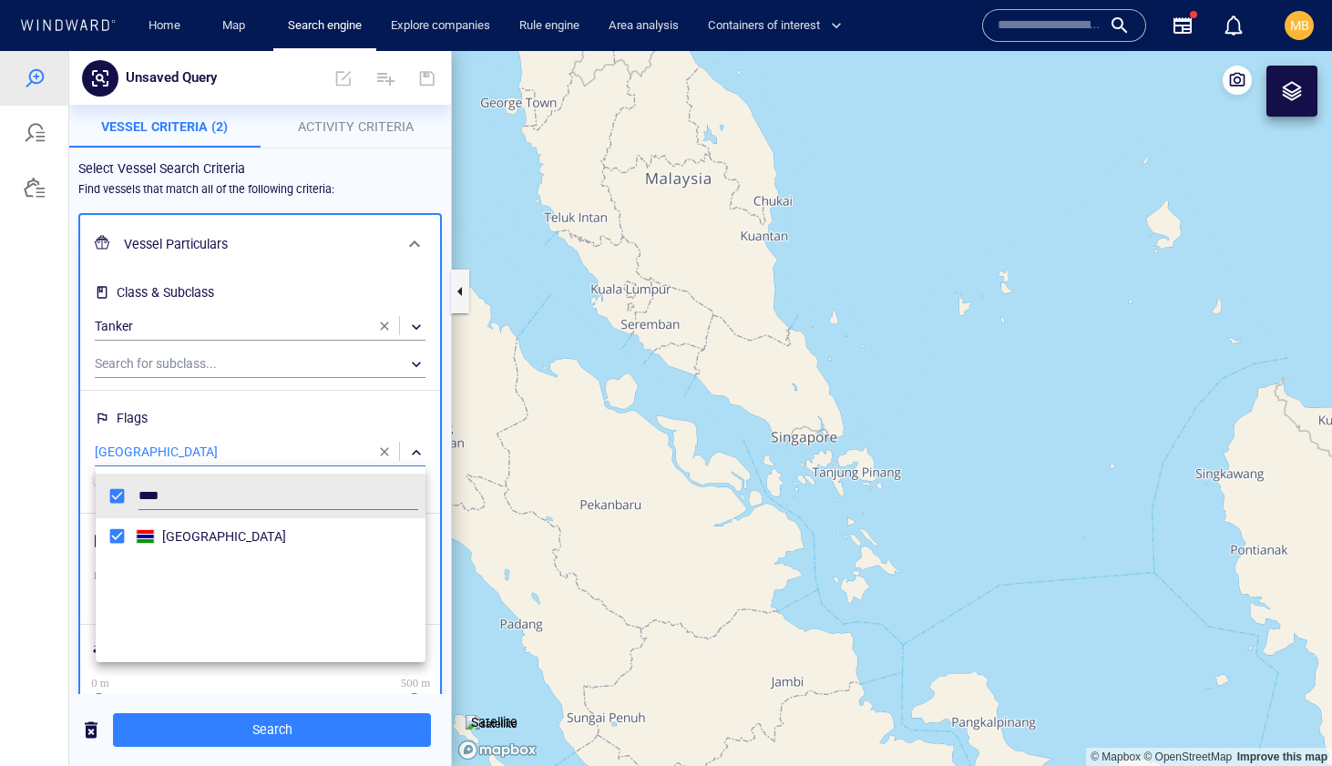
click at [254, 731] on div at bounding box center [666, 408] width 1332 height 715
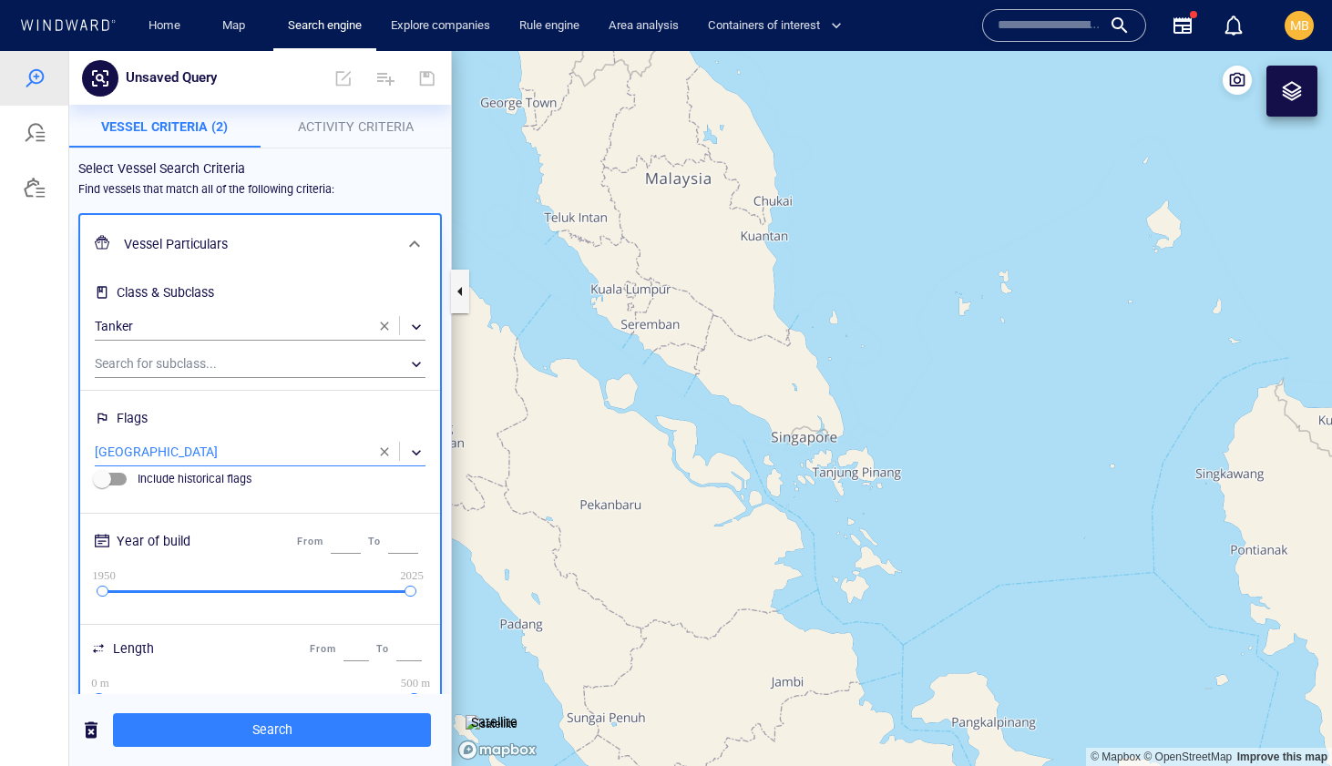
click at [254, 731] on span "Search" at bounding box center [272, 730] width 289 height 23
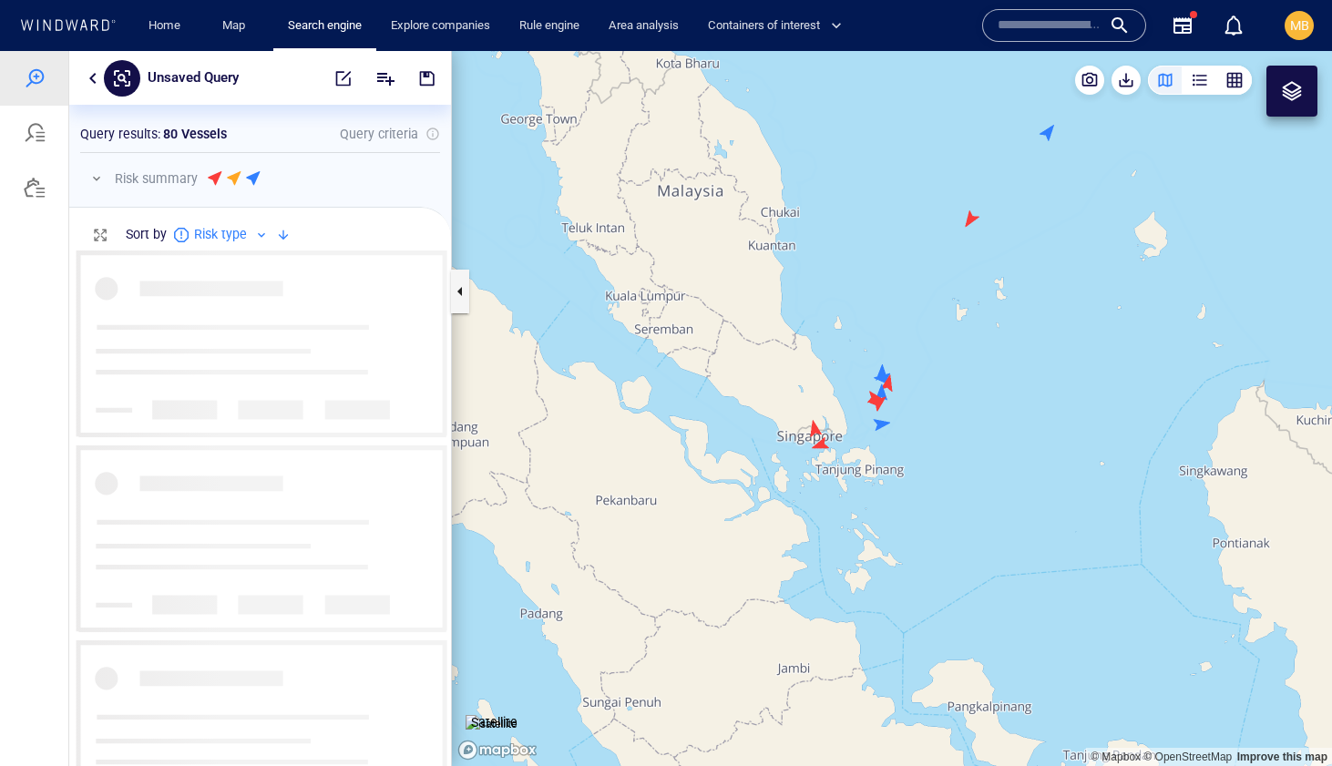
scroll to position [516, 382]
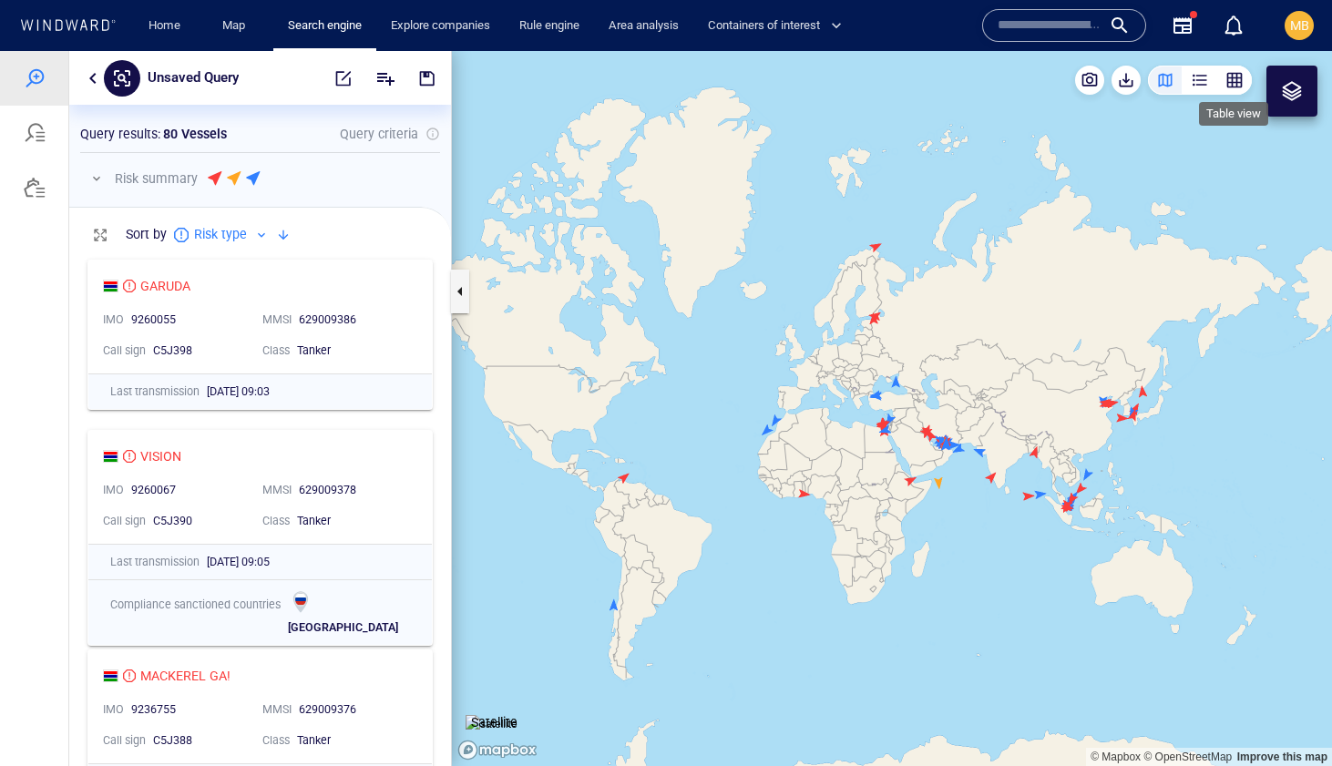
click at [1233, 82] on div "button" at bounding box center [1234, 80] width 18 height 18
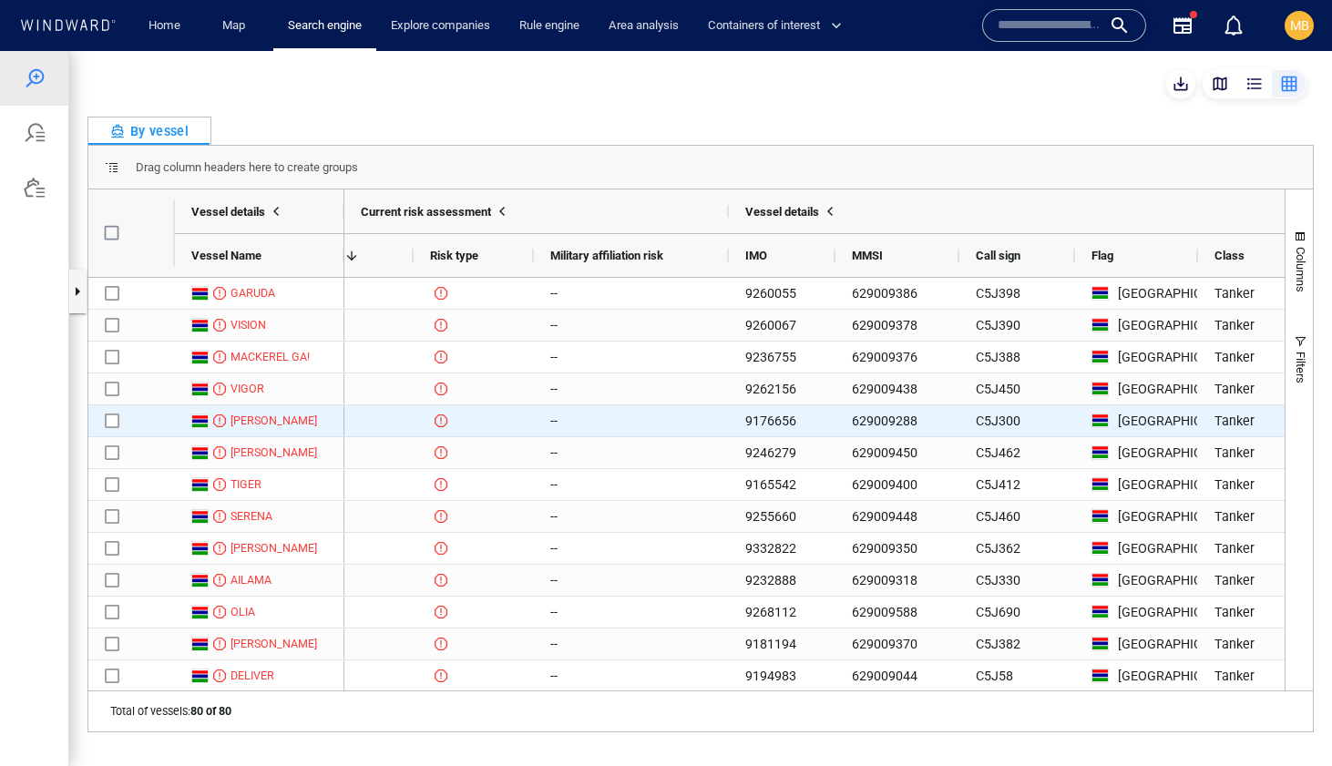
scroll to position [0, 162]
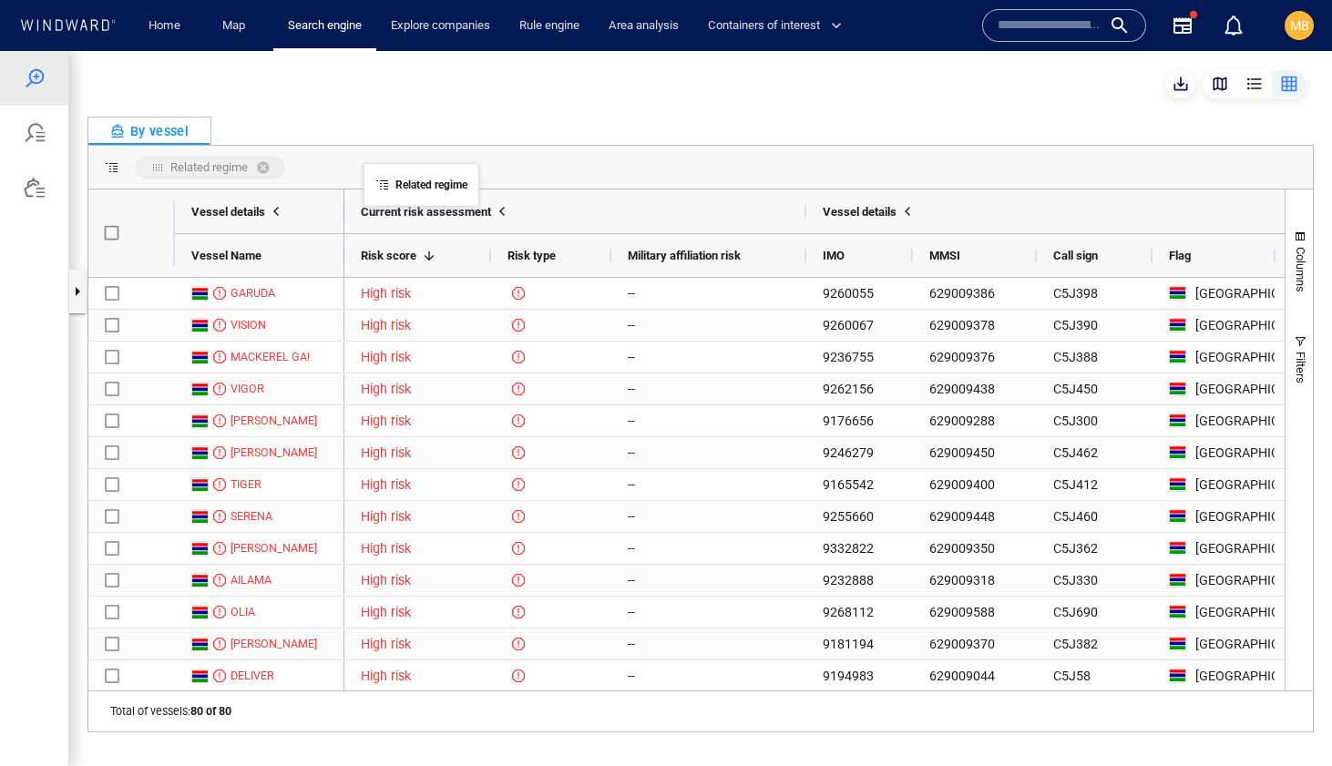
drag, startPoint x: 410, startPoint y: 257, endPoint x: 374, endPoint y: 177, distance: 88.1
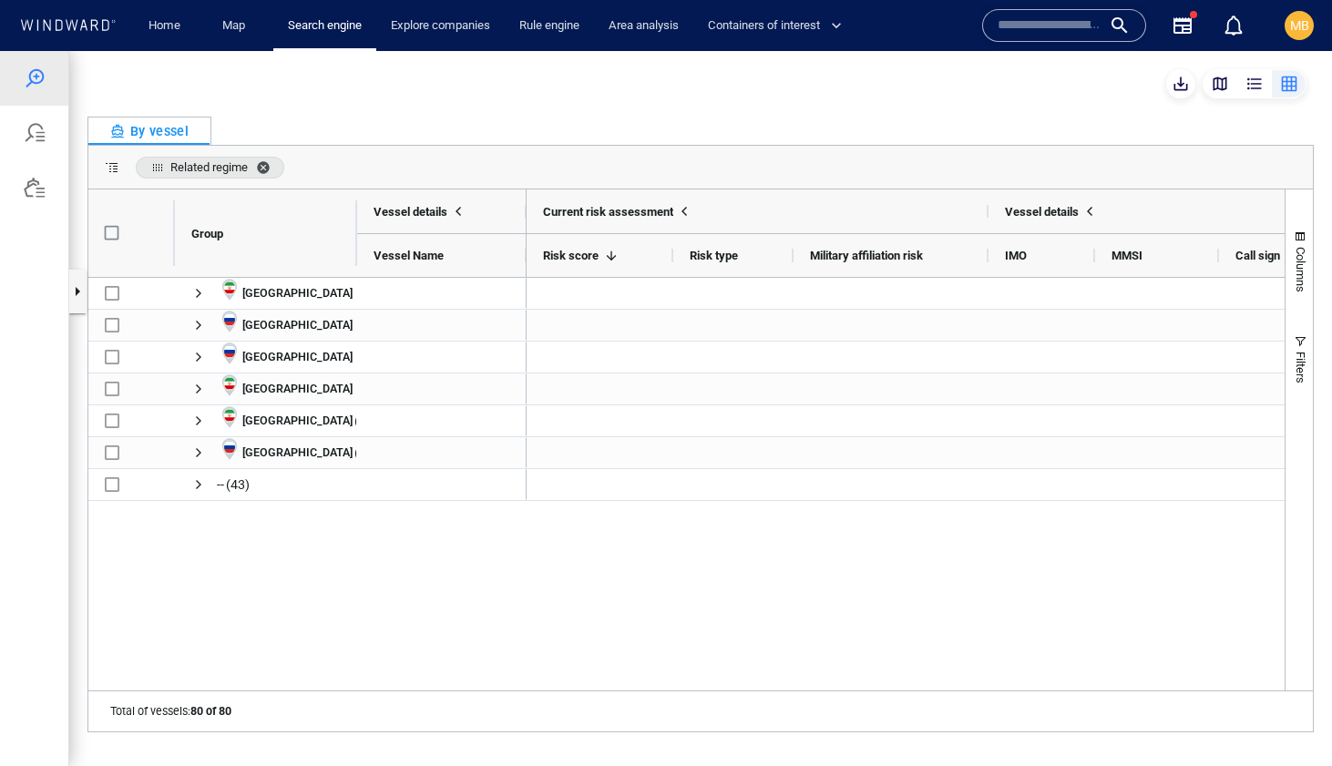
click at [262, 165] on span "Related regime. Press ENTER to sort. Press DELETE to remove" at bounding box center [267, 167] width 22 height 15
